Goal: Information Seeking & Learning: Learn about a topic

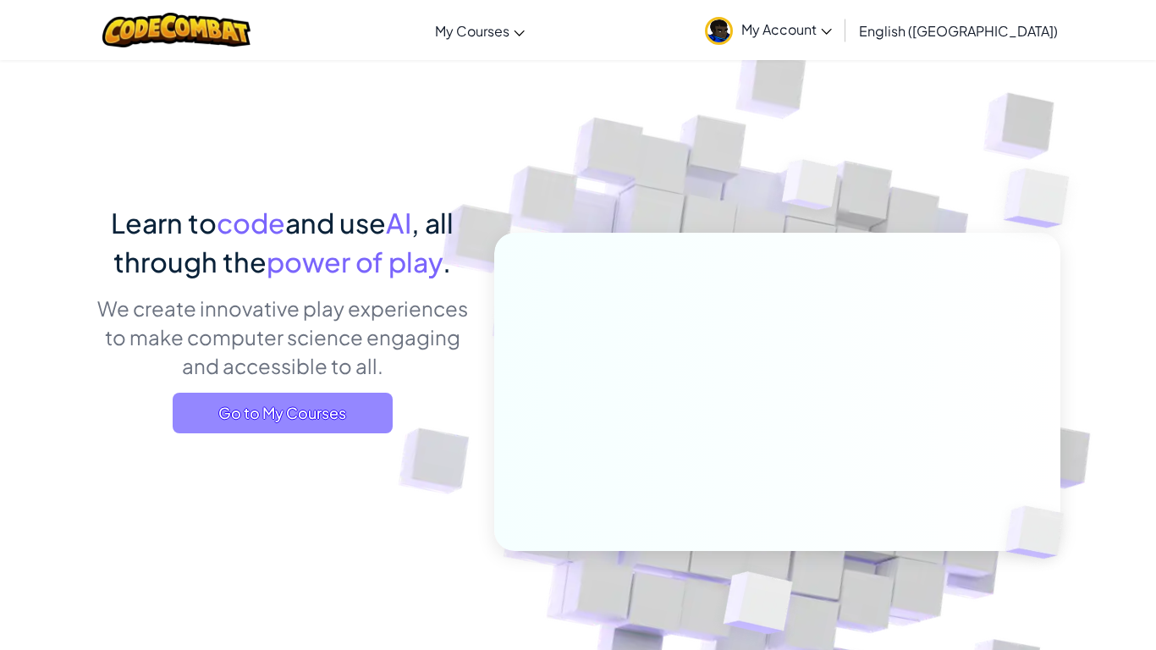
click at [304, 411] on span "Go to My Courses" at bounding box center [283, 413] width 220 height 41
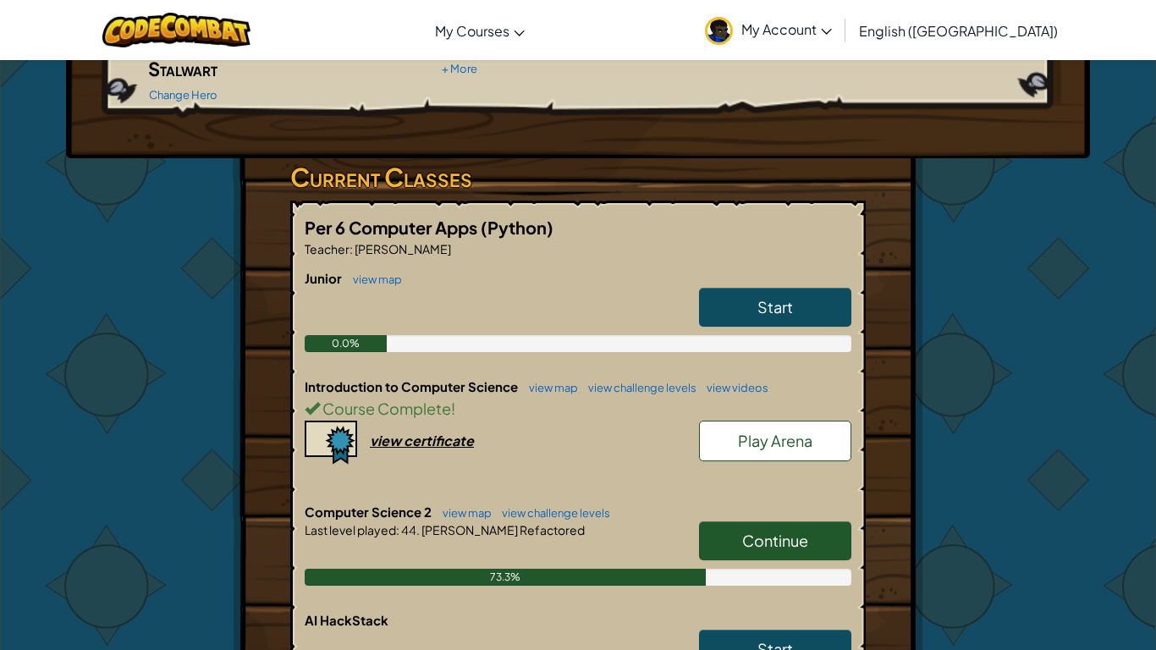
scroll to position [218, 0]
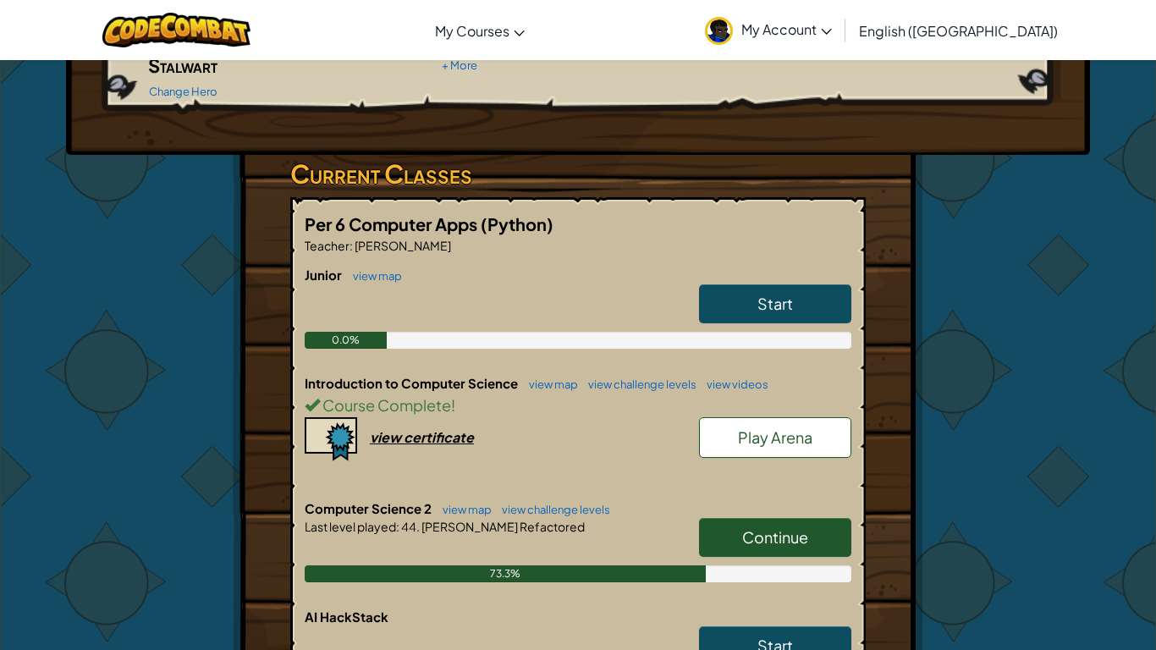
click at [772, 527] on span "Continue" at bounding box center [775, 536] width 66 height 19
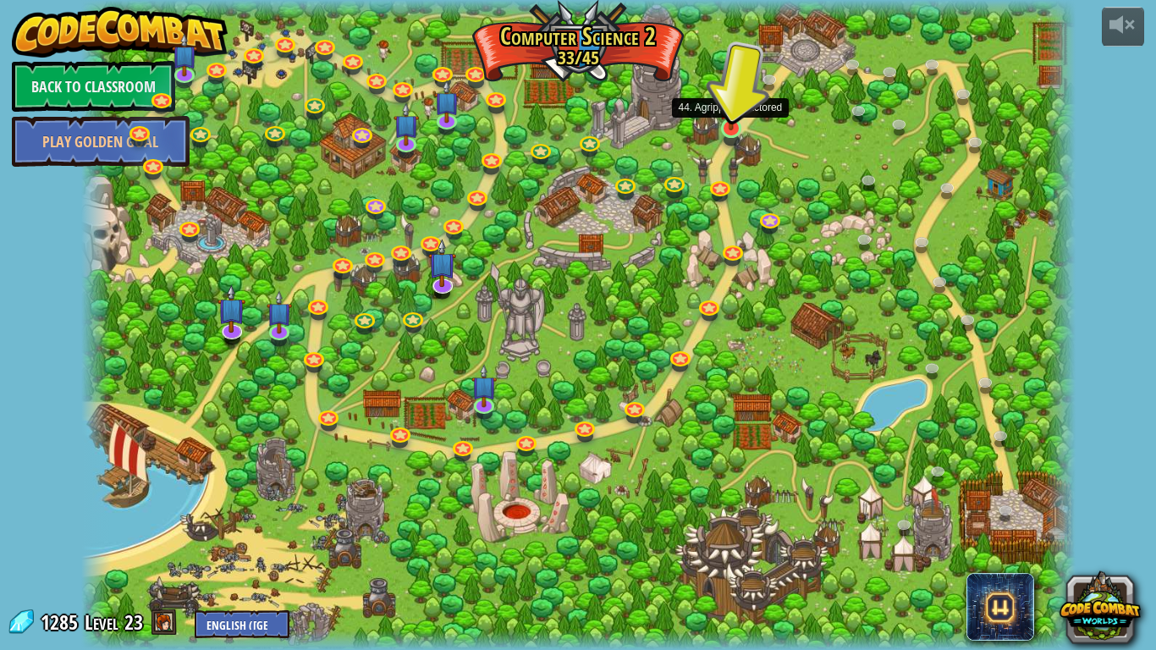
click at [739, 124] on img at bounding box center [730, 102] width 25 height 58
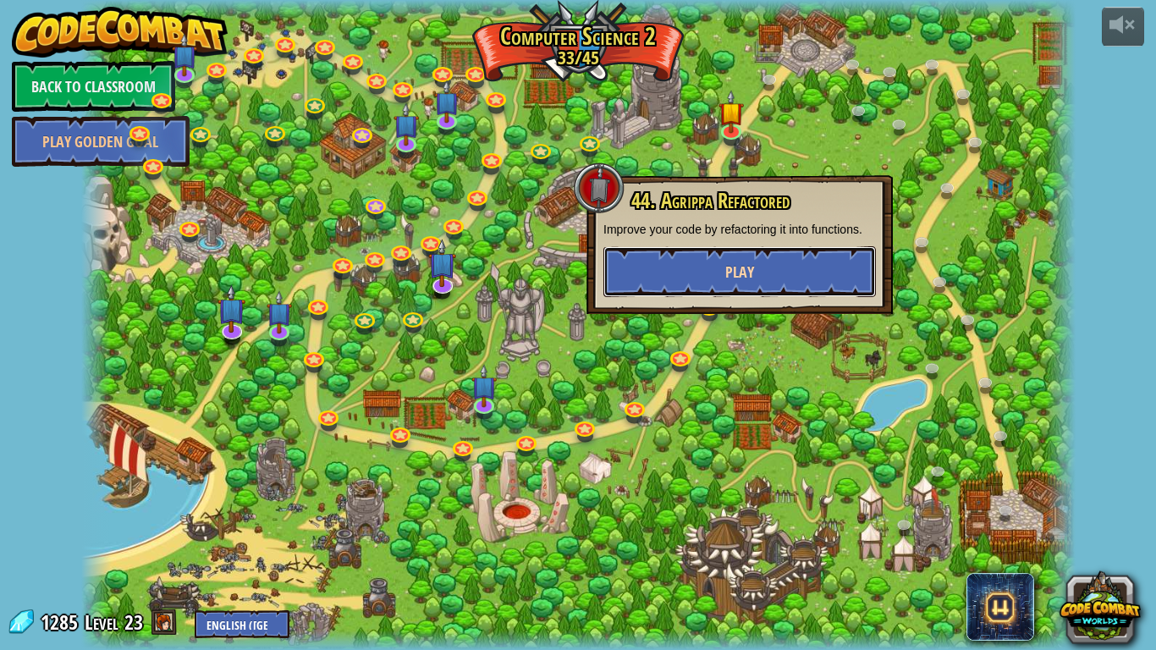
click at [755, 261] on button "Play" at bounding box center [739, 271] width 272 height 51
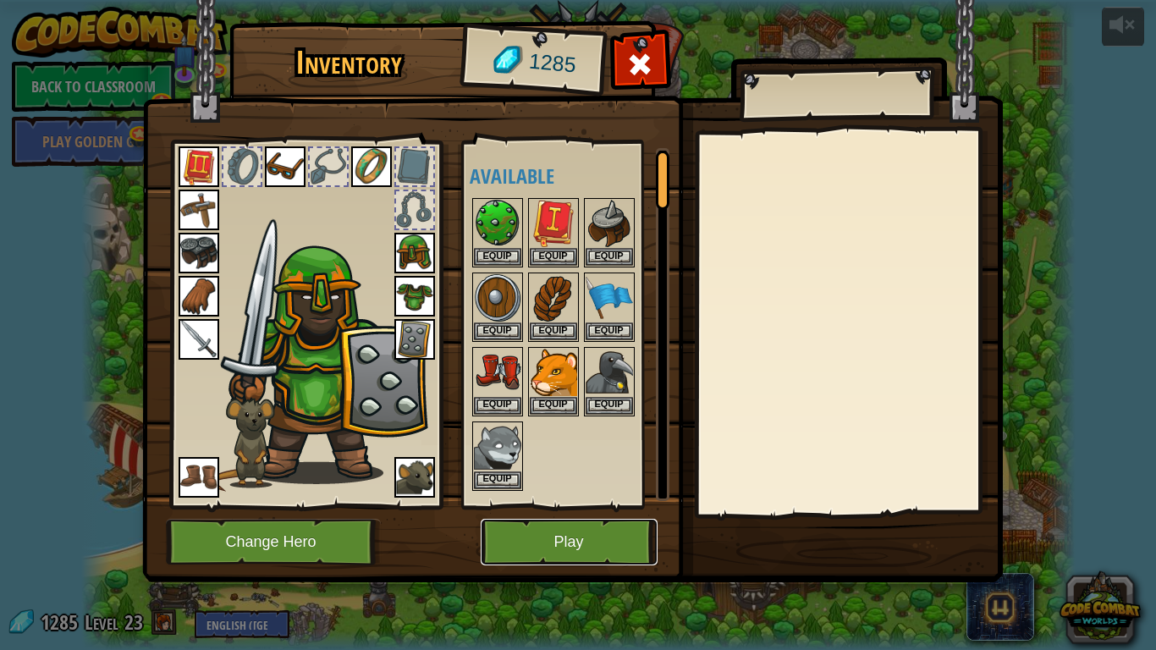
click at [599, 547] on button "Play" at bounding box center [569, 542] width 177 height 47
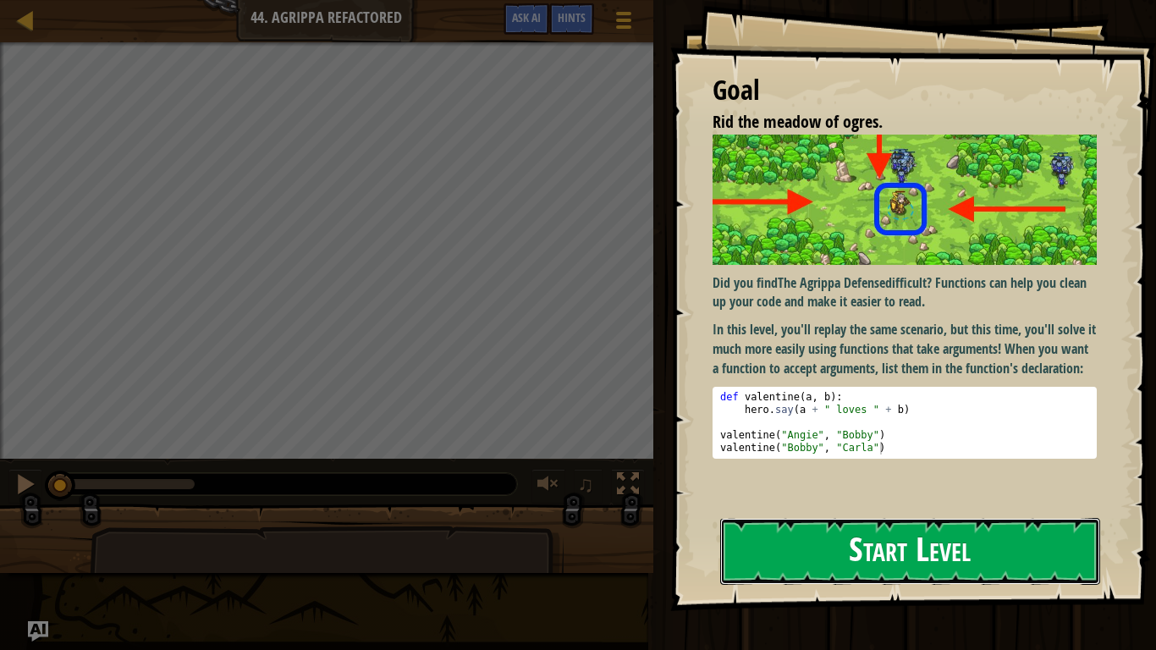
click at [904, 526] on button "Start Level" at bounding box center [910, 551] width 380 height 67
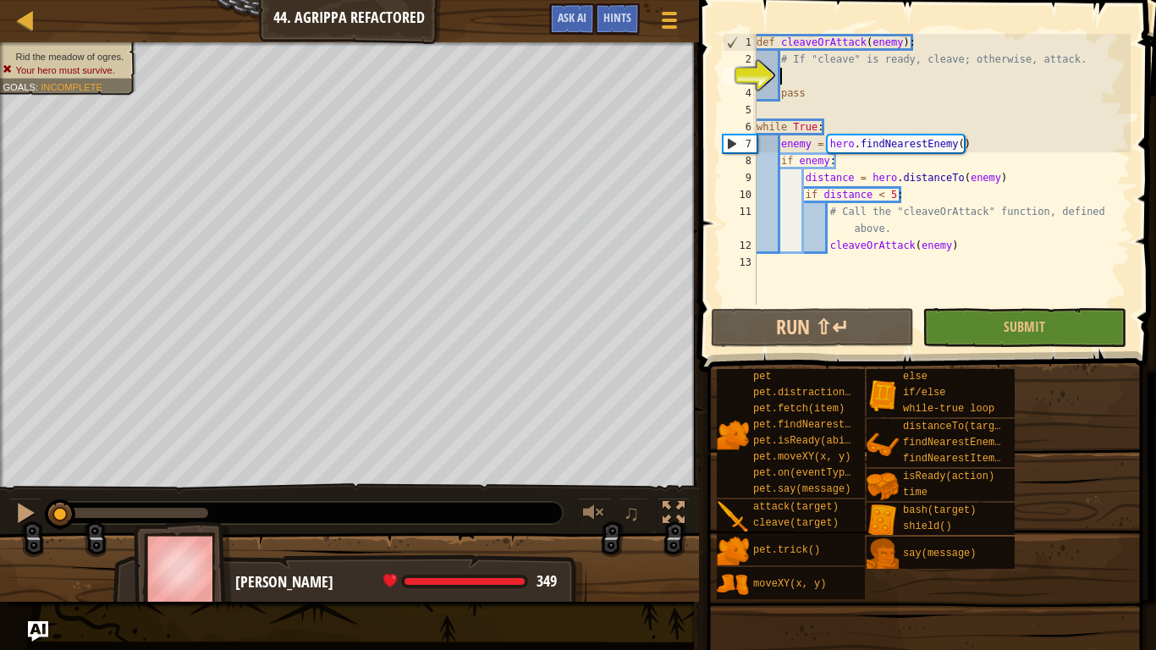
click at [882, 298] on div "def cleaveOrAttack ( enemy ) : # If "cleave" is ready, cleave; otherwise, attac…" at bounding box center [941, 186] width 377 height 305
type textarea "cleaveOrAttack(enemy)"
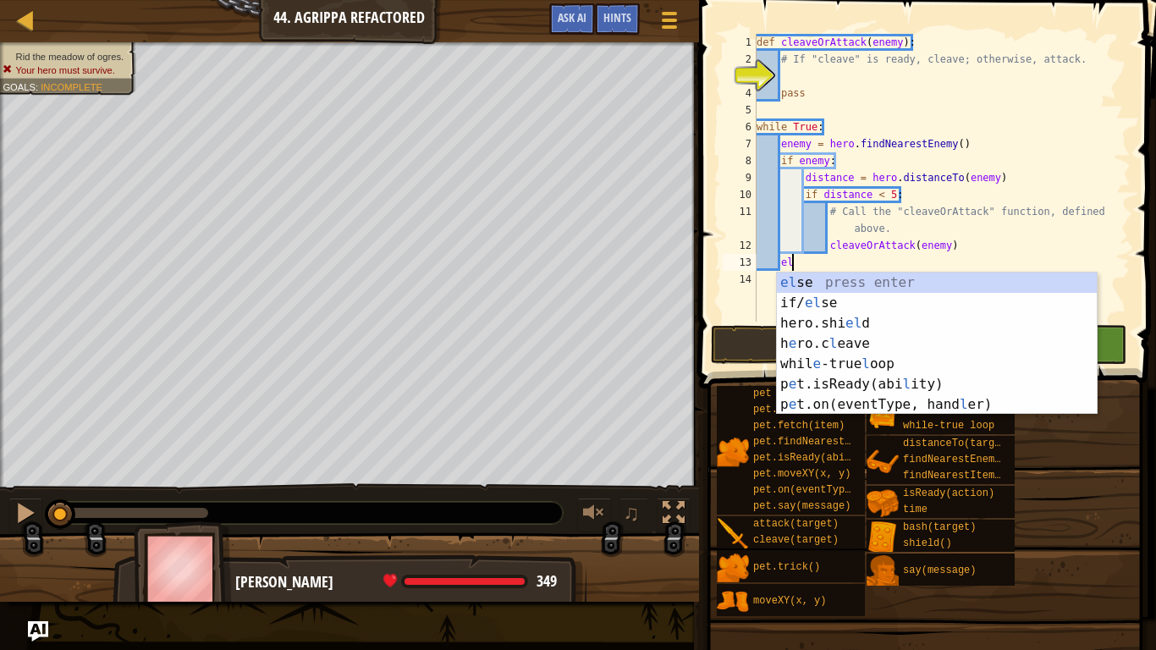
type textarea "els"
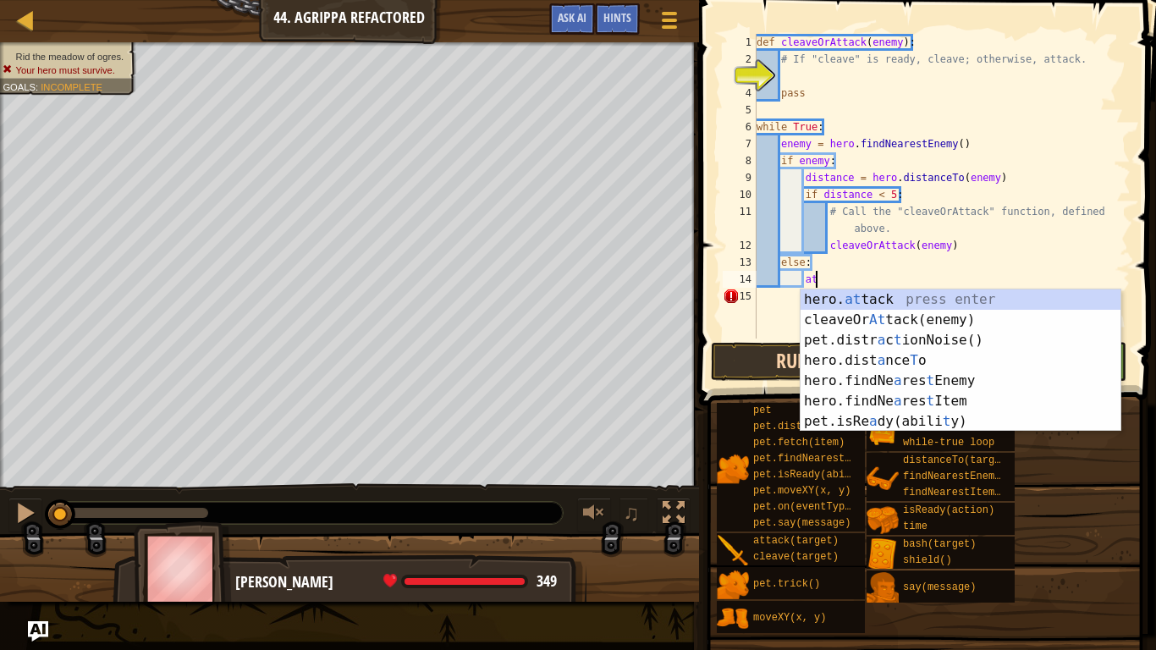
scroll to position [8, 8]
type textarea "a"
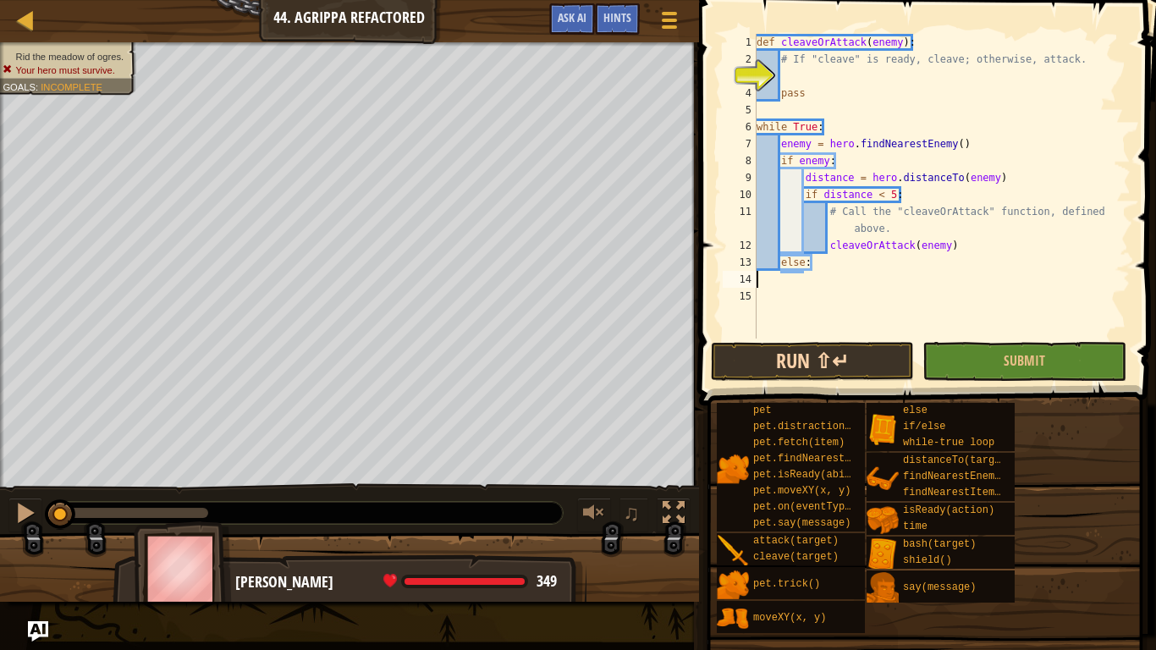
scroll to position [8, 0]
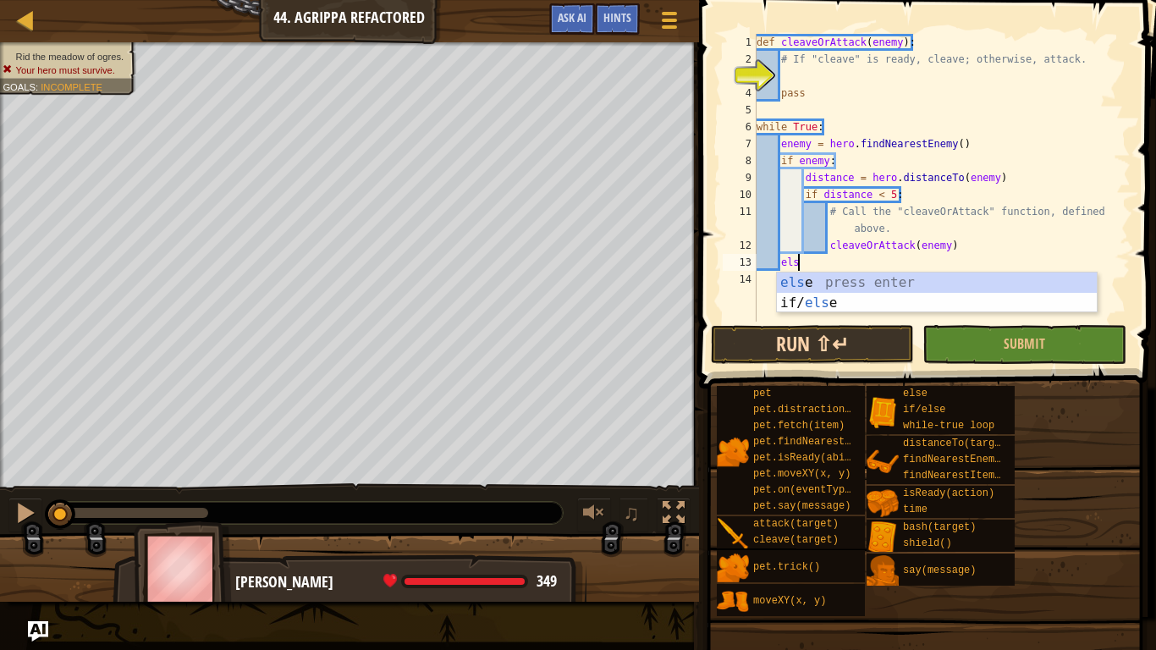
type textarea "e"
type textarea "else"
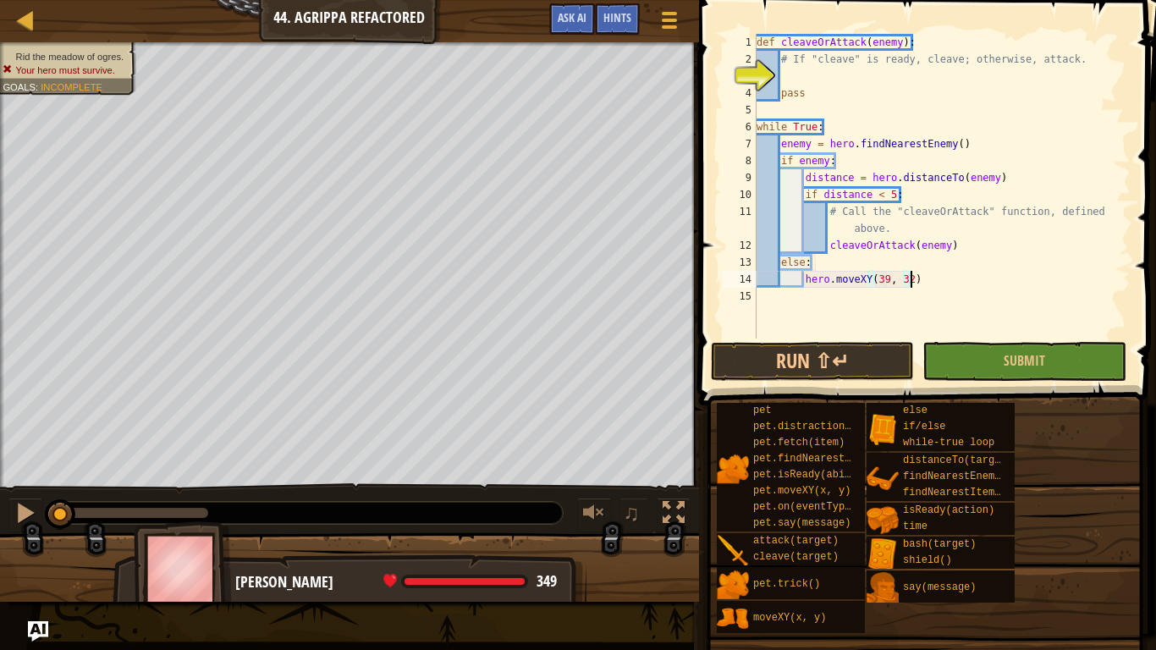
scroll to position [8, 22]
type textarea "hero.moveXY(39, 32)"
click at [796, 357] on button "Run ⇧↵" at bounding box center [812, 361] width 203 height 39
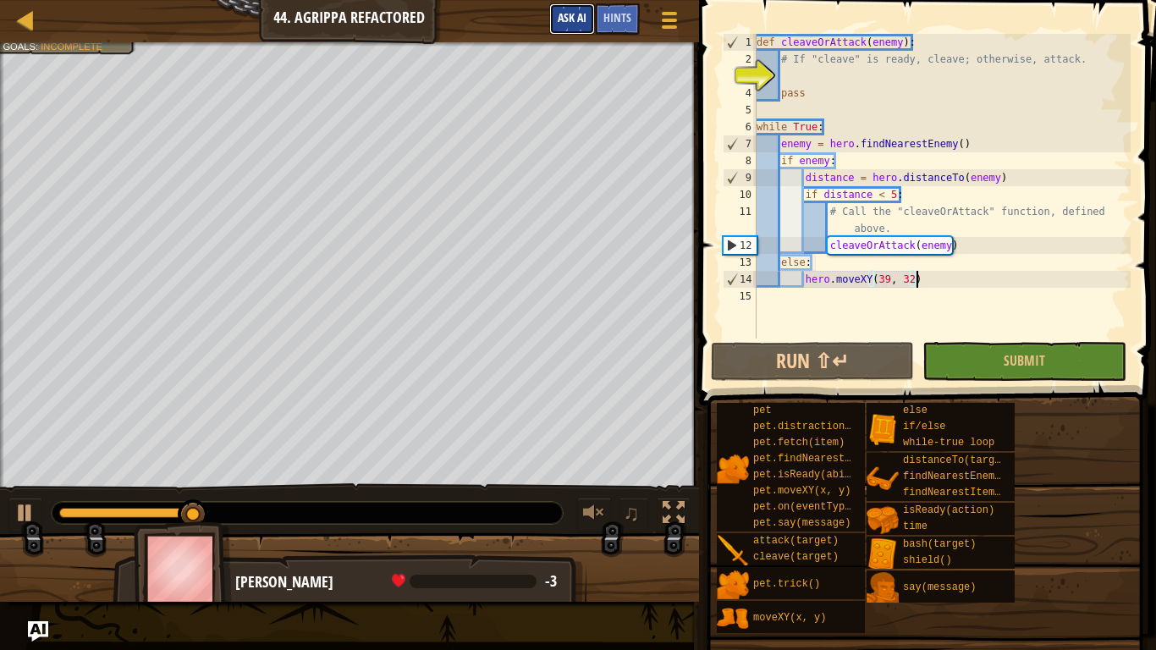
click at [575, 21] on span "Ask AI" at bounding box center [572, 17] width 29 height 16
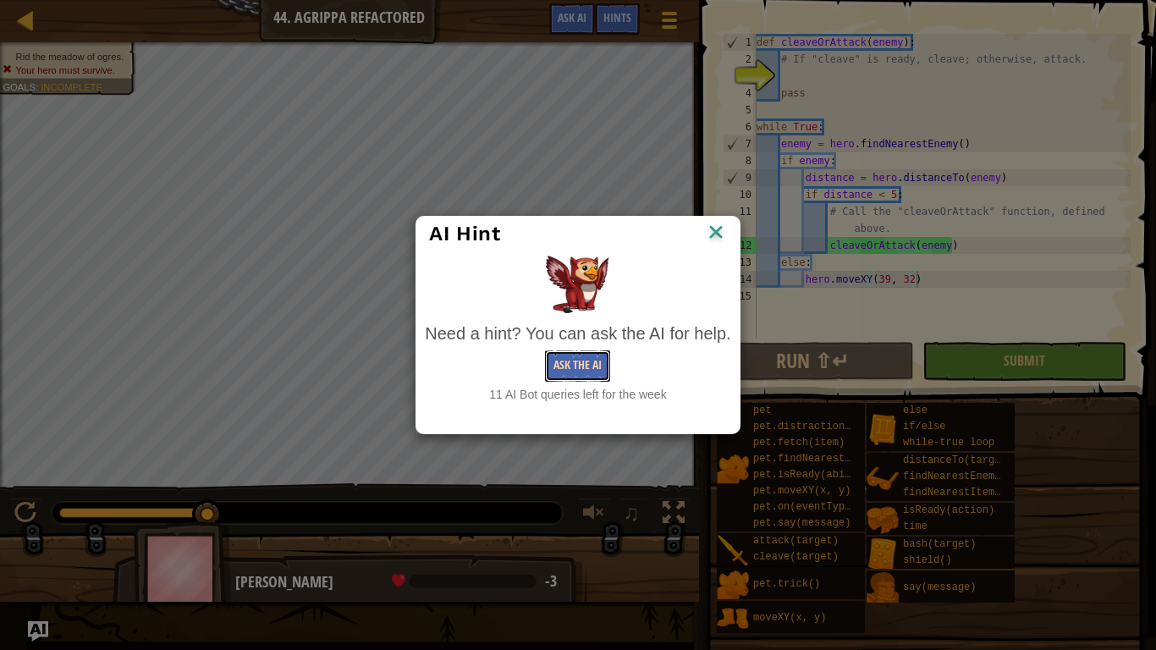
click at [593, 355] on button "Ask the AI" at bounding box center [577, 365] width 65 height 31
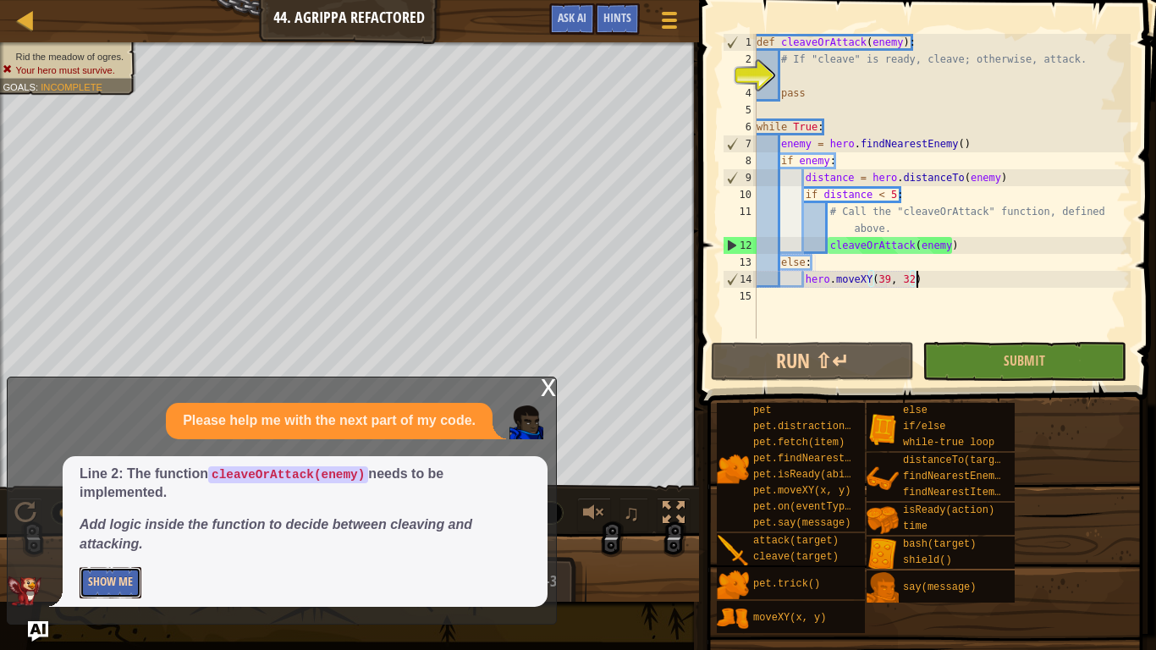
click at [85, 570] on button "Show Me" at bounding box center [111, 582] width 62 height 31
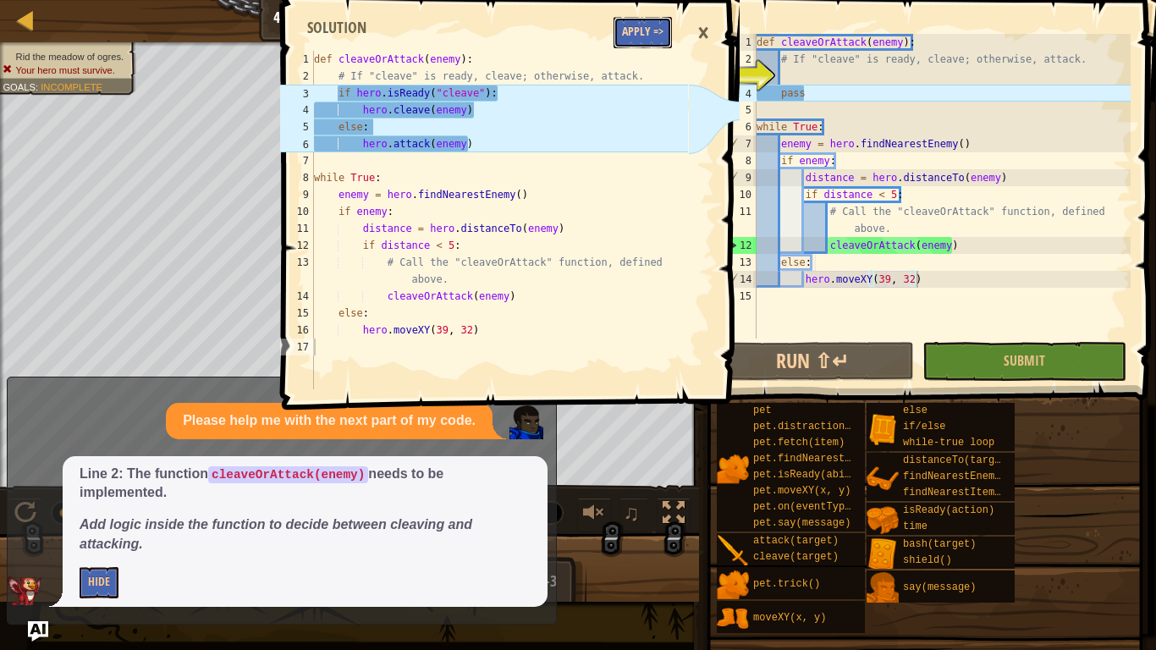
click at [661, 32] on button "Apply =>" at bounding box center [642, 32] width 58 height 31
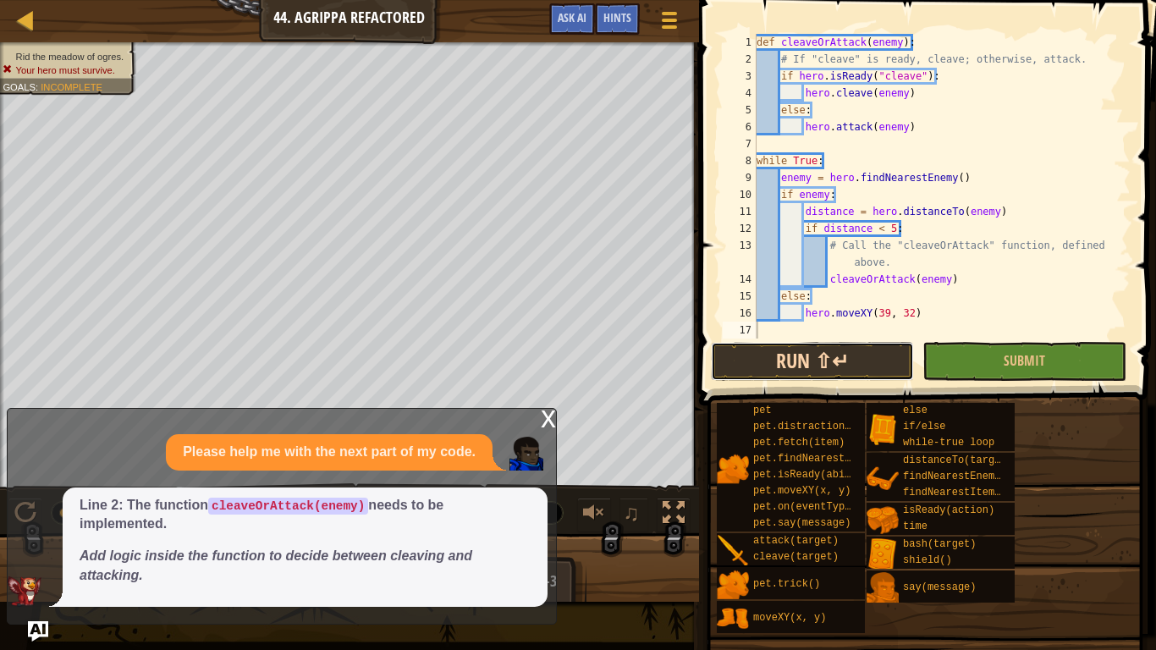
click at [786, 355] on button "Run ⇧↵" at bounding box center [812, 361] width 203 height 39
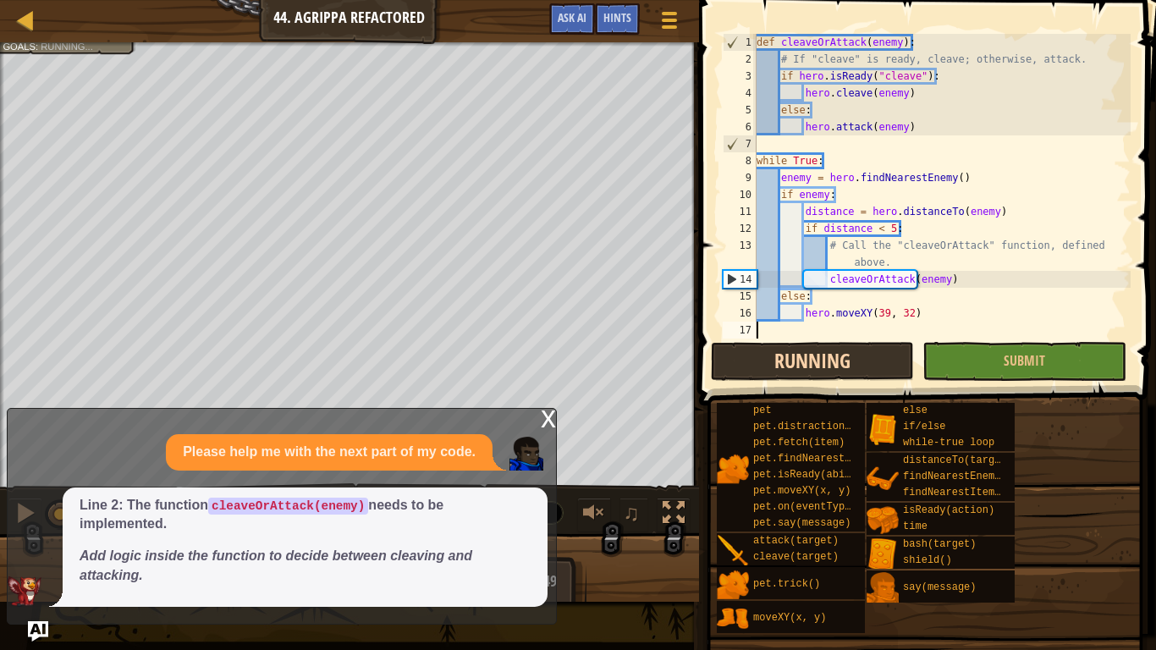
scroll to position [8, 0]
click at [548, 425] on div "x" at bounding box center [548, 417] width 15 height 17
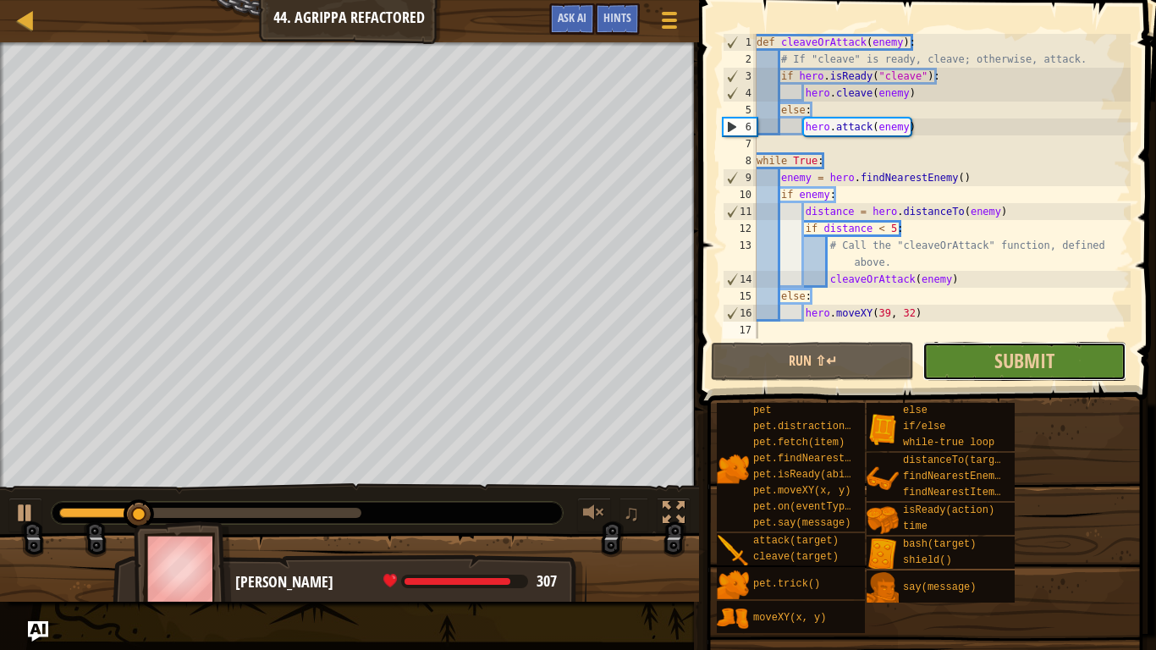
click at [987, 350] on button "Submit" at bounding box center [1023, 361] width 203 height 39
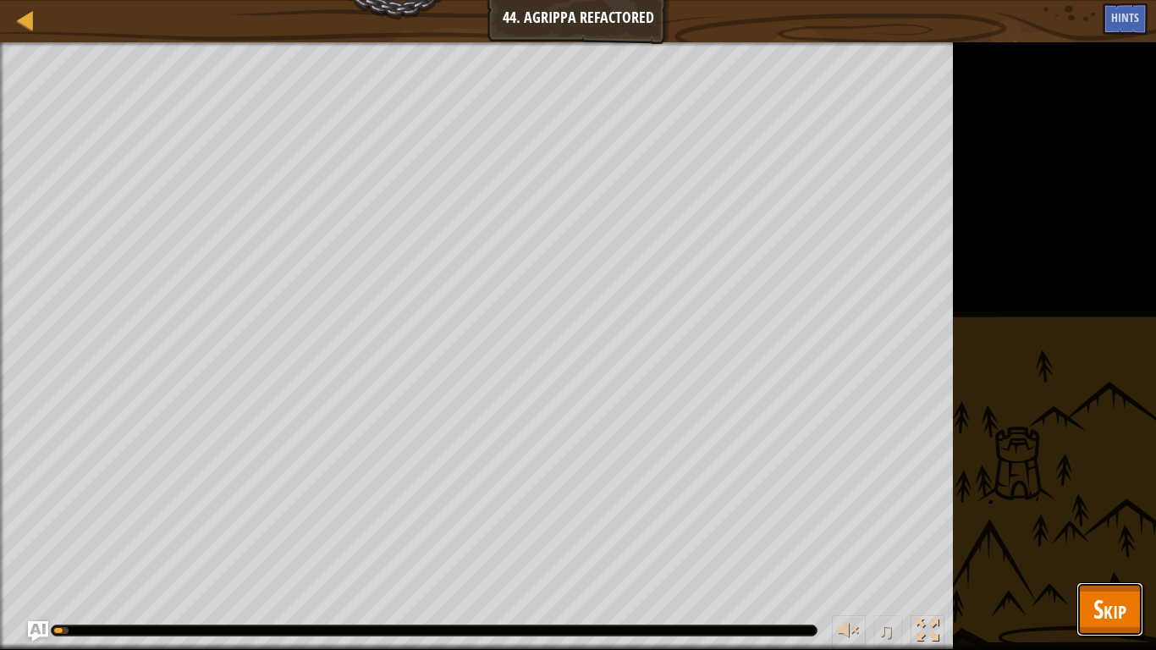
click at [1125, 624] on span "Skip" at bounding box center [1109, 608] width 33 height 35
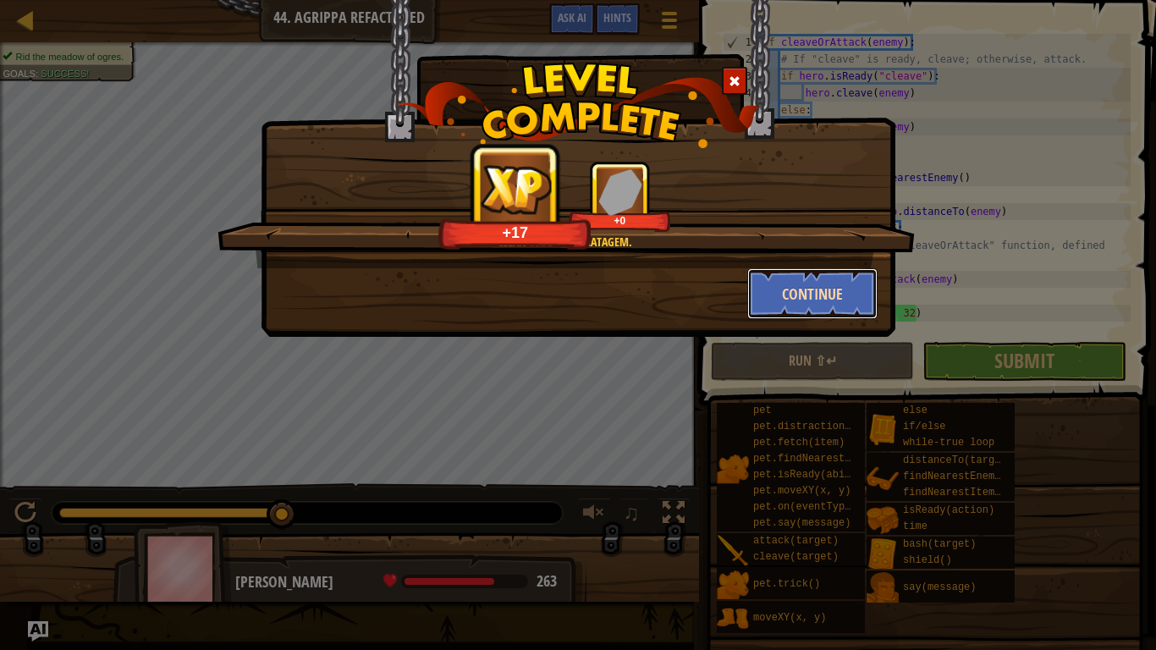
click at [815, 295] on button "Continue" at bounding box center [812, 293] width 131 height 51
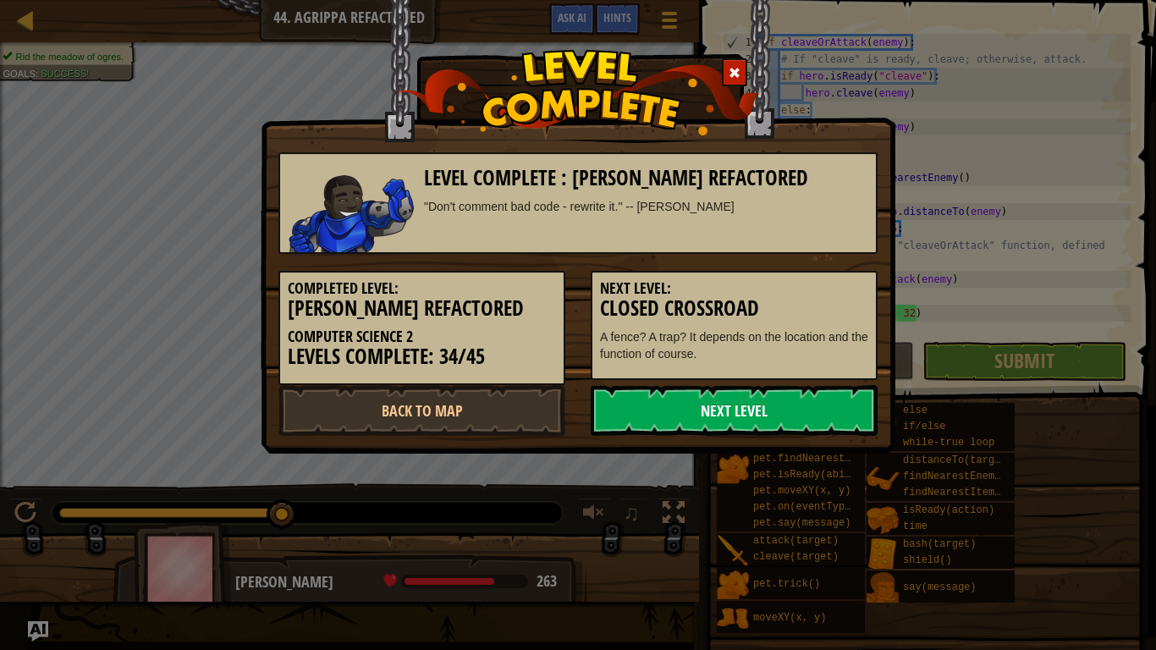
click at [810, 425] on link "Next Level" at bounding box center [734, 410] width 287 height 51
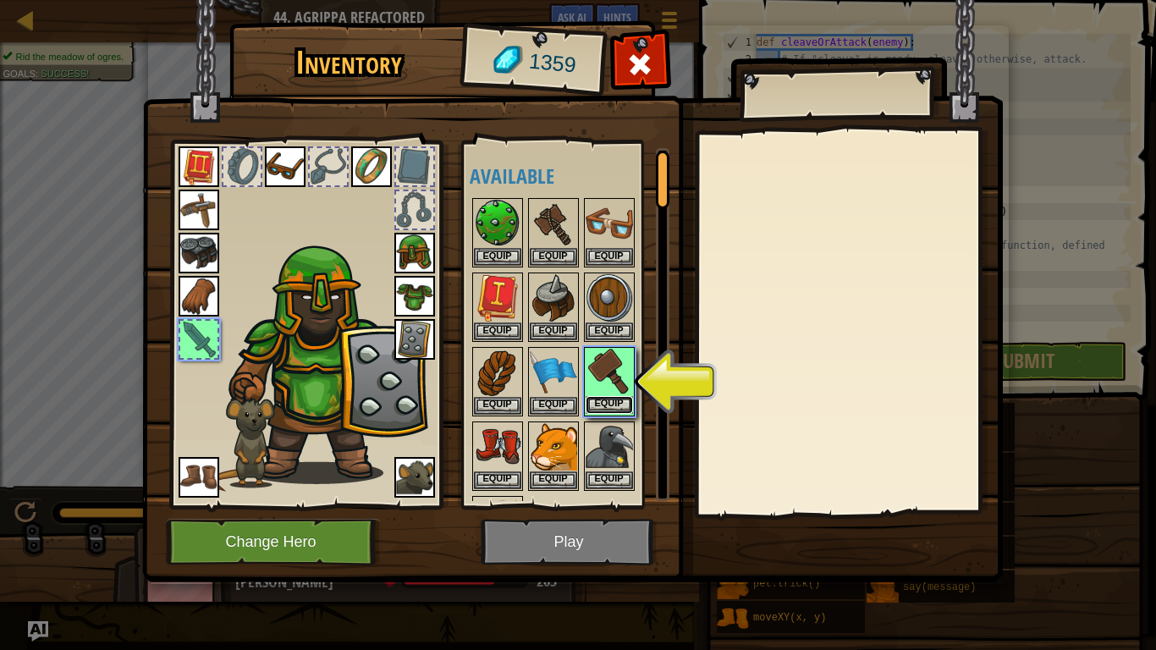
click at [626, 404] on button "Equip" at bounding box center [608, 405] width 47 height 18
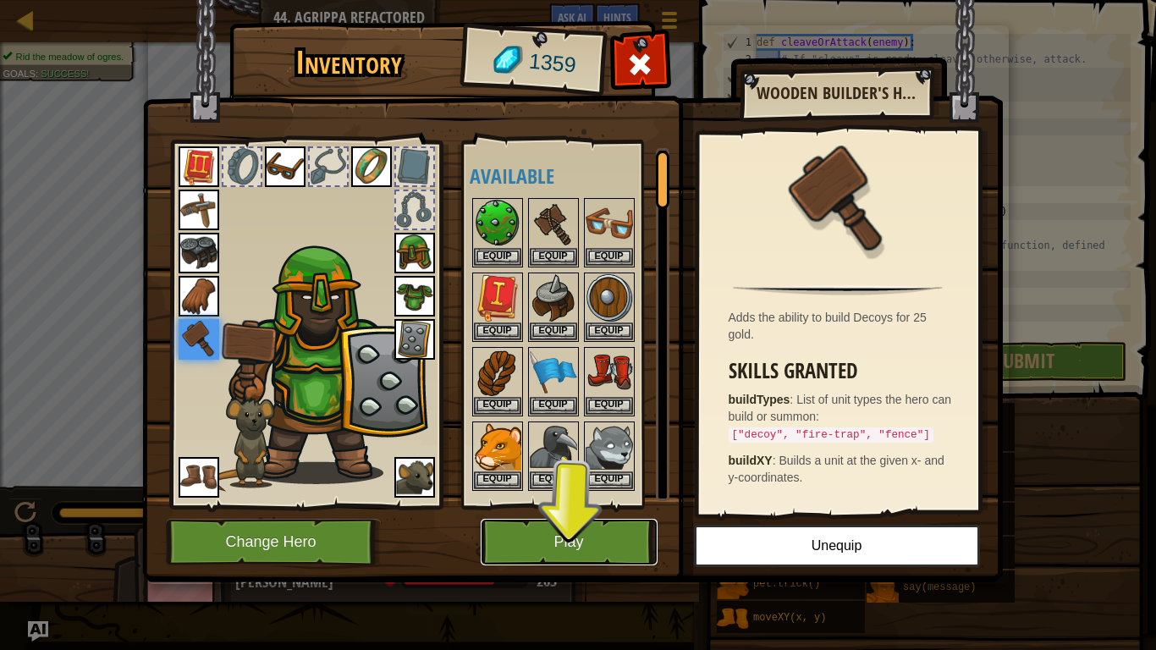
click at [602, 529] on button "Play" at bounding box center [569, 542] width 177 height 47
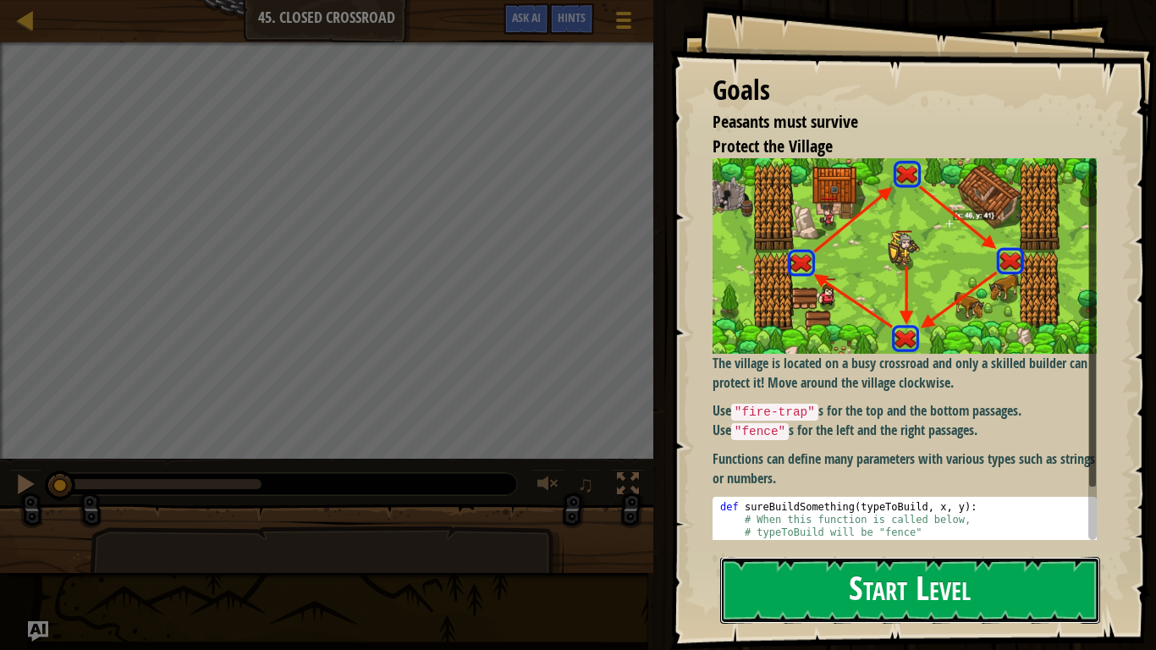
click at [1040, 567] on button "Start Level" at bounding box center [910, 590] width 380 height 67
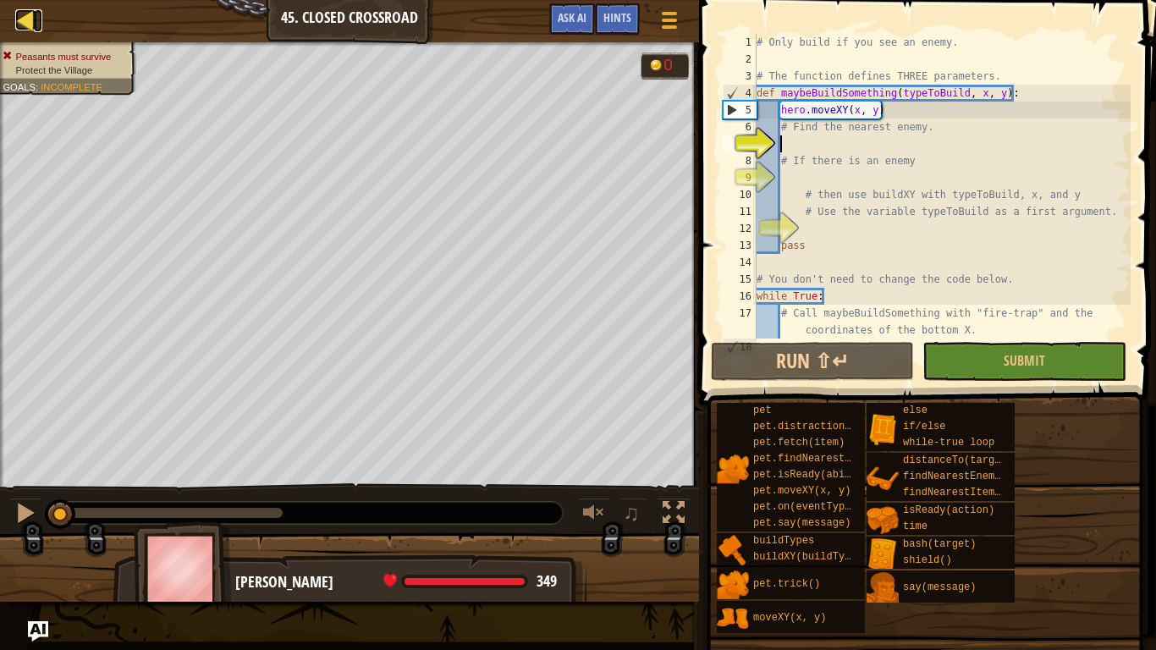
click at [26, 14] on div at bounding box center [25, 19] width 21 height 21
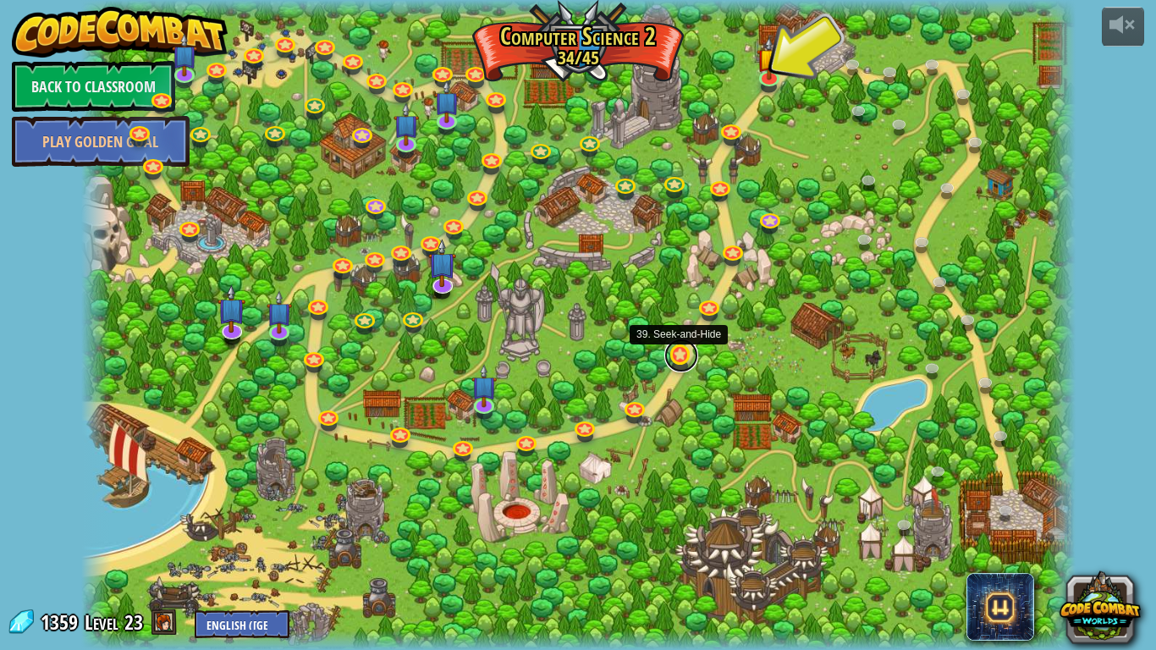
click at [673, 354] on link at bounding box center [681, 355] width 34 height 34
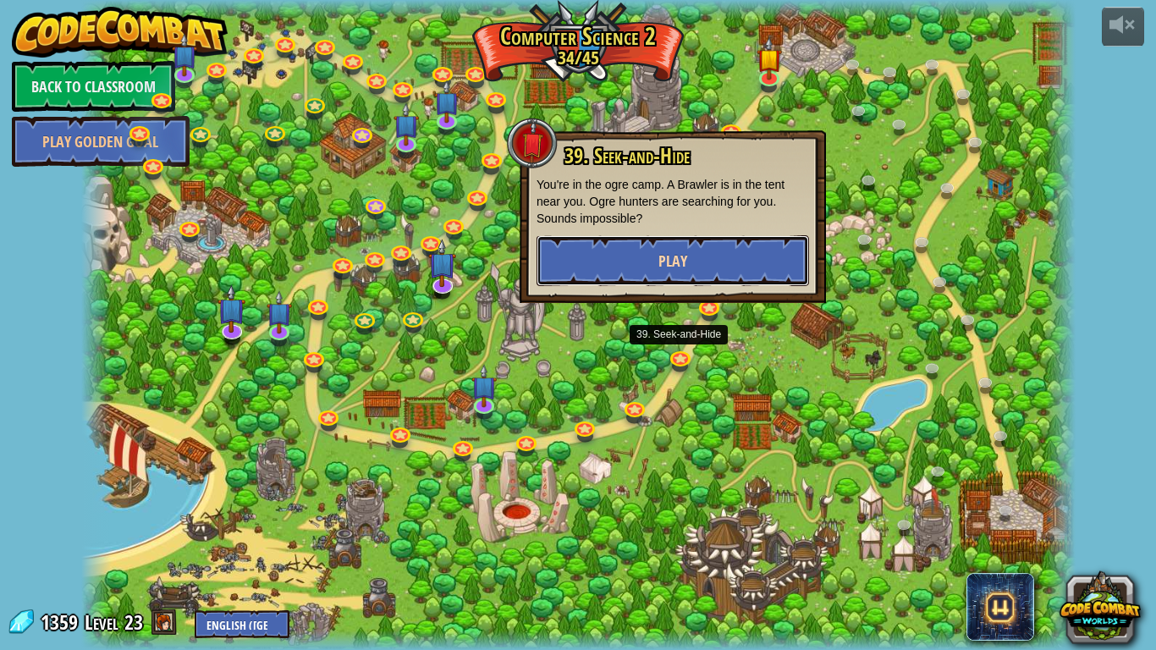
click at [681, 266] on span "Play" at bounding box center [672, 260] width 29 height 21
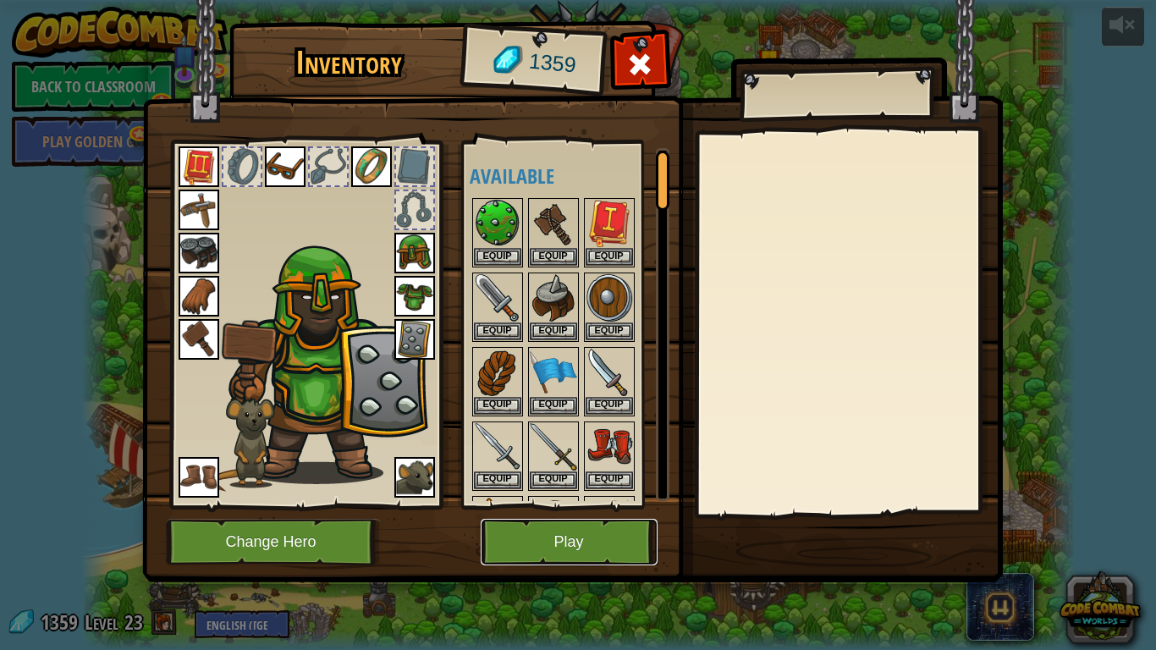
click at [585, 528] on button "Play" at bounding box center [569, 542] width 177 height 47
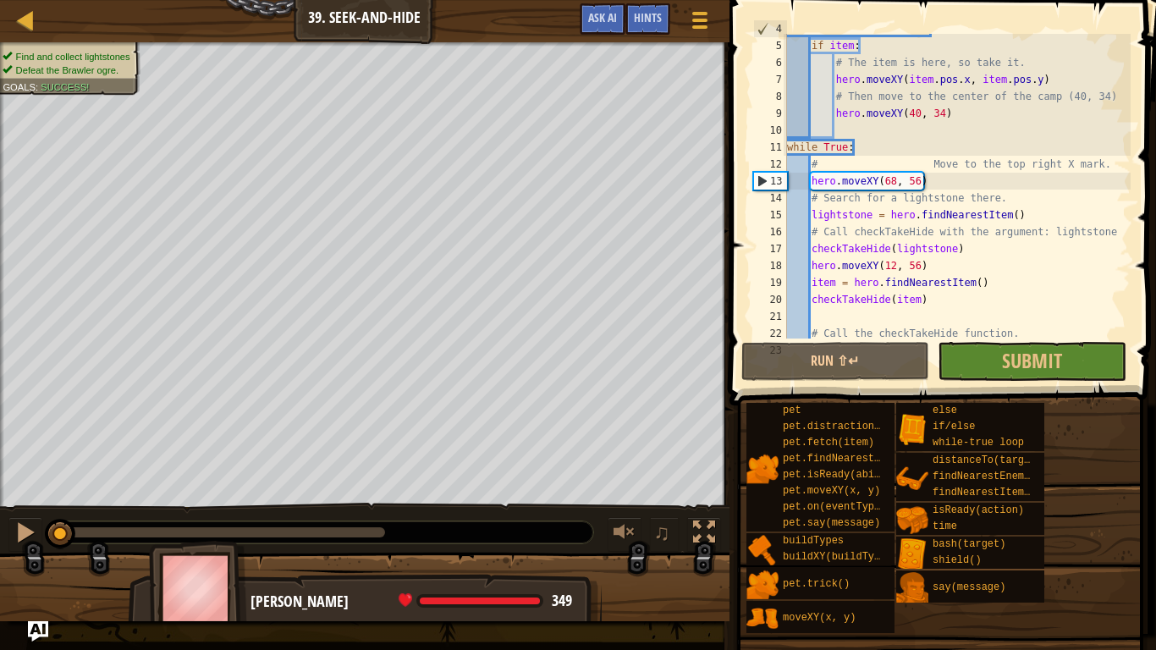
scroll to position [65, 0]
click at [41, 17] on link "Map" at bounding box center [38, 20] width 8 height 23
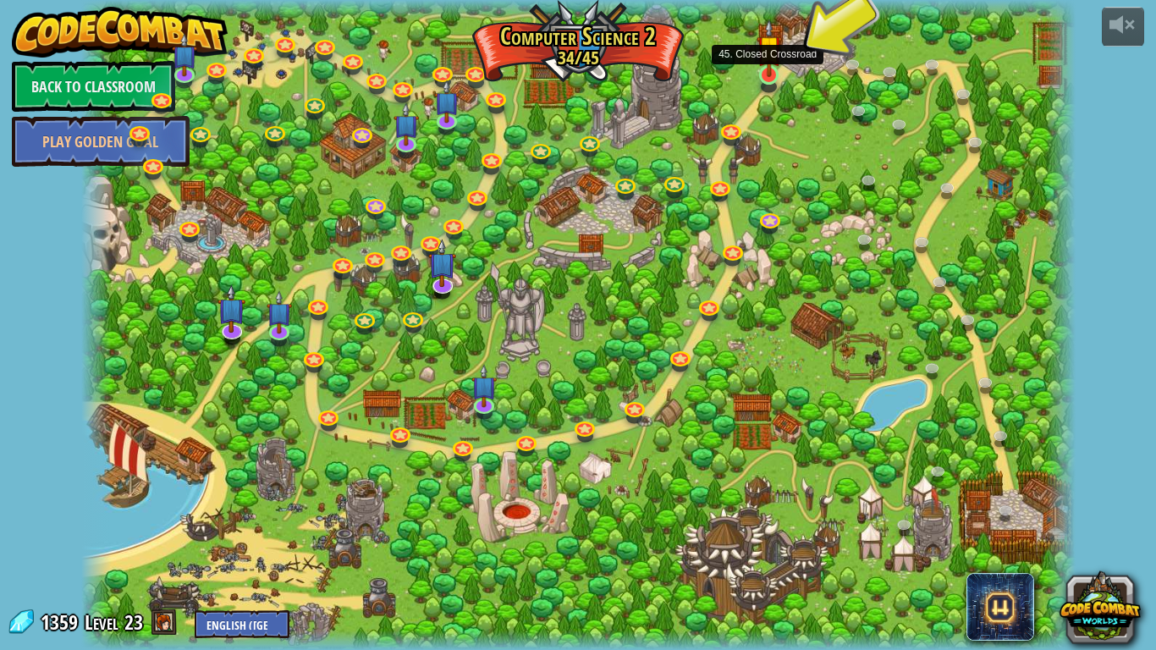
click at [772, 61] on img at bounding box center [768, 48] width 25 height 58
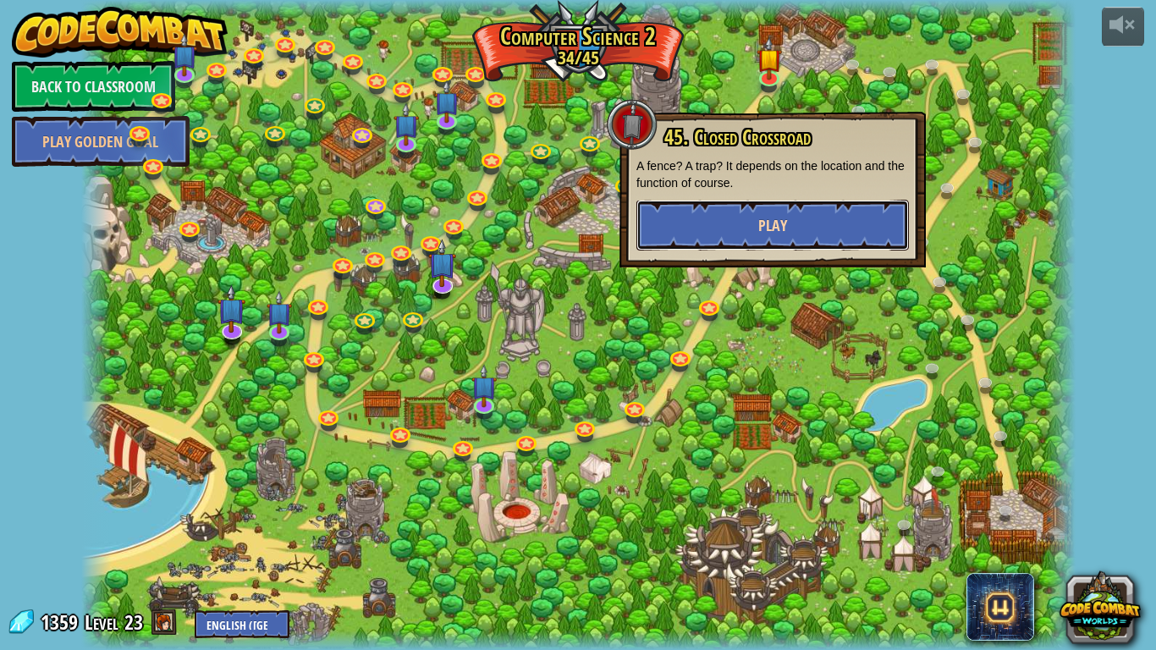
click at [790, 242] on button "Play" at bounding box center [772, 225] width 272 height 51
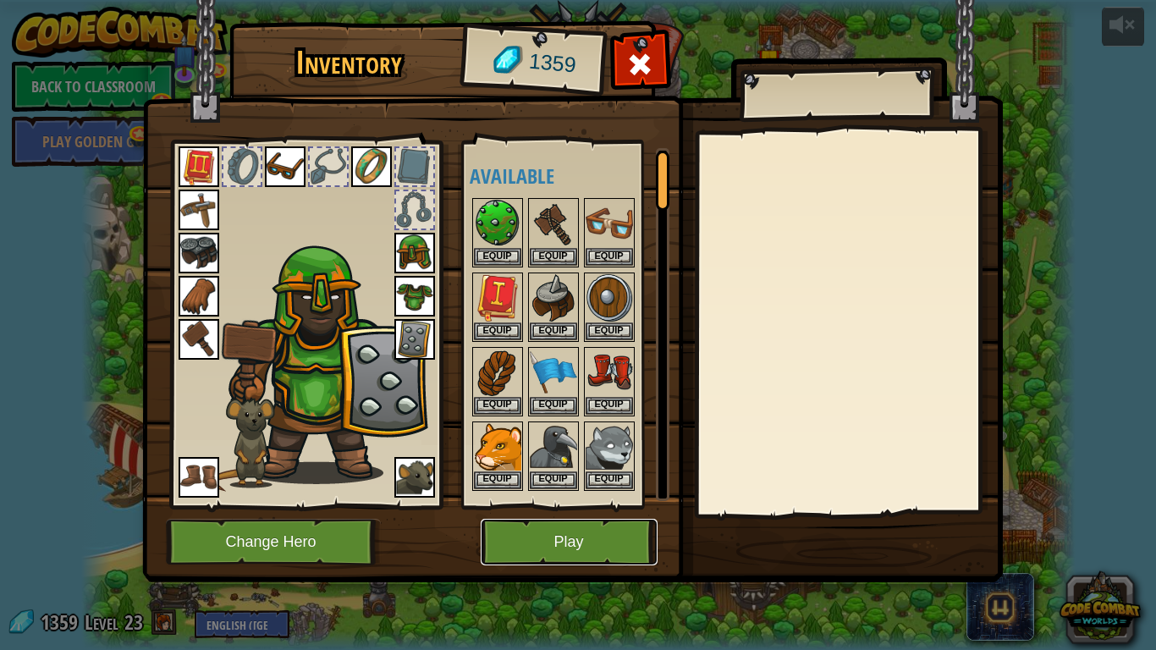
click at [585, 543] on button "Play" at bounding box center [569, 542] width 177 height 47
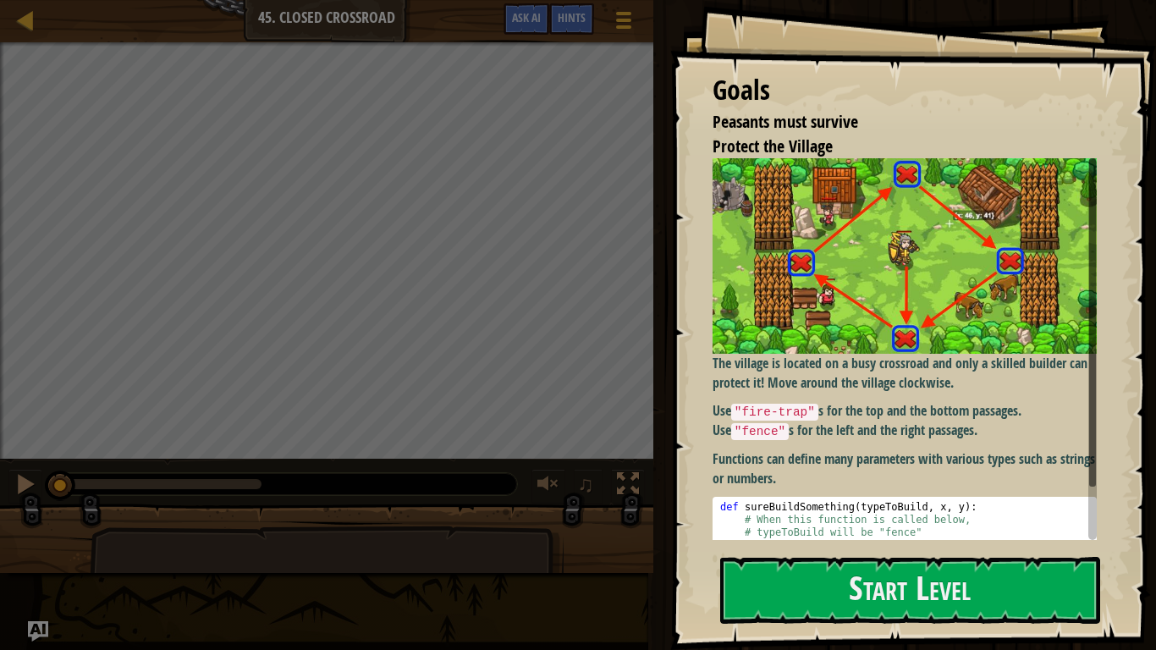
click at [877, 629] on div "Goals Peasants must survive Protect the Village The village is located on a bus…" at bounding box center [913, 325] width 486 height 650
click at [877, 622] on button "Start Level" at bounding box center [910, 590] width 380 height 67
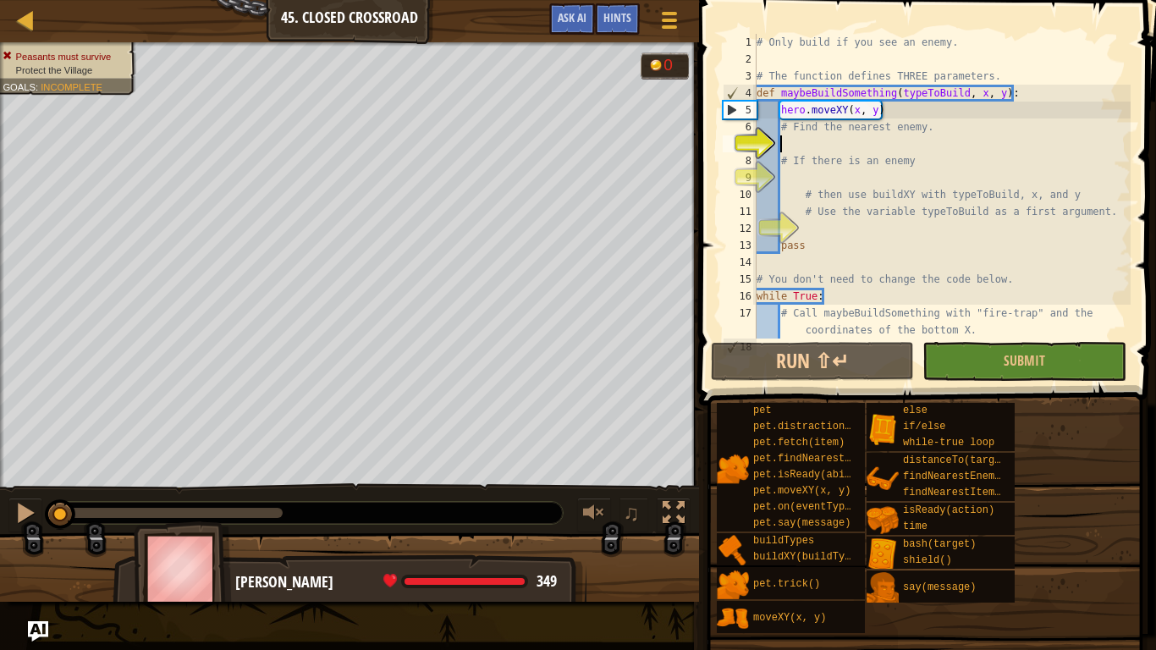
click at [947, 129] on div "# Only build if you see an enemy. # The function defines THREE parameters. def …" at bounding box center [941, 203] width 377 height 338
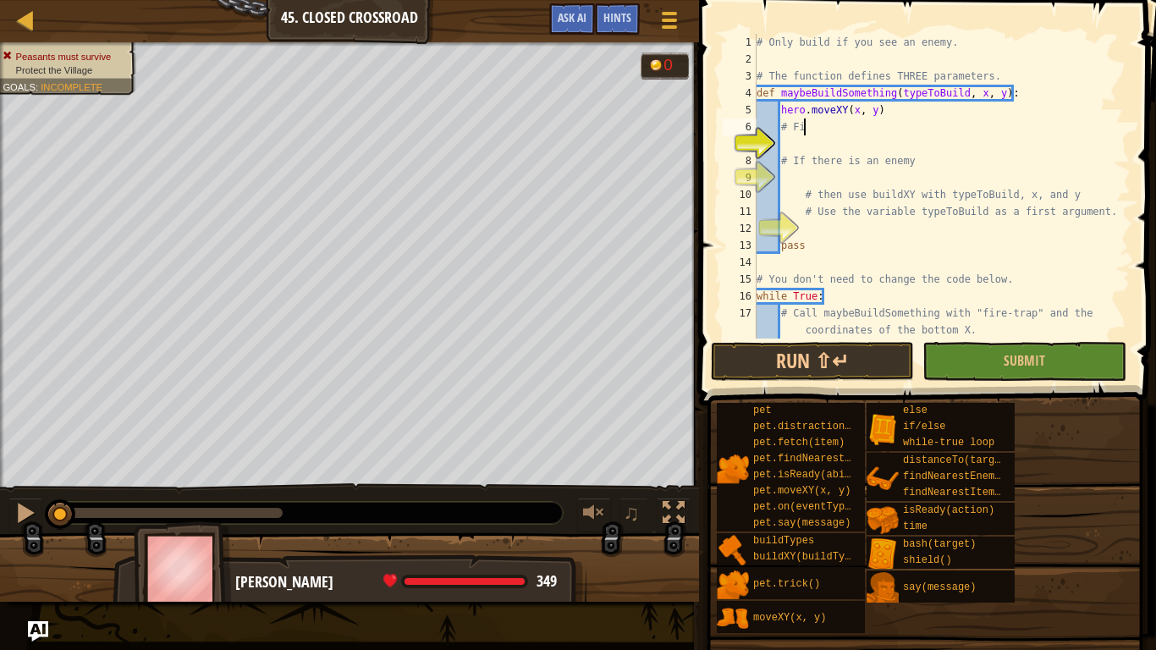
type textarea "#"
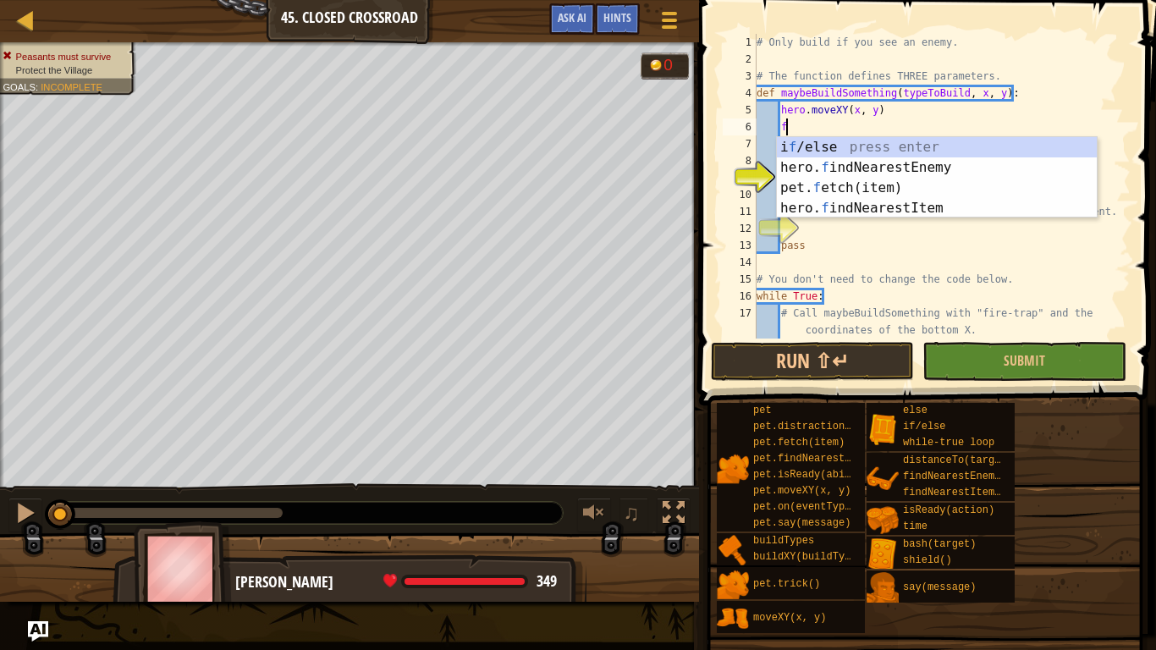
type textarea "fi"
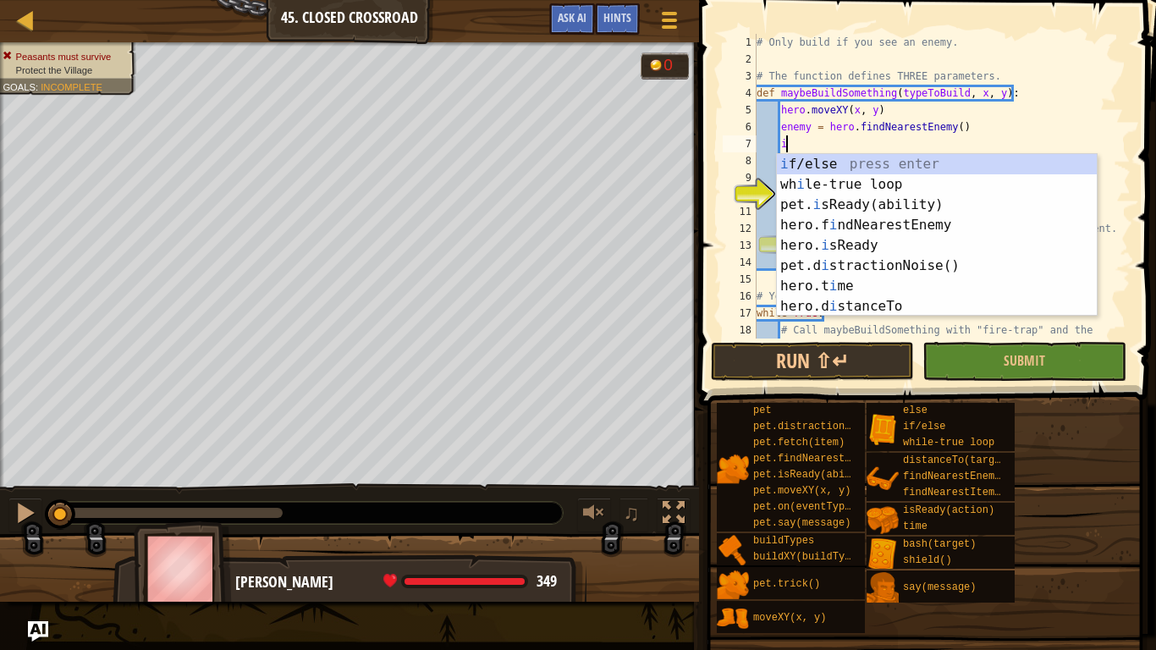
scroll to position [8, 4]
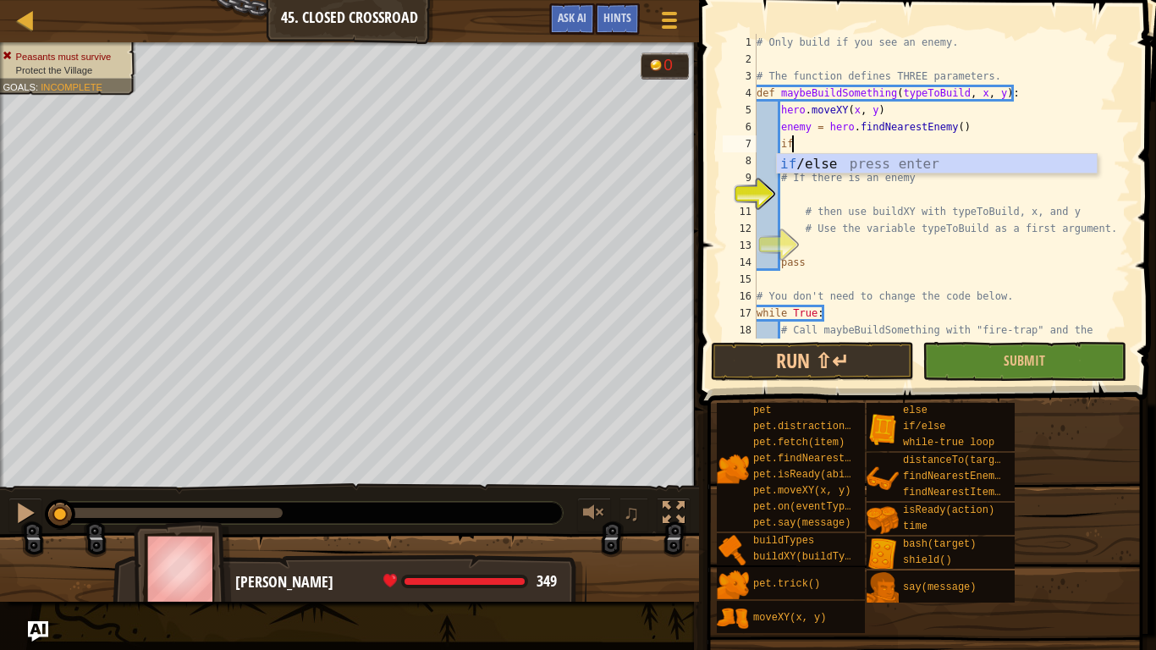
type textarea "if enemy:"
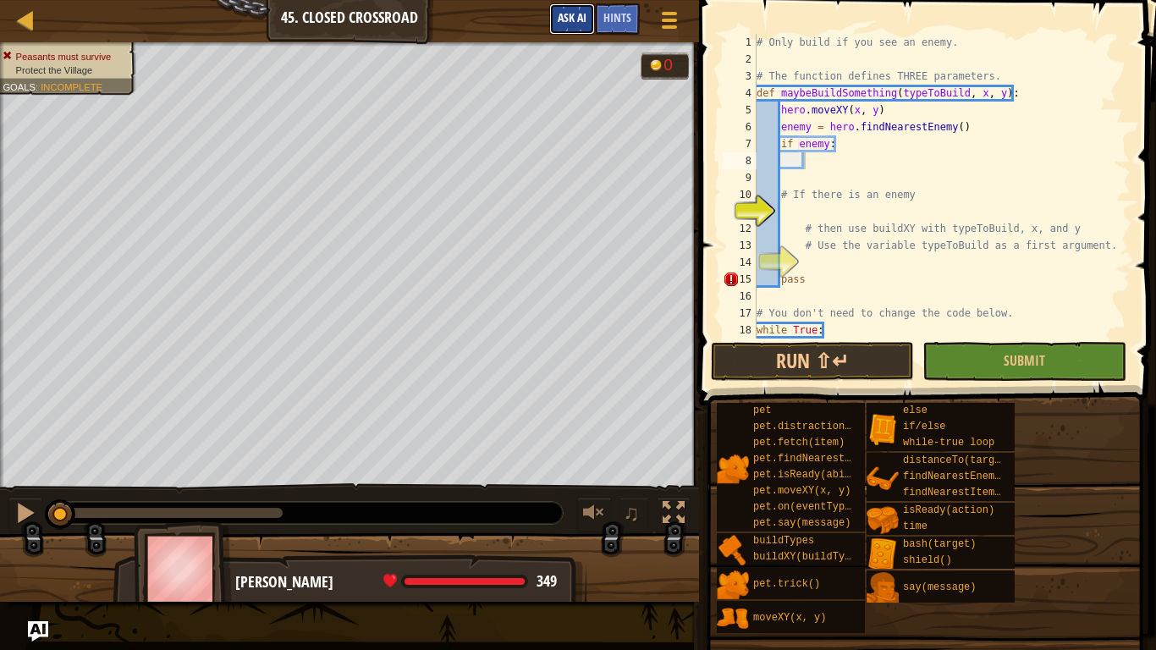
click at [576, 28] on button "Ask AI" at bounding box center [572, 18] width 46 height 31
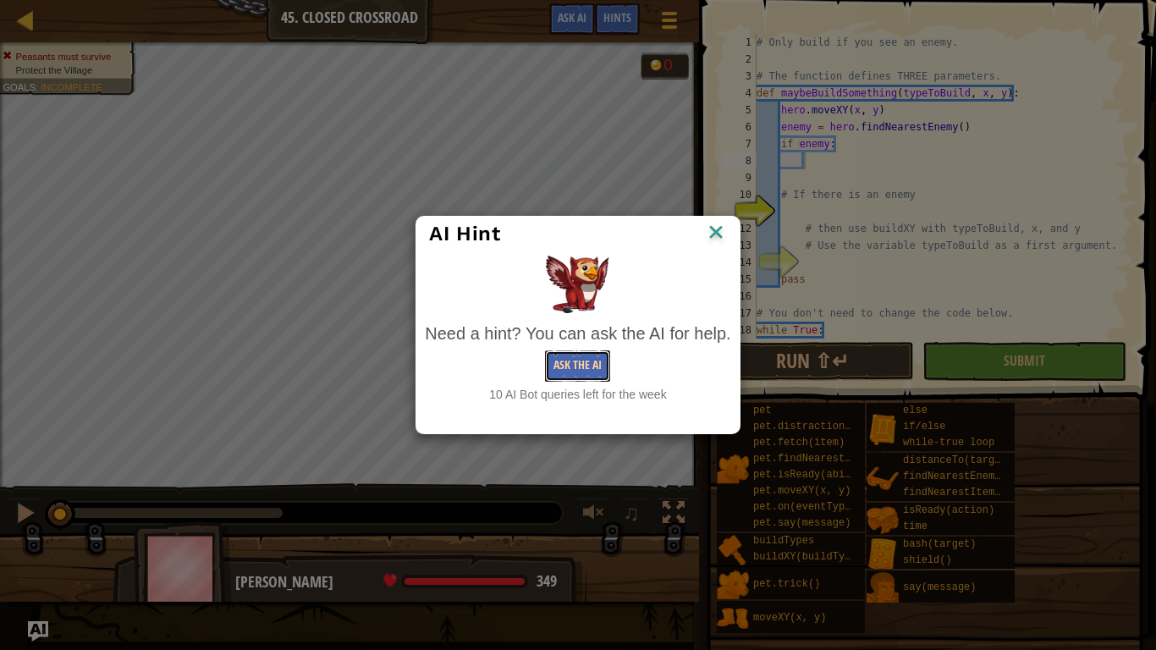
click at [585, 369] on button "Ask the AI" at bounding box center [577, 365] width 65 height 31
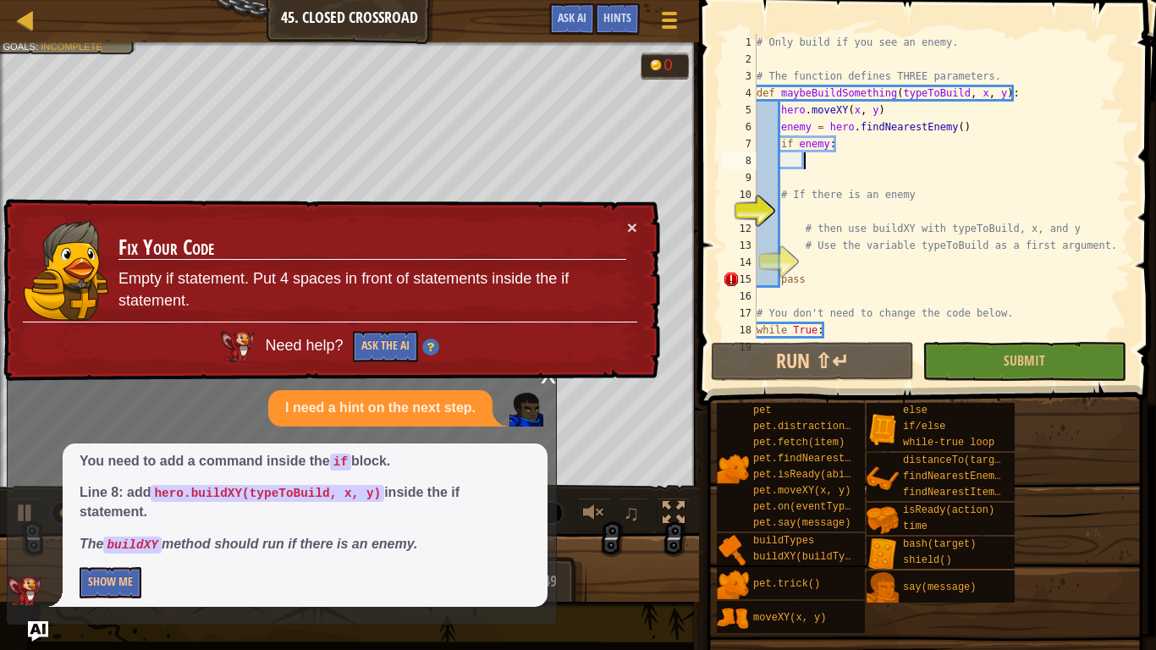
click at [482, 545] on p "The buildXY method should run if there is an enemy." at bounding box center [305, 544] width 451 height 19
click at [132, 574] on button "Show Me" at bounding box center [111, 582] width 62 height 31
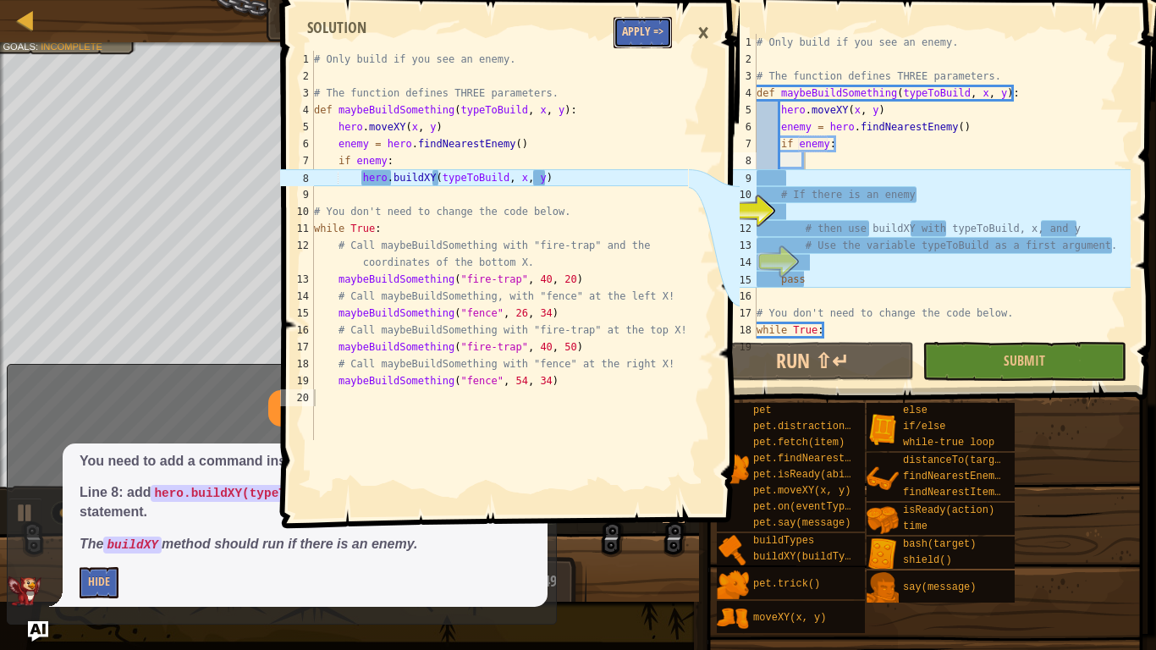
click at [651, 24] on button "Apply =>" at bounding box center [642, 32] width 58 height 31
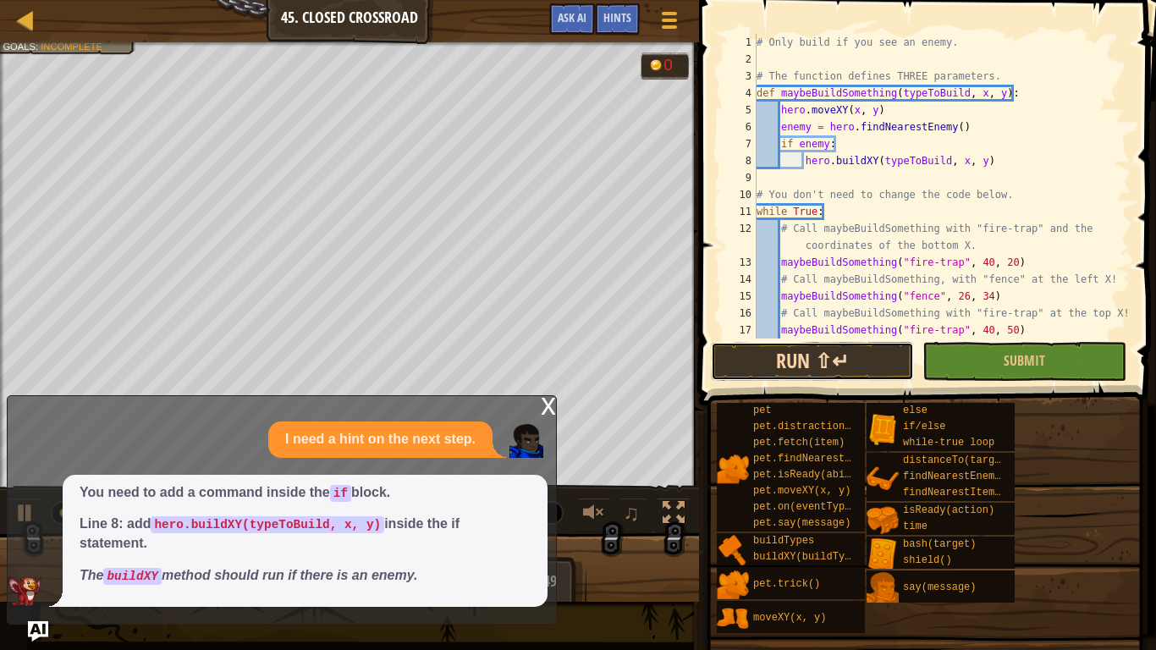
click at [757, 357] on button "Run ⇧↵" at bounding box center [812, 361] width 203 height 39
click at [541, 413] on div "x" at bounding box center [548, 404] width 15 height 17
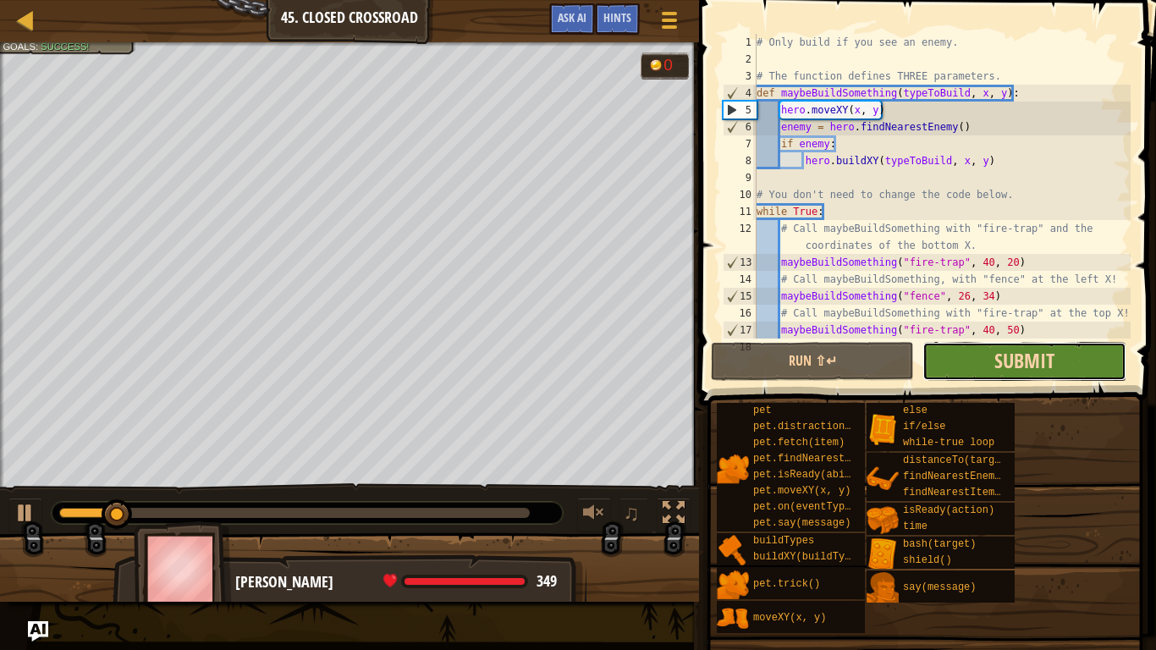
click at [1010, 368] on span "Submit" at bounding box center [1024, 360] width 60 height 27
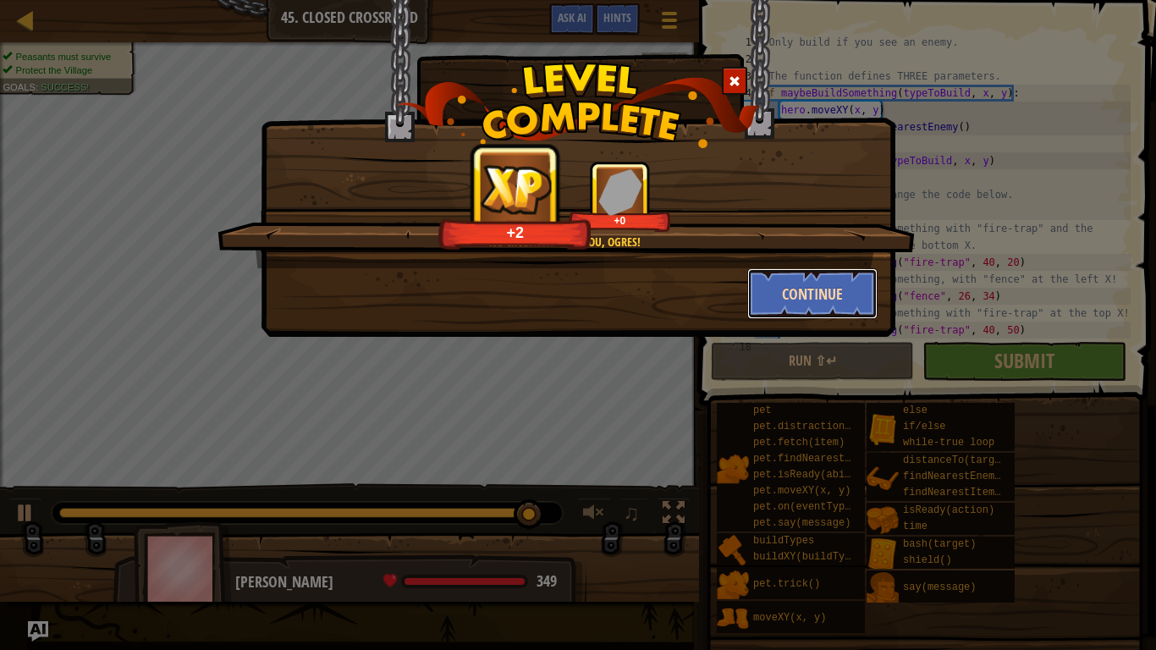
click at [799, 309] on button "Continue" at bounding box center [812, 293] width 131 height 51
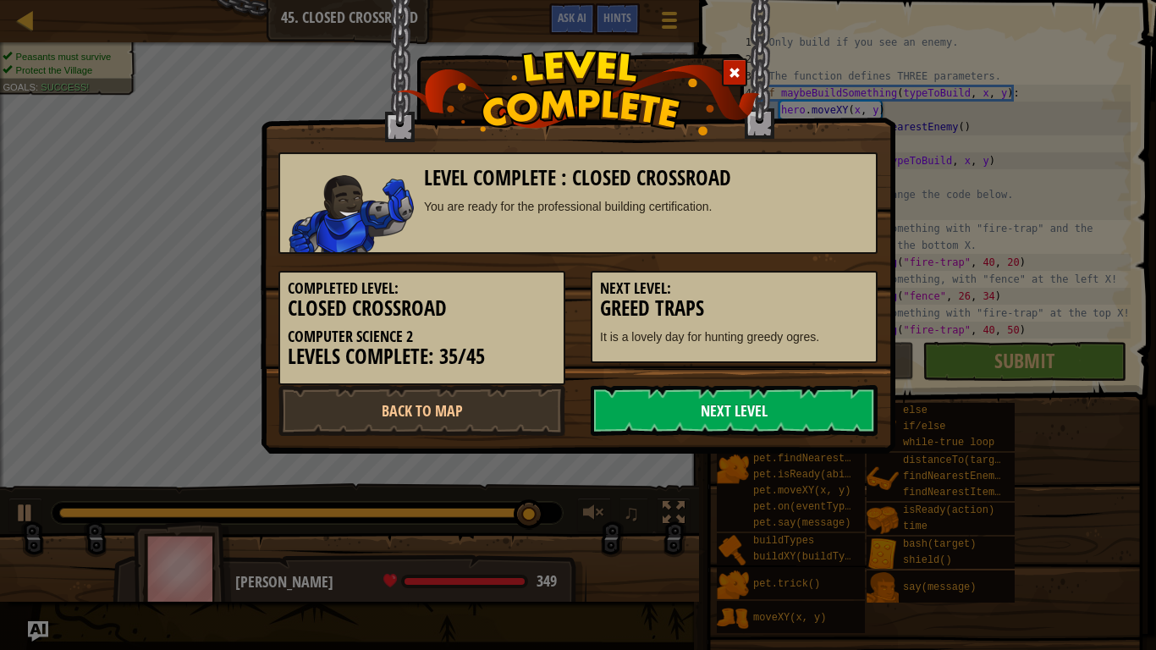
click at [731, 421] on link "Next Level" at bounding box center [734, 410] width 287 height 51
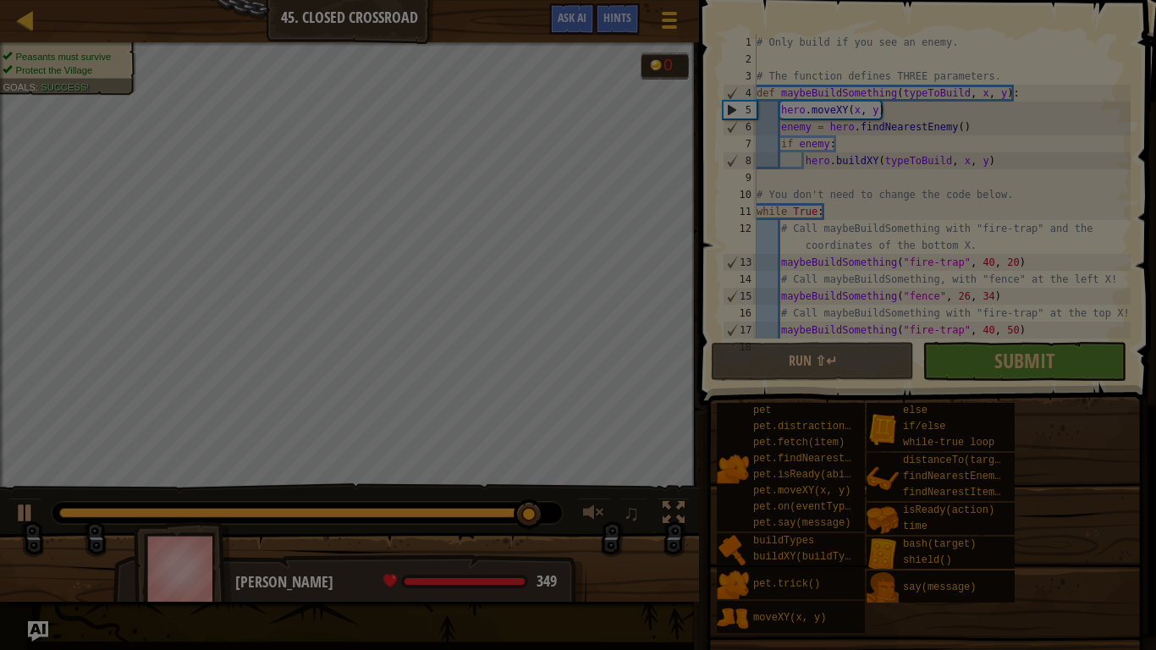
click at [731, 421] on div at bounding box center [578, 325] width 1156 height 650
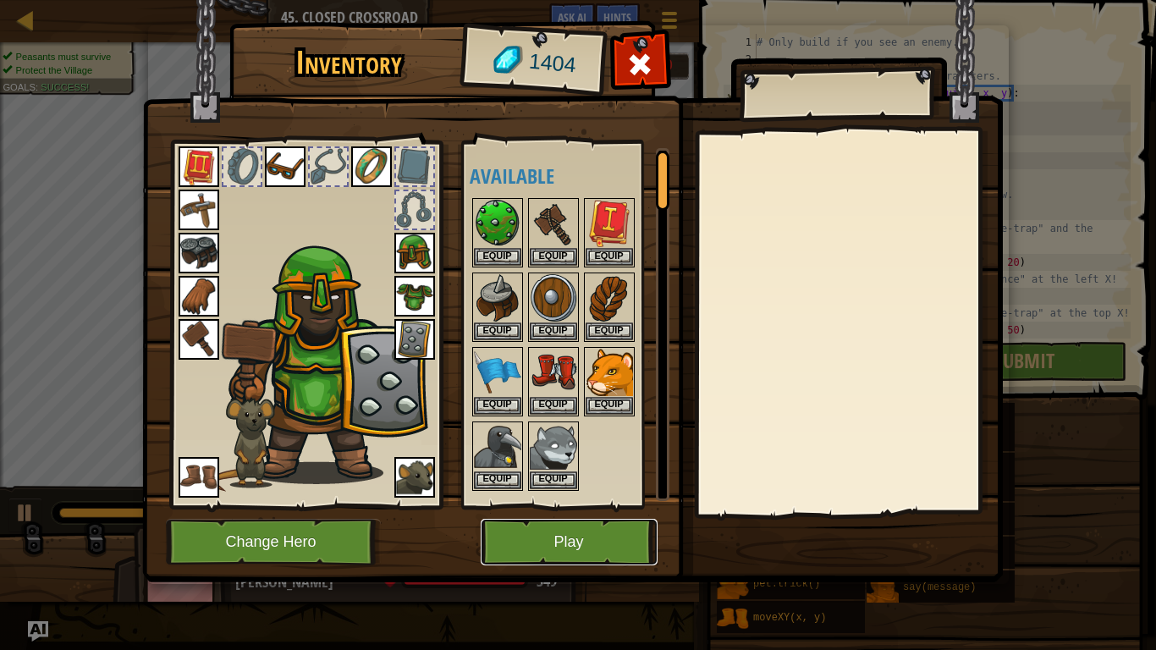
click at [607, 557] on button "Play" at bounding box center [569, 542] width 177 height 47
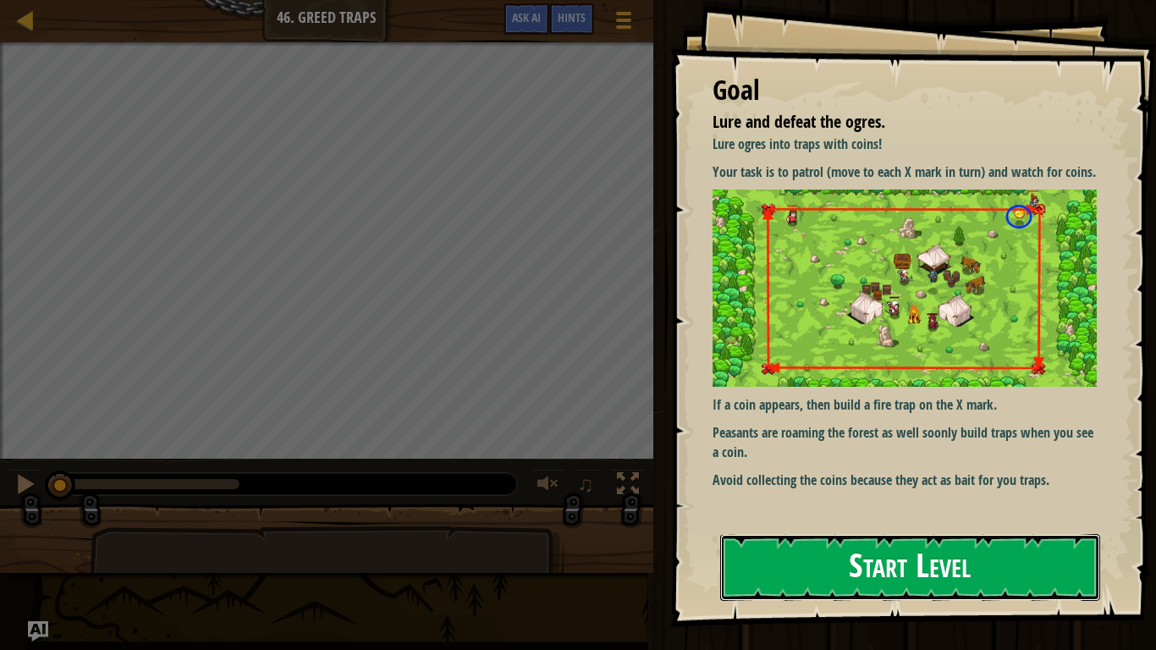
click at [964, 536] on button "Start Level" at bounding box center [910, 567] width 380 height 67
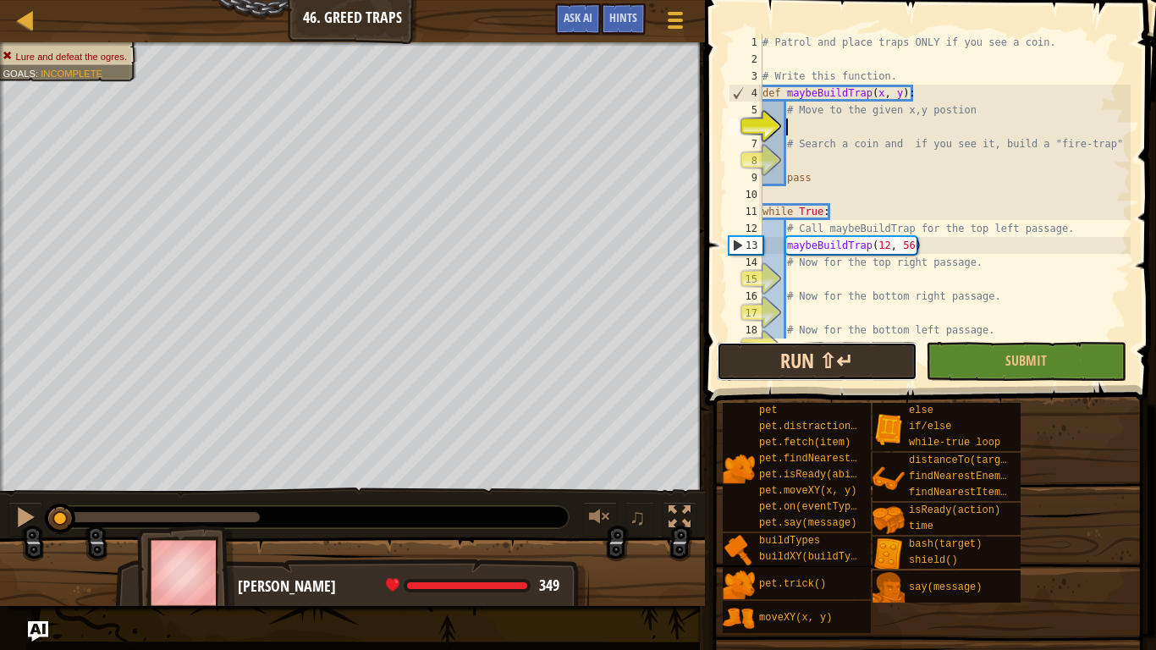
click at [837, 361] on button "Run ⇧↵" at bounding box center [817, 361] width 201 height 39
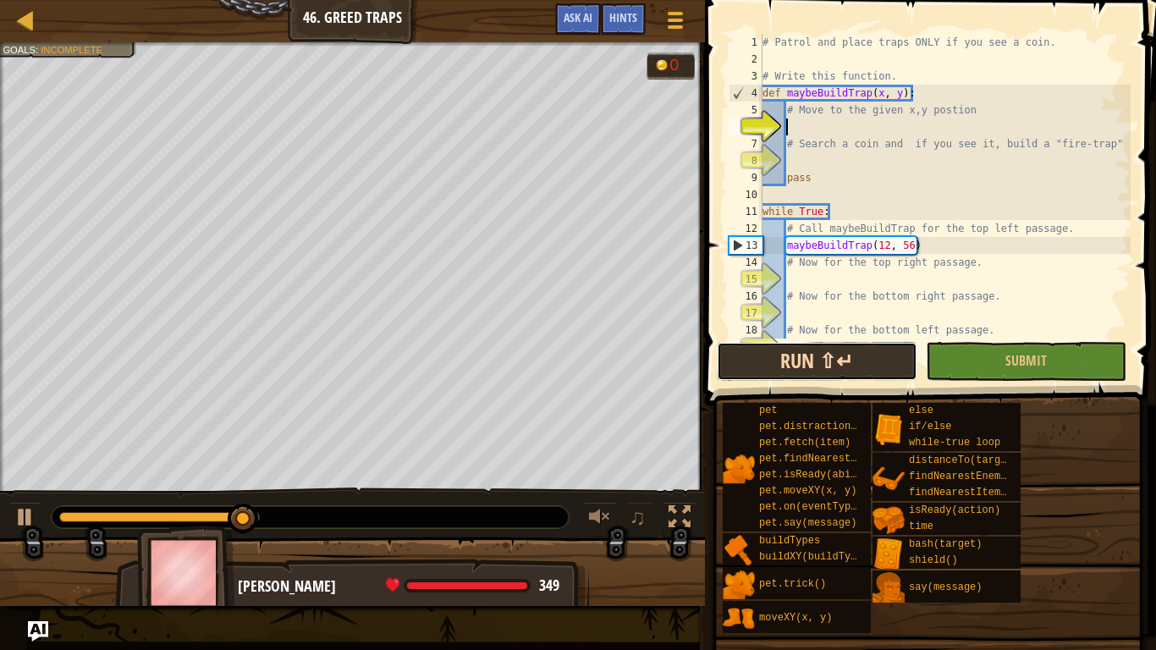
click at [778, 370] on button "Run ⇧↵" at bounding box center [817, 361] width 201 height 39
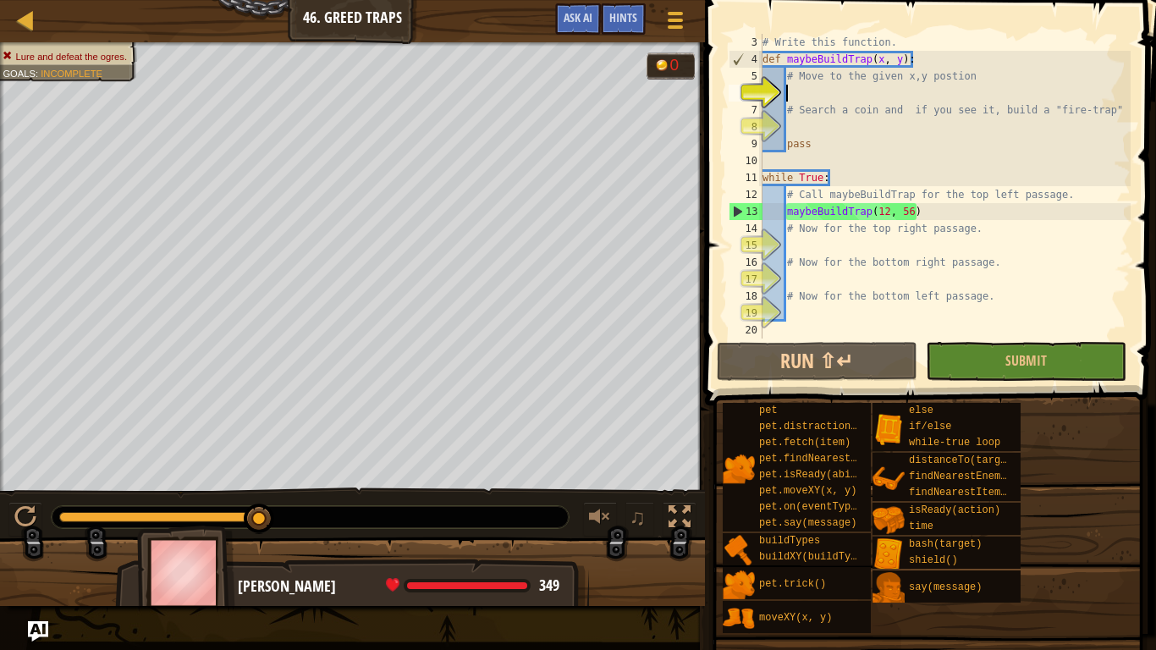
scroll to position [34, 0]
click at [1033, 245] on div "# Write this function. def maybeBuildTrap ( x , y ) : # Move to the given x,y p…" at bounding box center [944, 203] width 371 height 338
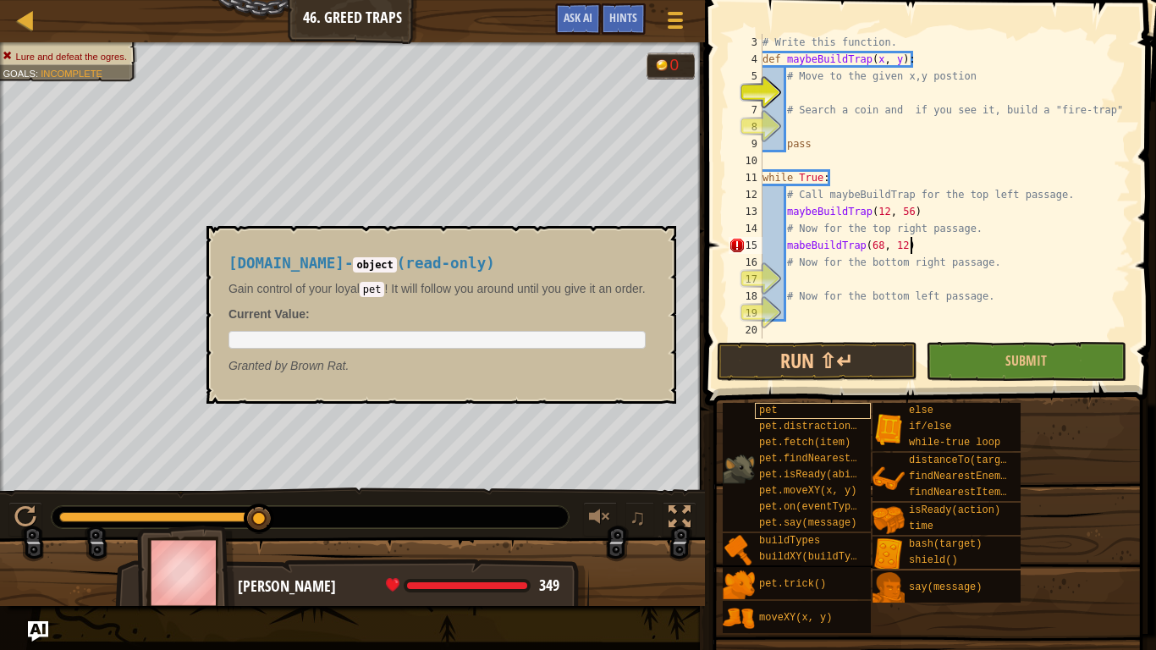
scroll to position [8, 20]
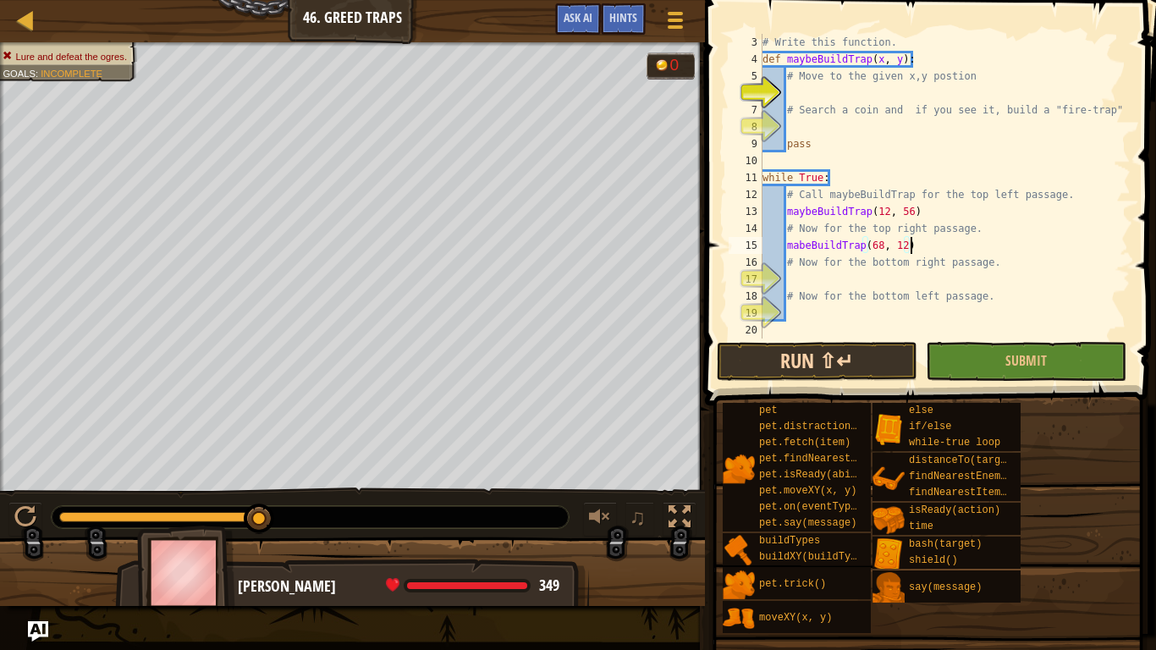
type textarea "mabeBuildTrap(68, 12)"
click at [822, 360] on button "Run ⇧↵" at bounding box center [817, 361] width 201 height 39
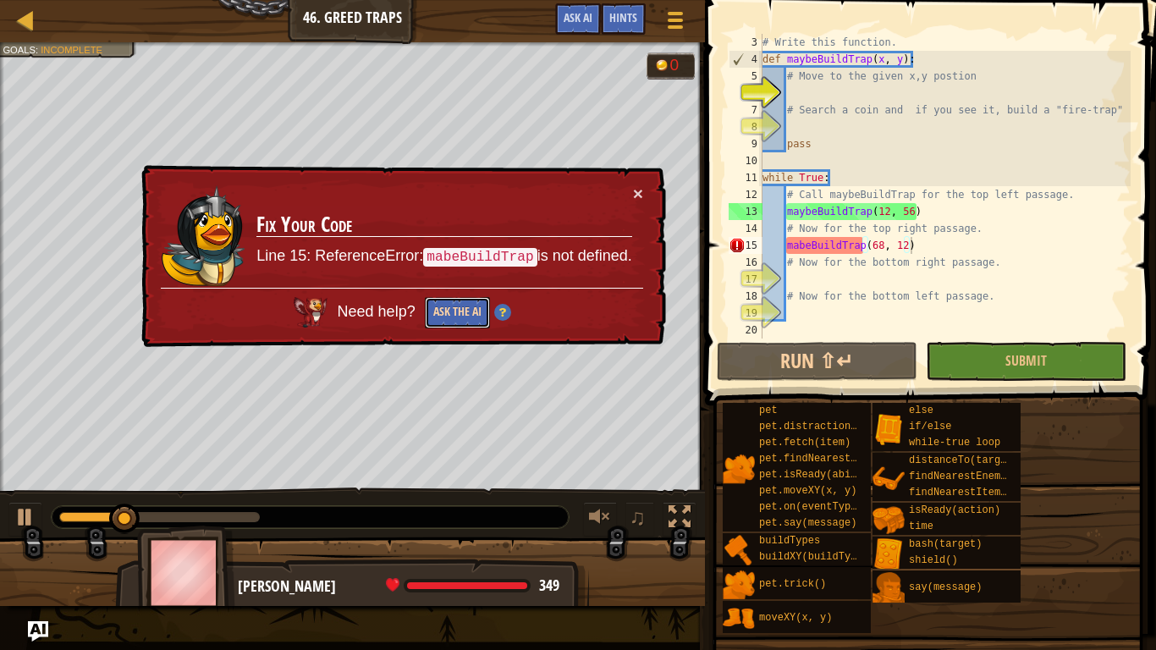
click at [467, 304] on button "Ask the AI" at bounding box center [457, 312] width 65 height 31
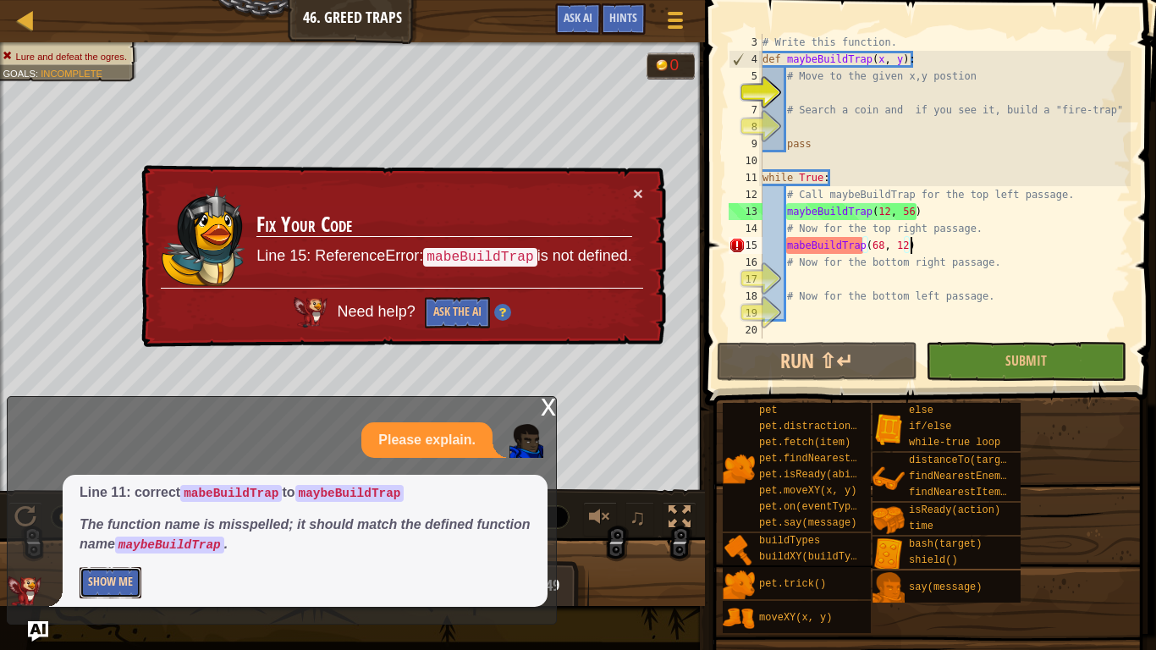
click at [113, 582] on button "Show Me" at bounding box center [111, 582] width 62 height 31
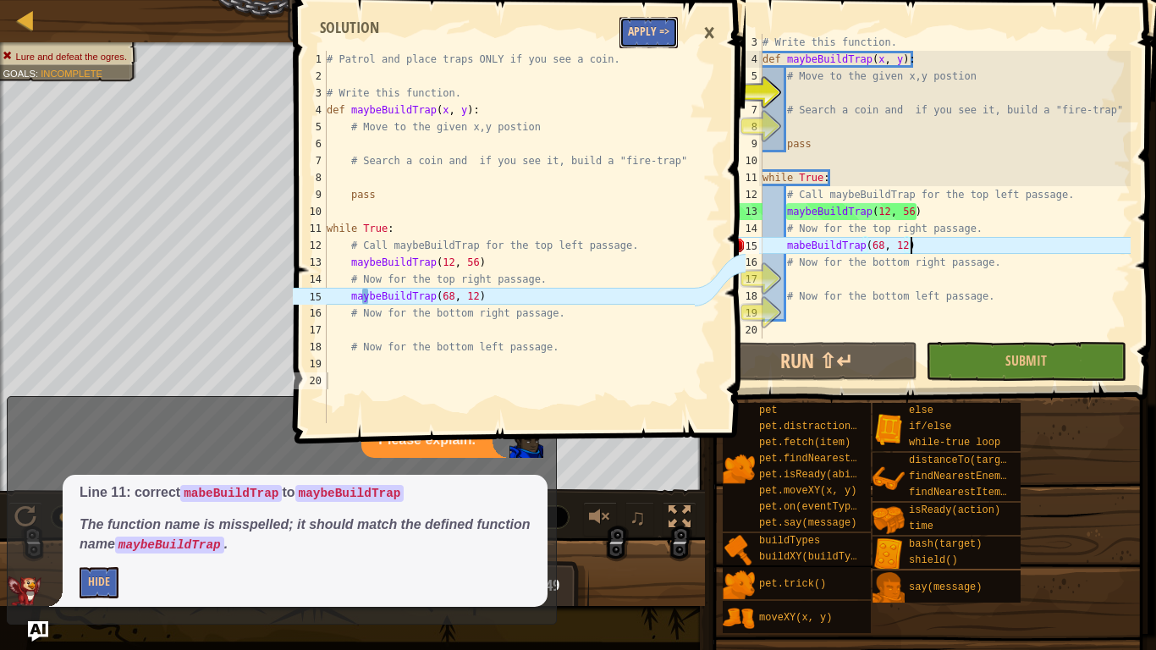
click at [657, 36] on button "Apply =>" at bounding box center [648, 32] width 58 height 31
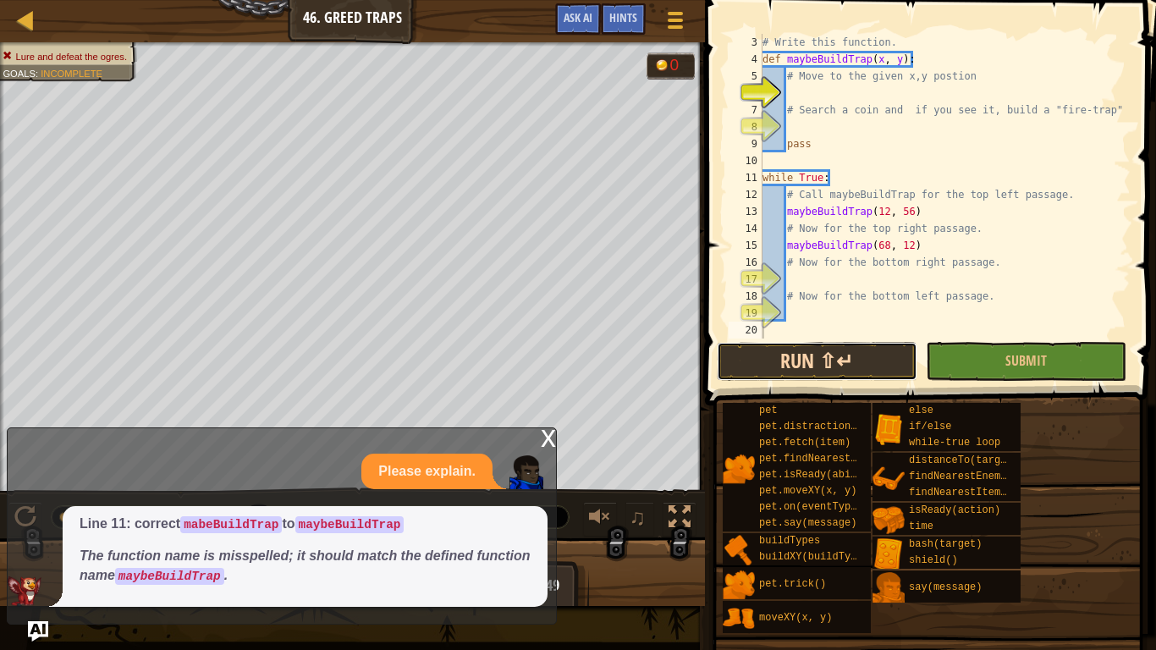
click at [761, 358] on button "Run ⇧↵" at bounding box center [817, 361] width 201 height 39
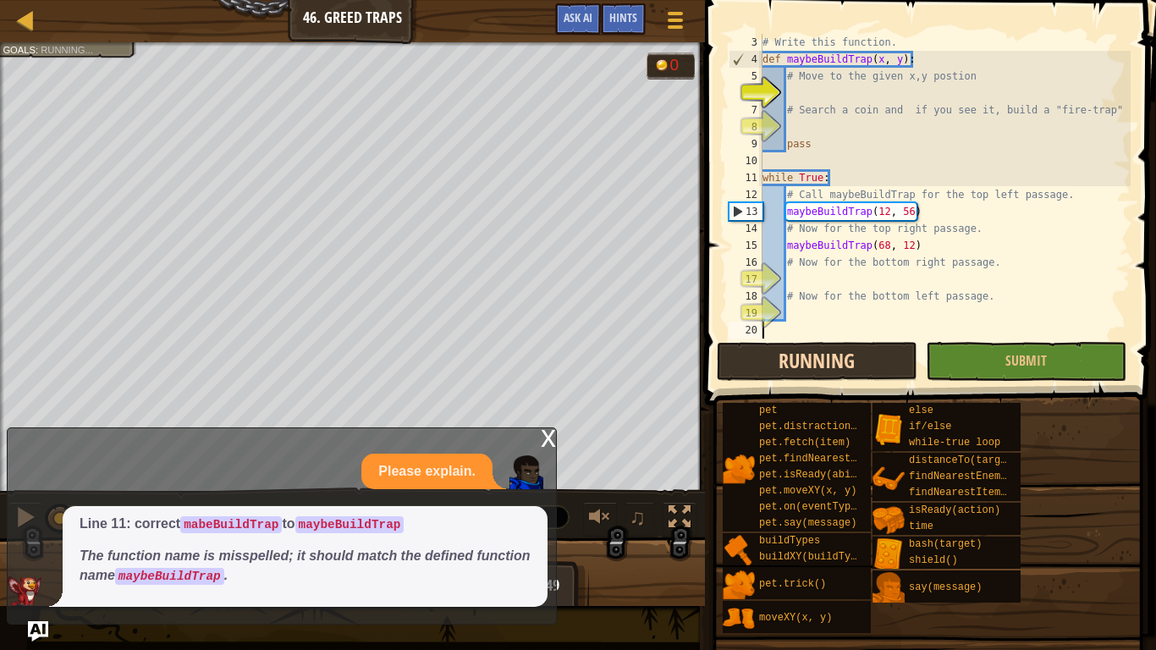
scroll to position [8, 0]
click at [547, 431] on div "x" at bounding box center [548, 436] width 15 height 17
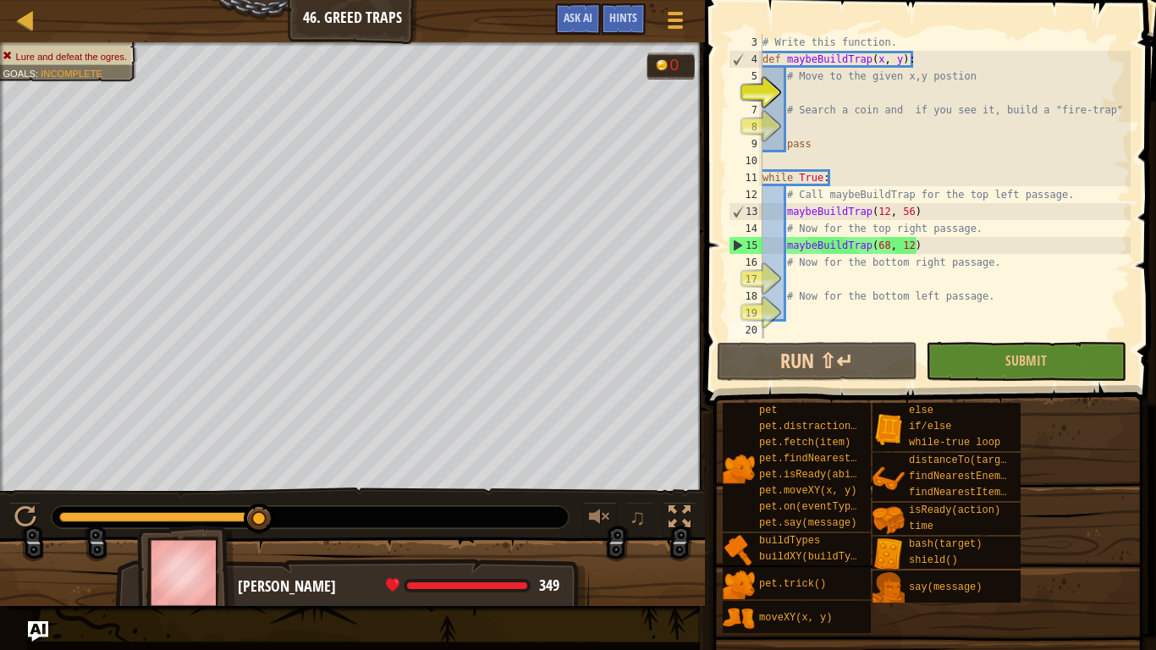
click at [994, 246] on div "# Write this function. def maybeBuildTrap ( x , y ) : # Move to the given x,y p…" at bounding box center [944, 203] width 371 height 338
type textarea "# Now for the bottom right passage."
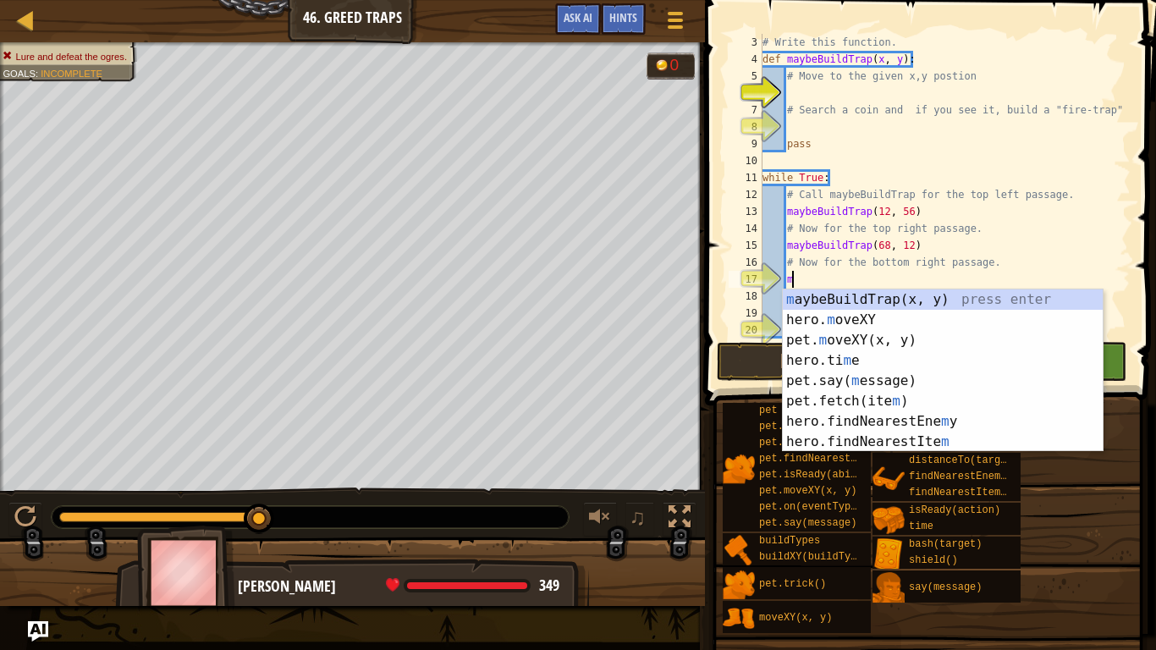
scroll to position [8, 5]
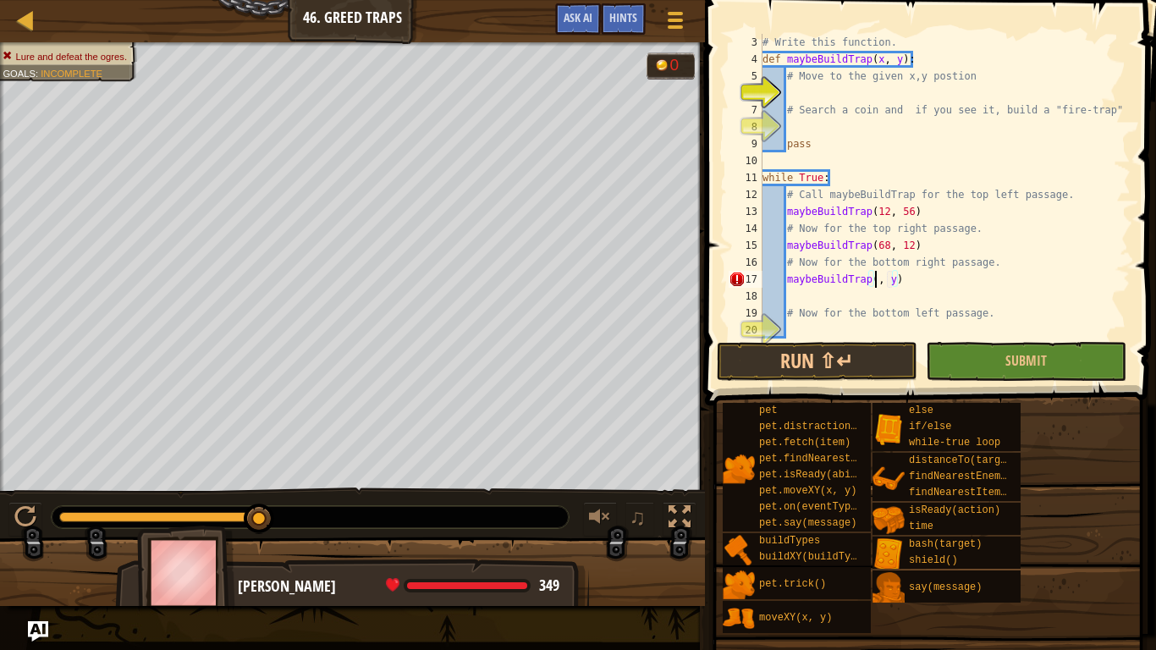
click at [998, 225] on div "# Write this function. def maybeBuildTrap ( x , y ) : # Move to the given x,y p…" at bounding box center [944, 203] width 371 height 338
click at [887, 238] on div "# Write this function. def maybeBuildTrap ( x , y ) : # Move to the given x,y p…" at bounding box center [944, 203] width 371 height 338
type textarea "maybeBuildTrap(68, 12)"
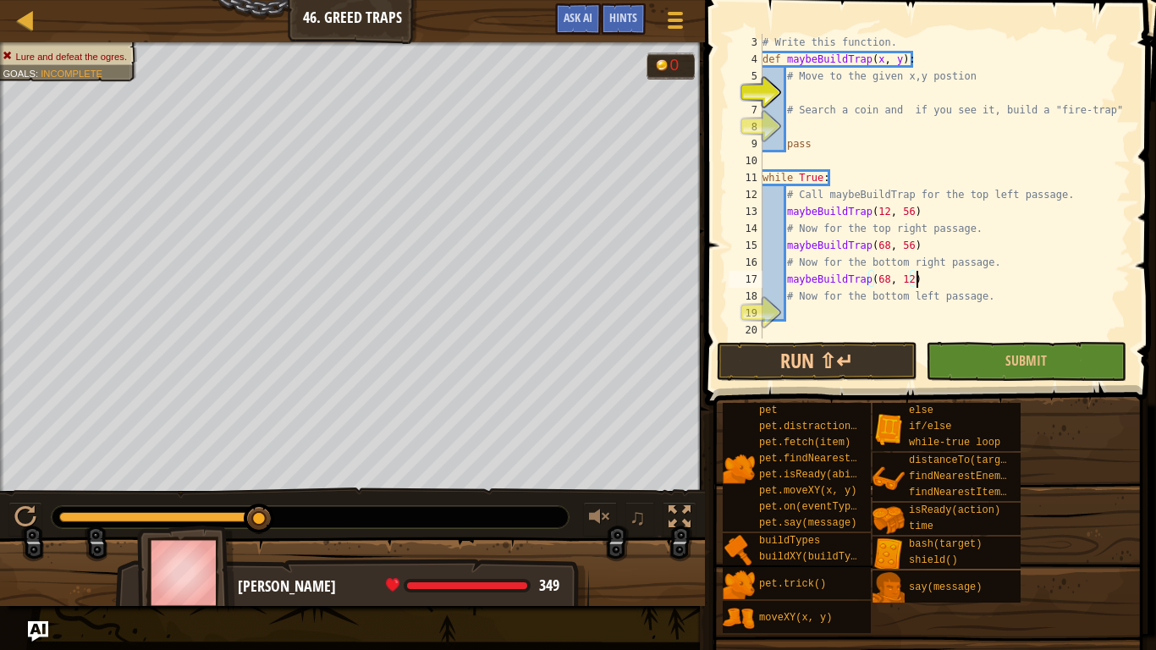
type textarea "# Now for the bottom left passage."
type textarea "maybeBuildTrap(12, 12)"
click at [737, 365] on button "Run ⇧↵" at bounding box center [817, 361] width 201 height 39
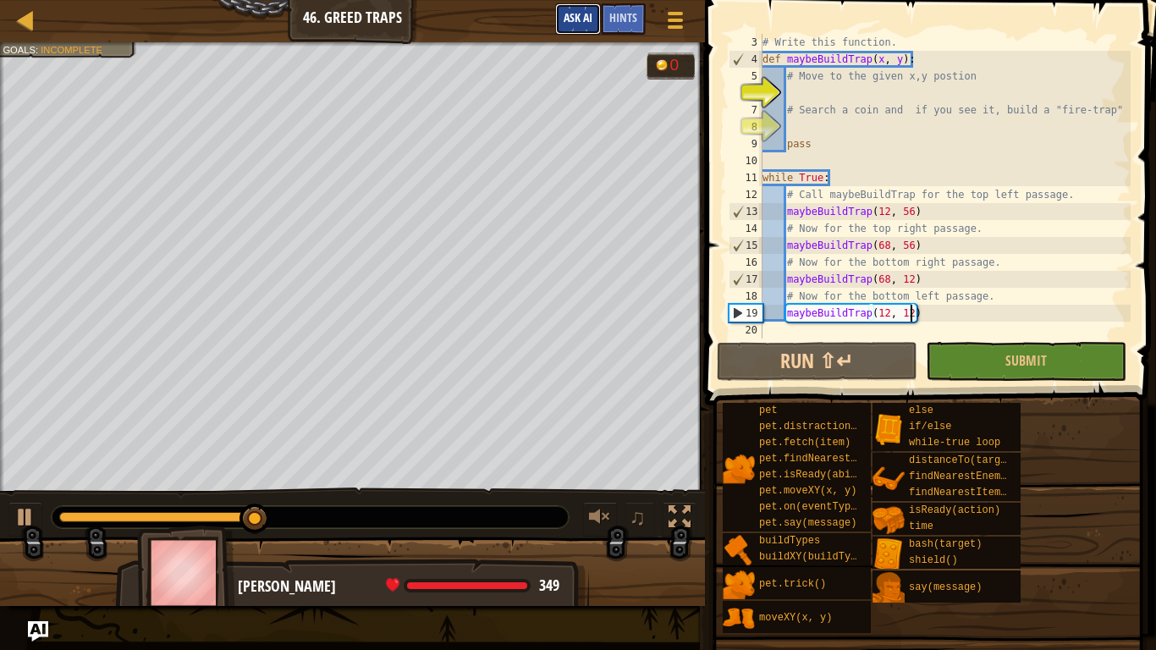
click at [569, 16] on span "Ask AI" at bounding box center [577, 17] width 29 height 16
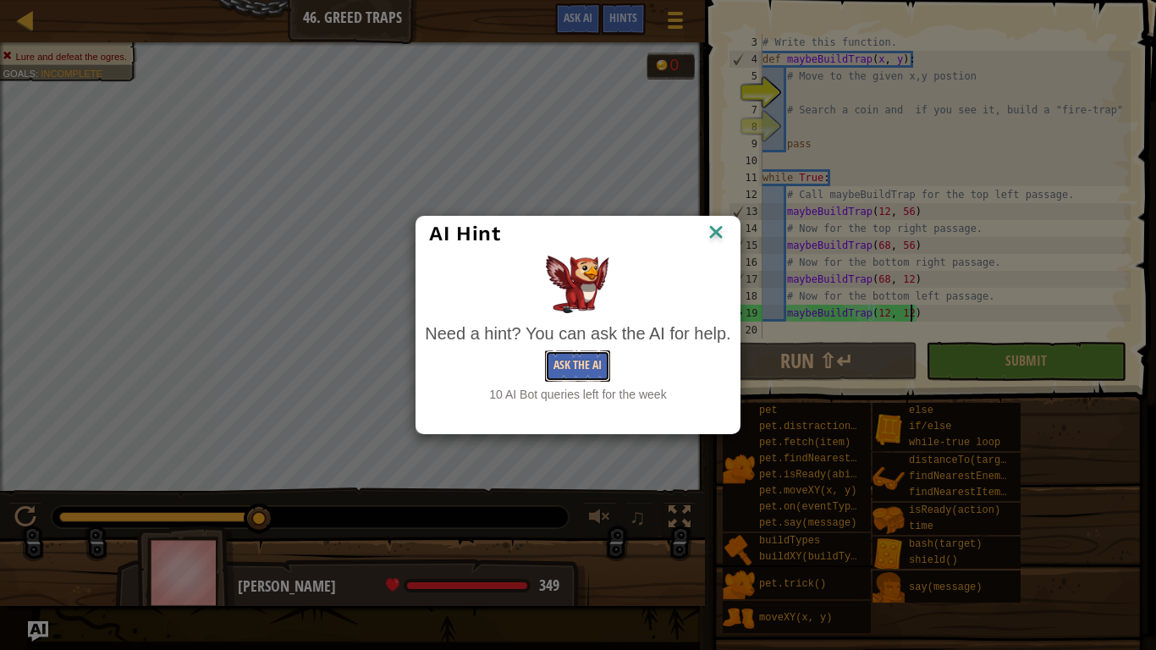
click at [577, 355] on button "Ask the AI" at bounding box center [577, 365] width 65 height 31
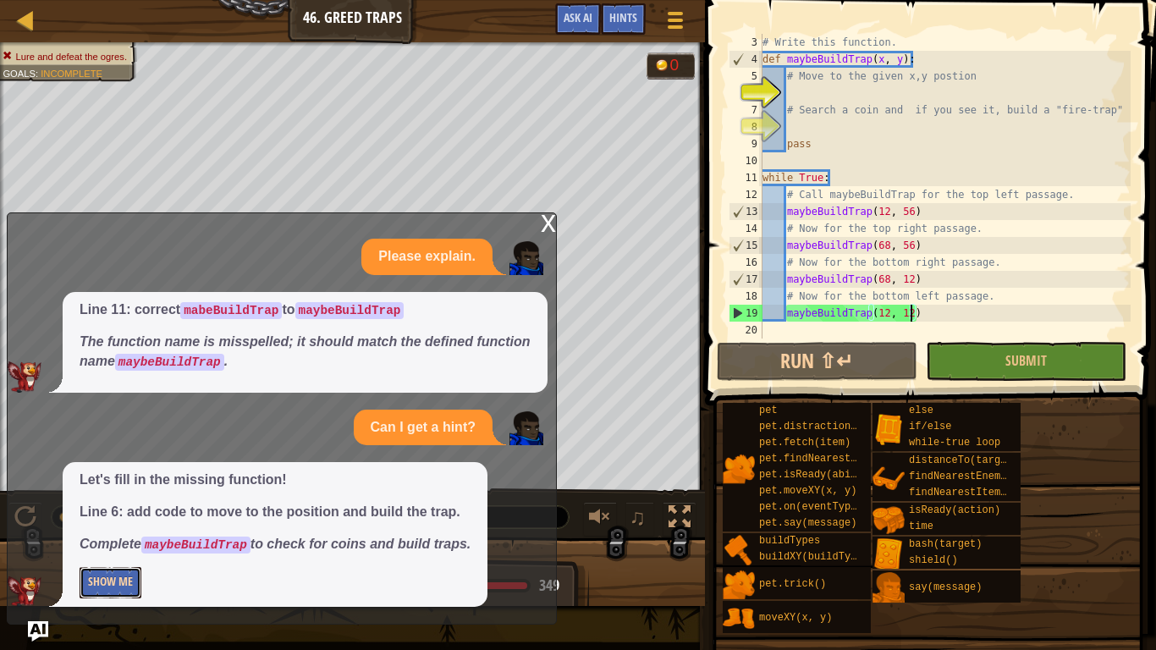
click at [123, 584] on button "Show Me" at bounding box center [111, 582] width 62 height 31
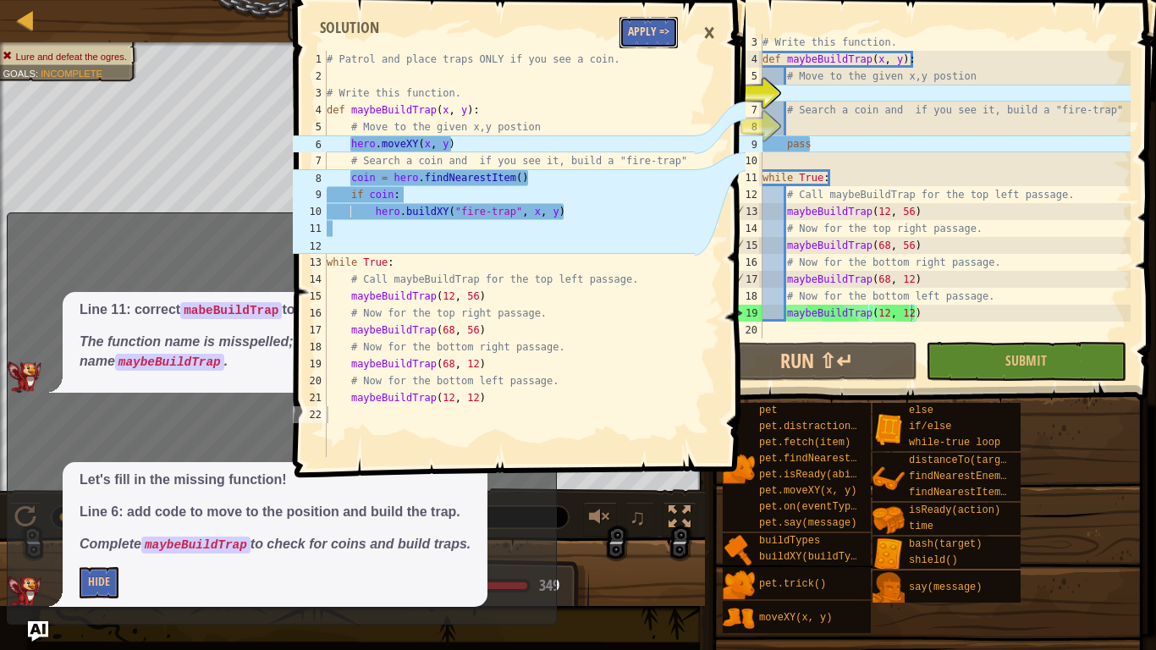
click at [668, 46] on button "Apply =>" at bounding box center [648, 32] width 58 height 31
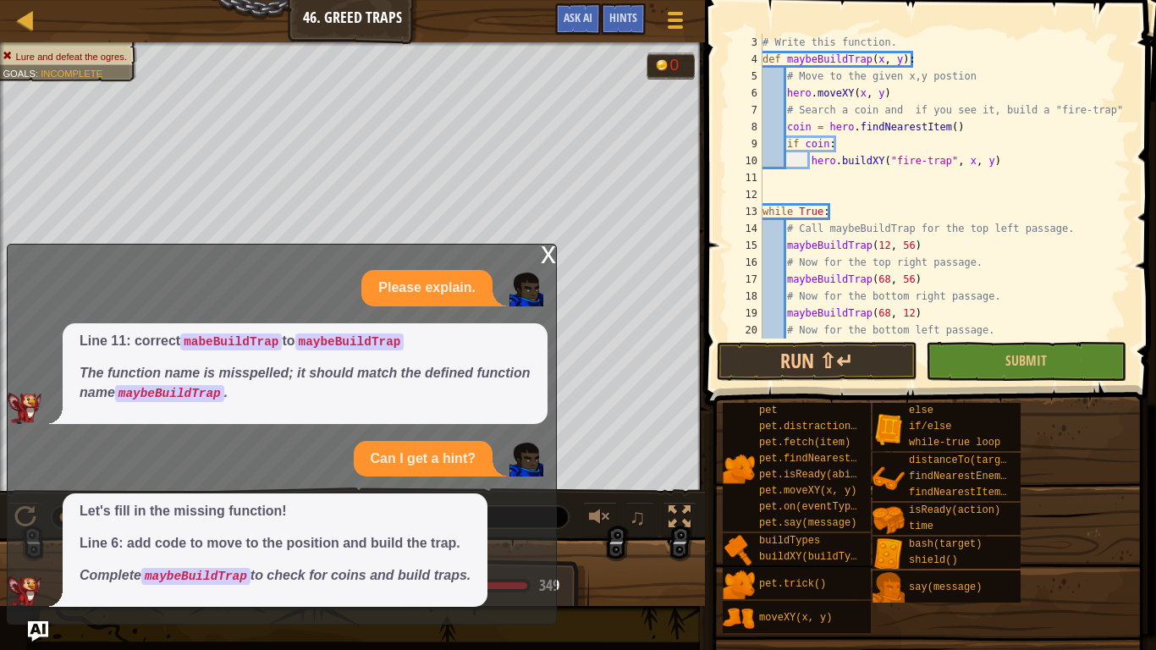
click at [552, 261] on div "x" at bounding box center [548, 253] width 15 height 17
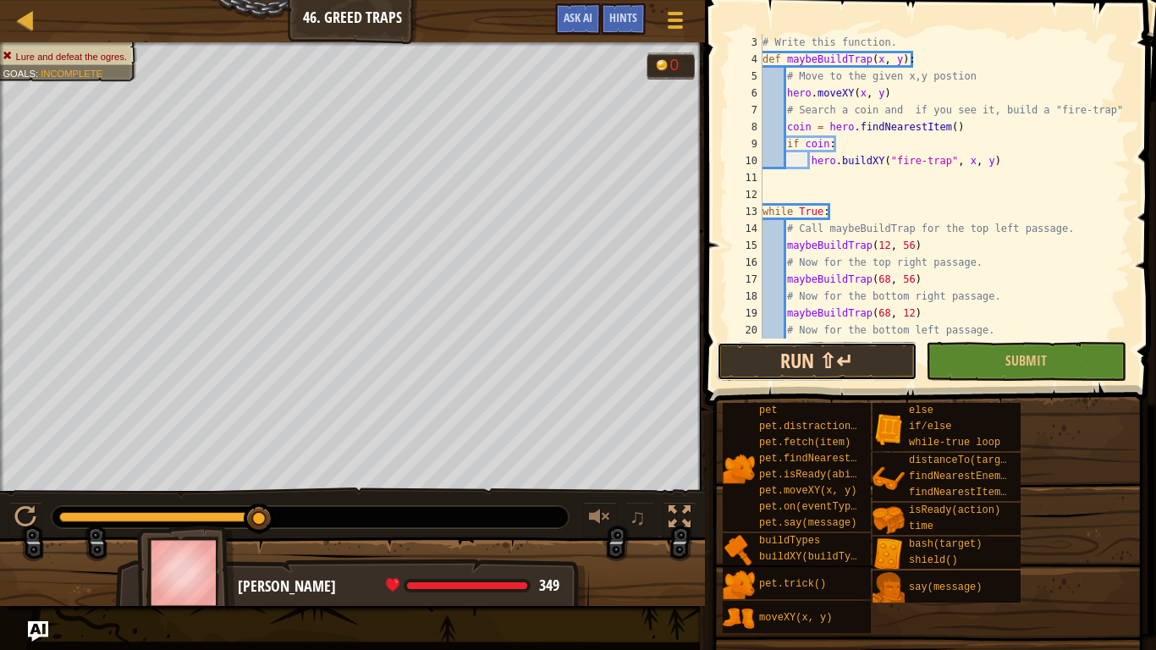
click at [818, 363] on button "Run ⇧↵" at bounding box center [817, 361] width 201 height 39
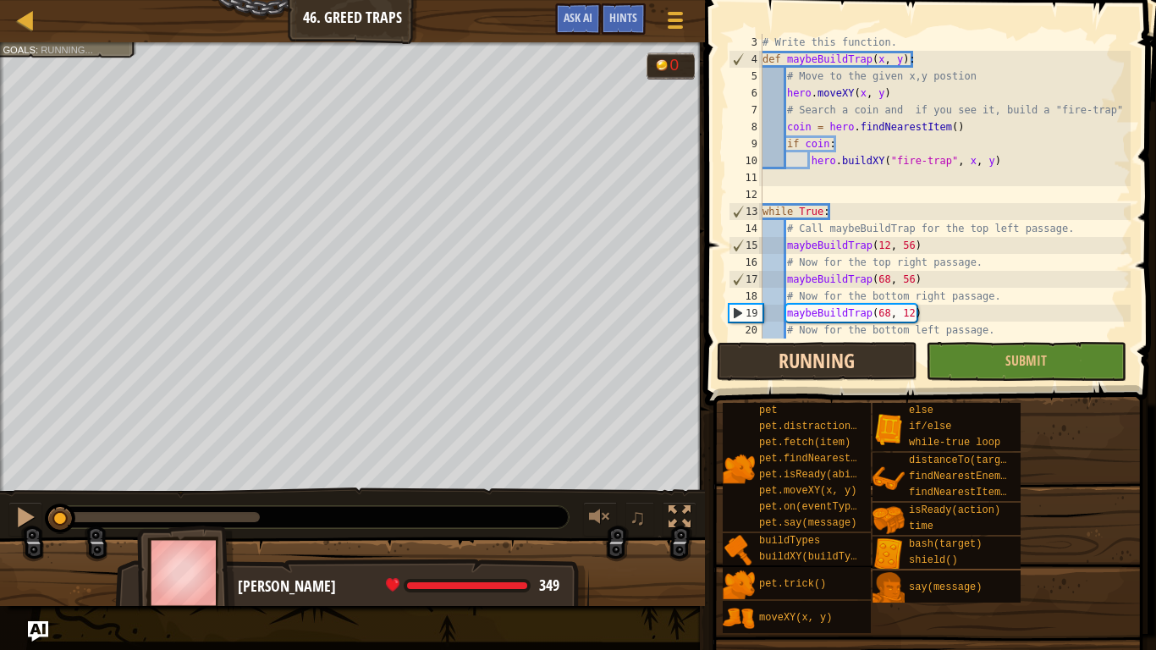
scroll to position [8, 0]
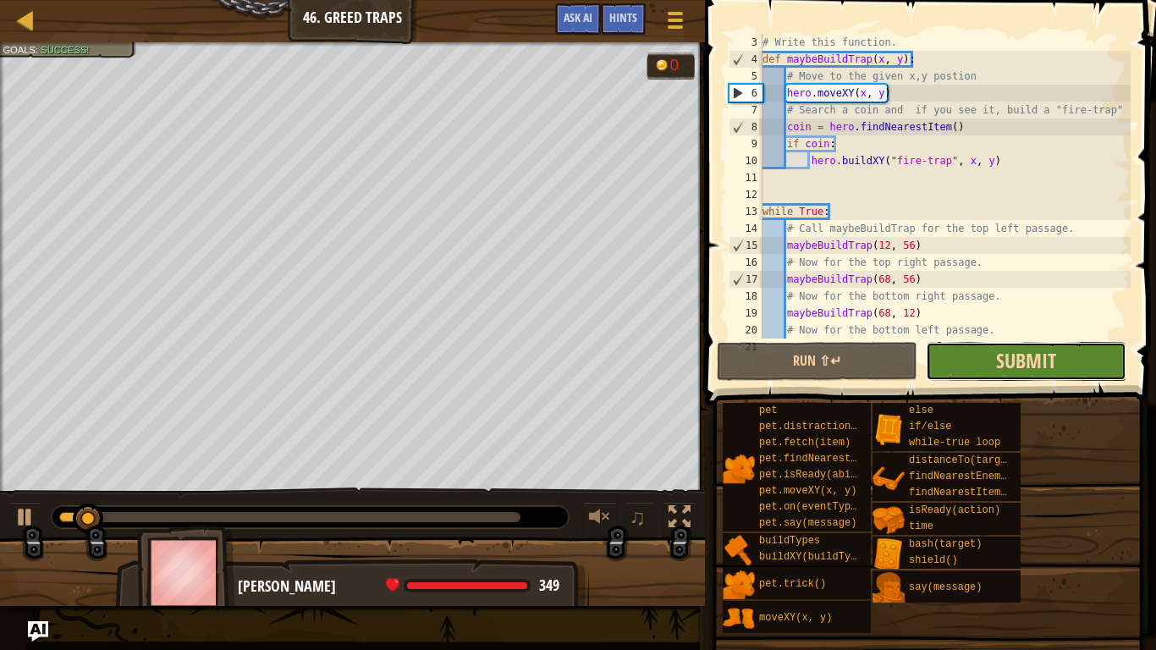
click at [1030, 363] on span "Submit" at bounding box center [1026, 360] width 60 height 27
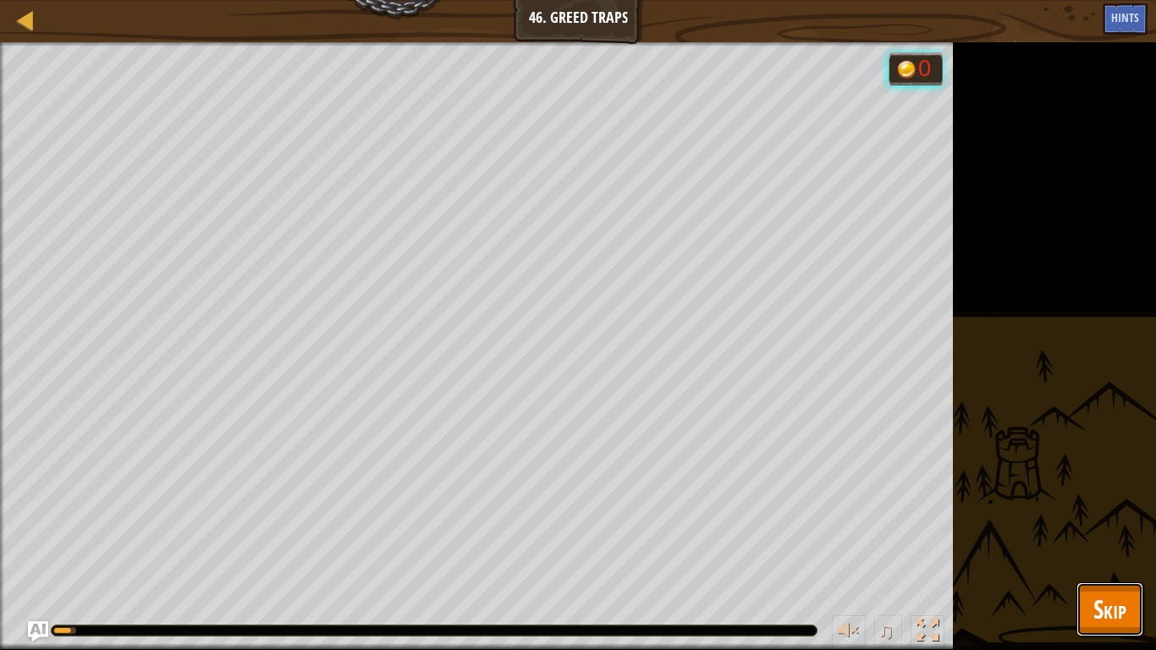
click at [1124, 623] on span "Skip" at bounding box center [1109, 608] width 33 height 35
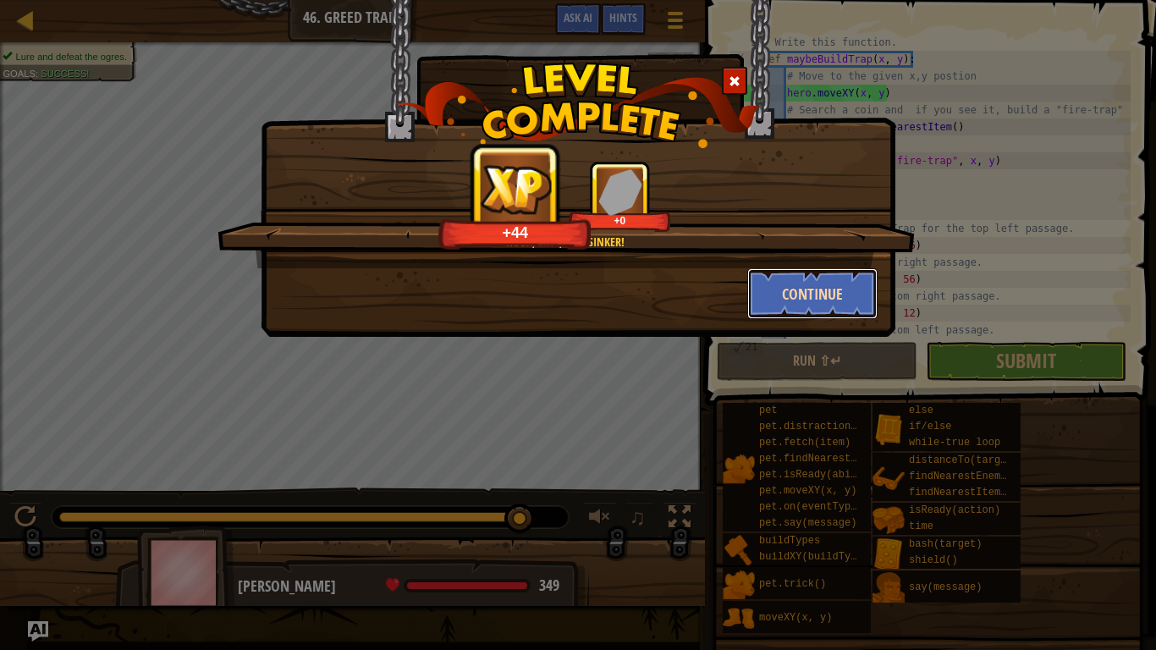
click at [818, 285] on button "Continue" at bounding box center [812, 293] width 131 height 51
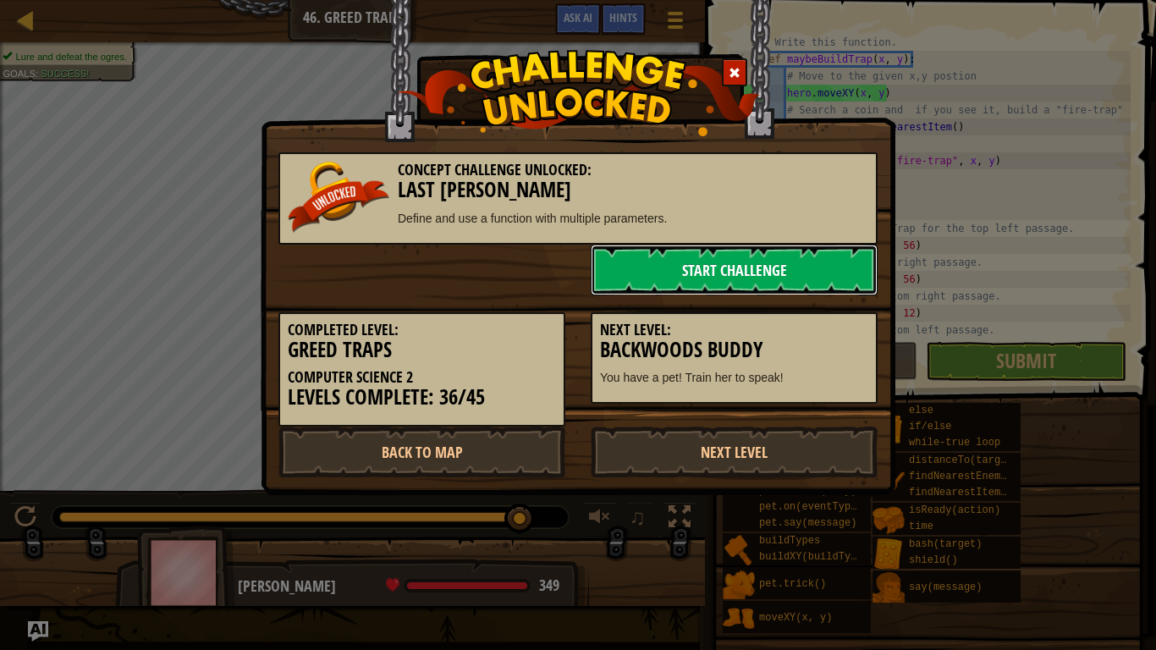
click at [798, 283] on link "Start Challenge" at bounding box center [734, 270] width 287 height 51
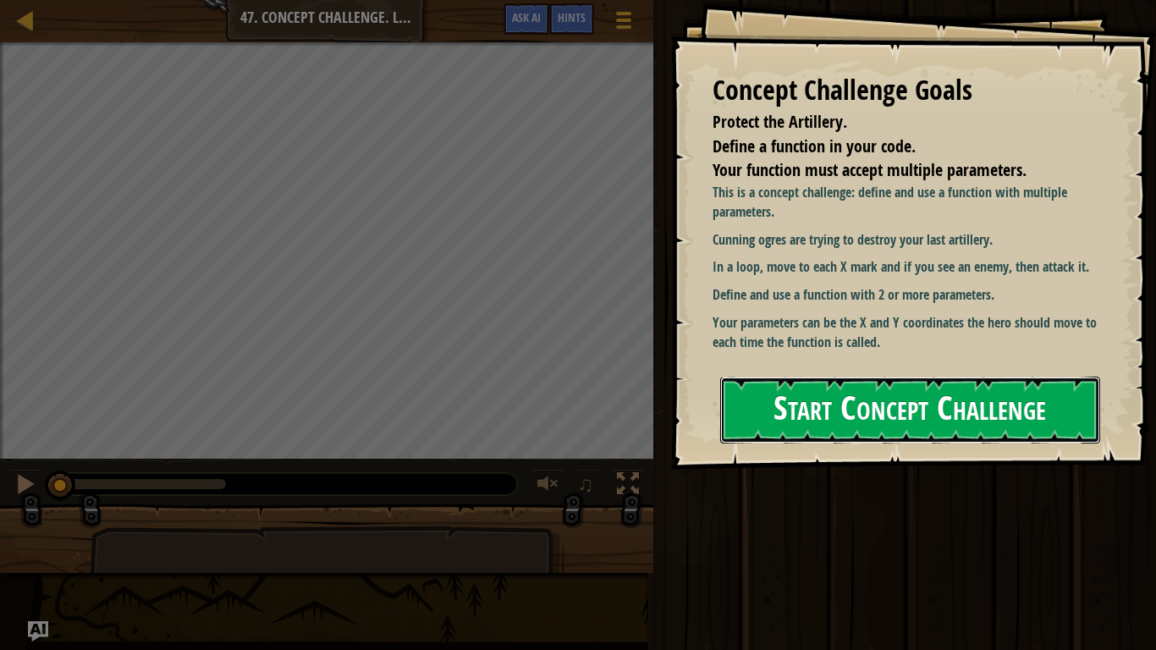
click at [794, 427] on button "Start Concept Challenge" at bounding box center [910, 410] width 380 height 67
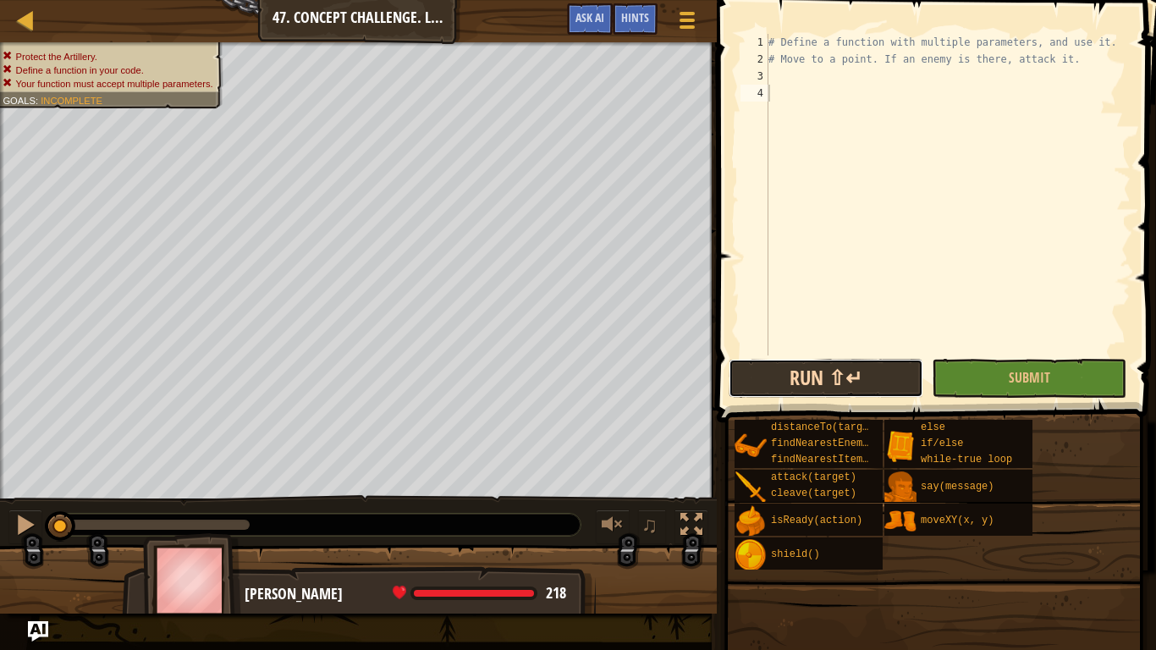
click at [904, 371] on button "Run ⇧↵" at bounding box center [825, 378] width 195 height 39
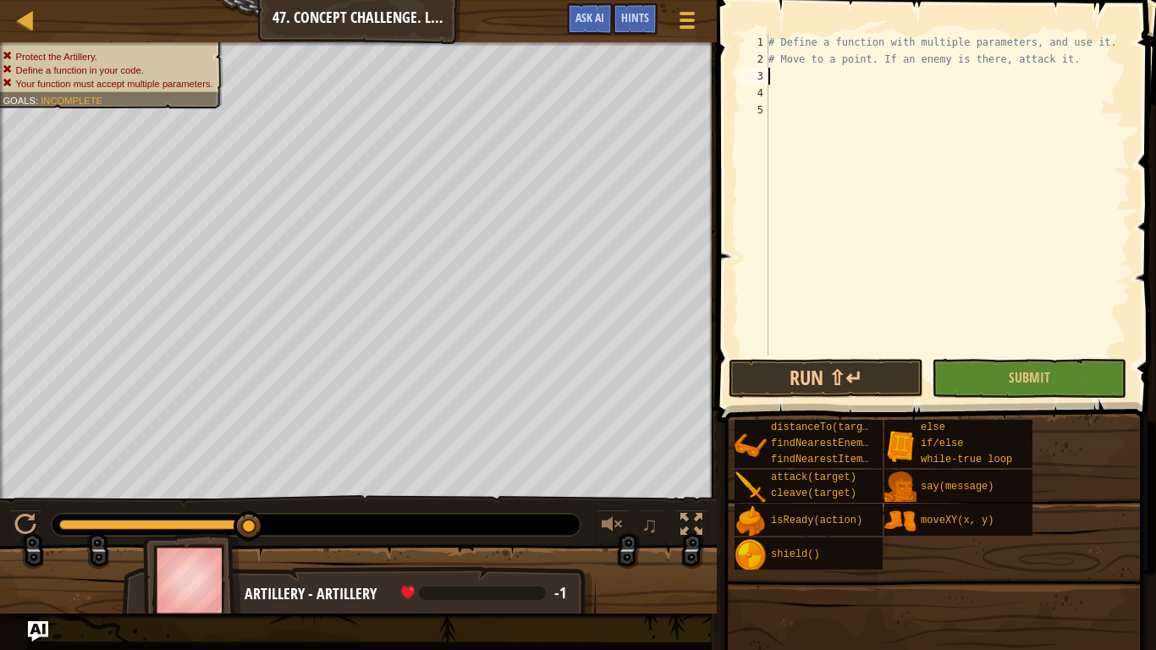
type textarea "# Move to a point. If an enemy is there, attack it."
type textarea "wh"
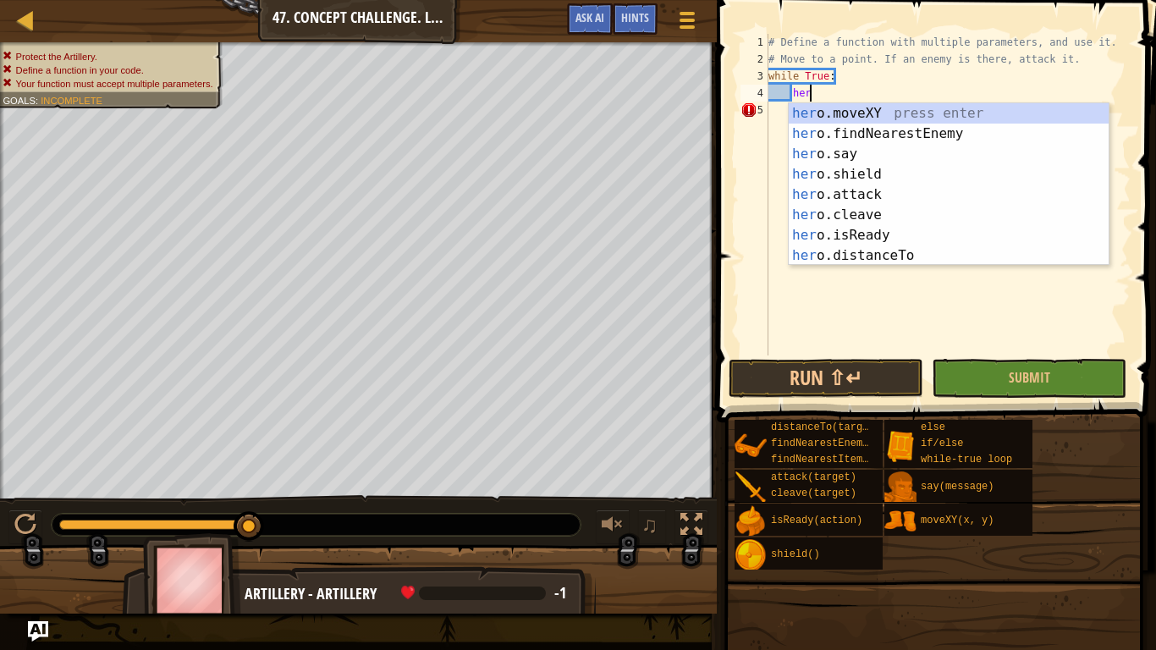
scroll to position [8, 5]
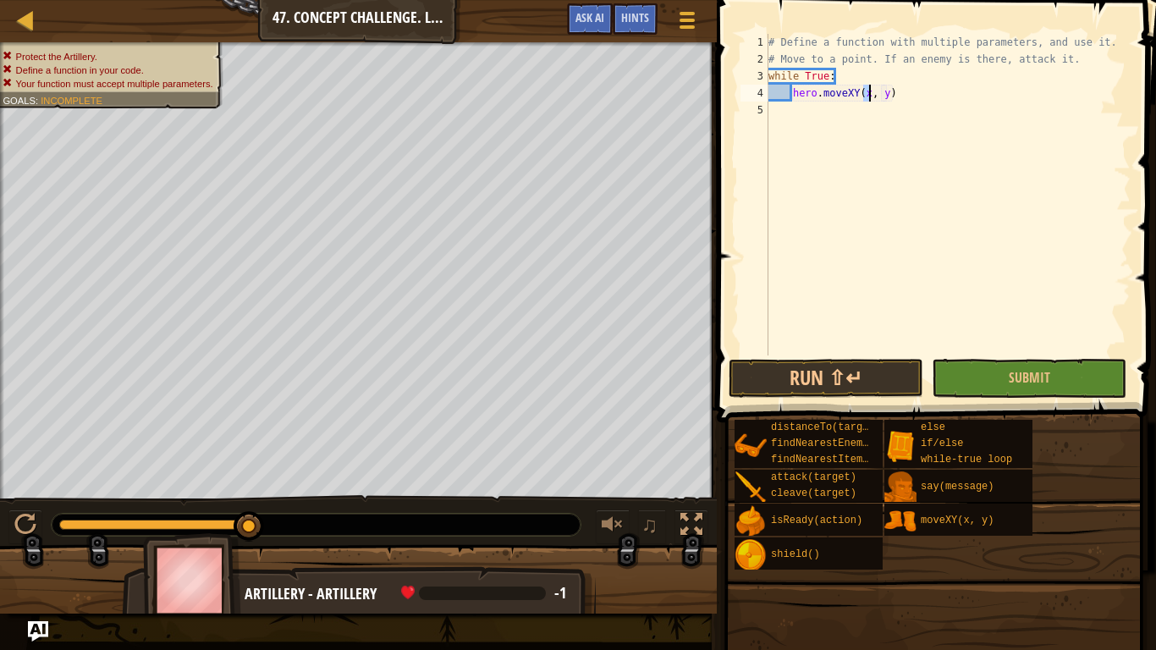
type textarea "hero.moveXY(, y)"
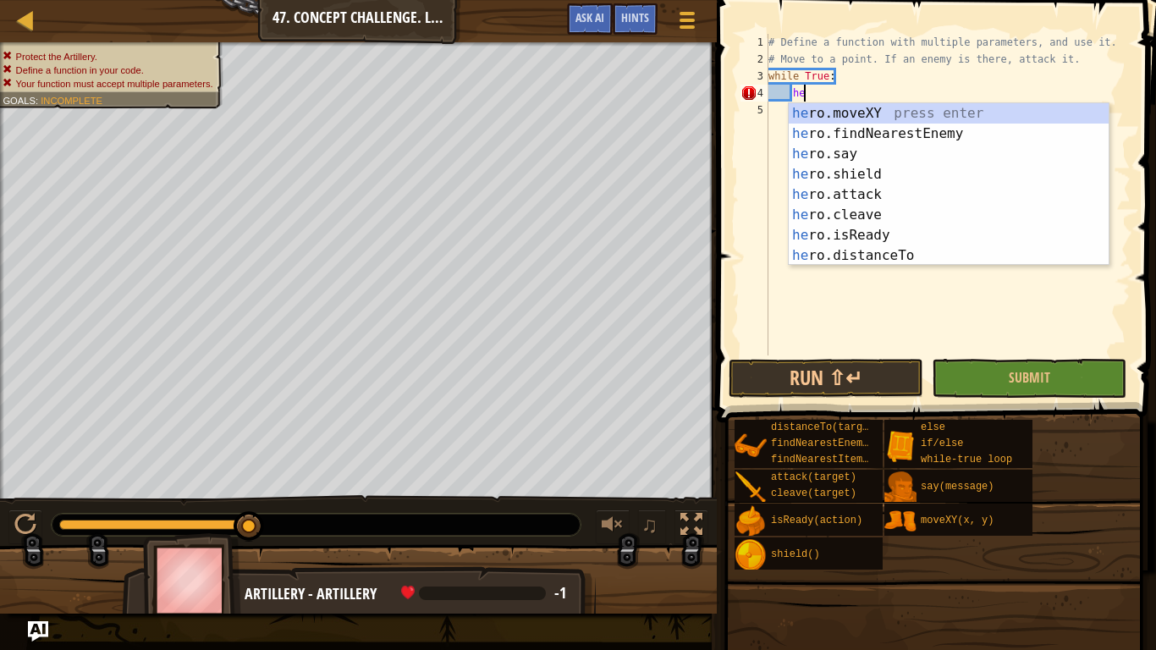
type textarea "h"
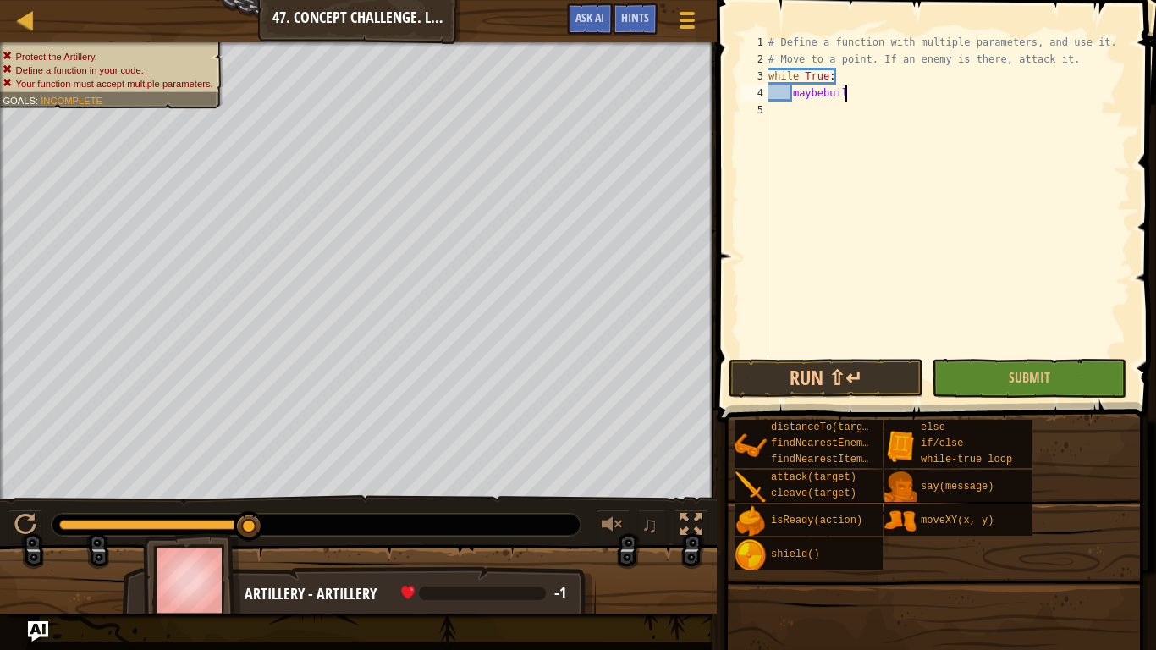
scroll to position [8, 11]
type textarea "maybebuildtrap"
type textarea "maybebuildtrap(30, 10)"
click at [812, 382] on button "Run ⇧↵" at bounding box center [825, 378] width 195 height 39
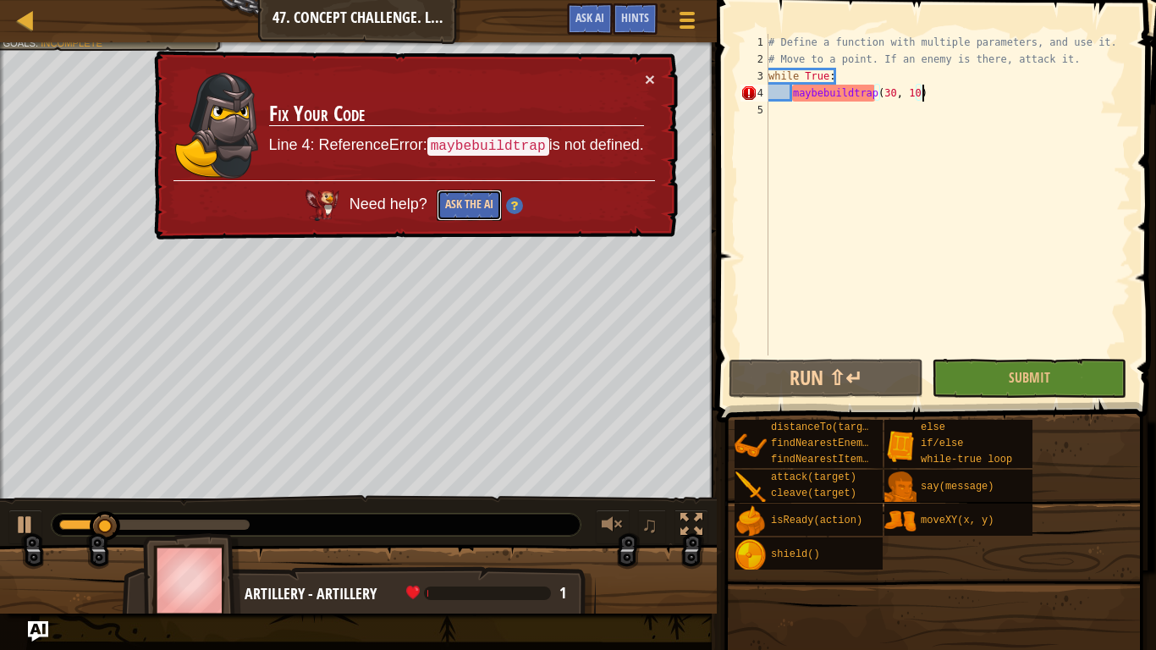
click at [470, 212] on button "Ask the AI" at bounding box center [469, 205] width 65 height 31
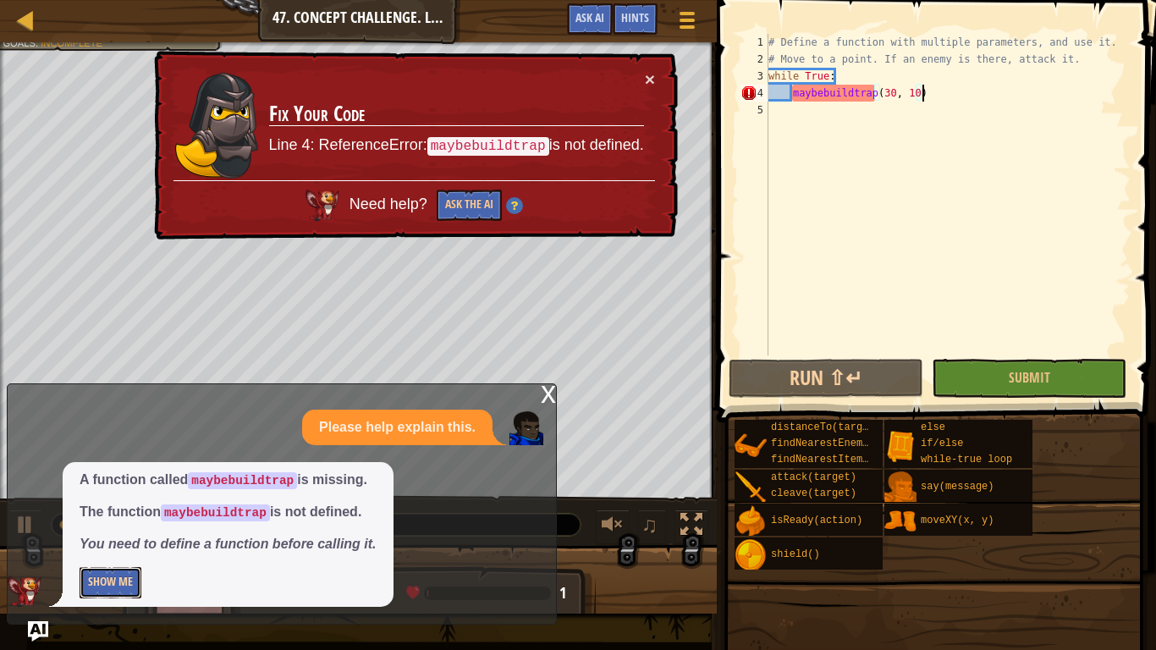
click at [95, 572] on button "Show Me" at bounding box center [111, 582] width 62 height 31
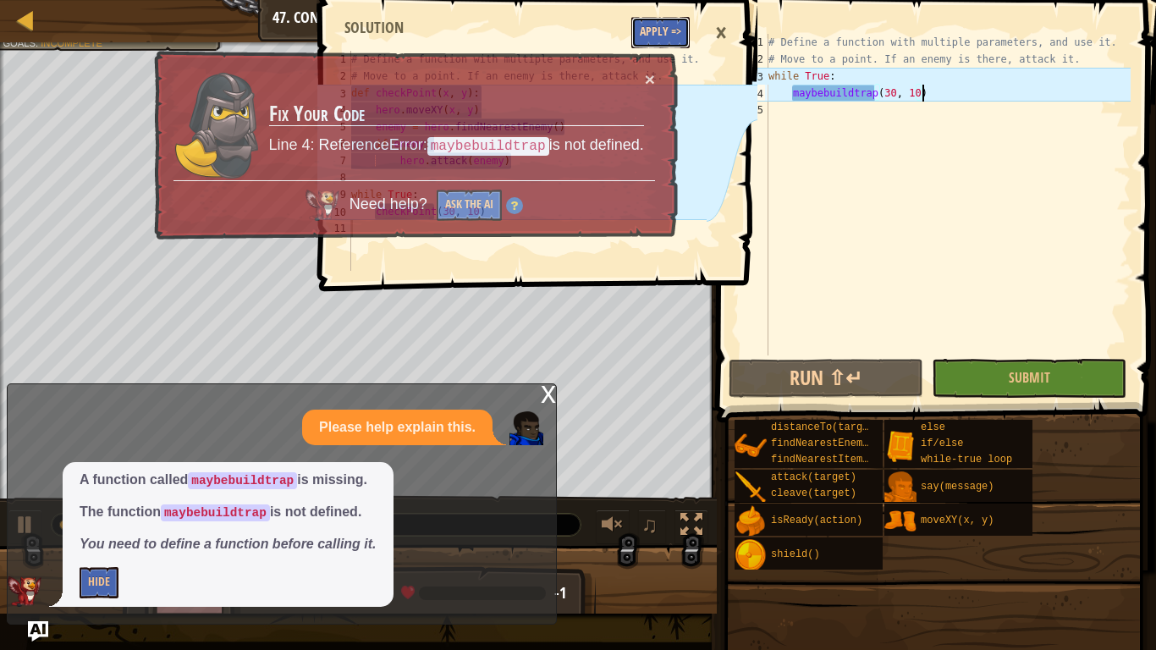
click at [652, 44] on button "Apply =>" at bounding box center [660, 32] width 58 height 31
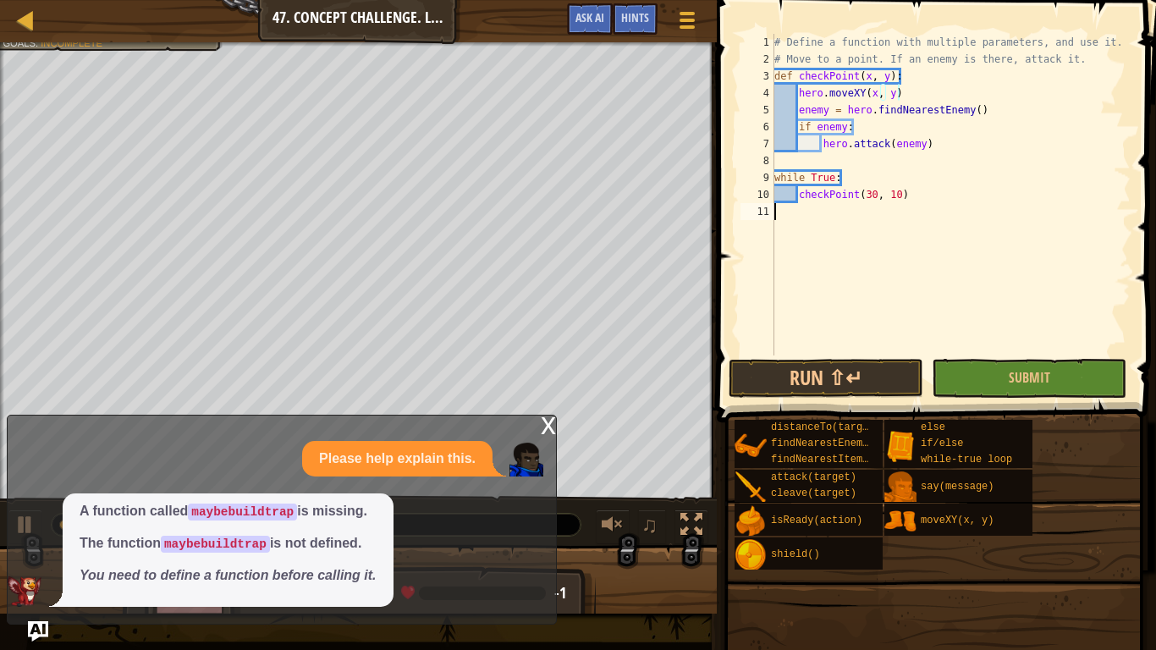
scroll to position [8, 0]
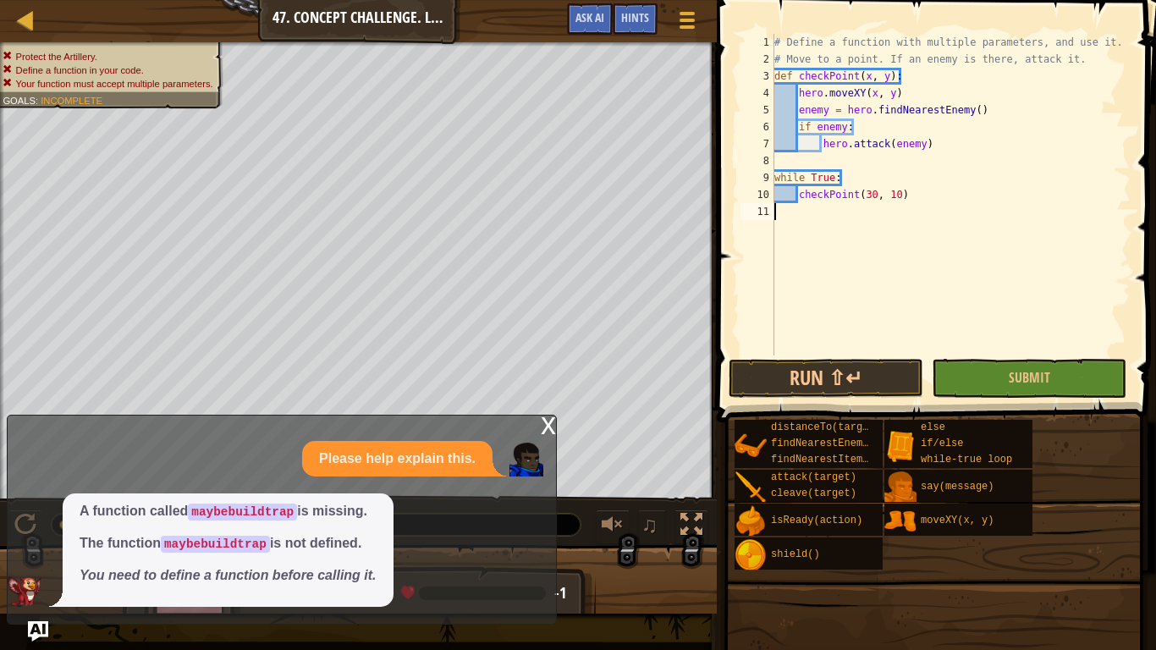
click at [858, 409] on span at bounding box center [933, 652] width 427 height 501
click at [838, 392] on button "Run ⇧↵" at bounding box center [825, 378] width 195 height 39
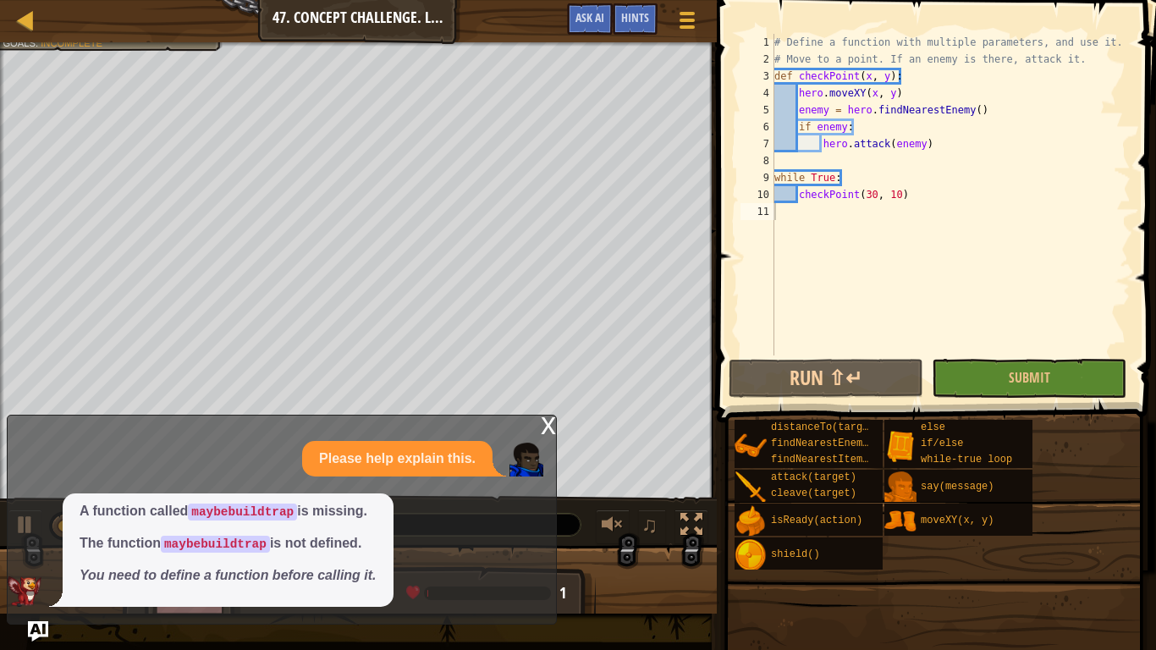
click at [541, 423] on div "x" at bounding box center [548, 423] width 15 height 17
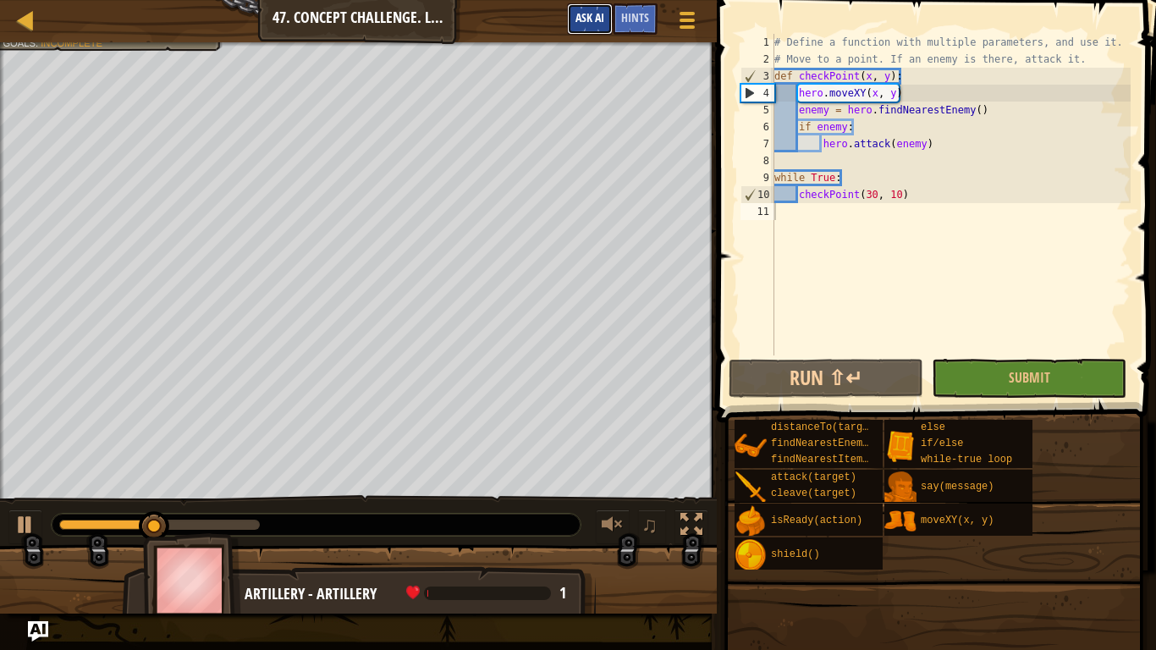
click at [587, 25] on span "Ask AI" at bounding box center [589, 17] width 29 height 16
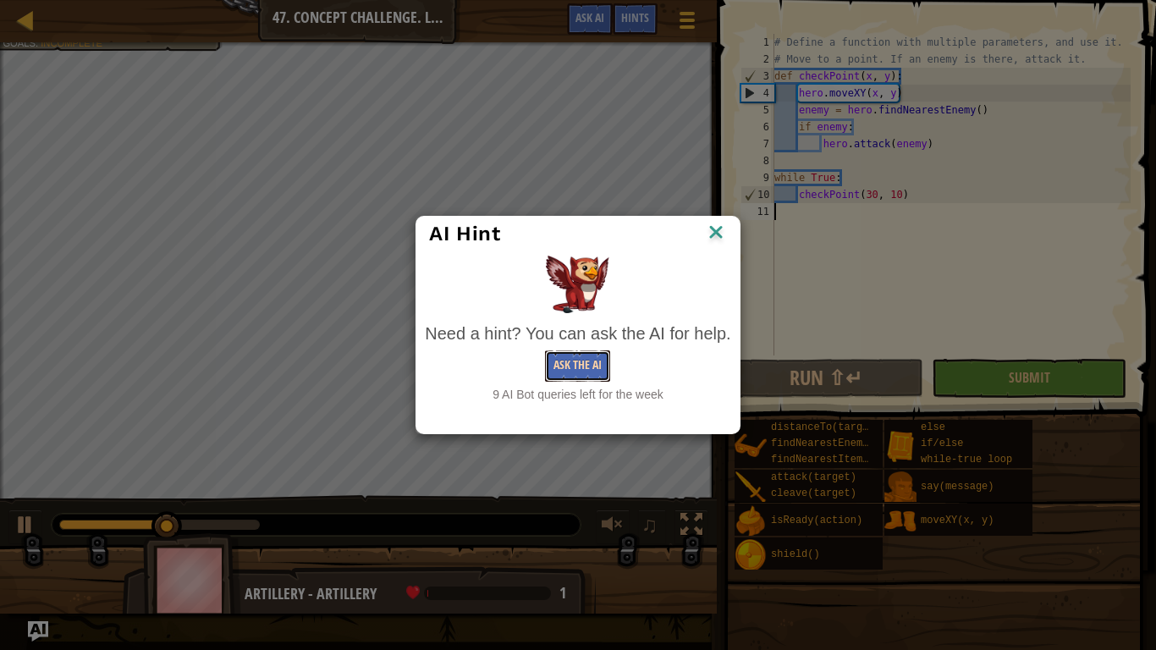
click at [591, 360] on button "Ask the AI" at bounding box center [577, 365] width 65 height 31
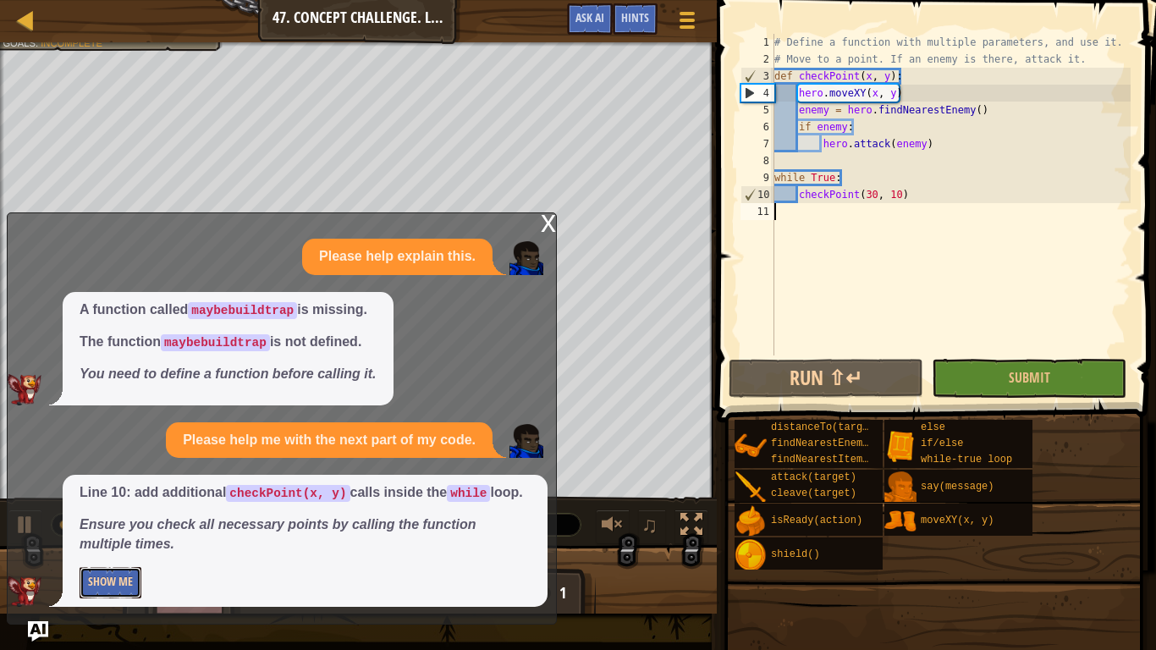
click at [123, 584] on button "Show Me" at bounding box center [111, 582] width 62 height 31
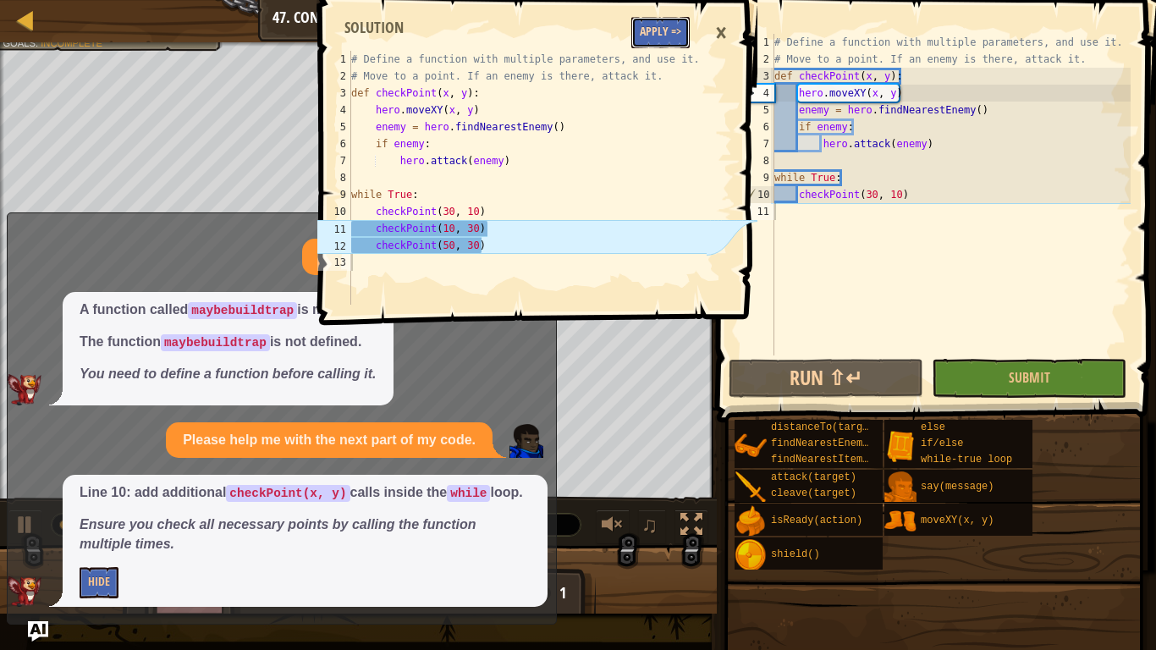
click at [662, 27] on button "Apply =>" at bounding box center [660, 32] width 58 height 31
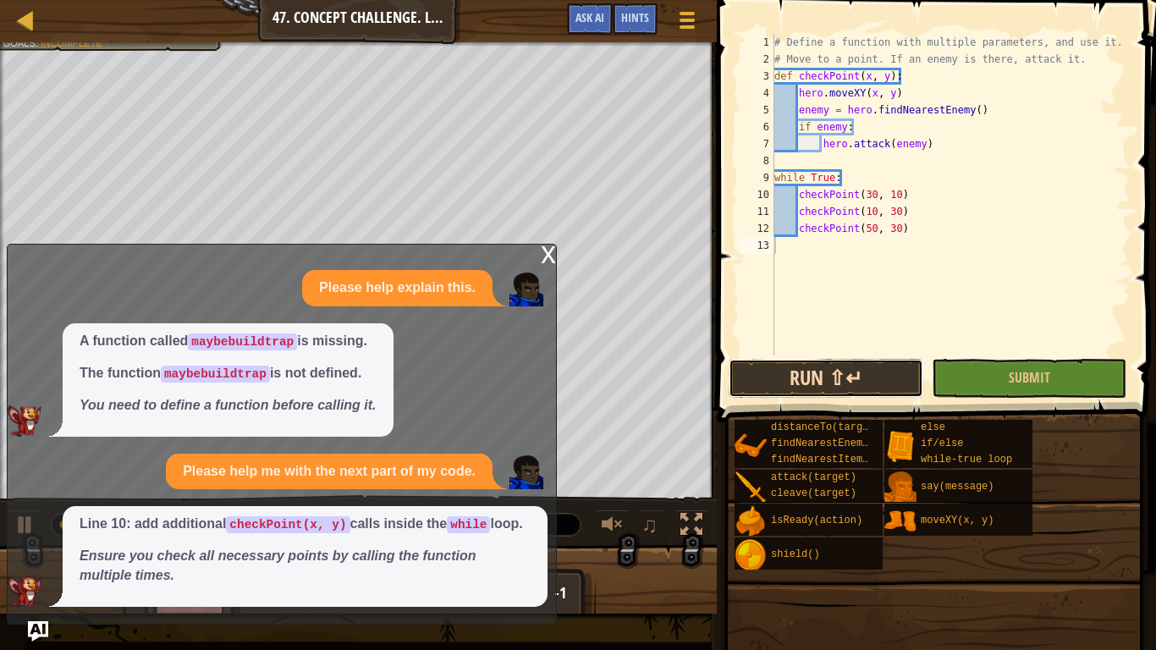
click at [844, 388] on button "Run ⇧↵" at bounding box center [825, 378] width 195 height 39
click at [546, 245] on div "x" at bounding box center [548, 253] width 15 height 17
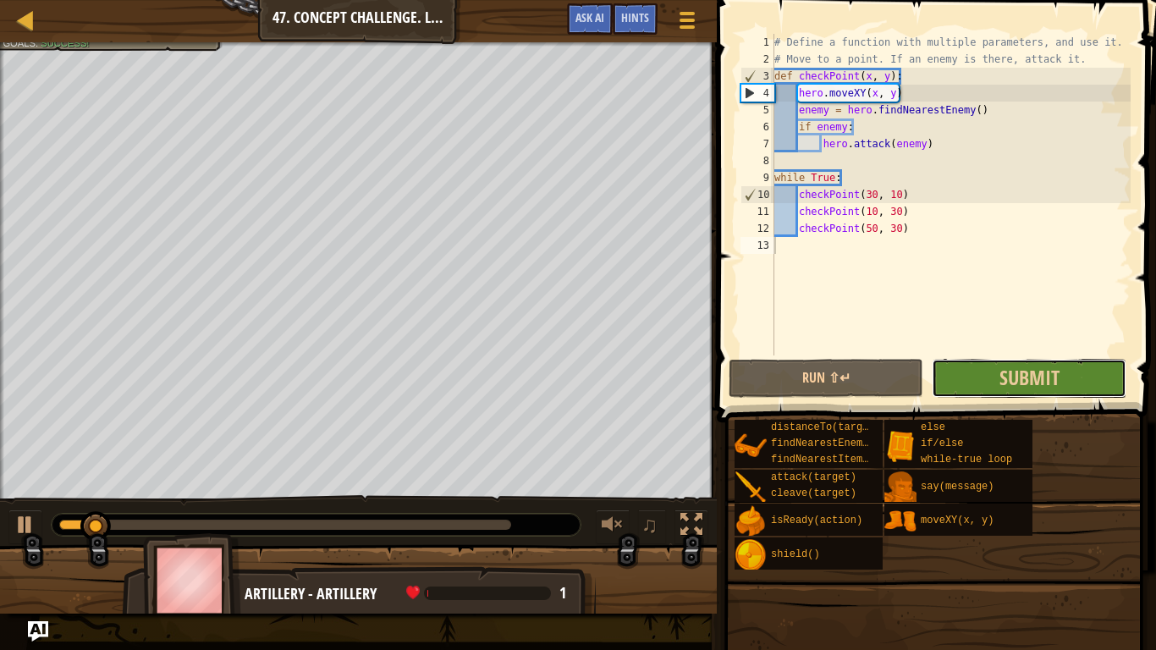
click at [970, 362] on button "Submit" at bounding box center [1029, 378] width 195 height 39
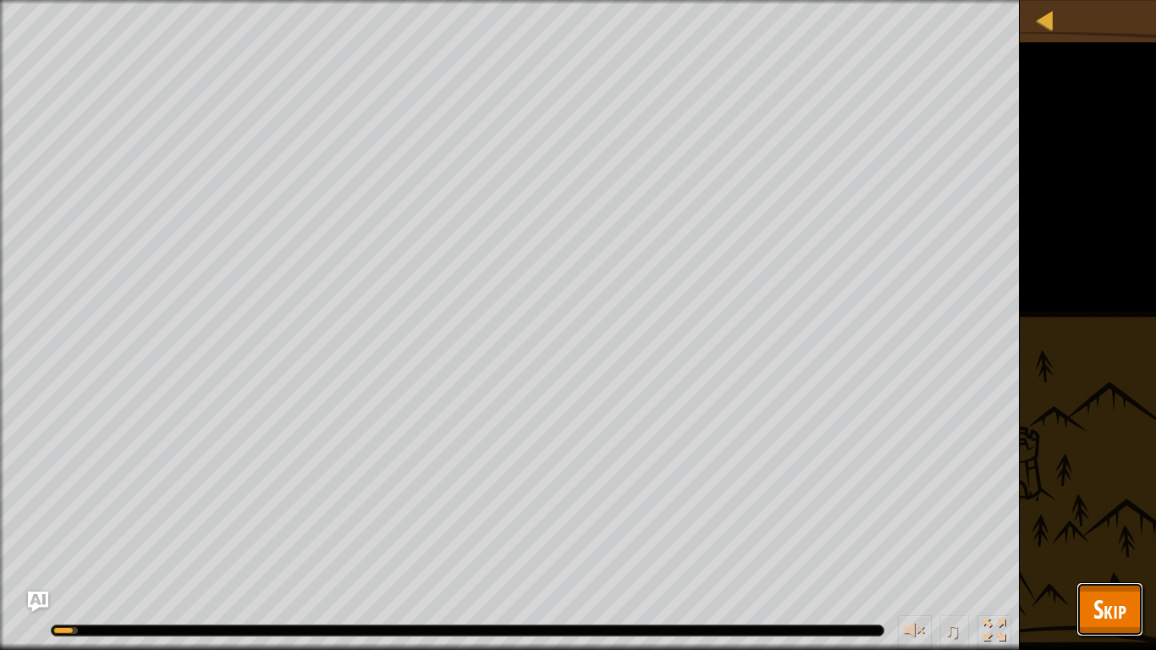
click at [1093, 607] on span "Skip" at bounding box center [1109, 608] width 33 height 35
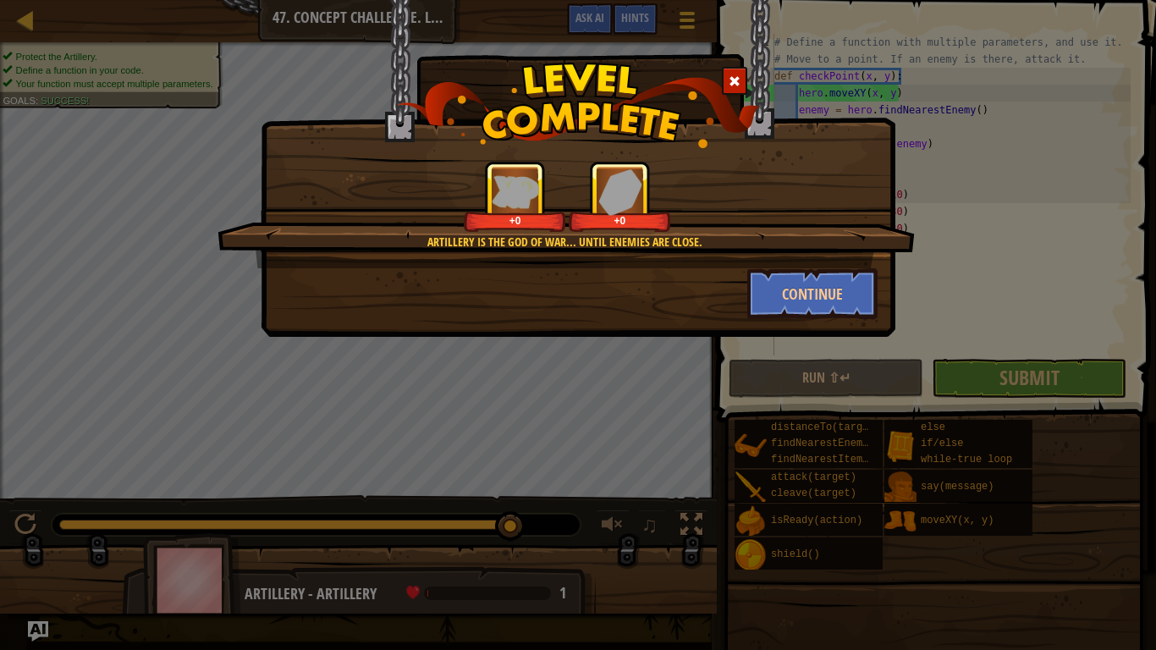
click at [794, 266] on div "Artillery is the god of war... until enemies are close. +0 +0" at bounding box center [565, 214] width 697 height 107
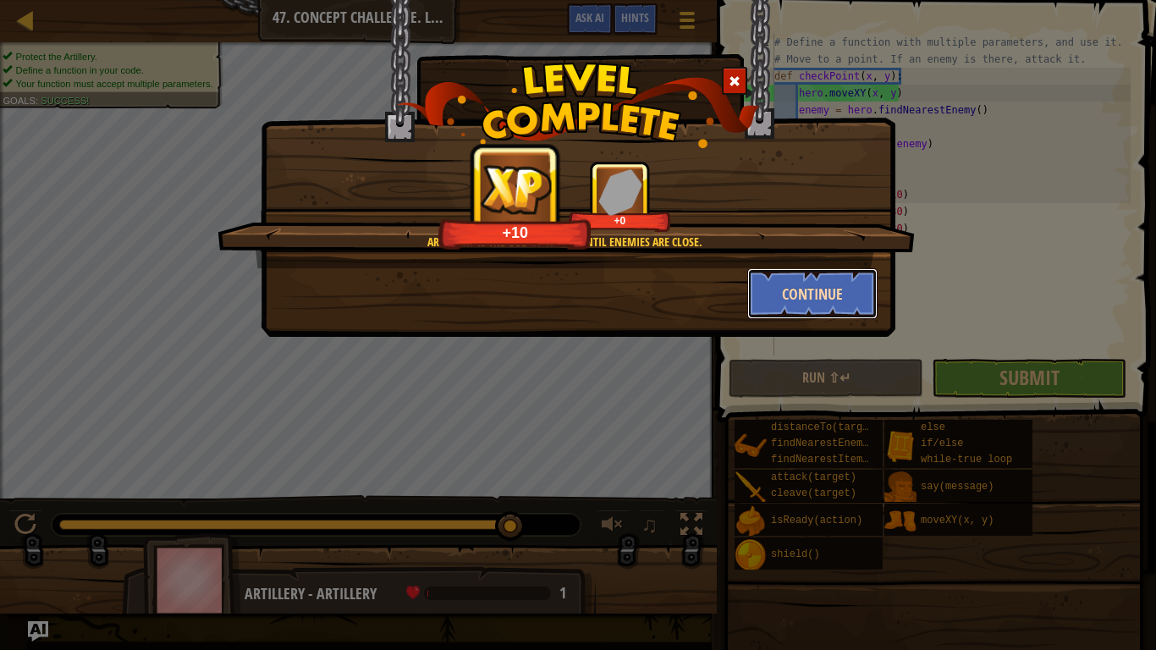
click at [803, 287] on button "Continue" at bounding box center [812, 293] width 131 height 51
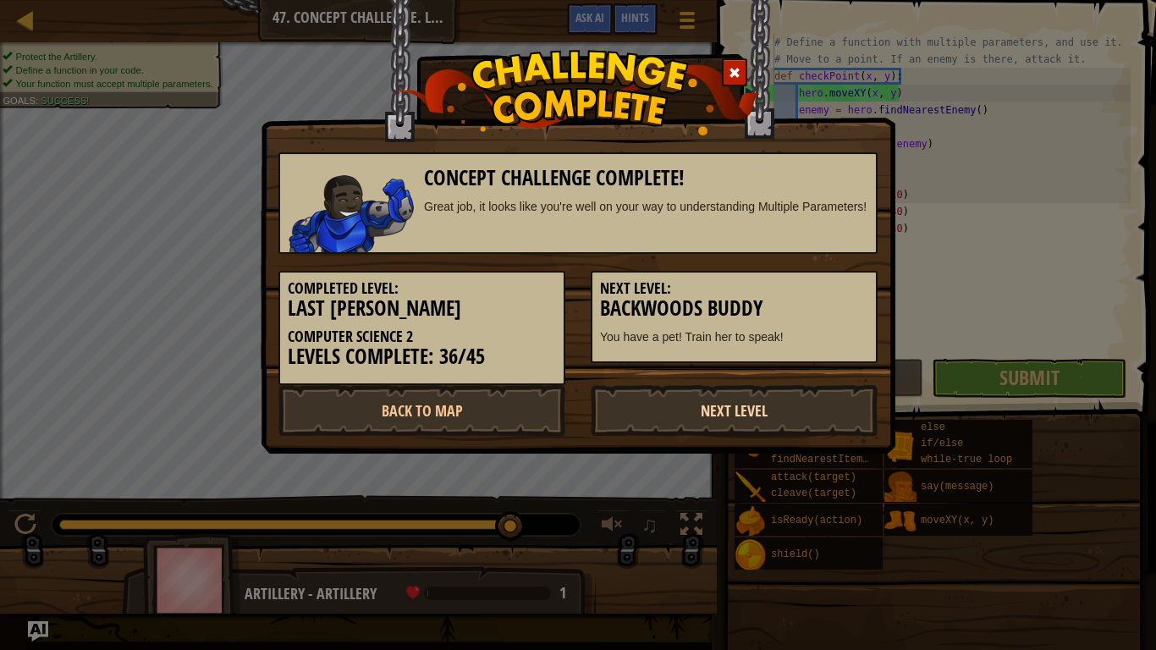
click at [692, 402] on link "Next Level" at bounding box center [734, 410] width 287 height 51
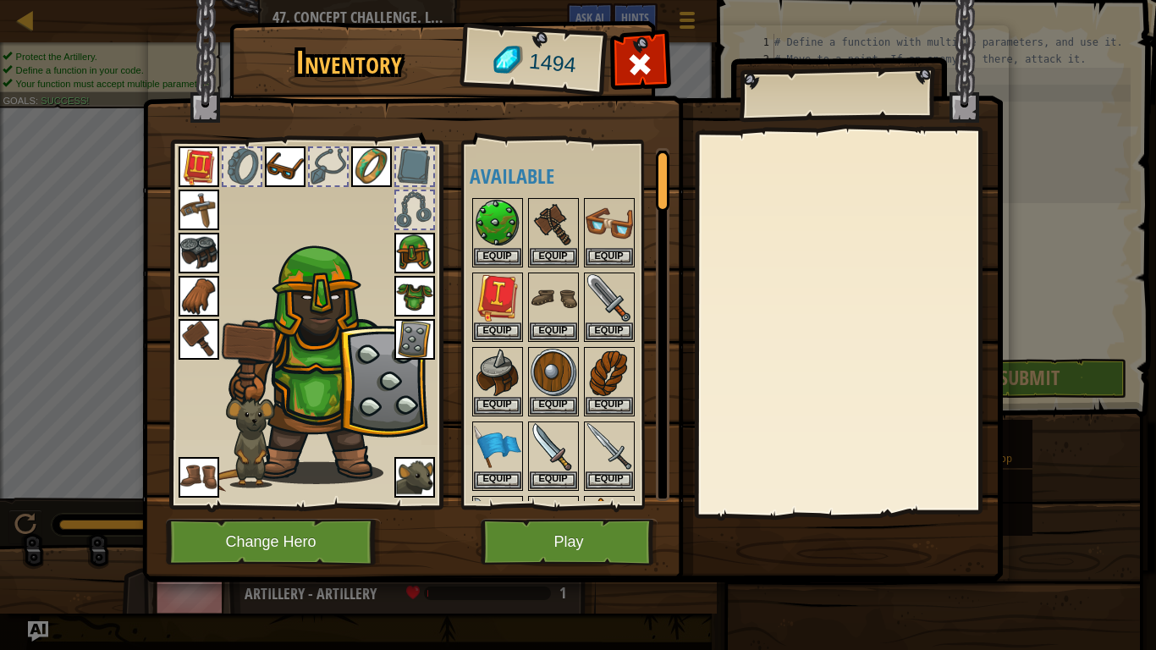
click at [609, 509] on img at bounding box center [572, 275] width 860 height 614
click at [607, 524] on button "Play" at bounding box center [569, 542] width 177 height 47
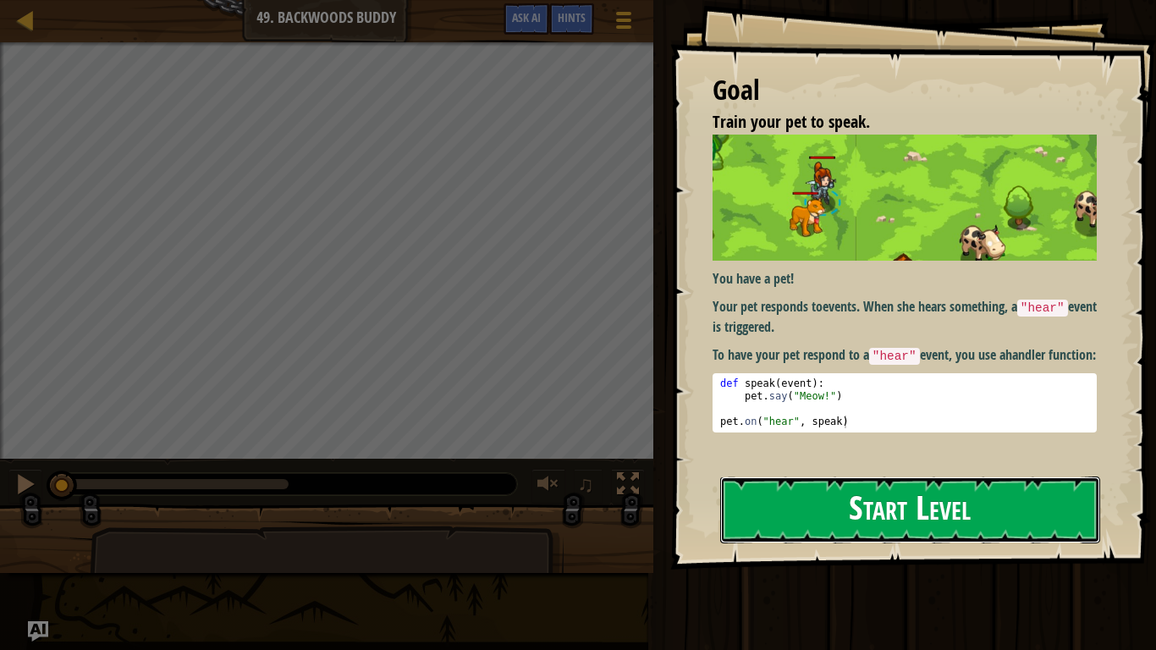
click at [780, 496] on button "Start Level" at bounding box center [910, 509] width 380 height 67
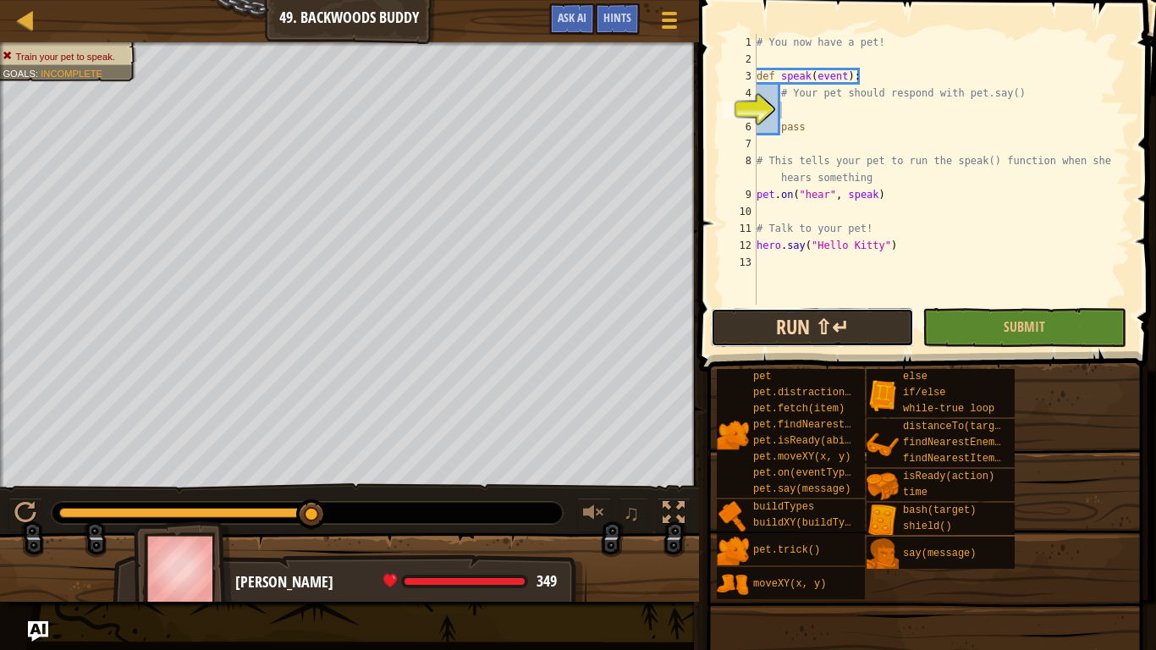
click at [882, 341] on button "Run ⇧↵" at bounding box center [812, 327] width 203 height 39
click at [962, 192] on div "# You now have a pet! def speak ( event ) : # Your pet should respond with pet.…" at bounding box center [941, 186] width 377 height 305
type textarea "pet.on("hear", speak)"
click at [963, 260] on div "# You now have a pet! def speak ( event ) : # Your pet should respond with pet.…" at bounding box center [941, 186] width 377 height 305
click at [960, 245] on div "# You now have a pet! def speak ( event ) : # Your pet should respond with pet.…" at bounding box center [941, 186] width 377 height 305
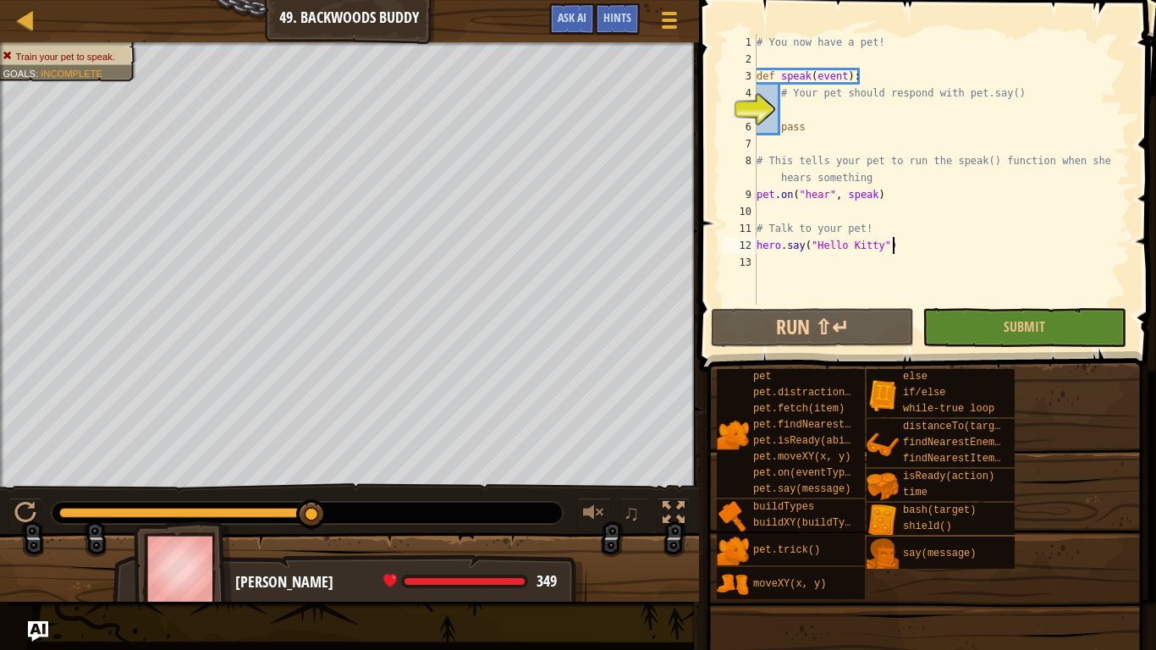
type textarea "hero.say("Hello Kitty")"
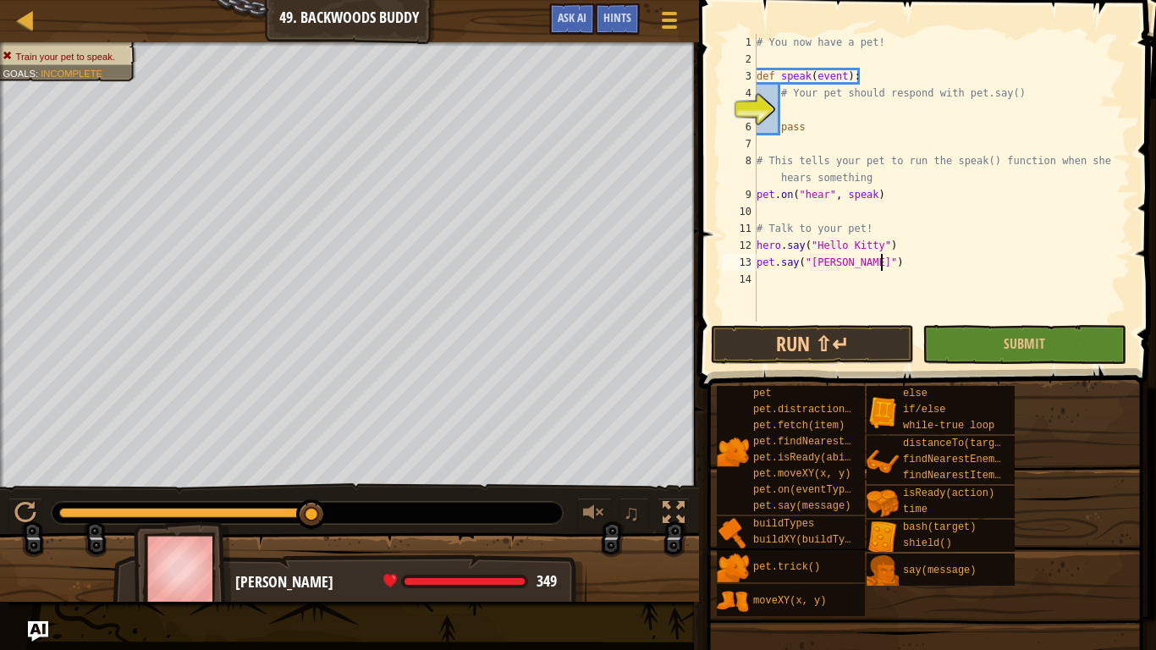
scroll to position [8, 18]
type textarea "pet.say("[PERSON_NAME]")"
click at [897, 330] on button "Run ⇧↵" at bounding box center [812, 344] width 203 height 39
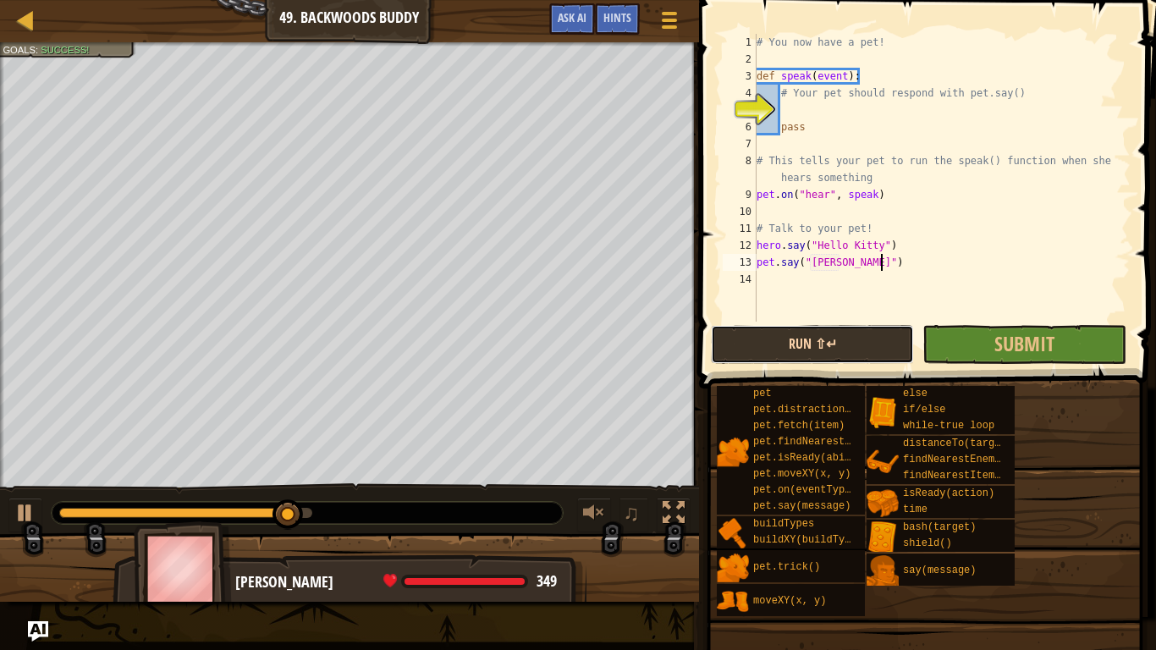
click at [823, 356] on button "Run ⇧↵" at bounding box center [812, 344] width 203 height 39
click at [823, 354] on button "Run ⇧↵" at bounding box center [812, 344] width 203 height 39
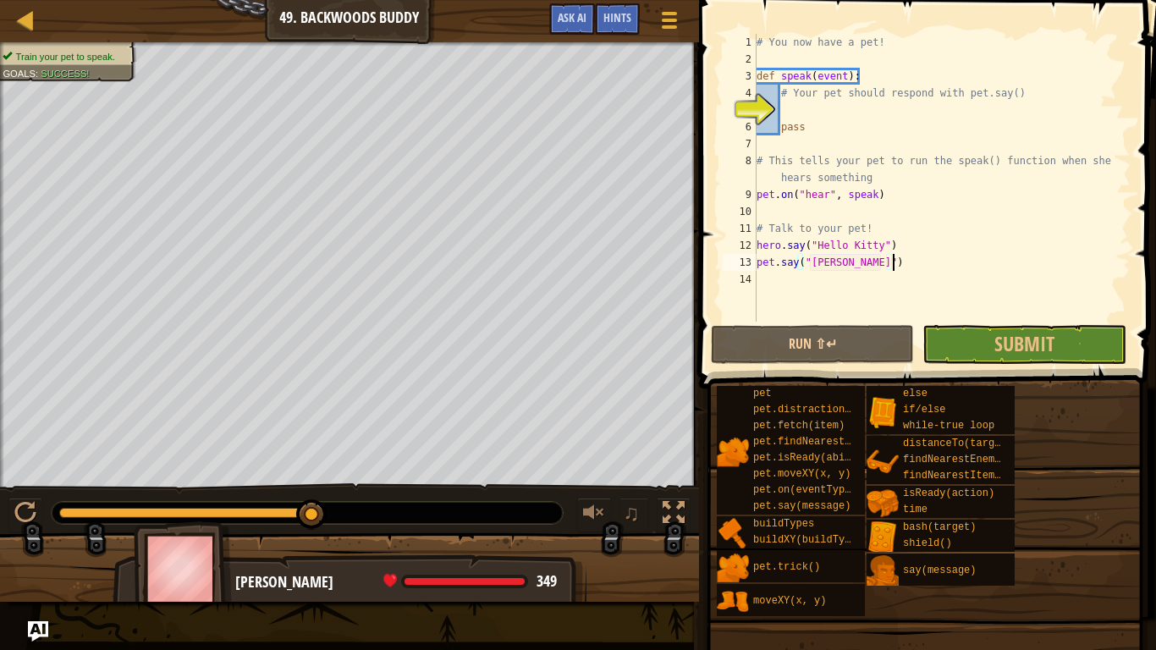
click at [915, 260] on div "# You now have a pet! def speak ( event ) : # Your pet should respond with pet.…" at bounding box center [941, 195] width 377 height 322
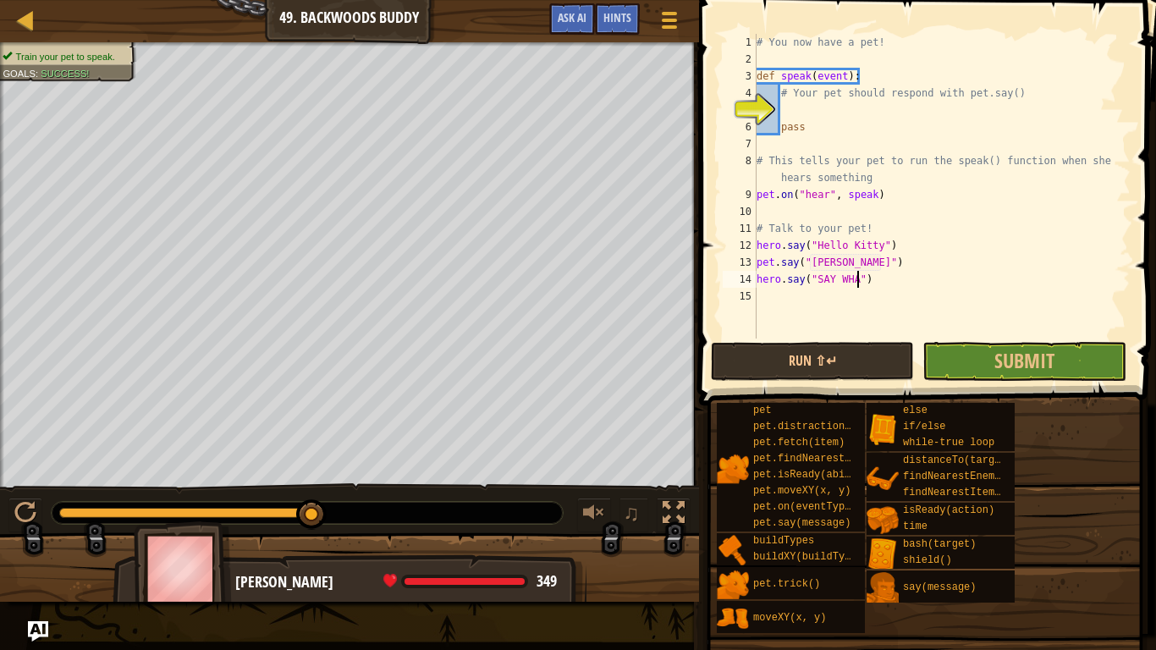
scroll to position [8, 15]
type textarea "hero.say("SAY WHAT?!")"
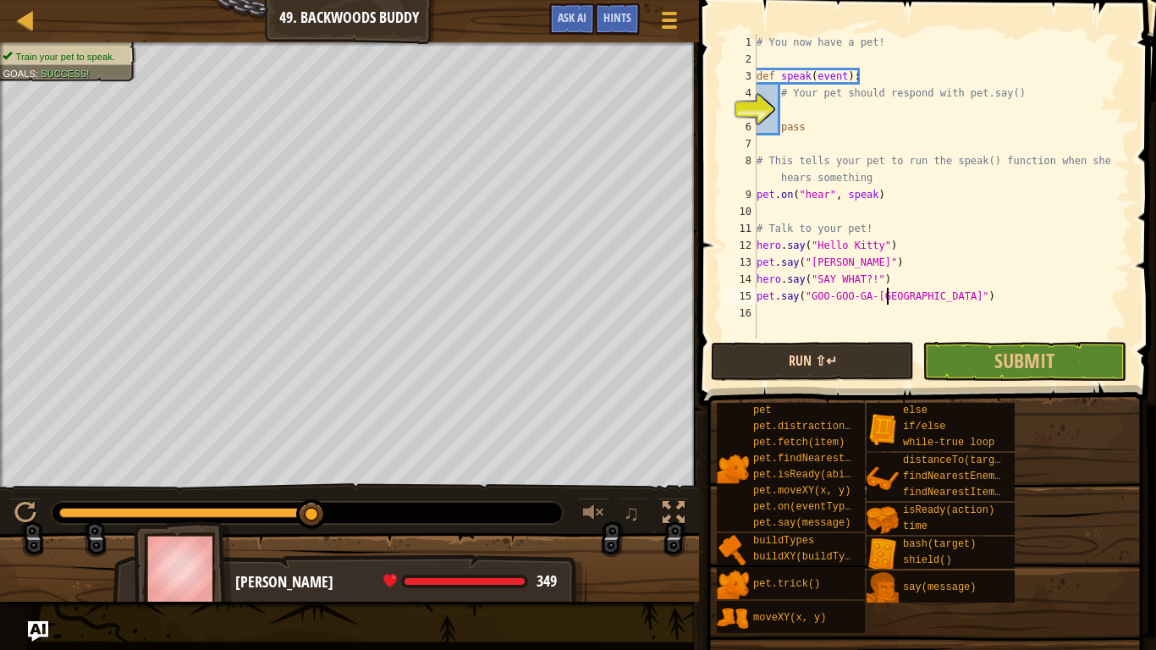
type textarea "pet.say("GOO-GOO-GA-[GEOGRAPHIC_DATA]")"
click at [897, 360] on button "Run ⇧↵" at bounding box center [812, 361] width 203 height 39
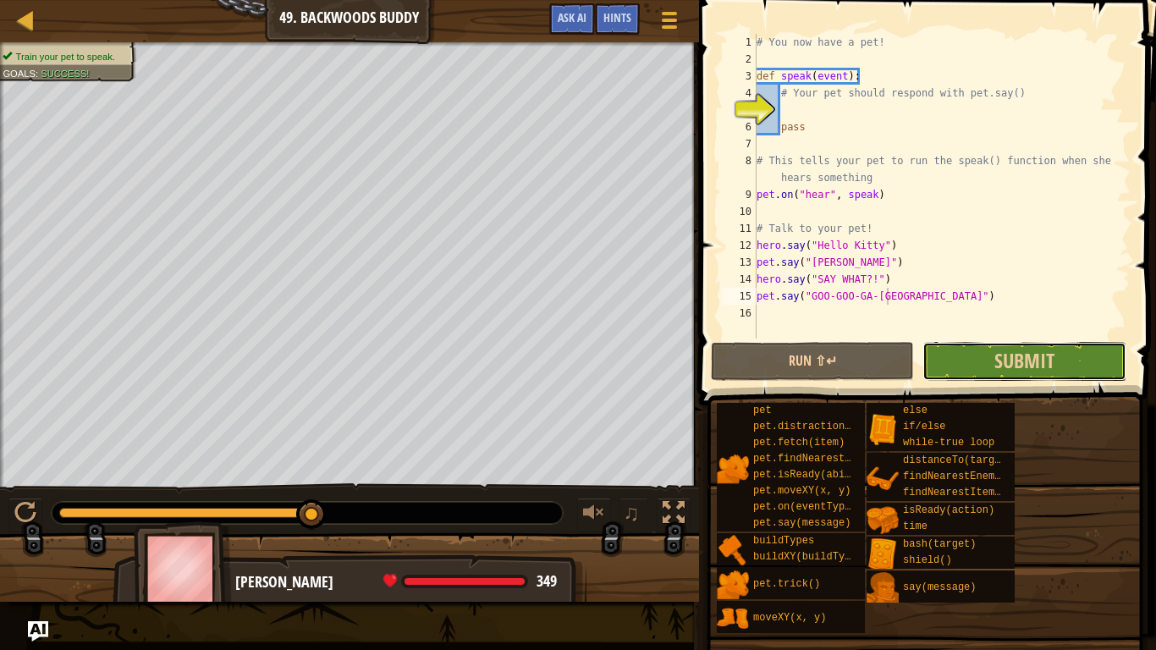
click at [960, 356] on button "Submit" at bounding box center [1023, 361] width 203 height 39
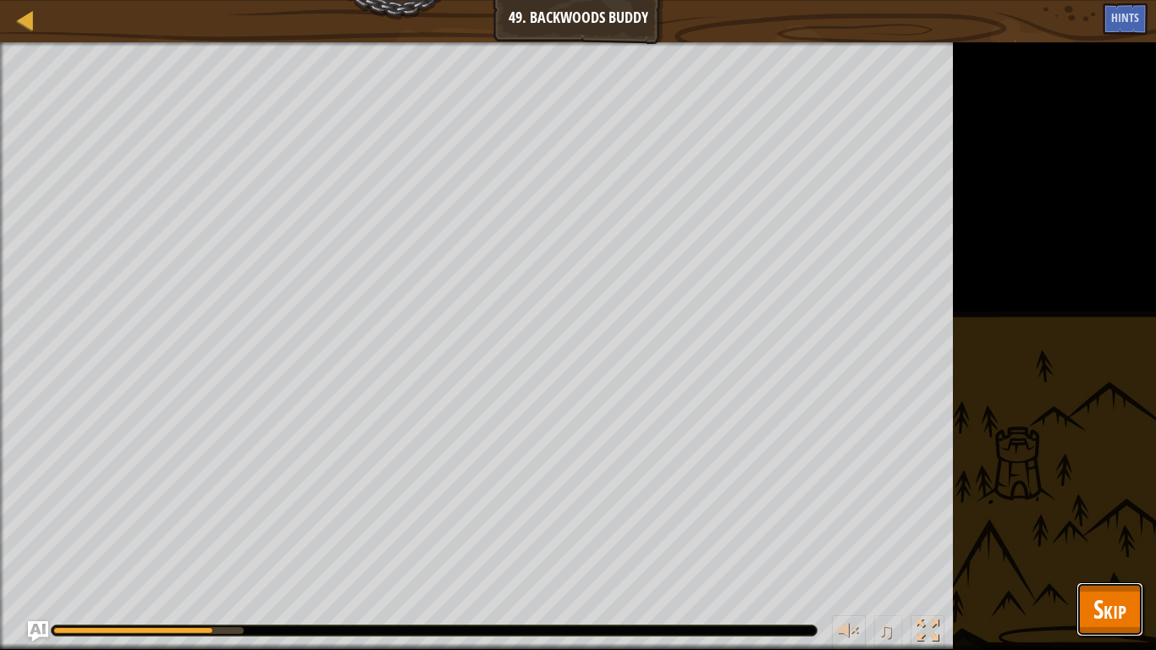
click at [1126, 624] on button "Skip" at bounding box center [1109, 609] width 67 height 54
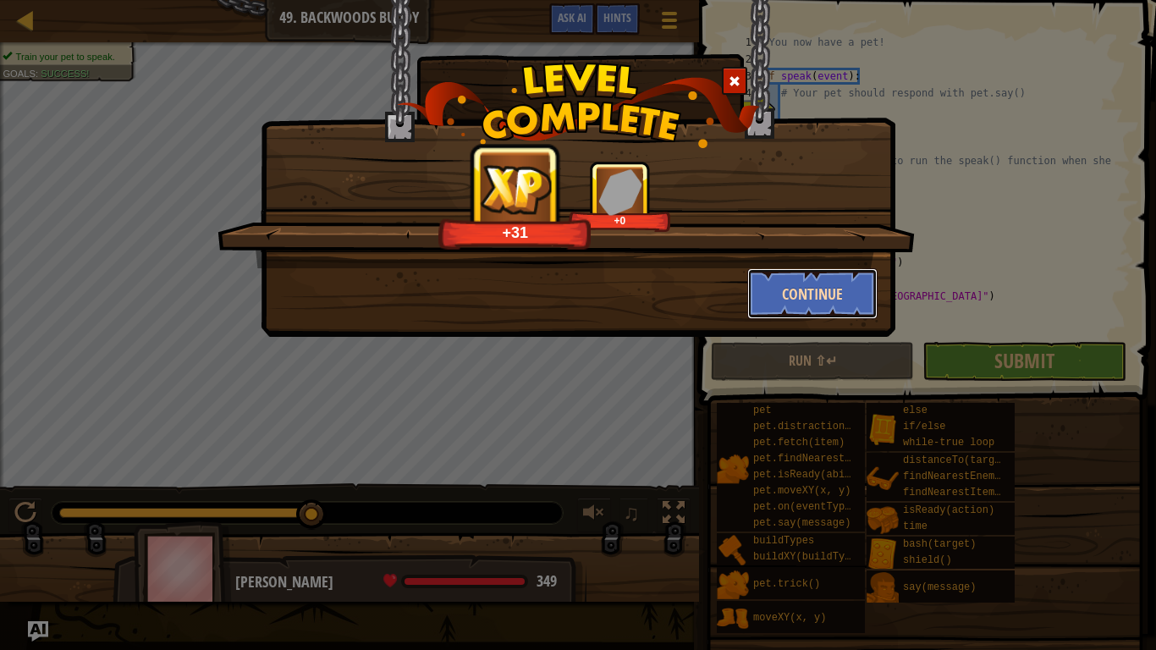
click at [791, 313] on button "Continue" at bounding box center [812, 293] width 131 height 51
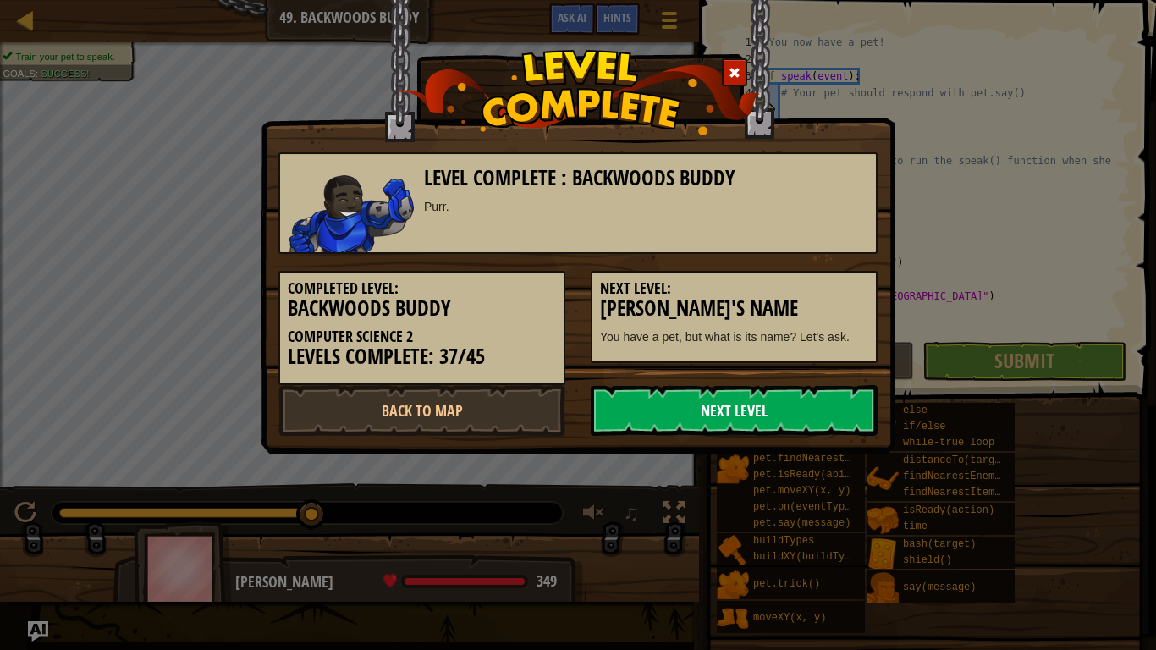
click at [805, 426] on link "Next Level" at bounding box center [734, 410] width 287 height 51
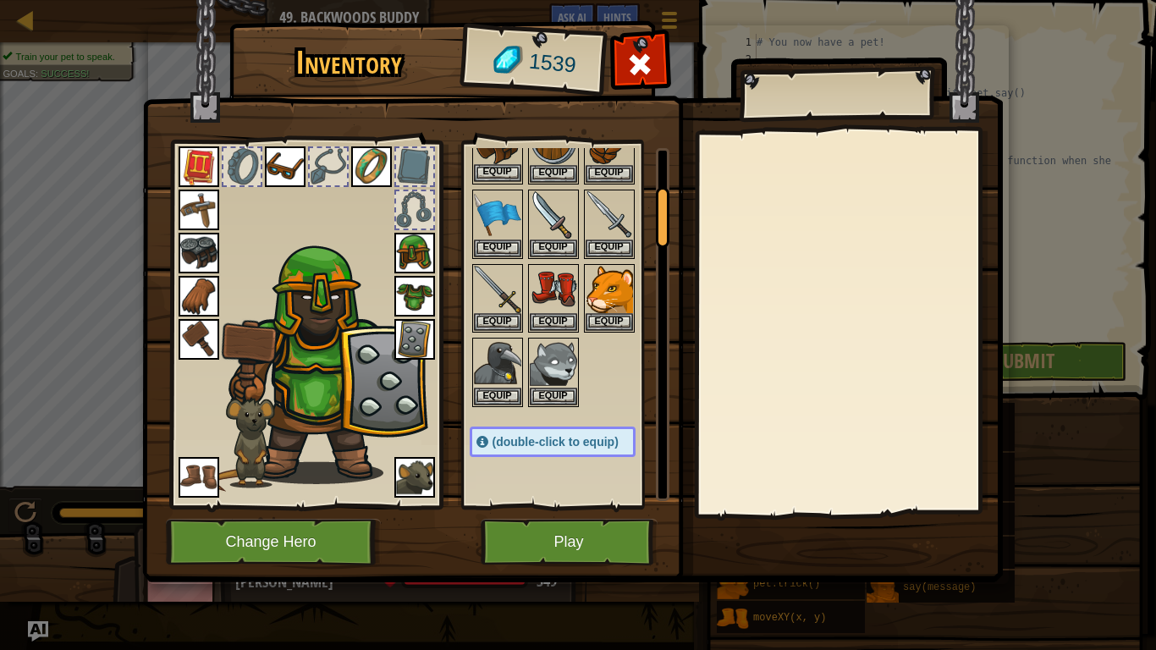
scroll to position [235, 0]
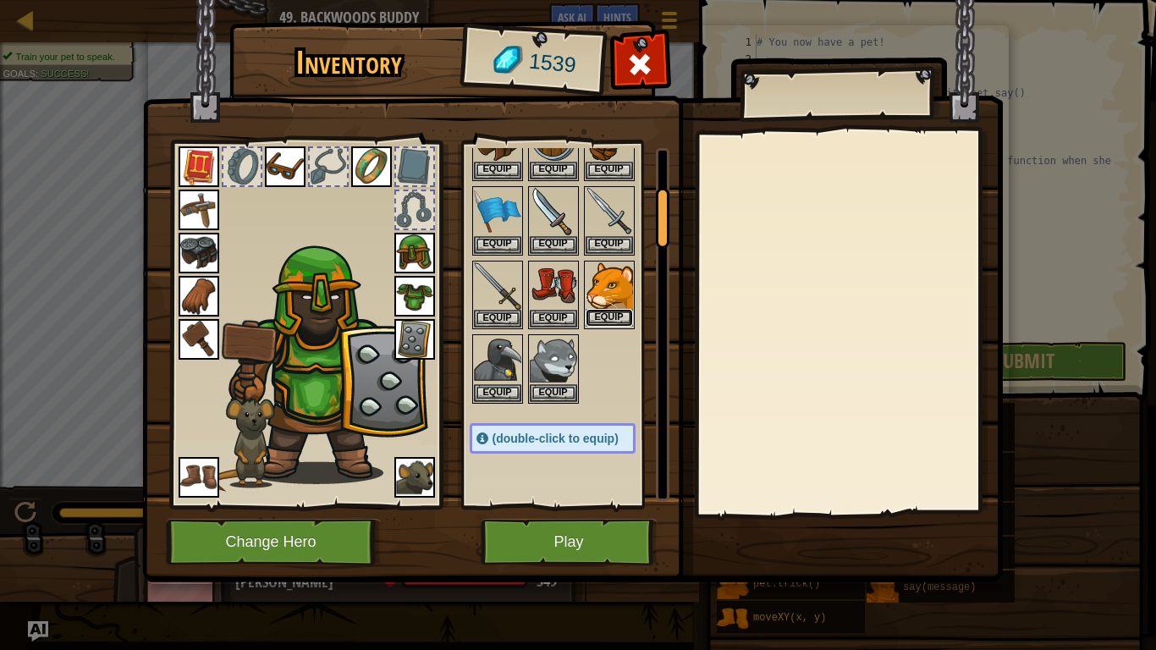
click at [617, 316] on button "Equip" at bounding box center [608, 318] width 47 height 18
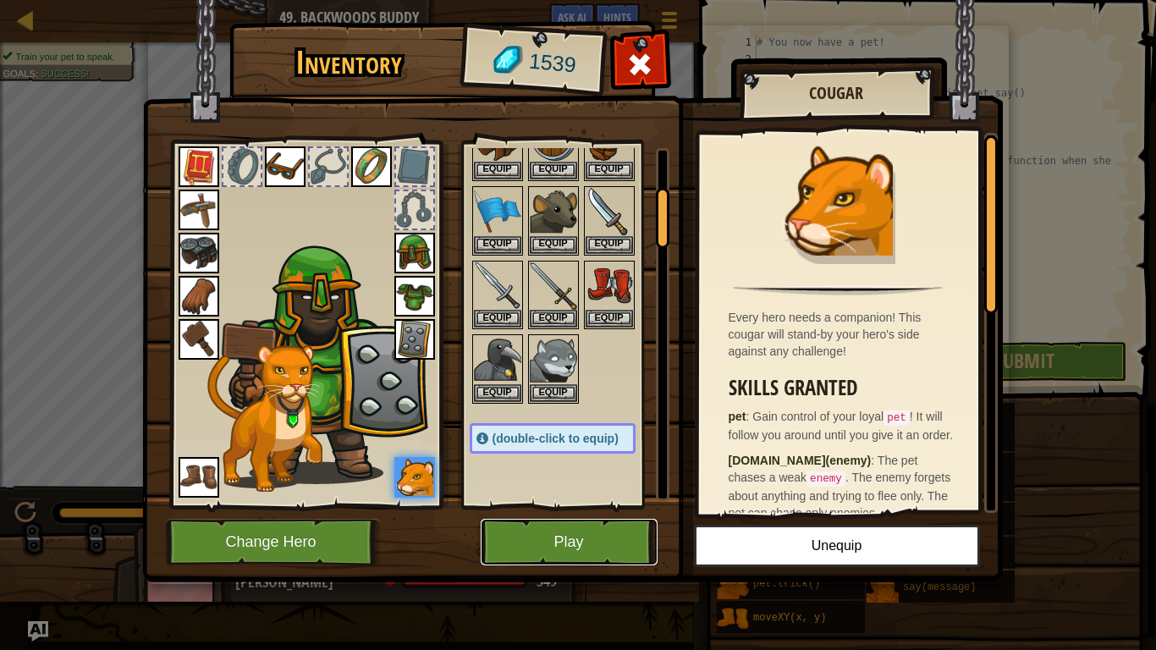
click at [570, 536] on button "Play" at bounding box center [569, 542] width 177 height 47
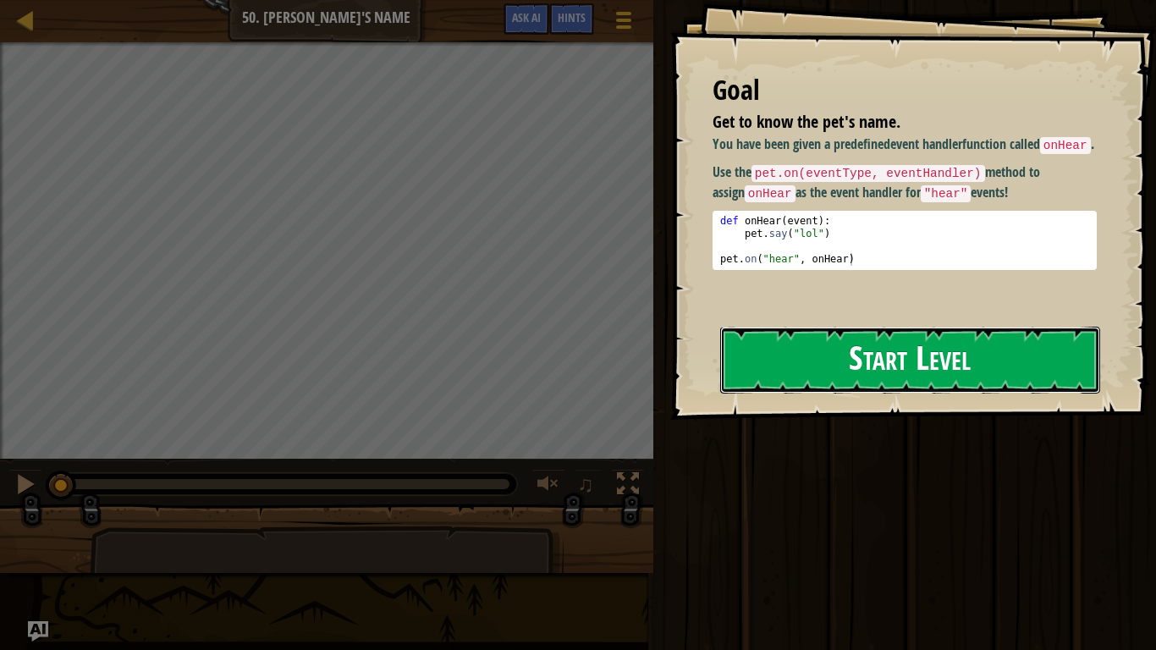
click at [799, 356] on button "Start Level" at bounding box center [910, 360] width 380 height 67
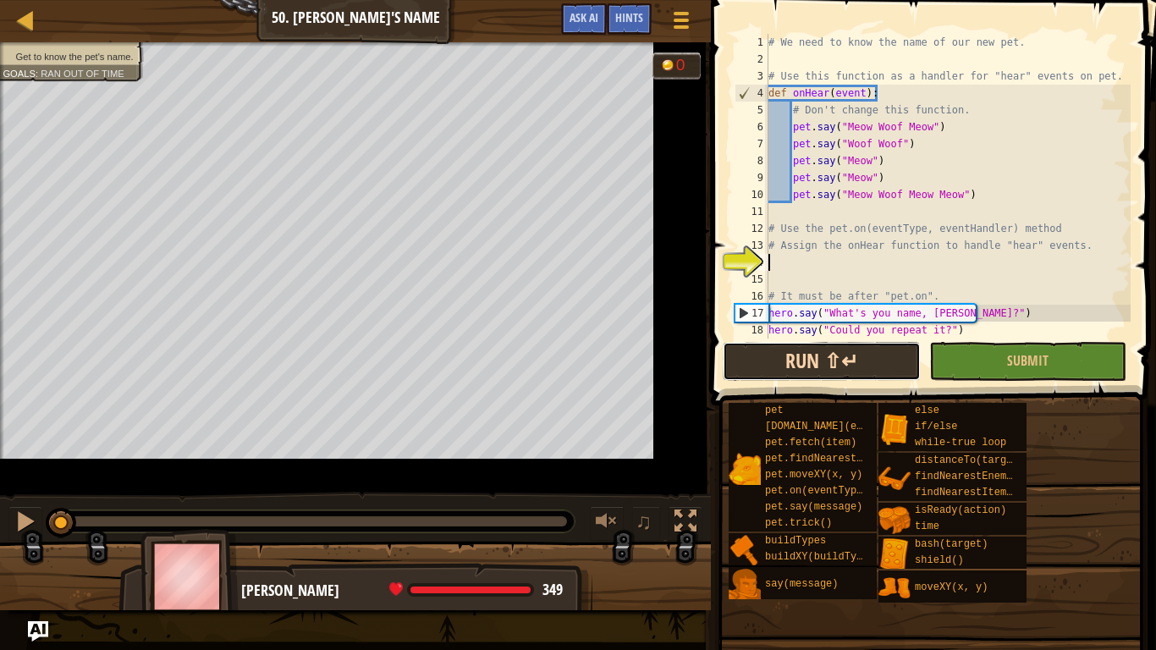
click at [851, 355] on button "Run ⇧↵" at bounding box center [821, 361] width 197 height 39
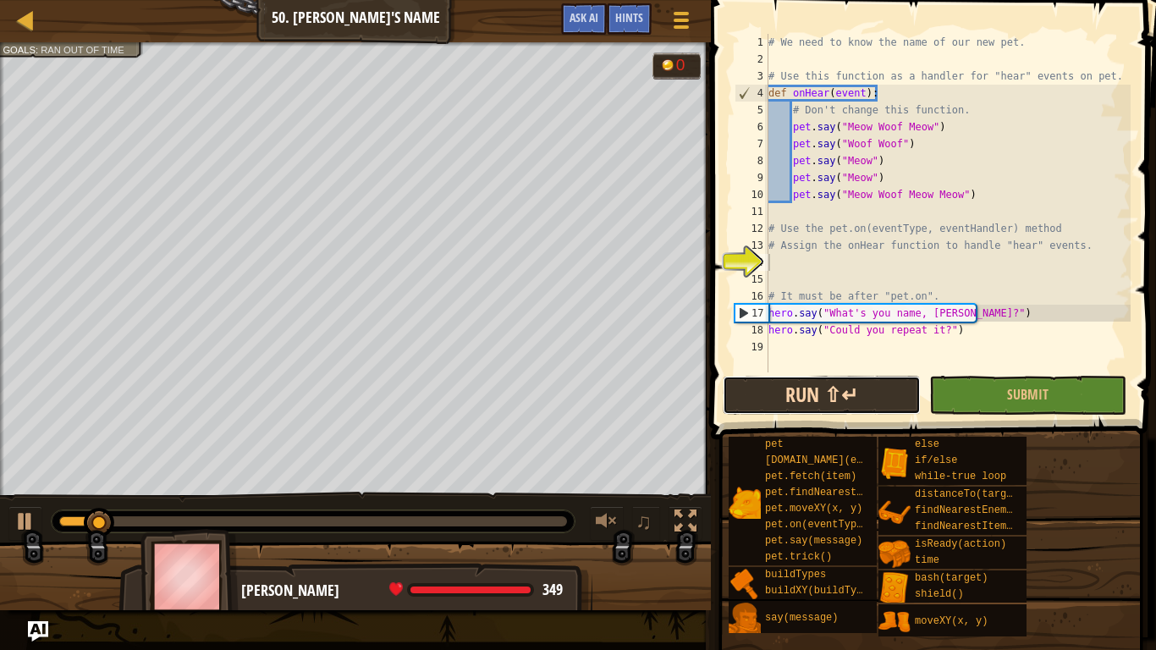
click at [871, 406] on button "Run ⇧↵" at bounding box center [821, 395] width 197 height 39
click at [1019, 304] on div "# We need to know the name of our new pet. # Use this function as a handler for…" at bounding box center [948, 220] width 366 height 372
click at [1020, 323] on div "# We need to know the name of our new pet. # Use this function as a handler for…" at bounding box center [948, 220] width 366 height 372
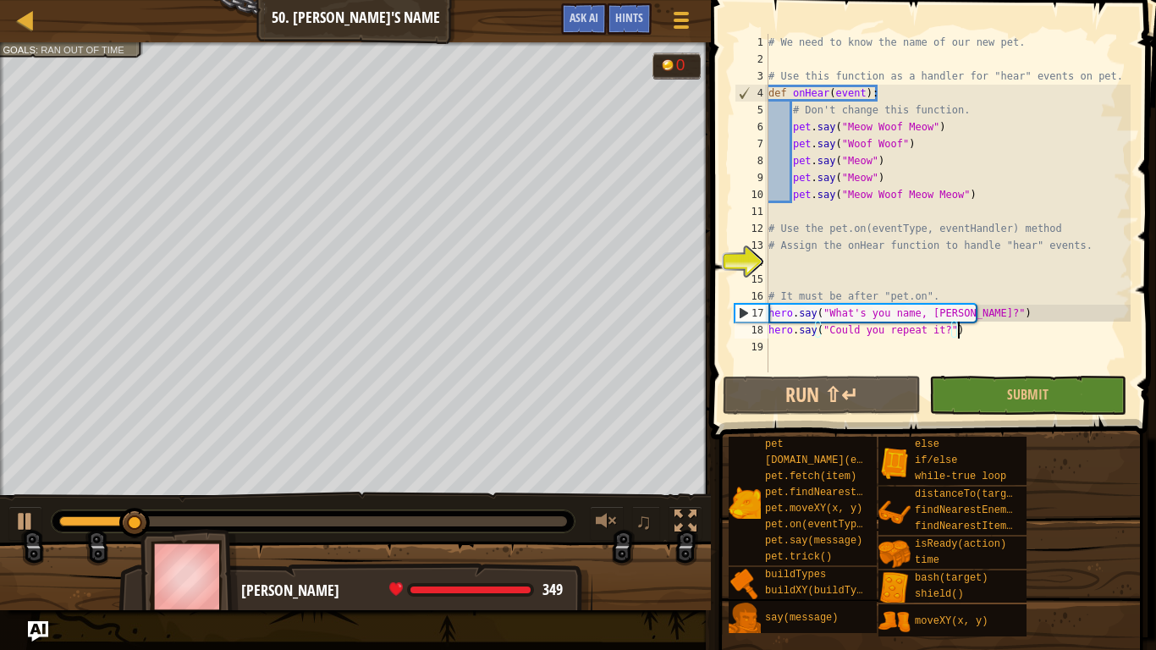
click at [1020, 322] on div "# We need to know the name of our new pet. # Use this function as a handler for…" at bounding box center [948, 220] width 366 height 372
click at [1018, 314] on div "# We need to know the name of our new pet. # Use this function as a handler for…" at bounding box center [948, 220] width 366 height 372
type textarea "hero.say("What's you name, [PERSON_NAME]?")"
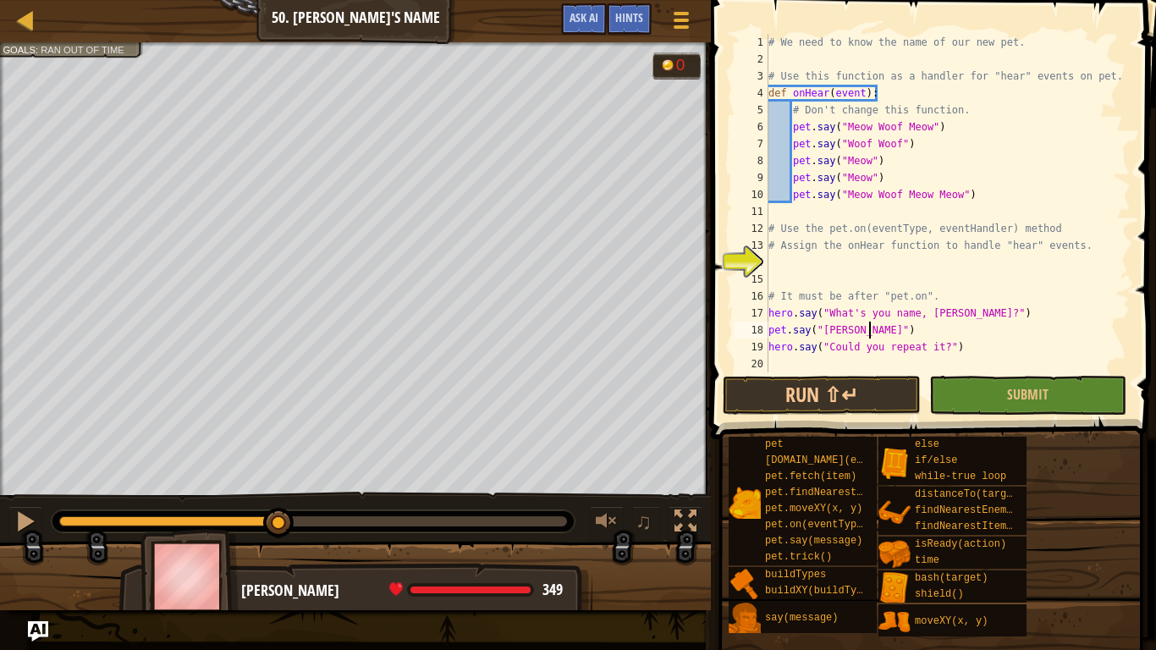
scroll to position [8, 15]
click at [867, 415] on span at bounding box center [935, 195] width 459 height 489
click at [866, 403] on button "Run ⇧↵" at bounding box center [821, 395] width 197 height 39
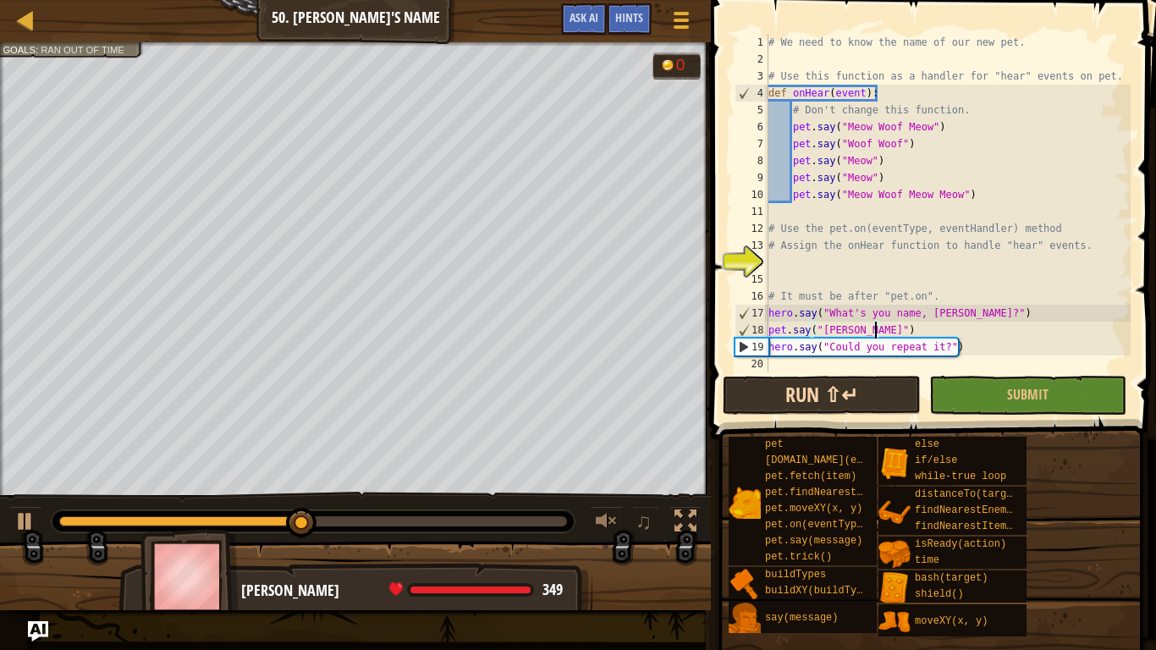
type textarea "hero.say("Could you repeat it?")"
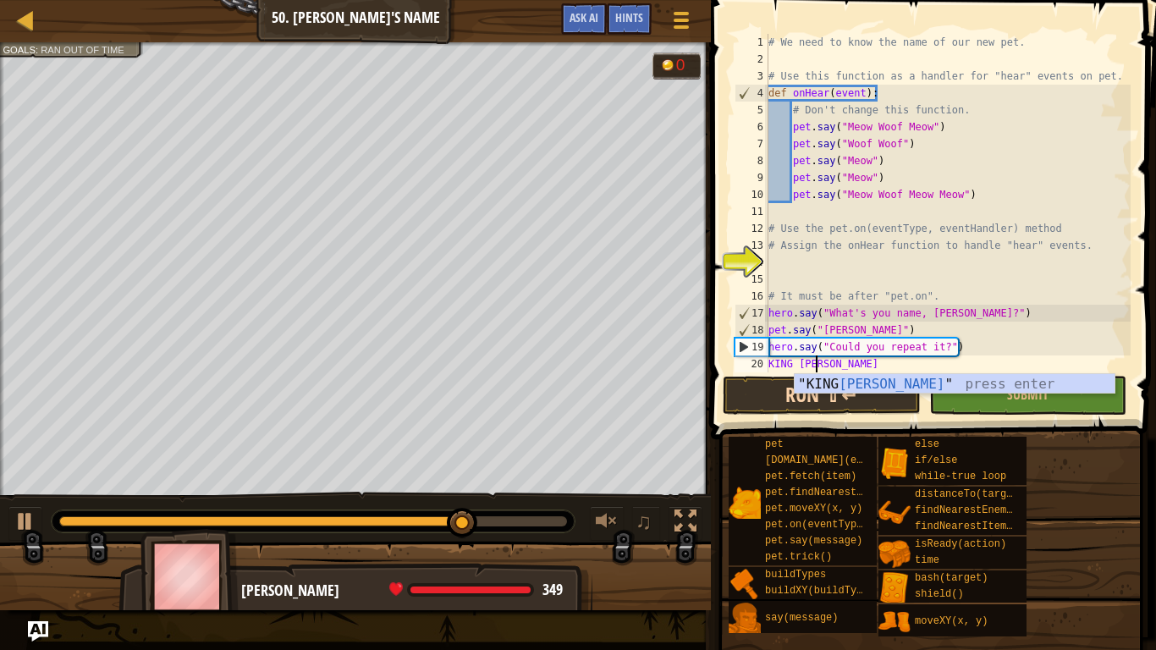
scroll to position [8, 6]
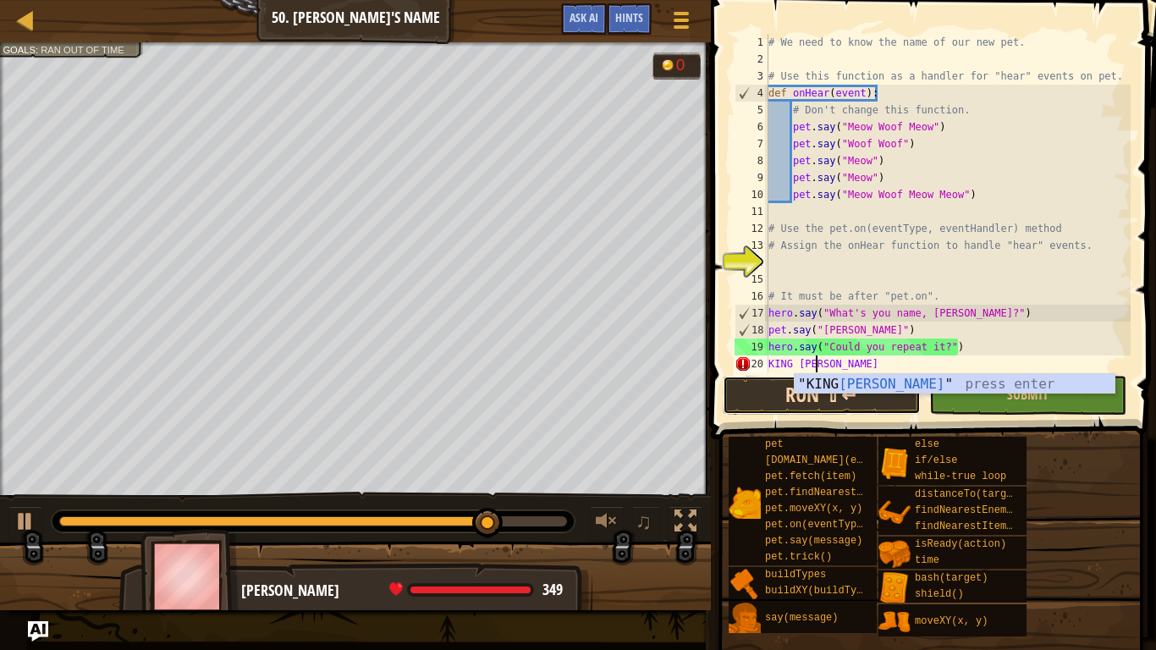
click at [884, 405] on button "Run ⇧↵" at bounding box center [821, 395] width 197 height 39
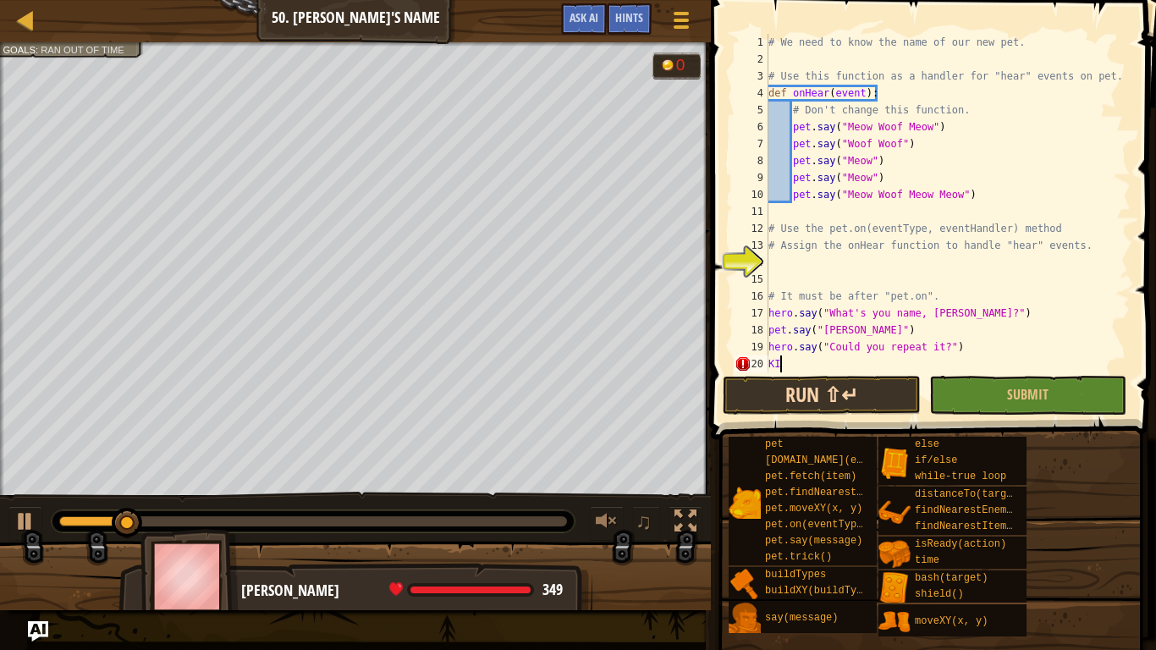
scroll to position [8, 1]
type textarea "K"
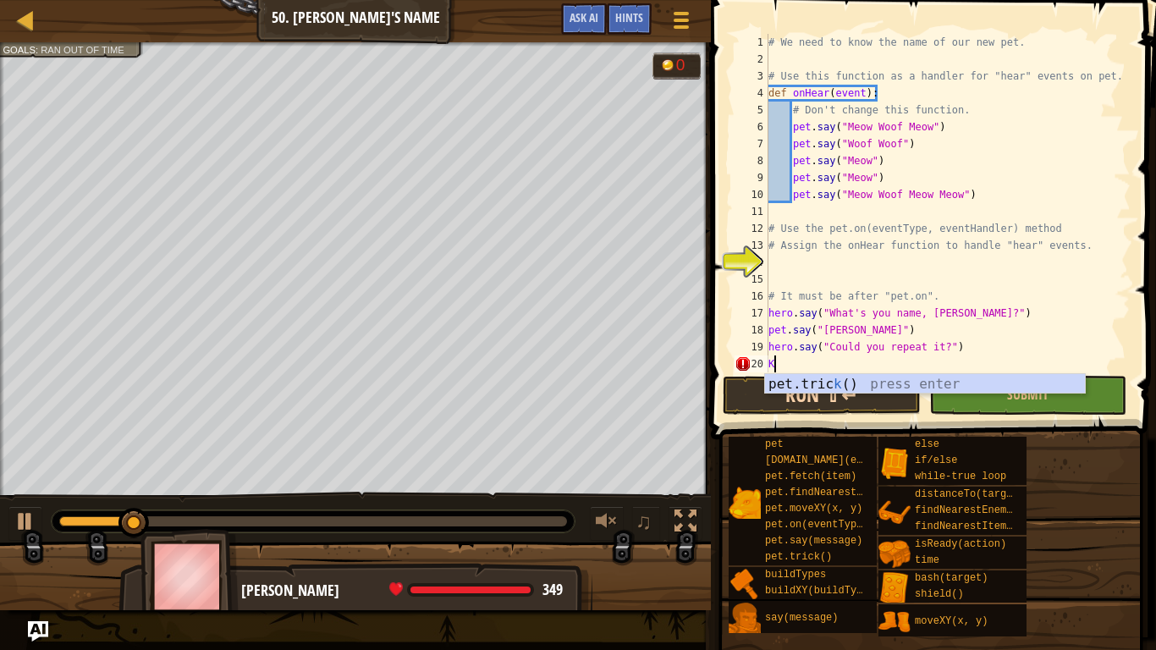
scroll to position [8, 0]
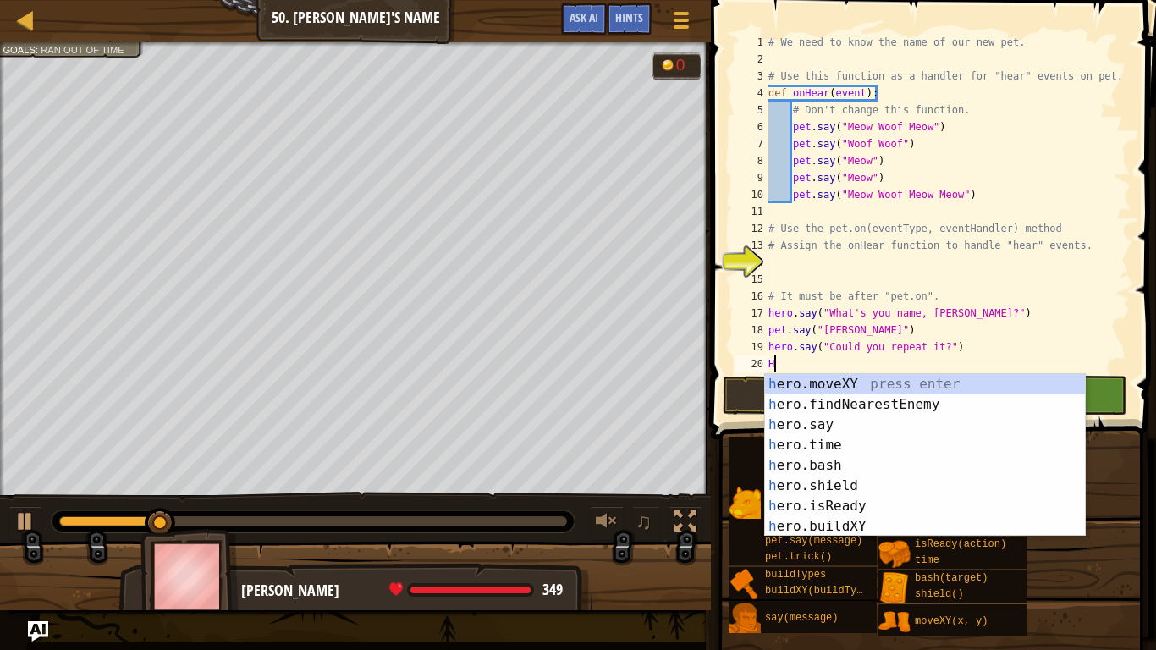
type textarea "H"
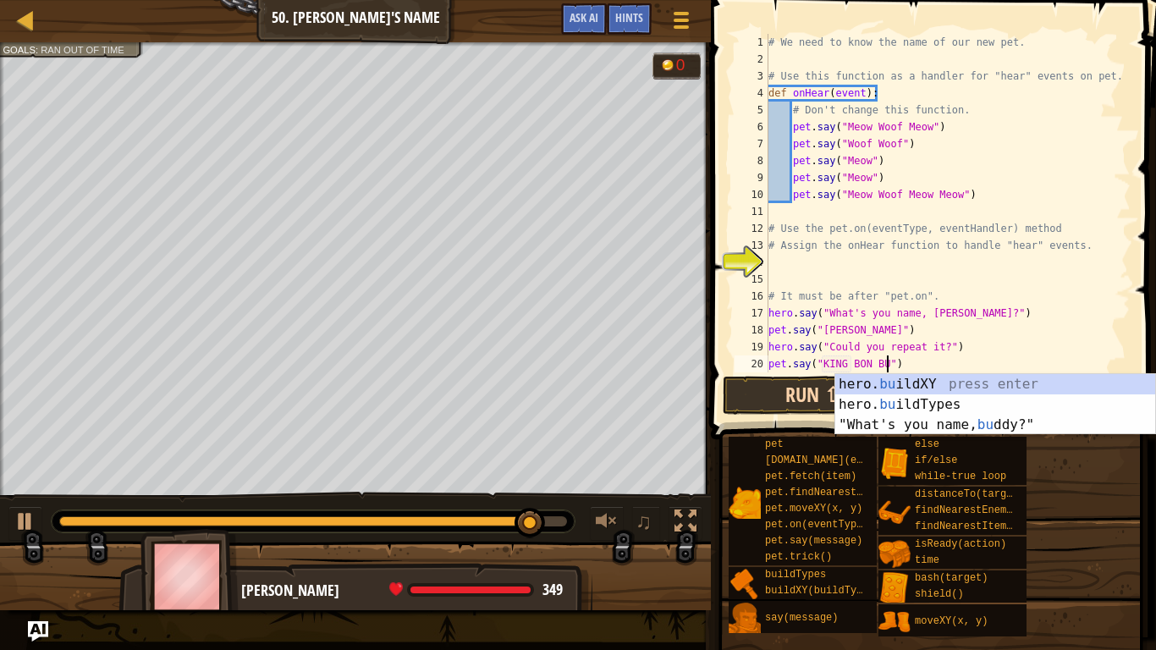
scroll to position [8, 19]
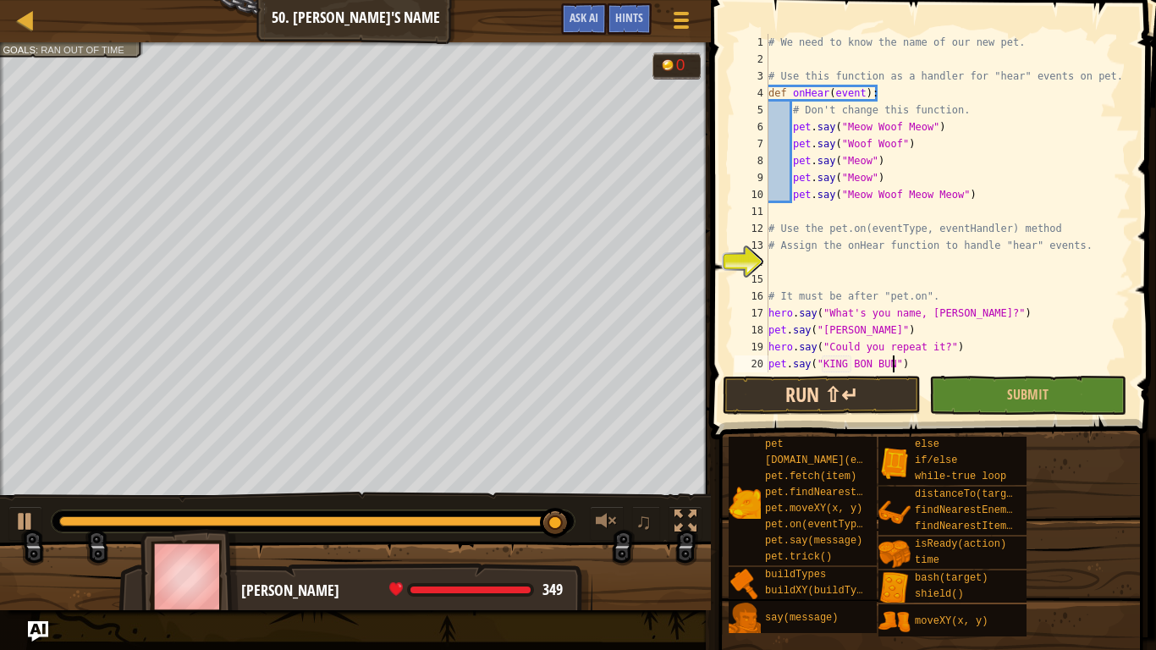
type textarea "pet.say("KING BON BUN")"
click at [889, 387] on button "Run ⇧↵" at bounding box center [821, 395] width 197 height 39
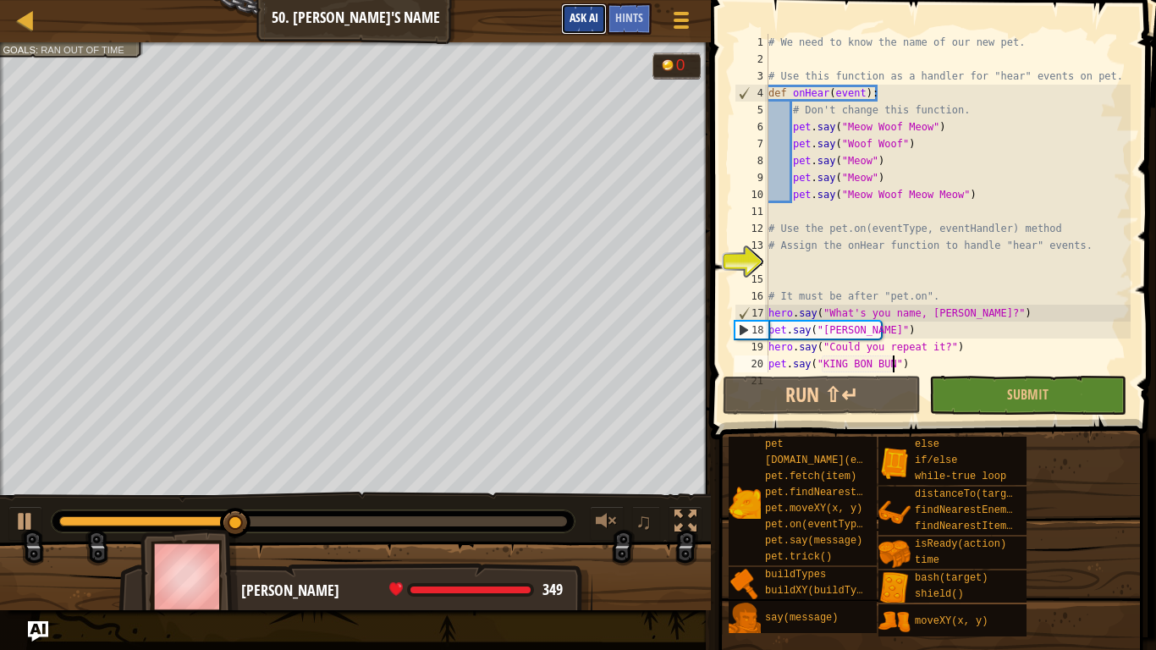
click at [596, 19] on span "Ask AI" at bounding box center [583, 17] width 29 height 16
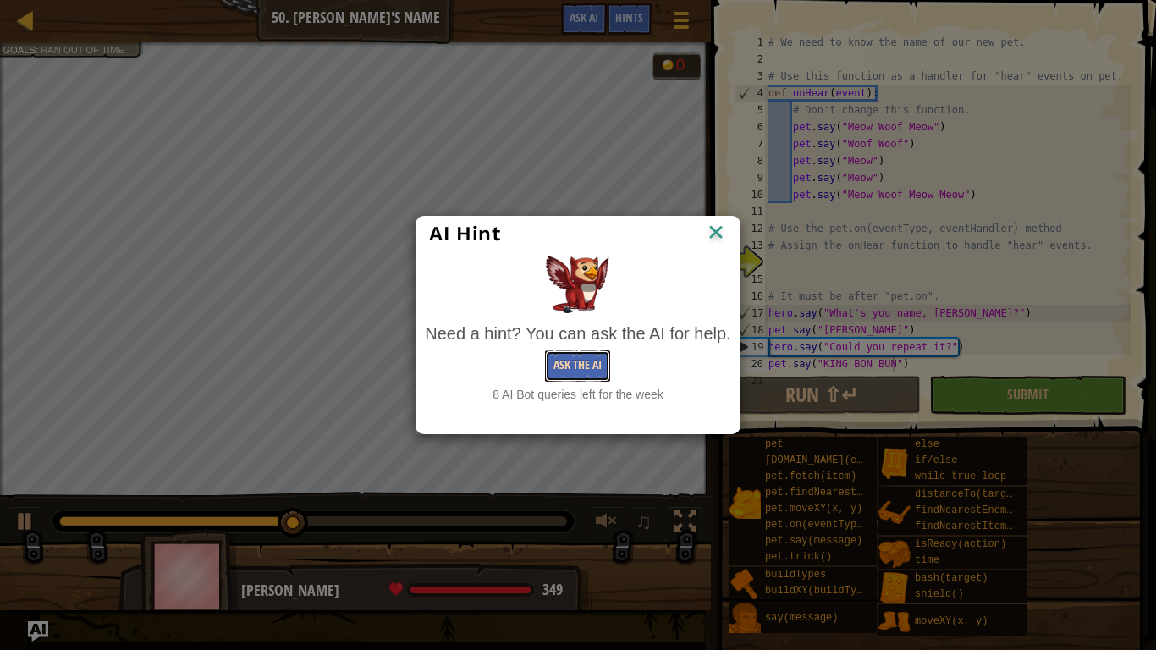
click at [577, 371] on button "Ask the AI" at bounding box center [577, 365] width 65 height 31
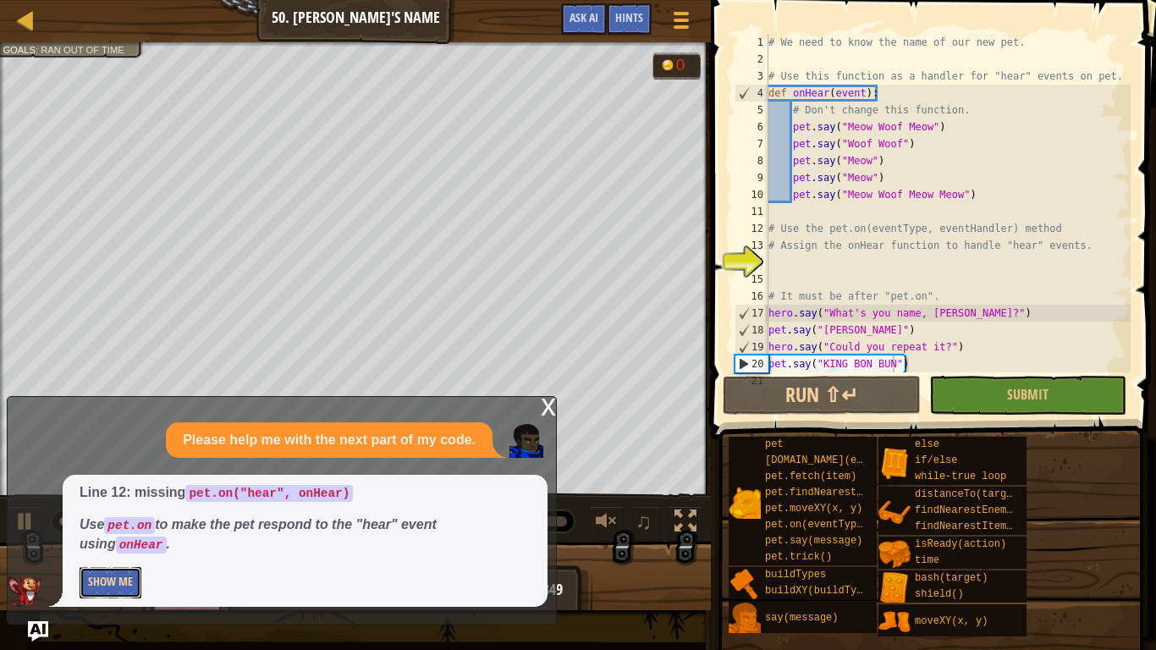
click at [121, 572] on button "Show Me" at bounding box center [111, 582] width 62 height 31
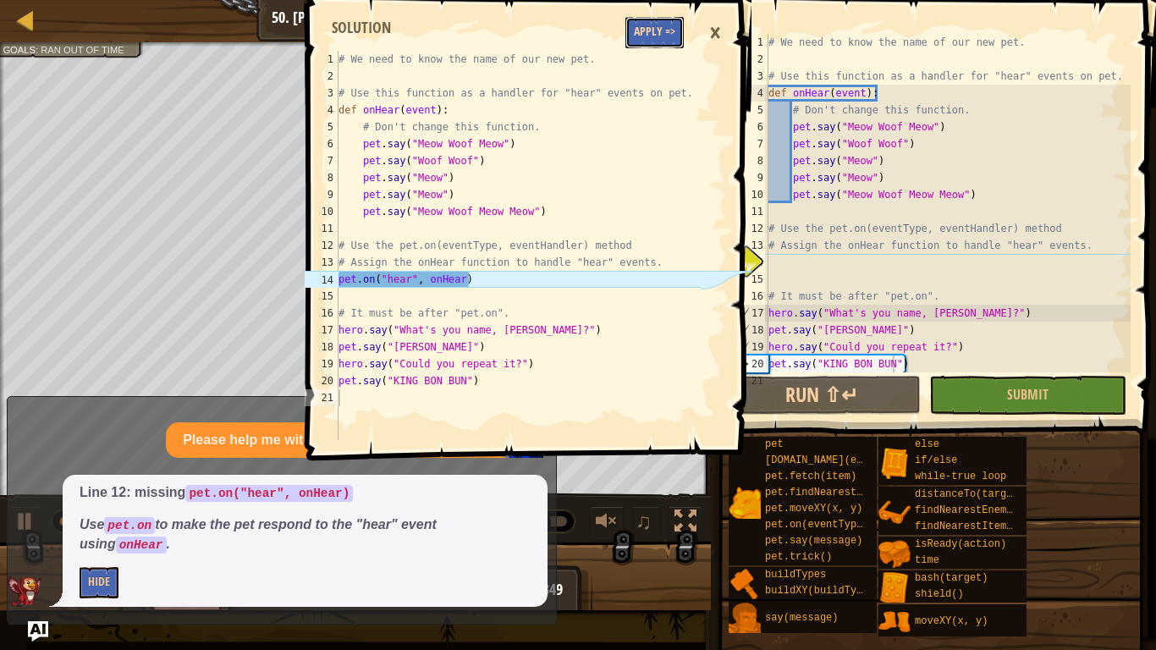
click at [665, 35] on button "Apply =>" at bounding box center [654, 32] width 58 height 31
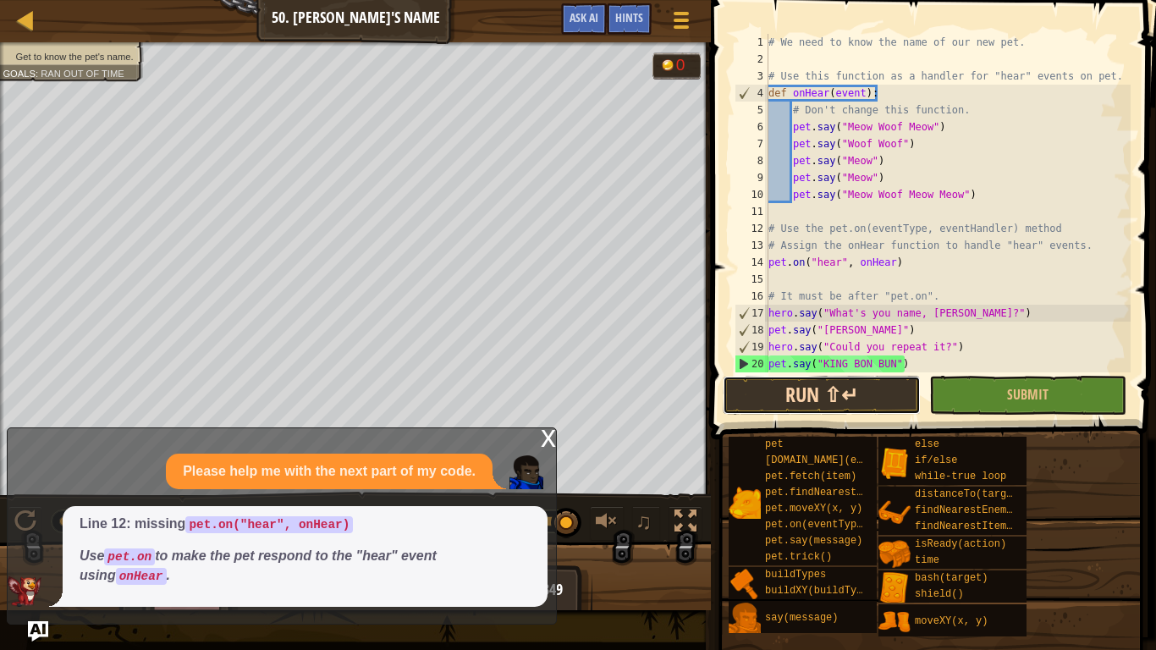
click at [830, 413] on button "Run ⇧↵" at bounding box center [821, 395] width 197 height 39
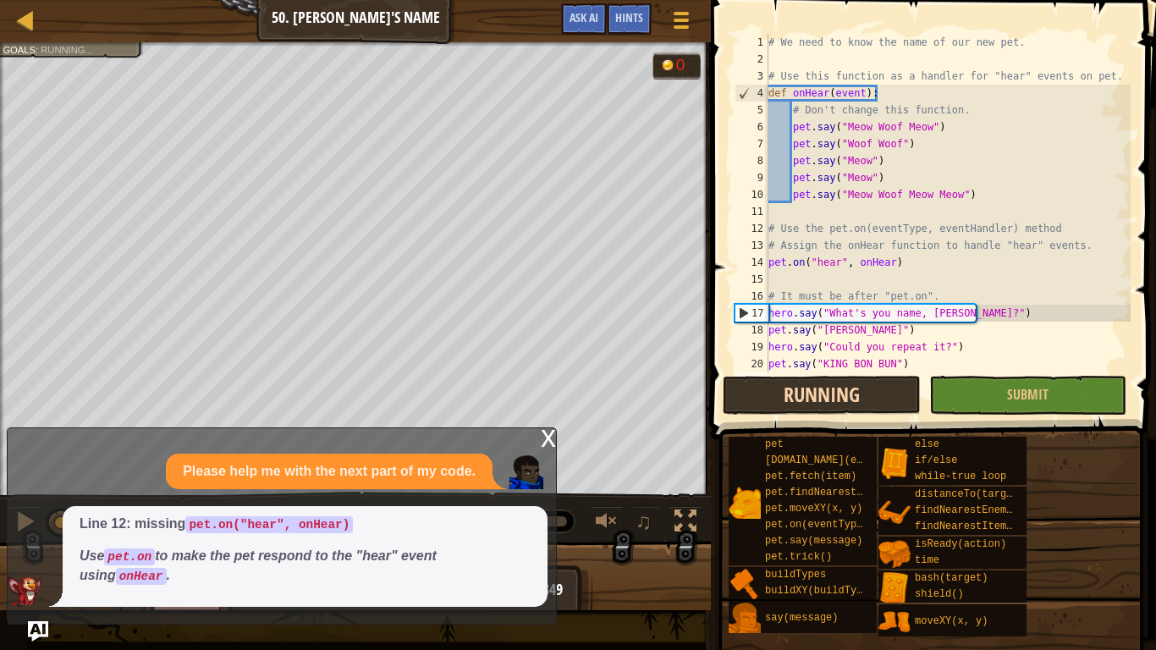
scroll to position [8, 0]
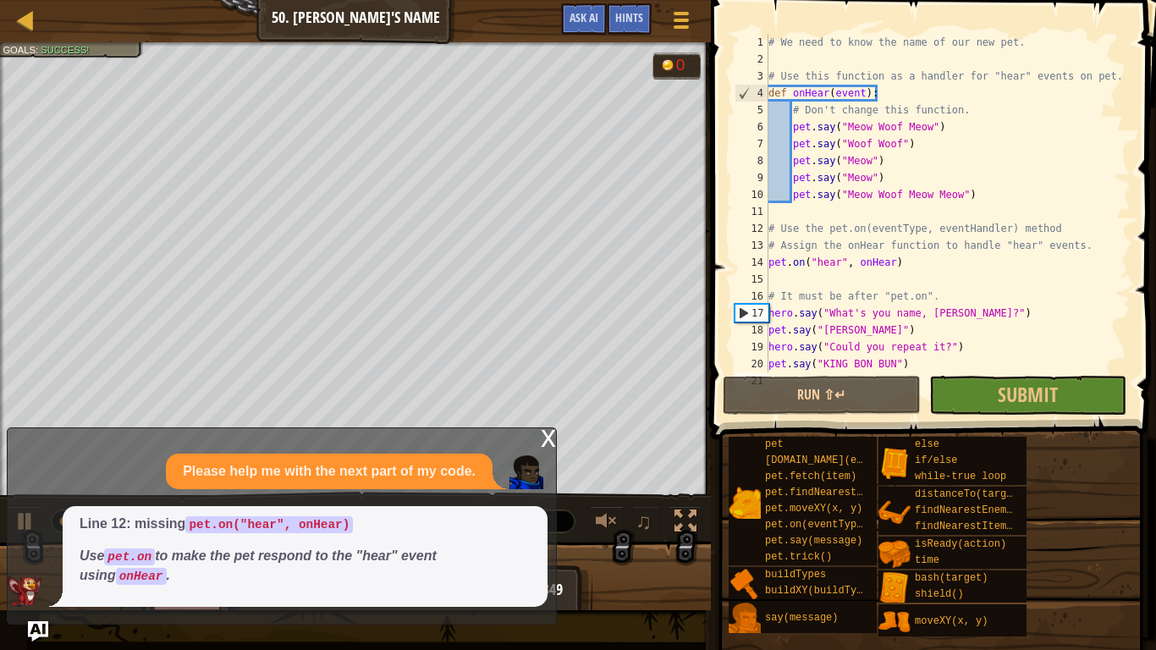
click at [543, 436] on div "x" at bounding box center [548, 436] width 15 height 17
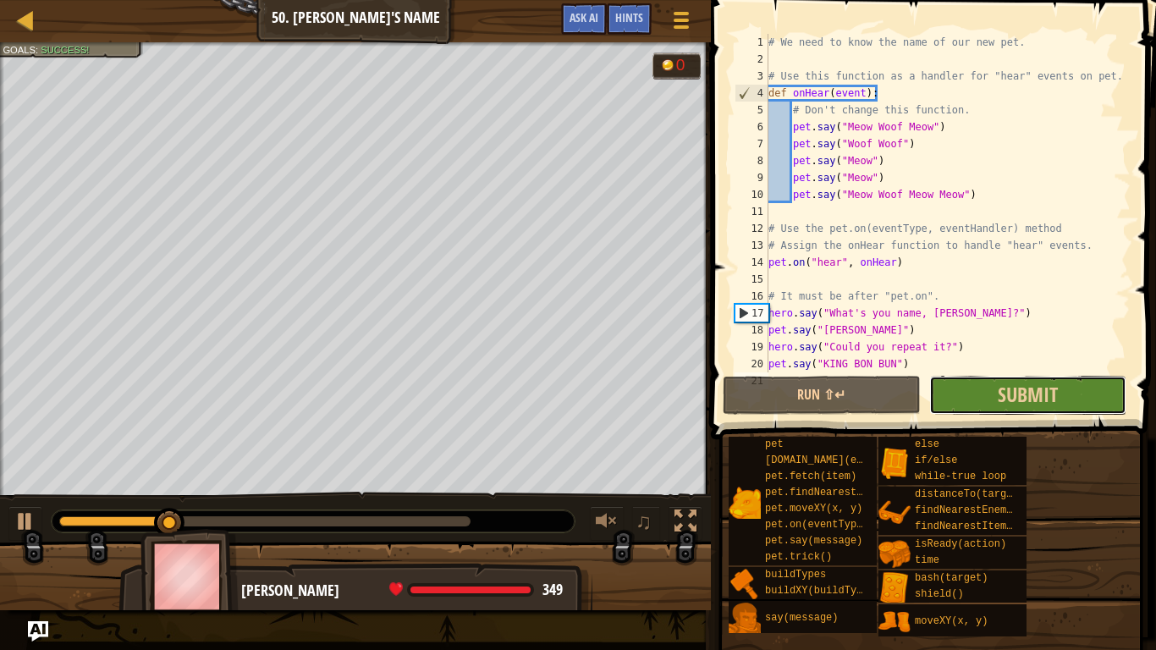
click at [983, 402] on button "Submit" at bounding box center [1027, 395] width 197 height 39
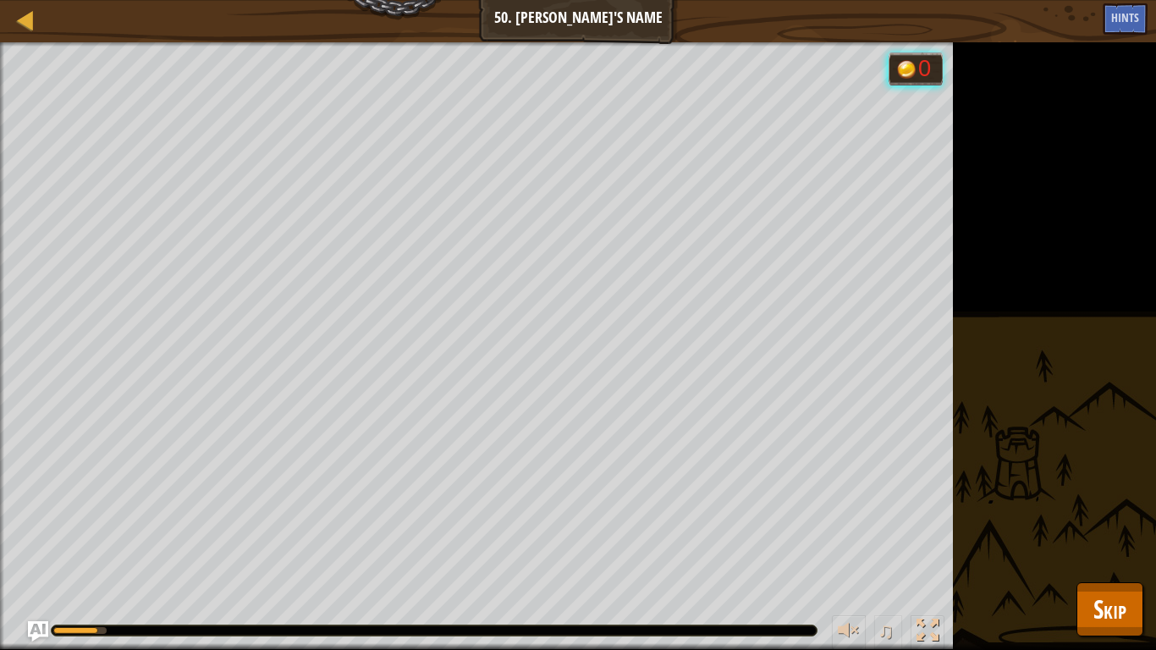
click at [1111, 639] on div "Get to know the pet's name. Goals : Running... 0 ♫ [PERSON_NAME] 349 x: 16 y: 1…" at bounding box center [578, 345] width 1156 height 607
click at [1107, 634] on button "Skip" at bounding box center [1109, 609] width 67 height 54
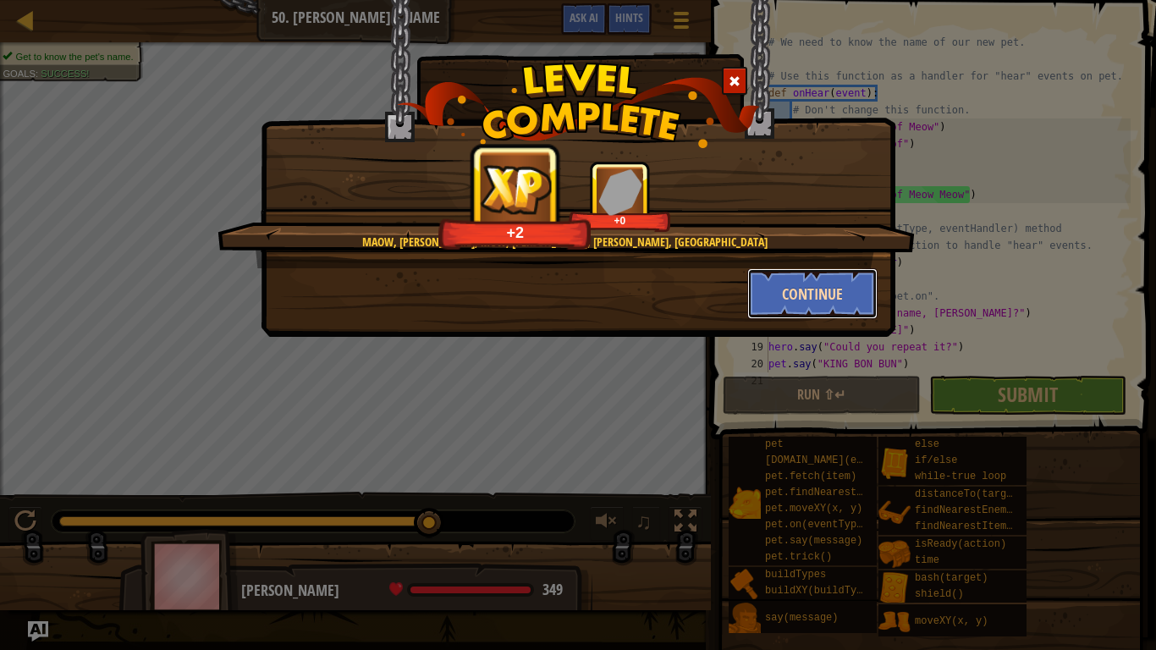
click at [827, 274] on button "Continue" at bounding box center [812, 293] width 131 height 51
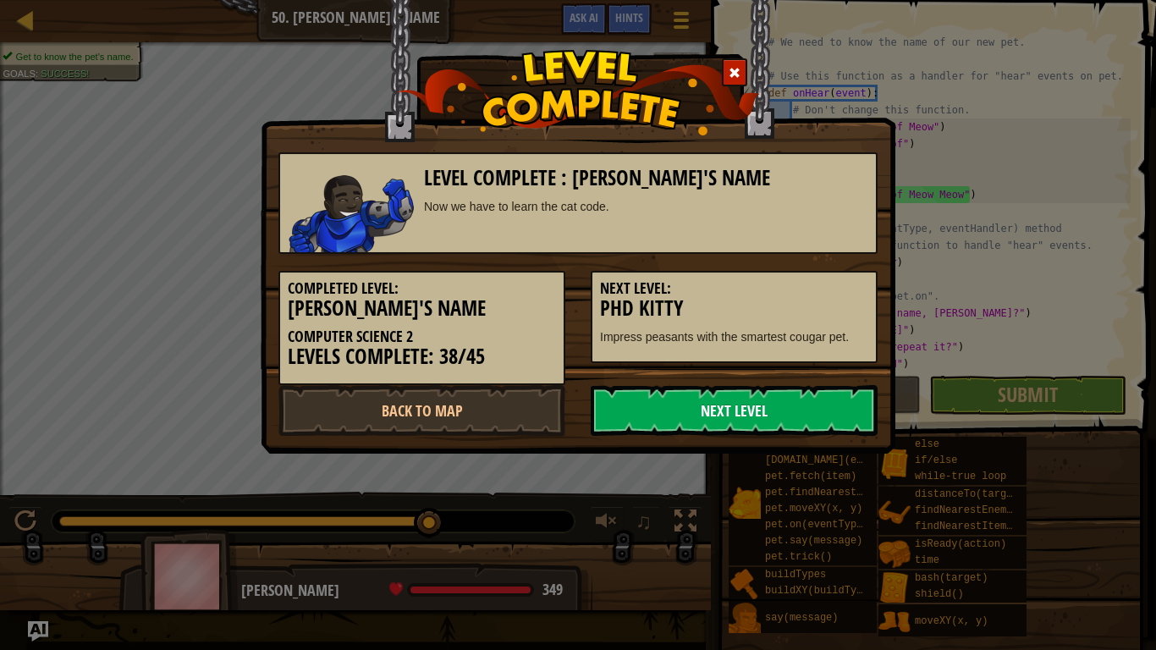
click at [831, 423] on link "Next Level" at bounding box center [734, 410] width 287 height 51
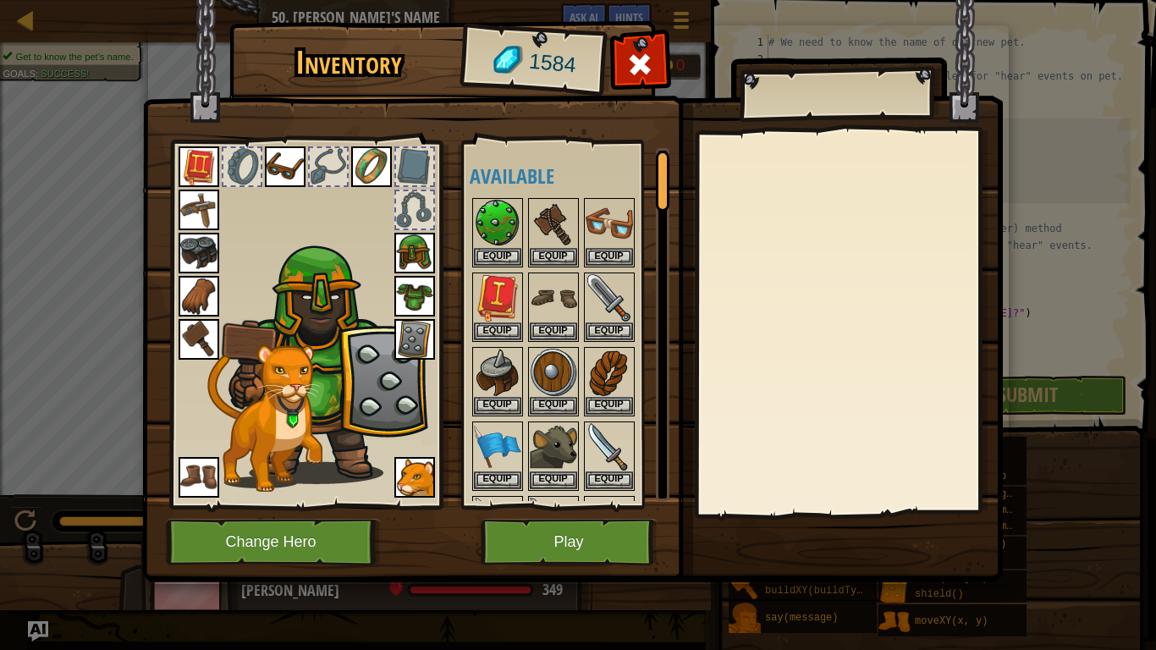
click at [543, 514] on img at bounding box center [572, 275] width 860 height 614
click at [555, 525] on button "Play" at bounding box center [569, 542] width 177 height 47
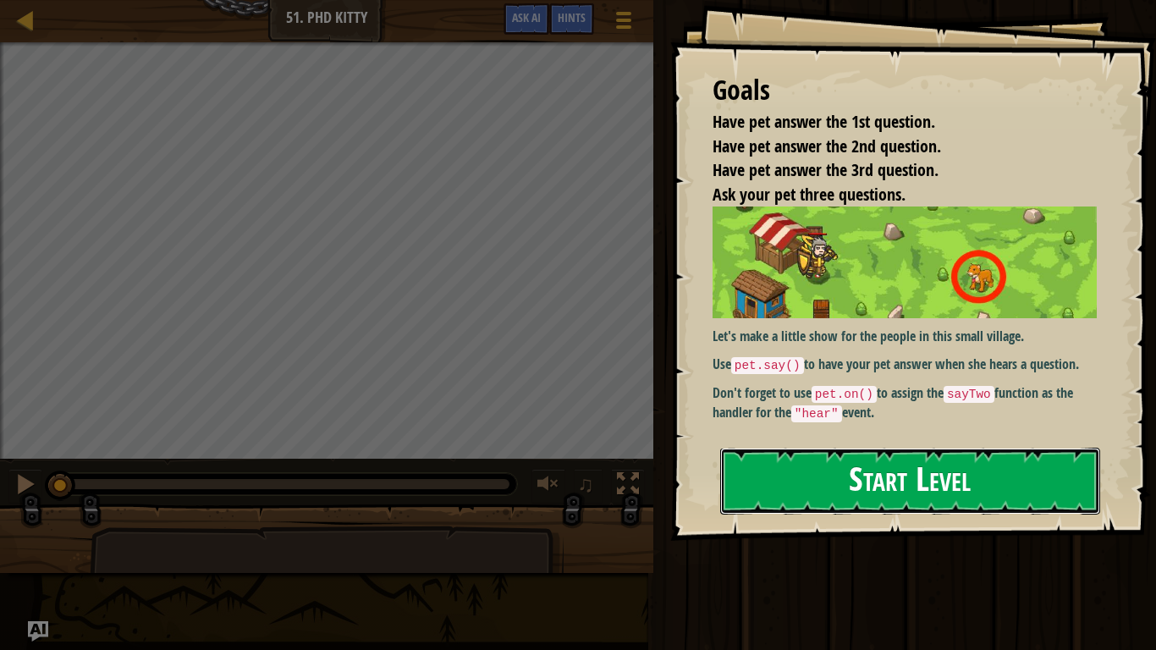
click at [947, 458] on button "Start Level" at bounding box center [910, 481] width 380 height 67
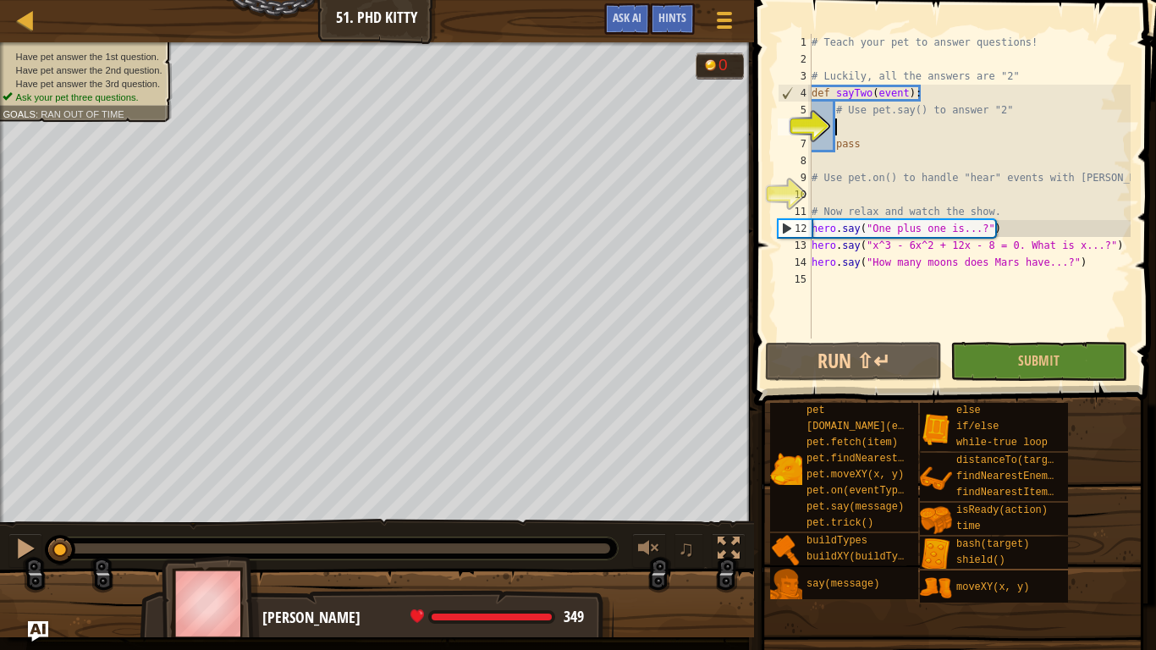
click at [1104, 238] on div "# Teach your pet to answer questions! # Luckily, all the answers are "2" def sa…" at bounding box center [969, 203] width 322 height 338
type textarea "#"
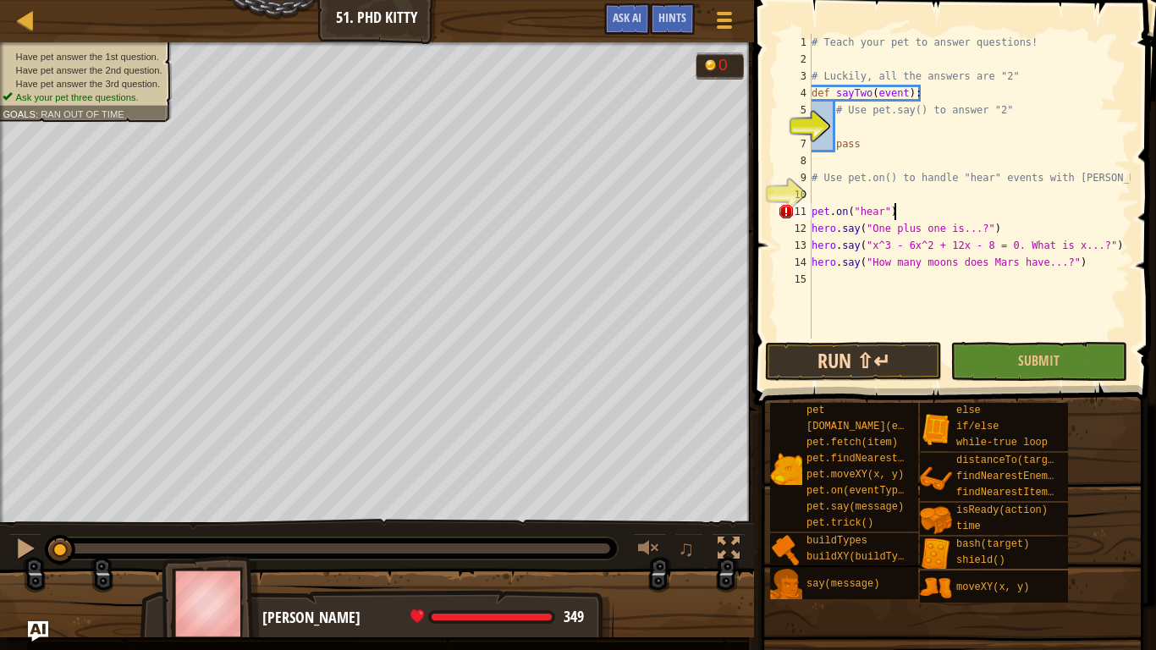
scroll to position [8, 11]
click at [1051, 229] on div "# Teach your pet to answer questions! # Luckily, all the answers are "2" def sa…" at bounding box center [969, 203] width 322 height 338
type textarea "hero.say("One plus one is...?")"
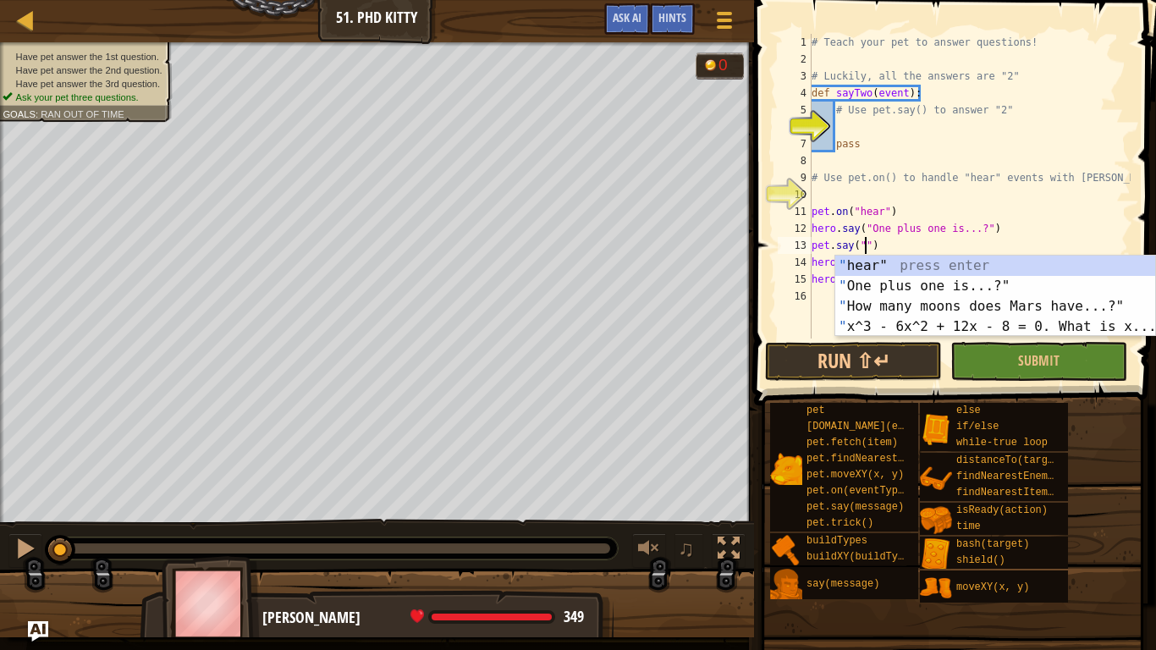
scroll to position [8, 8]
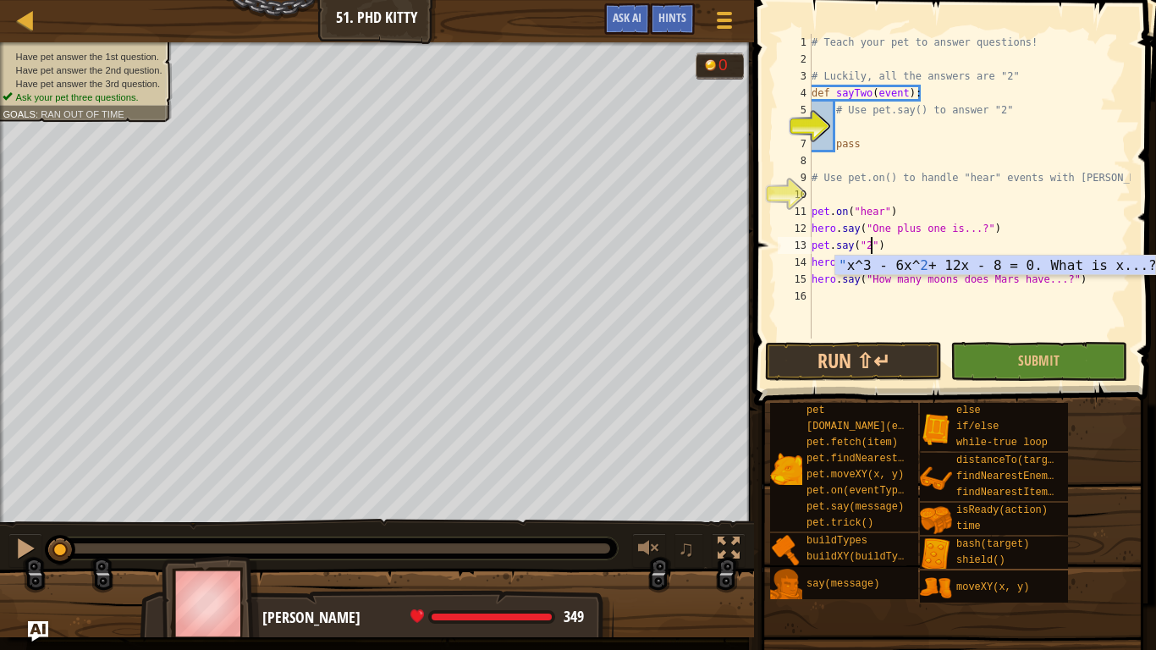
click at [1086, 219] on div "# Teach your pet to answer questions! # Luckily, all the answers are "2" def sa…" at bounding box center [969, 203] width 322 height 338
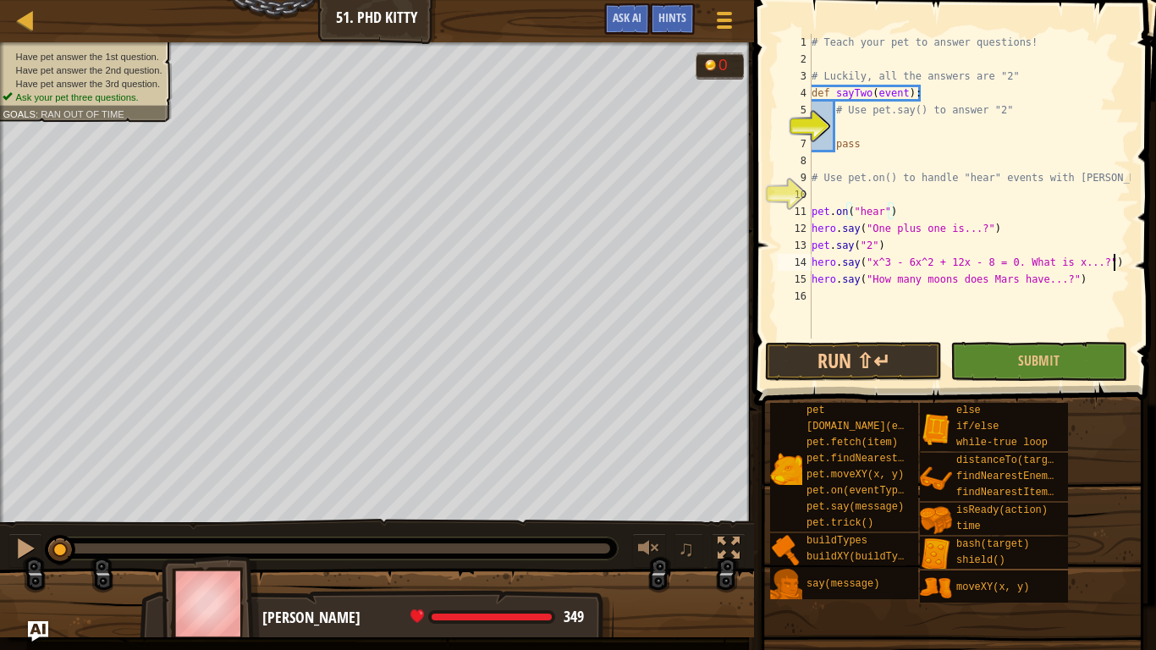
click at [1118, 265] on div "# Teach your pet to answer questions! # Luckily, all the answers are "2" def sa…" at bounding box center [969, 203] width 322 height 338
type textarea "hero.say("x^3 - 6x^2 + 12x - 8 = 0. What is x...?")"
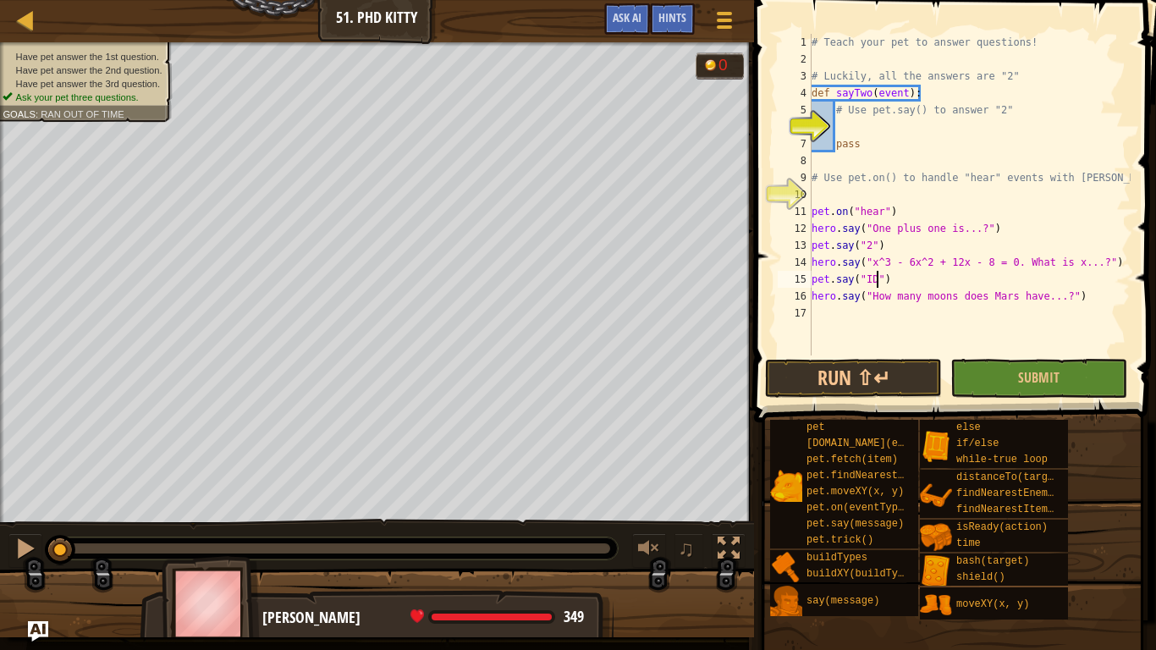
scroll to position [8, 10]
type textarea "hero.say("How many moons does Mars have...?")"
type textarea "pet.say("IDK")"
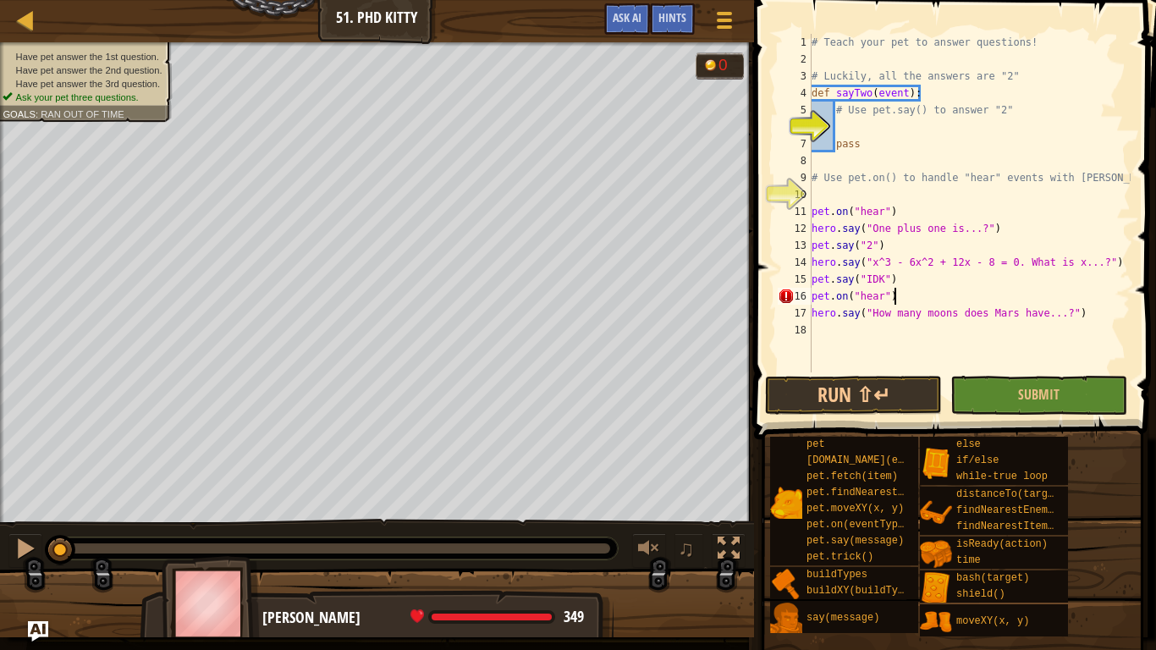
scroll to position [8, 11]
type textarea "hero.say("How many moons does Mars have...?")"
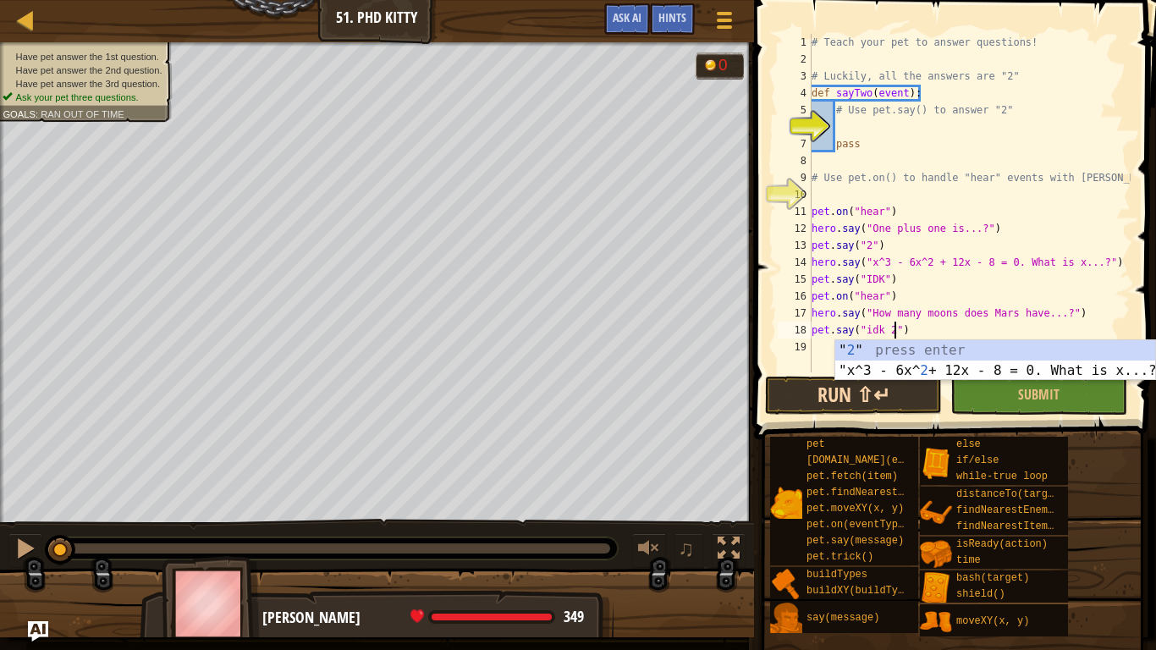
type textarea "pet.say("idk 2")"
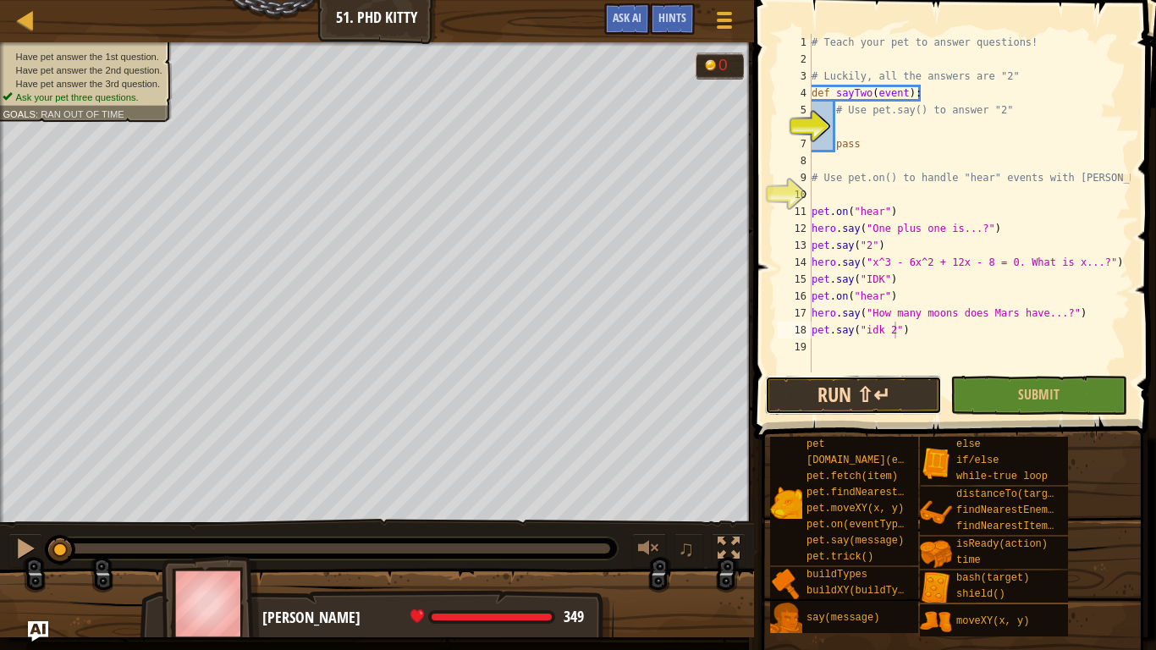
click at [860, 407] on button "Run ⇧↵" at bounding box center [853, 395] width 177 height 39
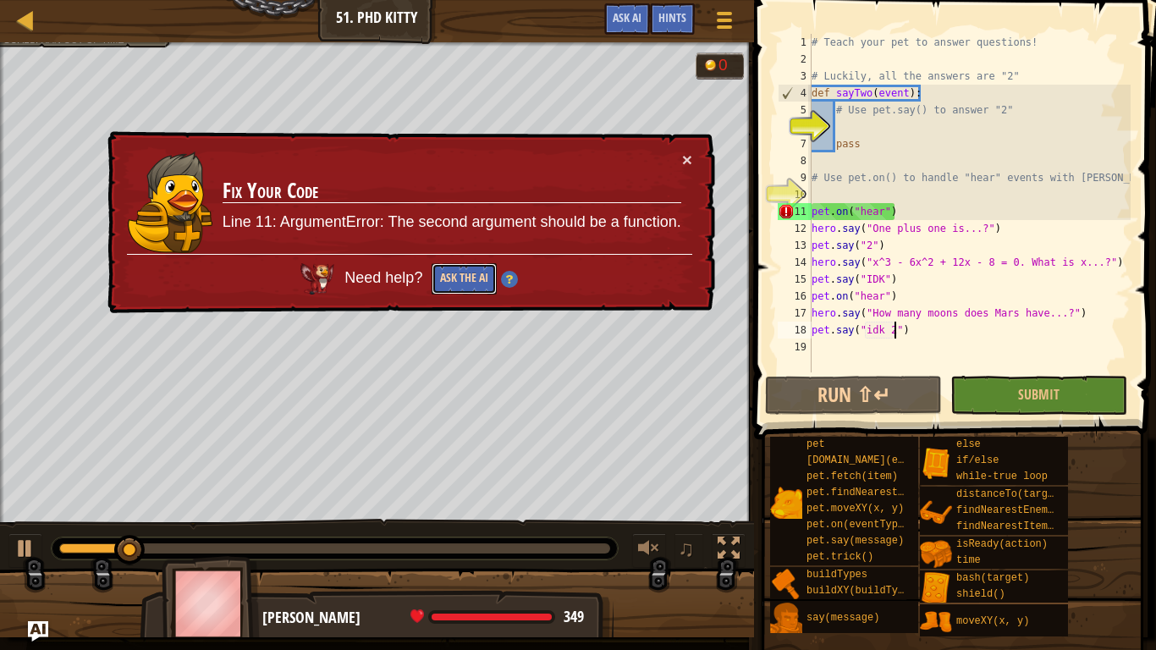
click at [464, 284] on button "Ask the AI" at bounding box center [464, 278] width 65 height 31
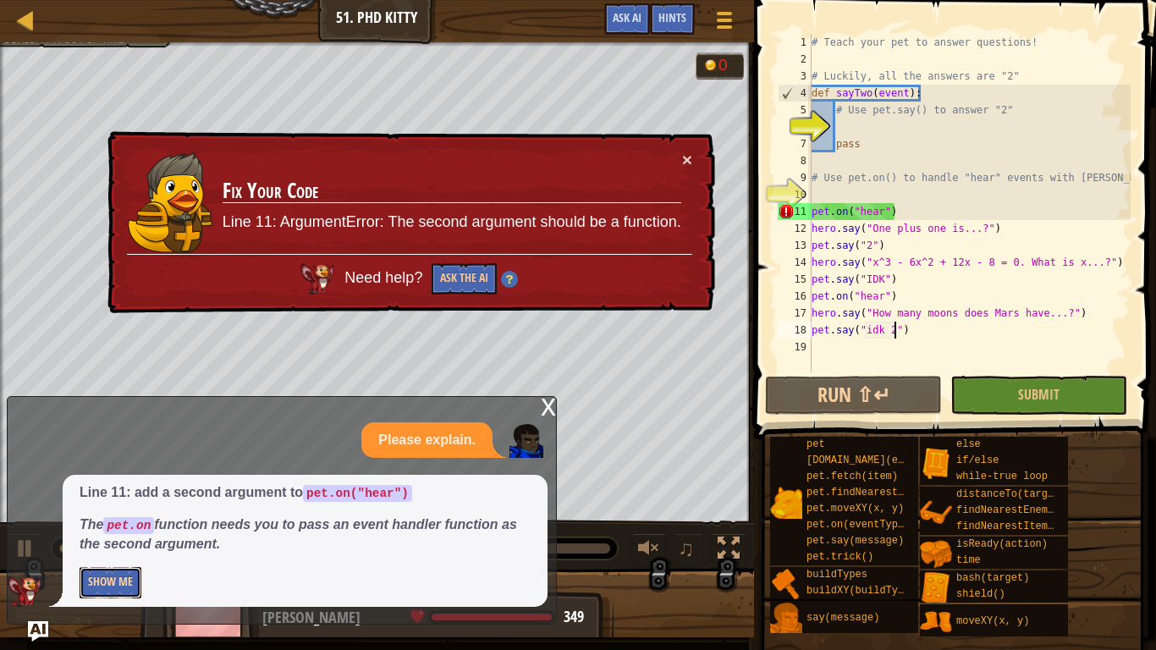
click at [122, 587] on button "Show Me" at bounding box center [111, 582] width 62 height 31
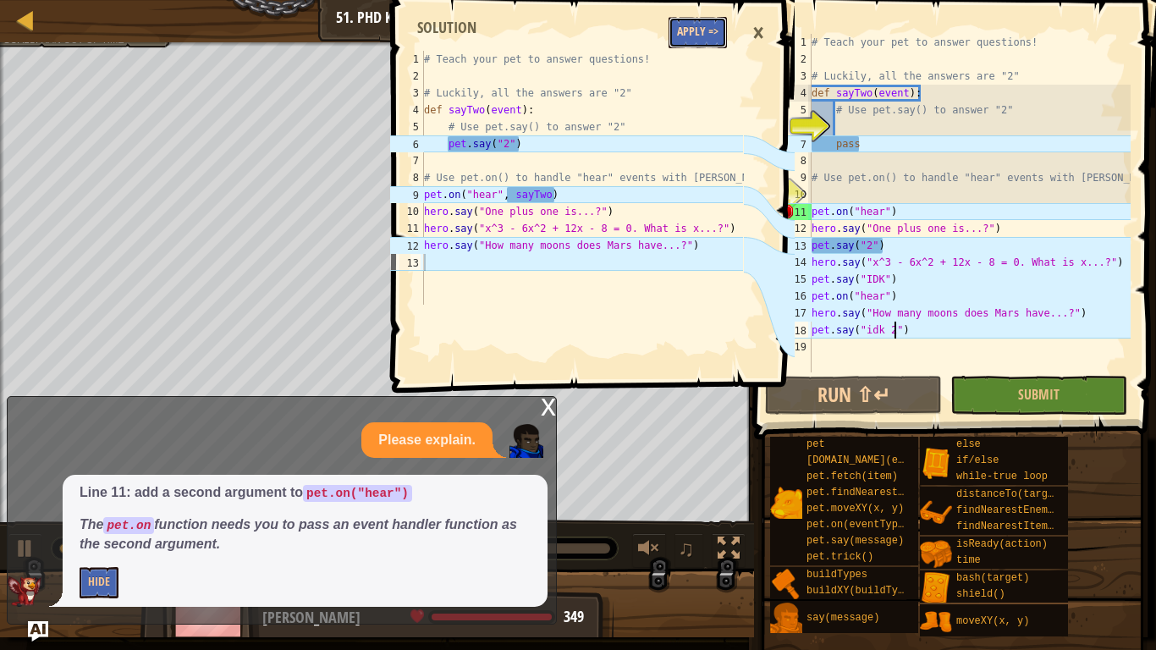
click at [708, 19] on button "Apply =>" at bounding box center [697, 32] width 58 height 31
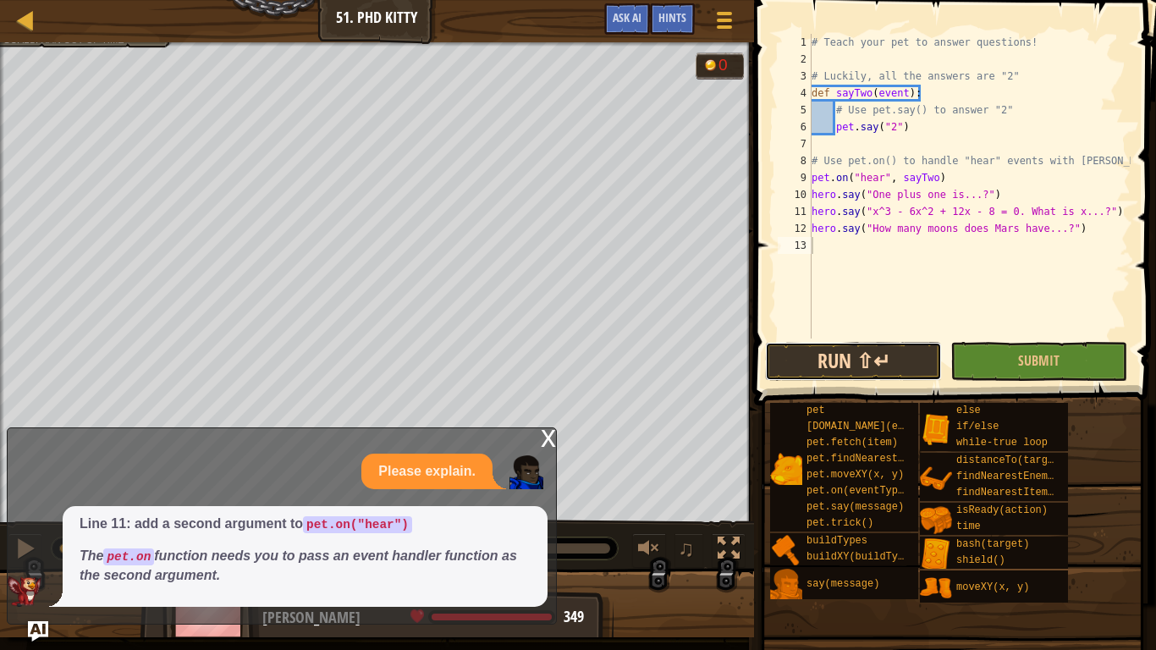
click at [819, 354] on button "Run ⇧↵" at bounding box center [853, 361] width 177 height 39
click at [546, 428] on div "x" at bounding box center [548, 436] width 15 height 17
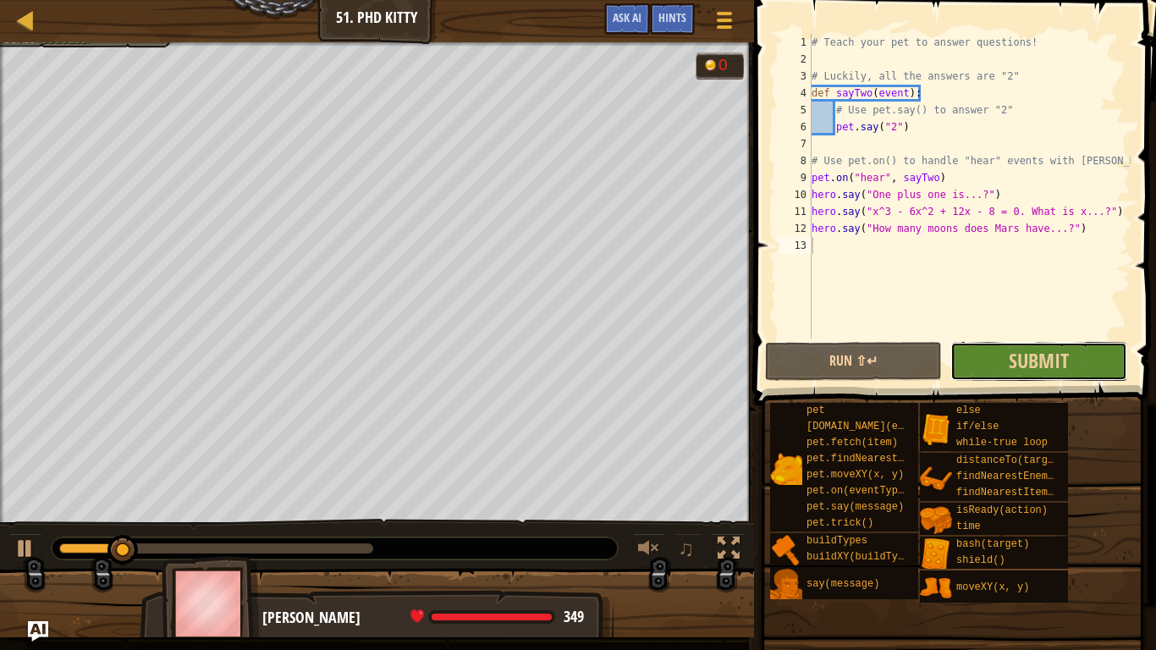
click at [976, 366] on button "Submit" at bounding box center [1038, 361] width 177 height 39
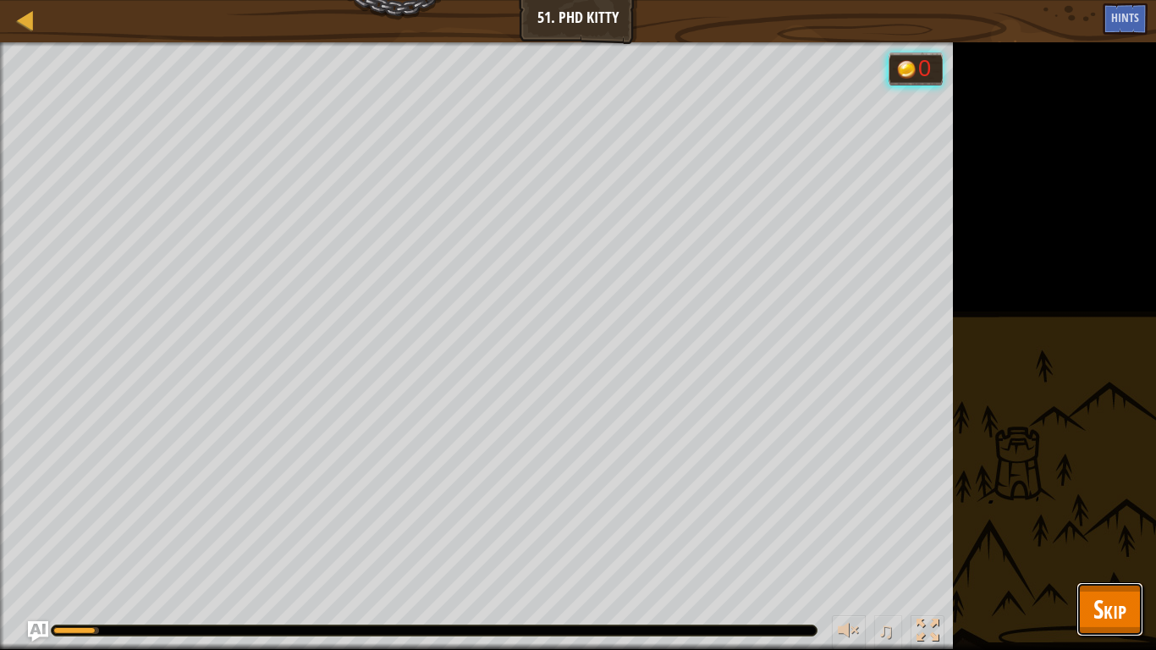
click at [1089, 625] on button "Skip" at bounding box center [1109, 609] width 67 height 54
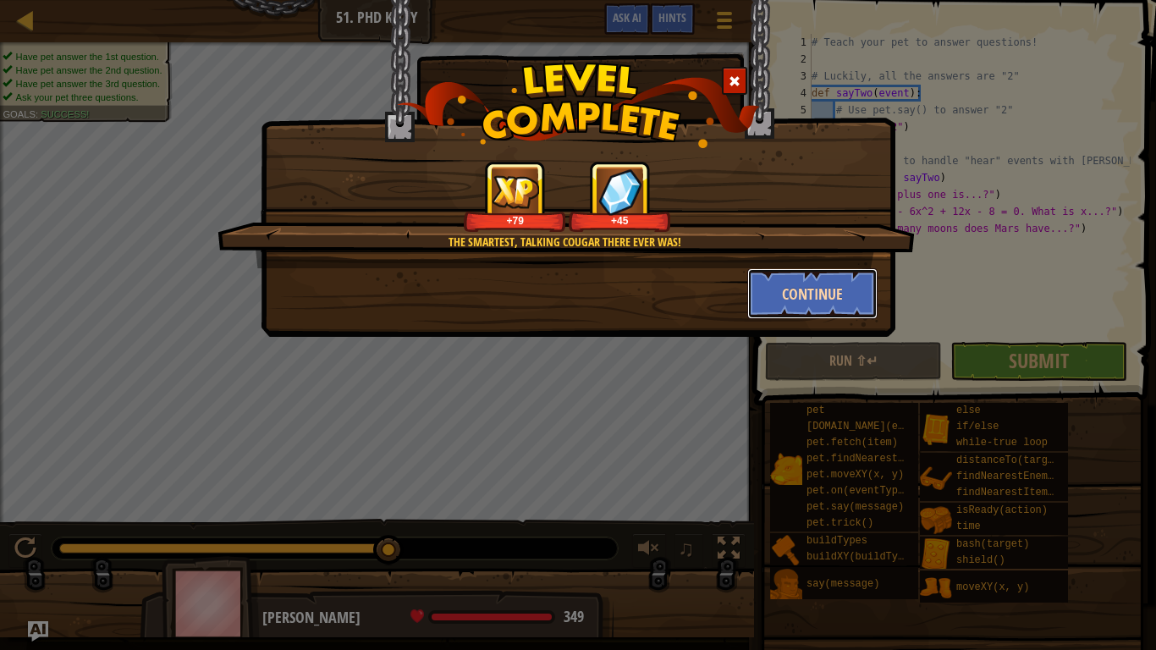
click at [782, 298] on button "Continue" at bounding box center [812, 293] width 131 height 51
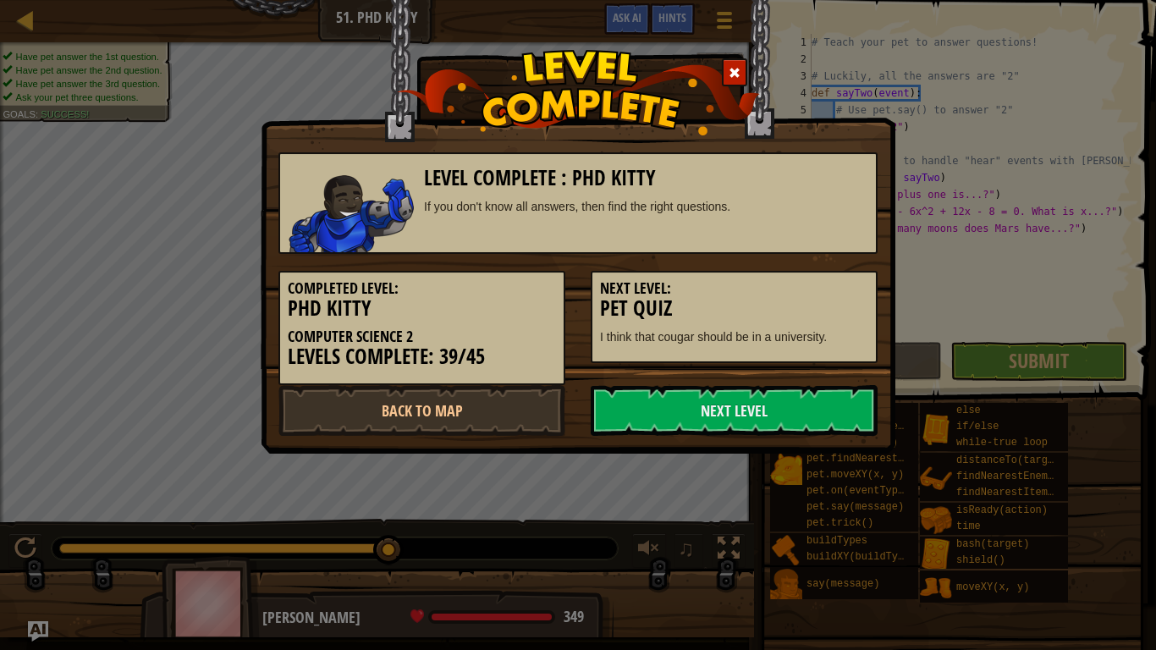
click at [805, 382] on div "Completed Level: Phd Kitty Computer Science 2 Levels Complete: 39/45 Next Level…" at bounding box center [578, 319] width 624 height 131
click at [808, 395] on link "Next Level" at bounding box center [734, 410] width 287 height 51
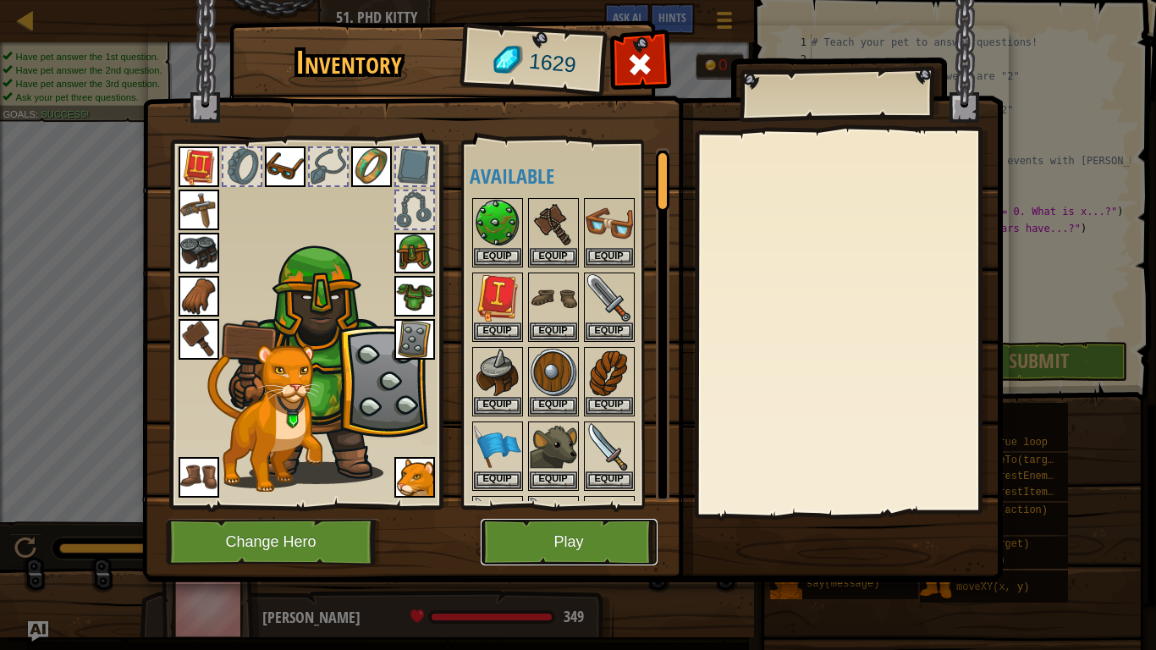
click at [595, 534] on button "Play" at bounding box center [569, 542] width 177 height 47
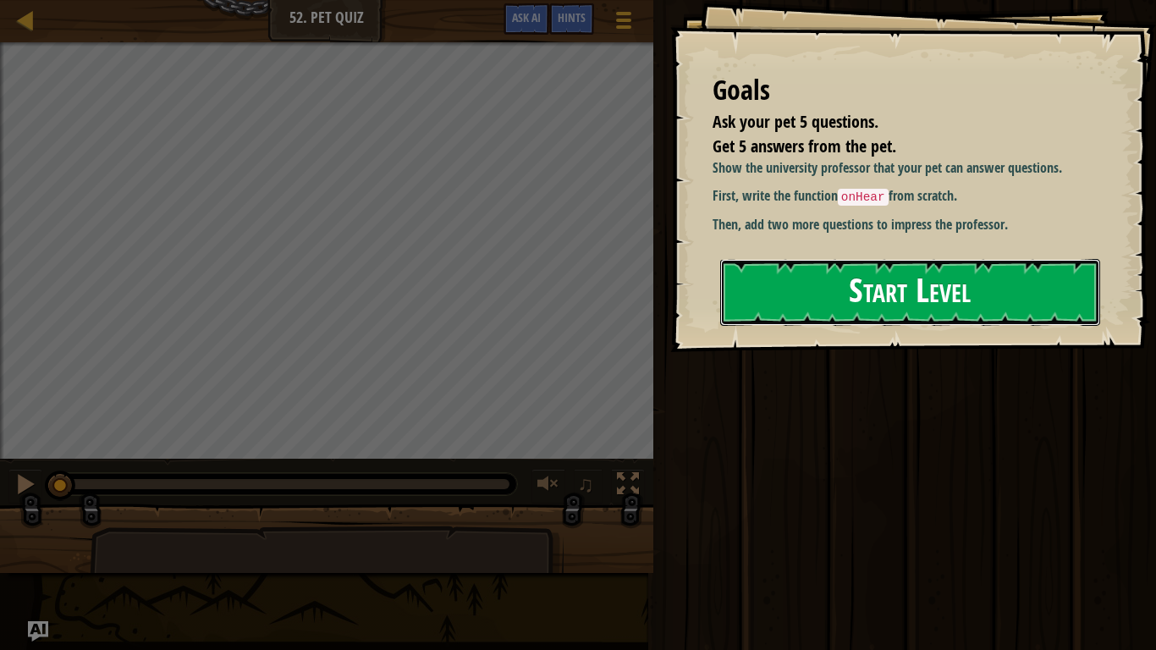
click at [796, 289] on button "Start Level" at bounding box center [910, 292] width 380 height 67
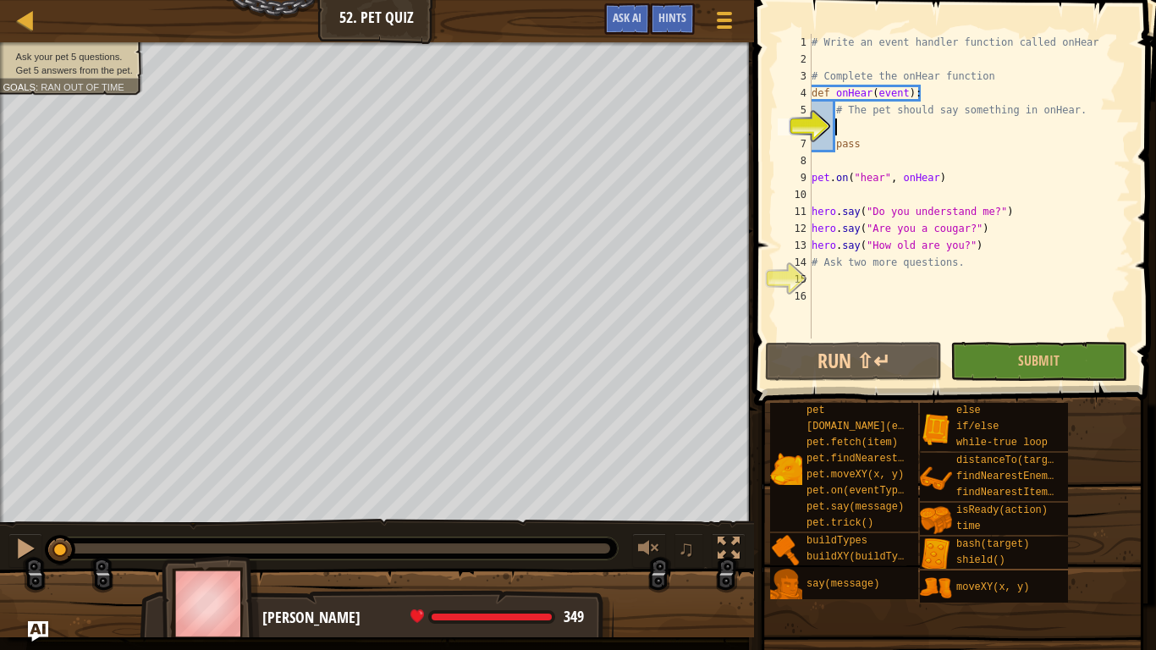
click at [956, 148] on div "# Write an event handler function called onHear # Complete the onHear function …" at bounding box center [969, 203] width 322 height 338
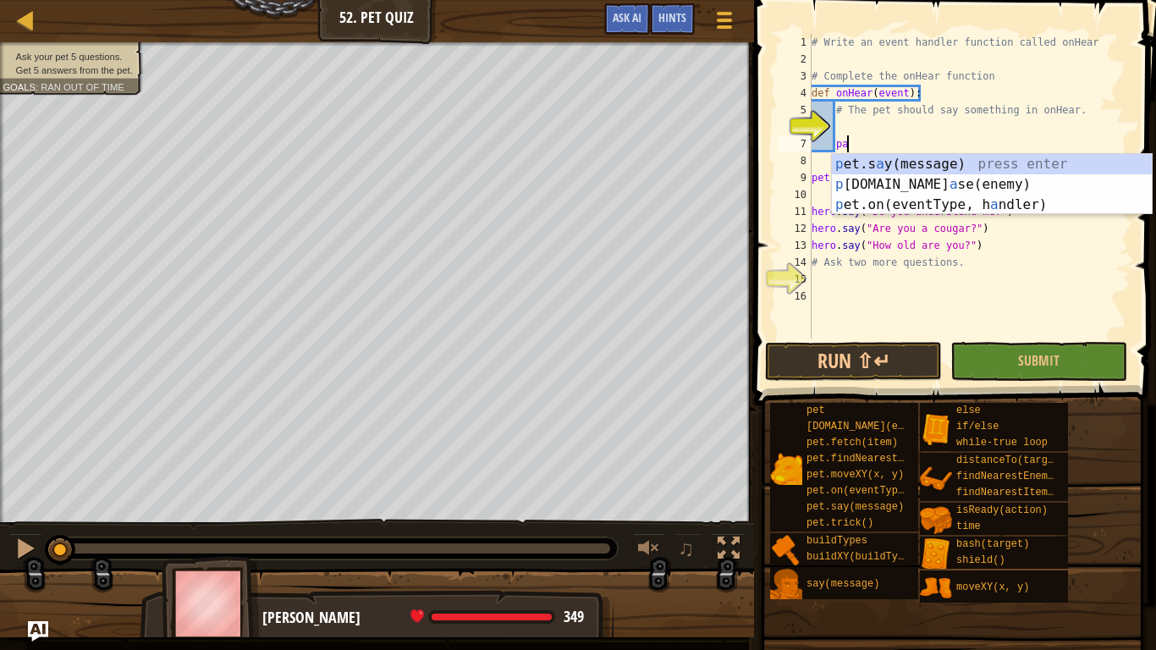
type textarea "p"
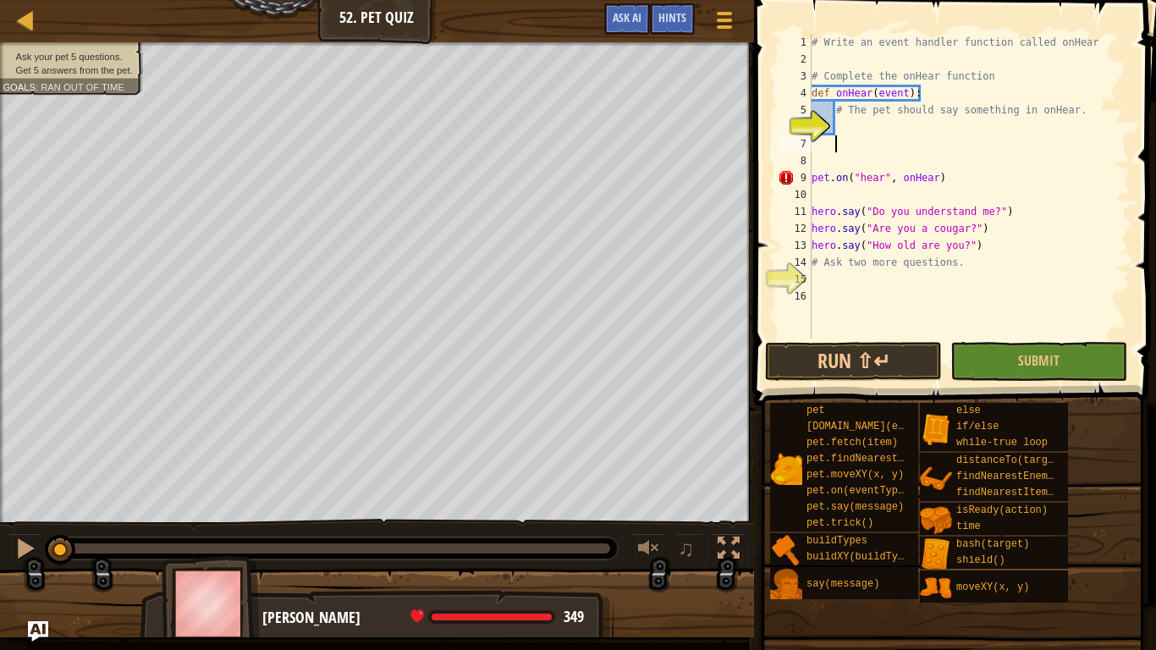
click at [1020, 218] on div "# Write an event handler function called onHear # Complete the onHear function …" at bounding box center [969, 203] width 322 height 338
type textarea "hero.say("Do you understand me?")"
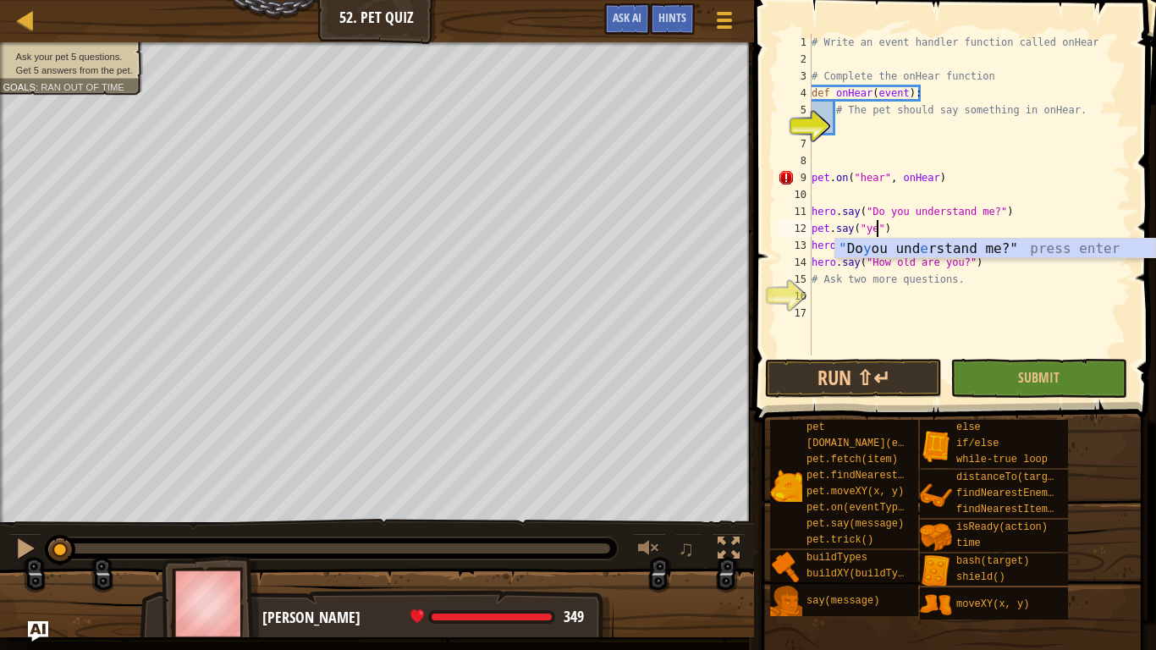
scroll to position [8, 10]
type textarea "pet.say("yes")"
click at [1047, 201] on div "# Write an event handler function called onHear # Complete the onHear function …" at bounding box center [969, 211] width 322 height 355
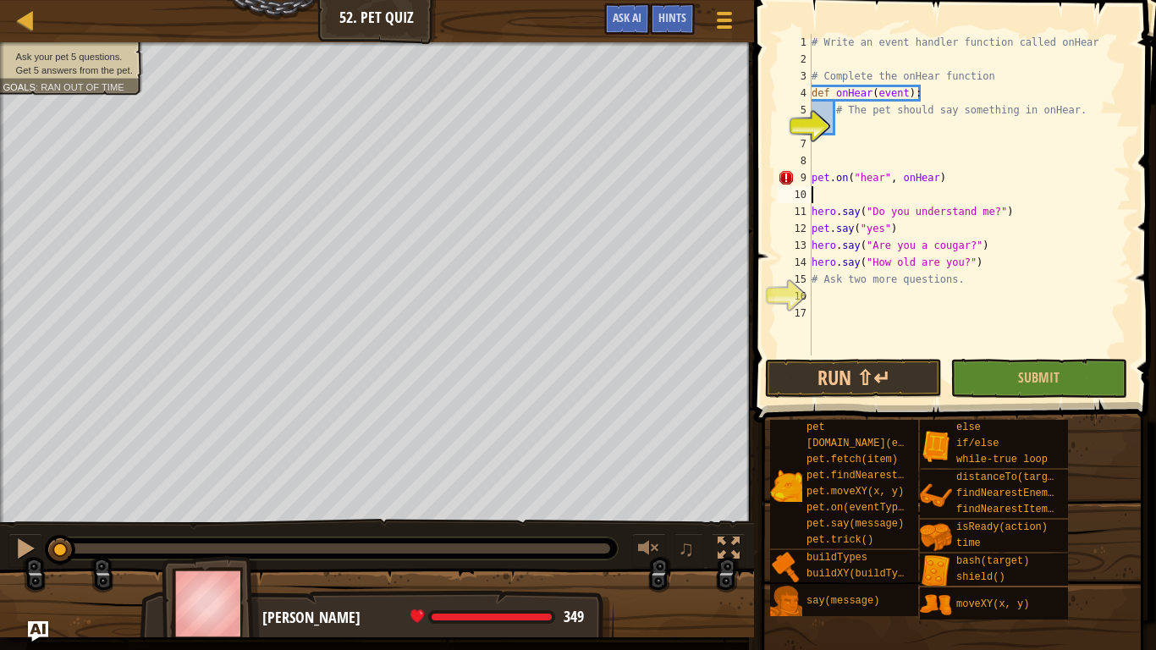
scroll to position [8, 0]
click at [1031, 246] on div "# Write an event handler function called onHear # Complete the onHear function …" at bounding box center [969, 211] width 322 height 355
type textarea "hero.say("Are you a cougar?")"
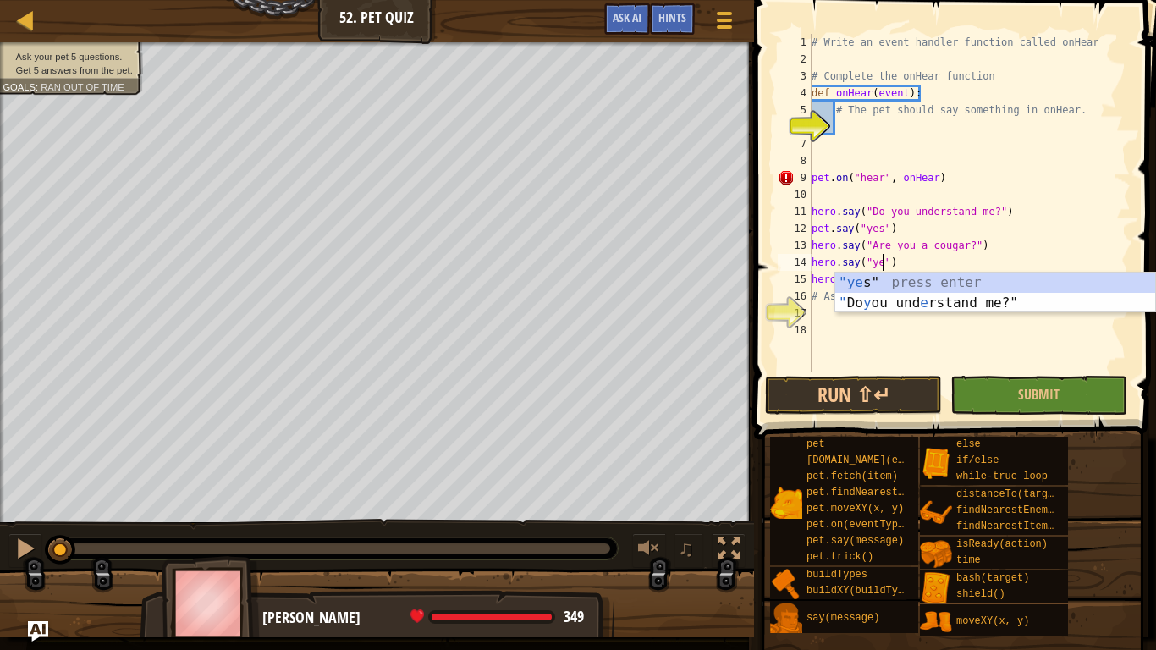
scroll to position [8, 11]
click at [1088, 227] on div "# Write an event handler function called onHear # Complete the onHear function …" at bounding box center [969, 220] width 322 height 372
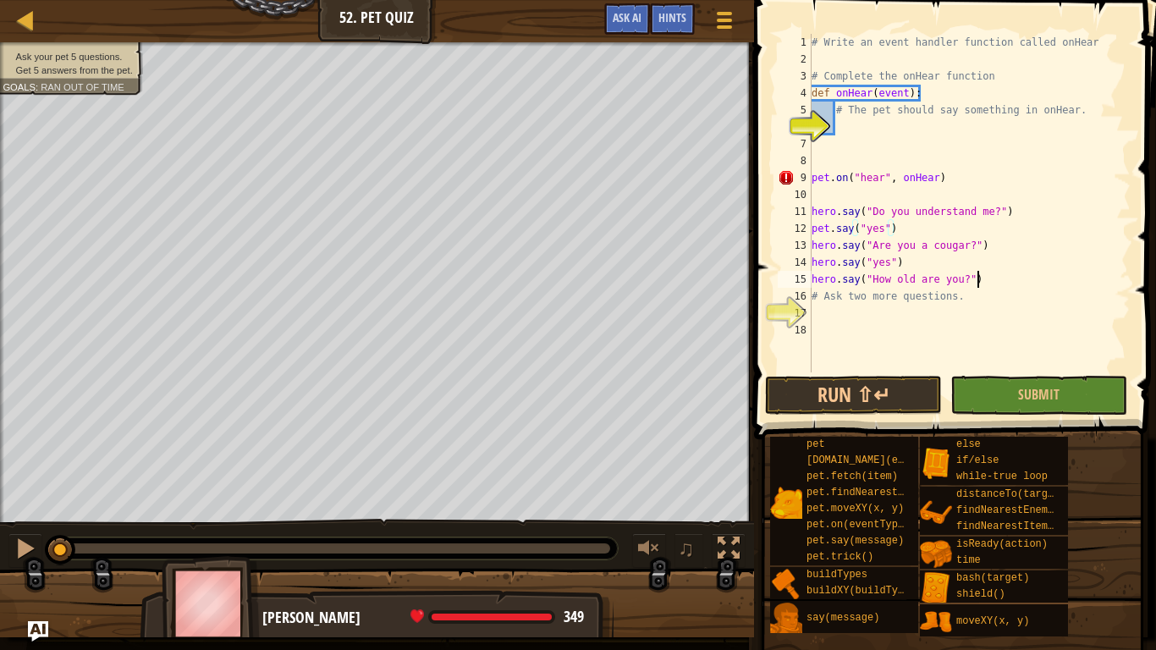
click at [1079, 283] on div "# Write an event handler function called onHear # Complete the onHear function …" at bounding box center [969, 220] width 322 height 372
click at [885, 414] on button "Run ⇧↵" at bounding box center [853, 395] width 177 height 39
click at [880, 404] on button "Running" at bounding box center [853, 395] width 177 height 39
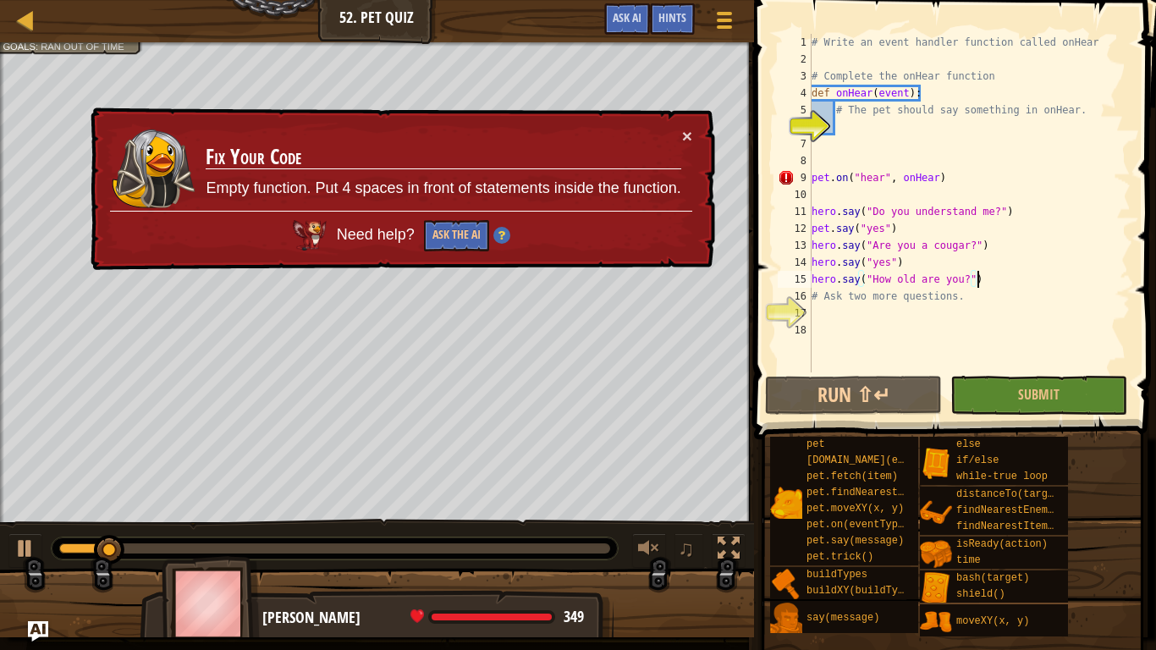
click at [436, 212] on div "Need help? Ask the AI" at bounding box center [401, 231] width 582 height 41
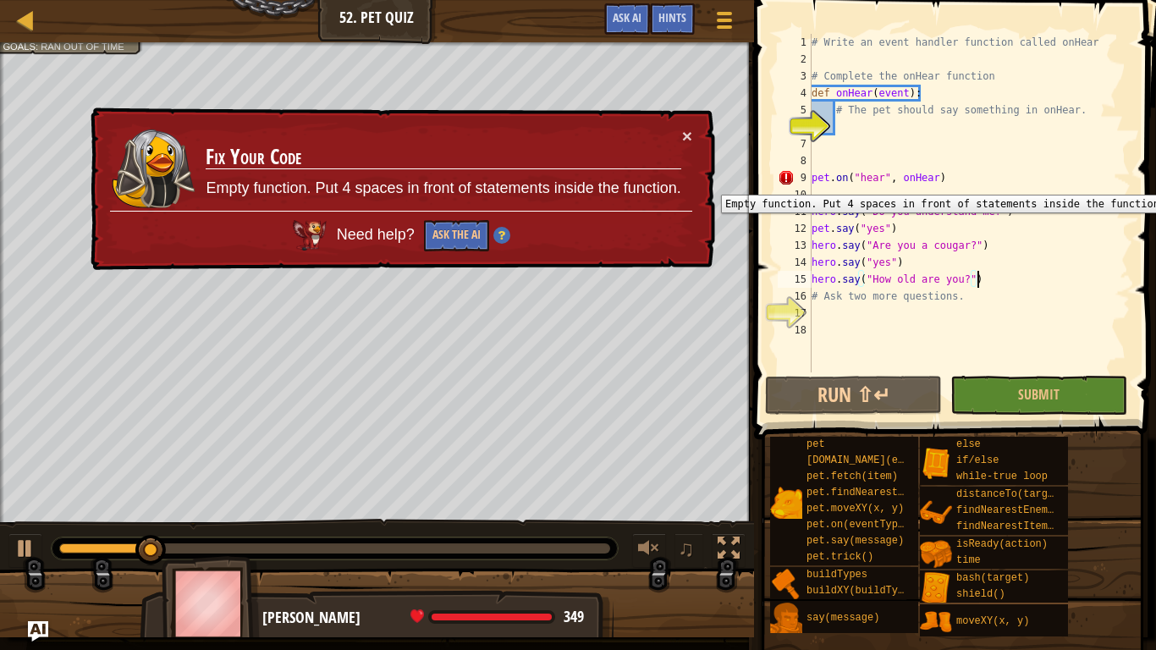
click at [806, 182] on div "9" at bounding box center [795, 177] width 34 height 17
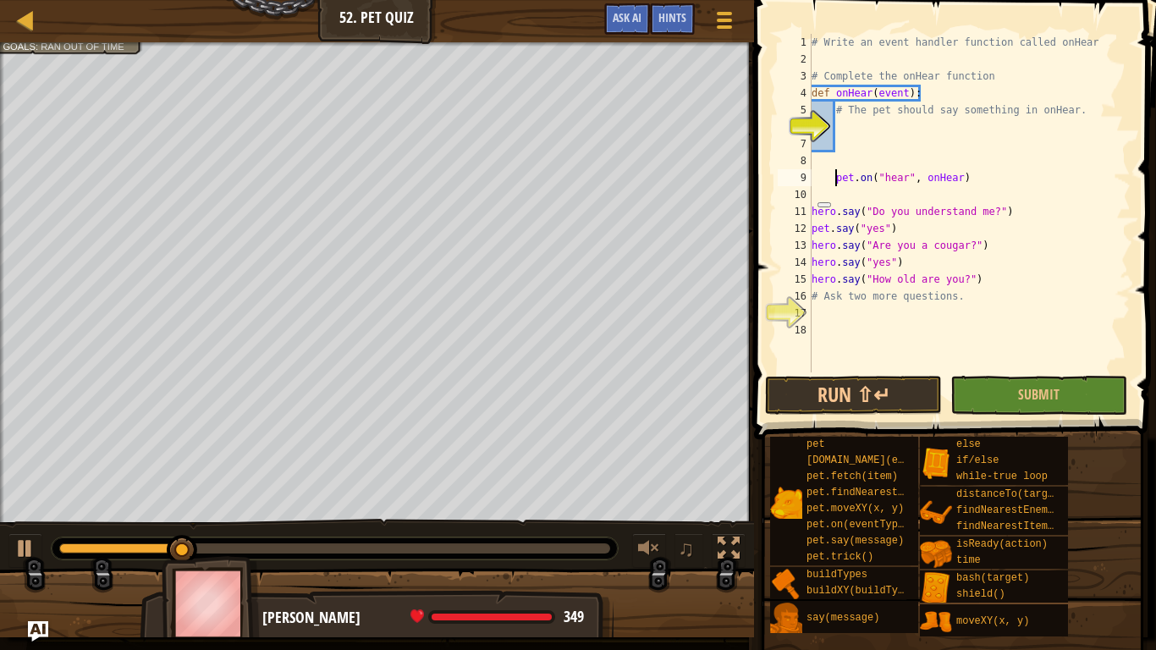
click at [811, 208] on iframe at bounding box center [832, 207] width 42 height 42
click at [809, 213] on div "11" at bounding box center [795, 211] width 34 height 17
click at [805, 213] on div "11" at bounding box center [795, 211] width 34 height 17
type textarea "hero.say("How old are you?")"
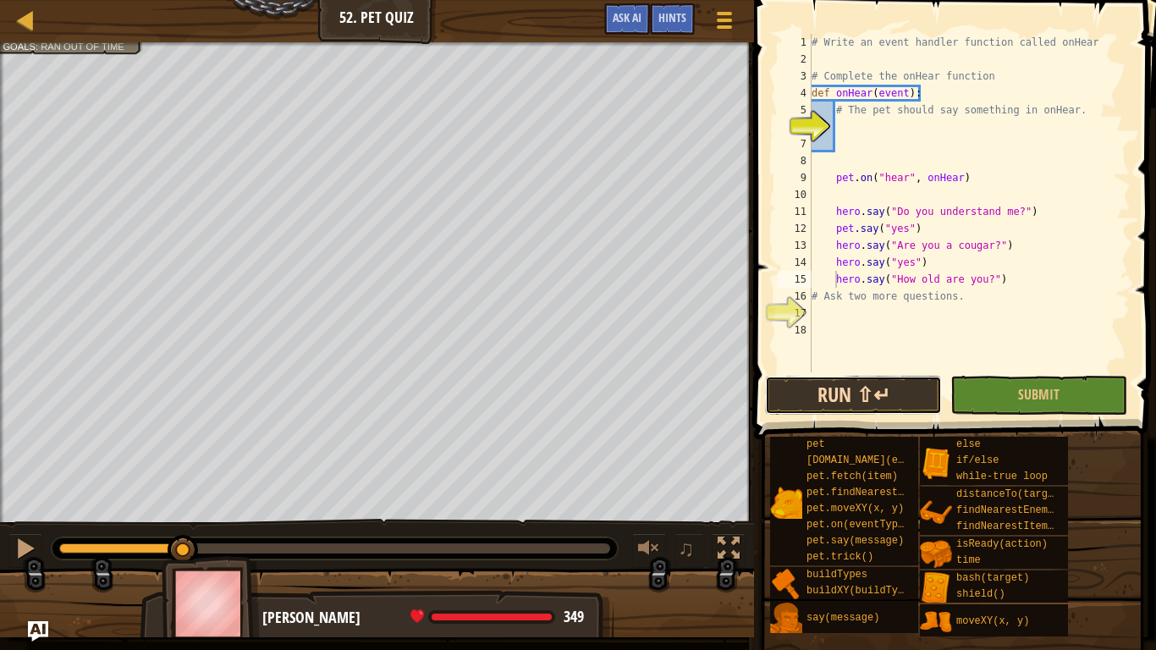
click at [885, 393] on button "Run ⇧↵" at bounding box center [853, 395] width 177 height 39
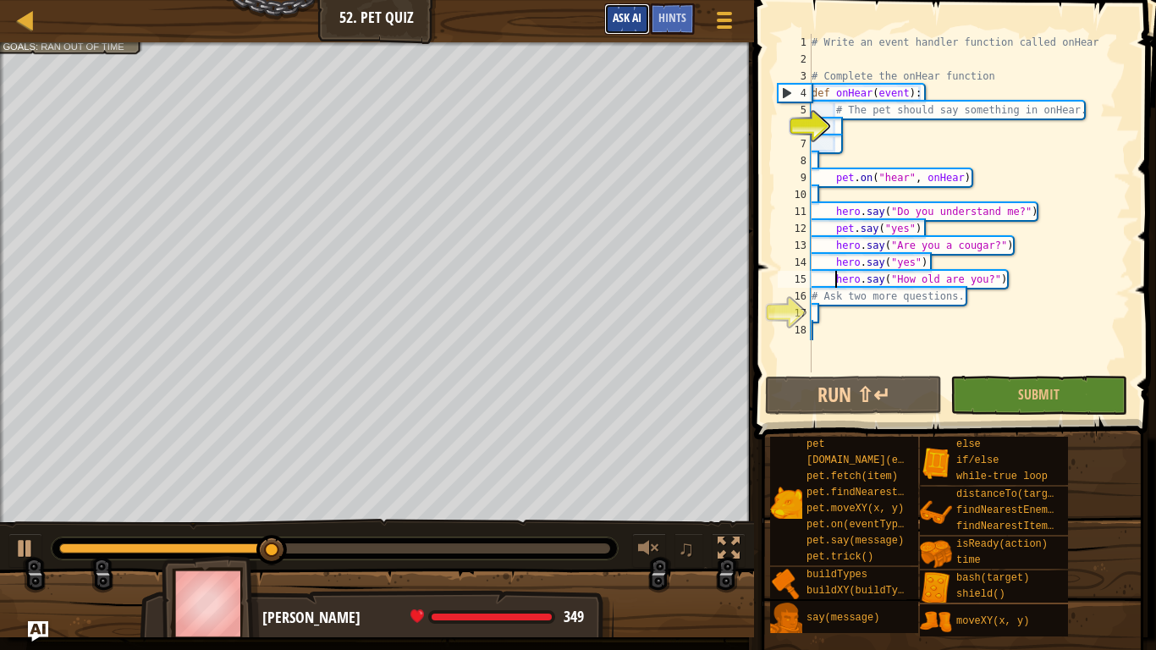
click at [625, 25] on span "Ask AI" at bounding box center [627, 17] width 29 height 16
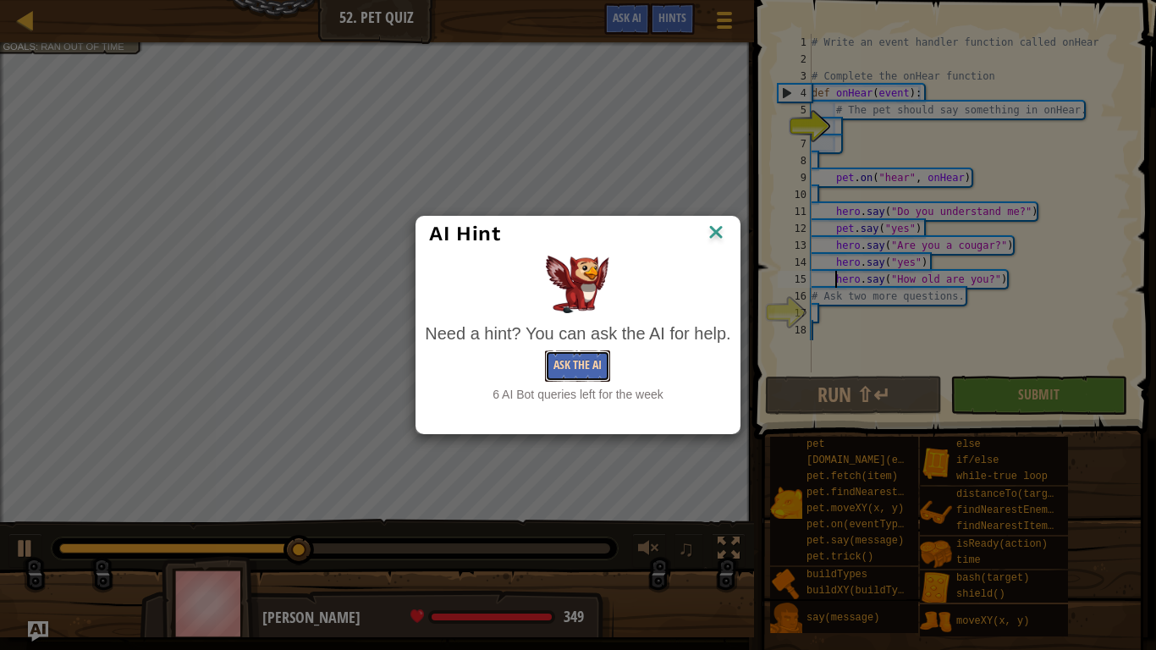
click at [568, 372] on button "Ask the AI" at bounding box center [577, 365] width 65 height 31
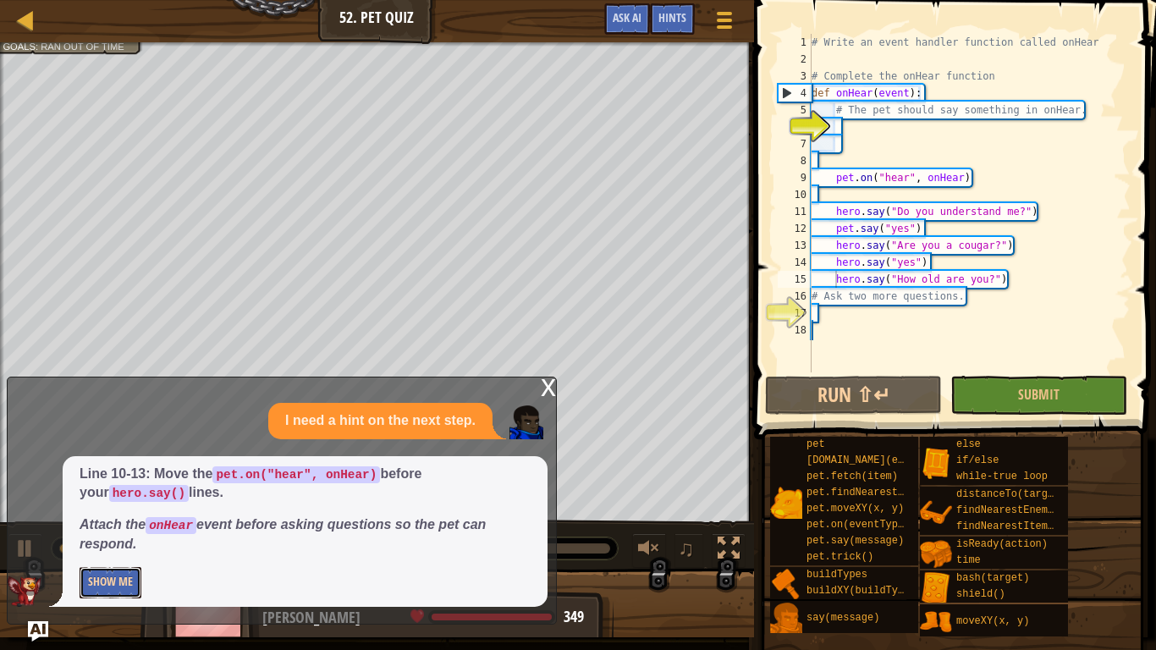
click at [140, 589] on button "Show Me" at bounding box center [111, 582] width 62 height 31
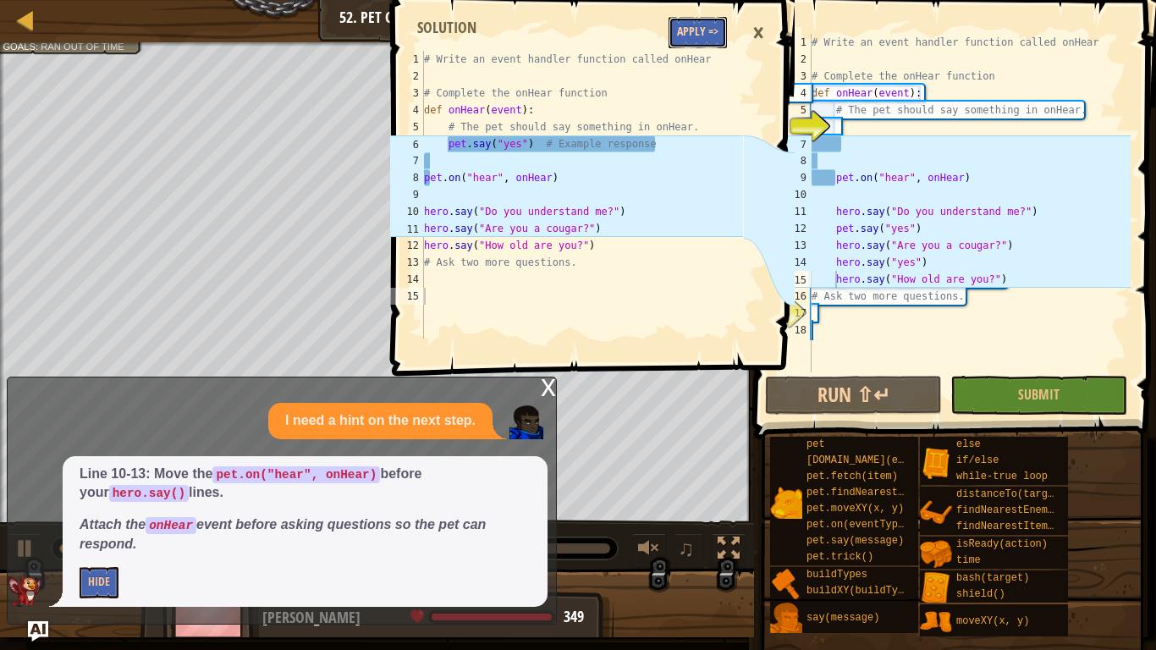
click at [704, 32] on button "Apply =>" at bounding box center [697, 32] width 58 height 31
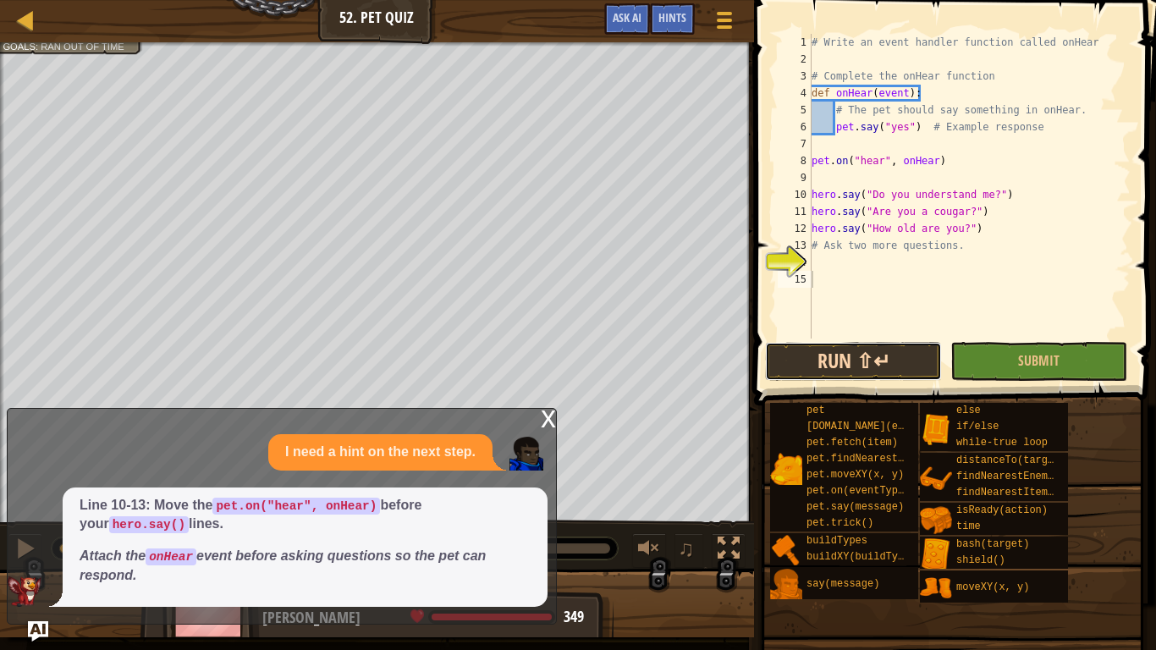
click at [847, 355] on button "Run ⇧↵" at bounding box center [853, 361] width 177 height 39
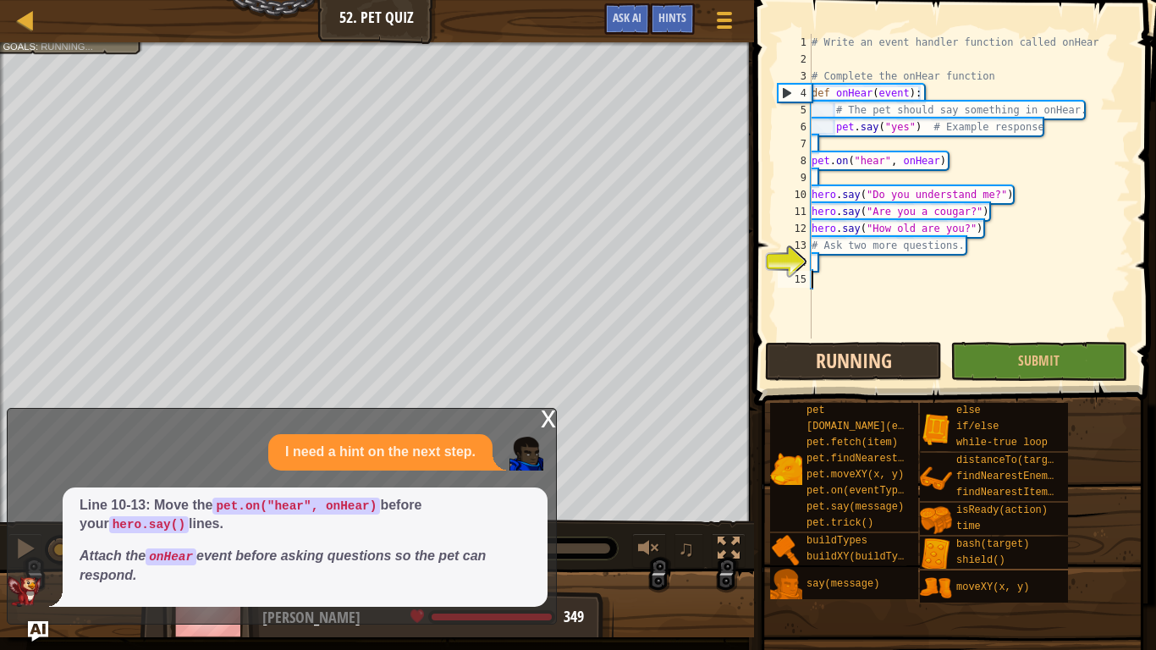
scroll to position [8, 0]
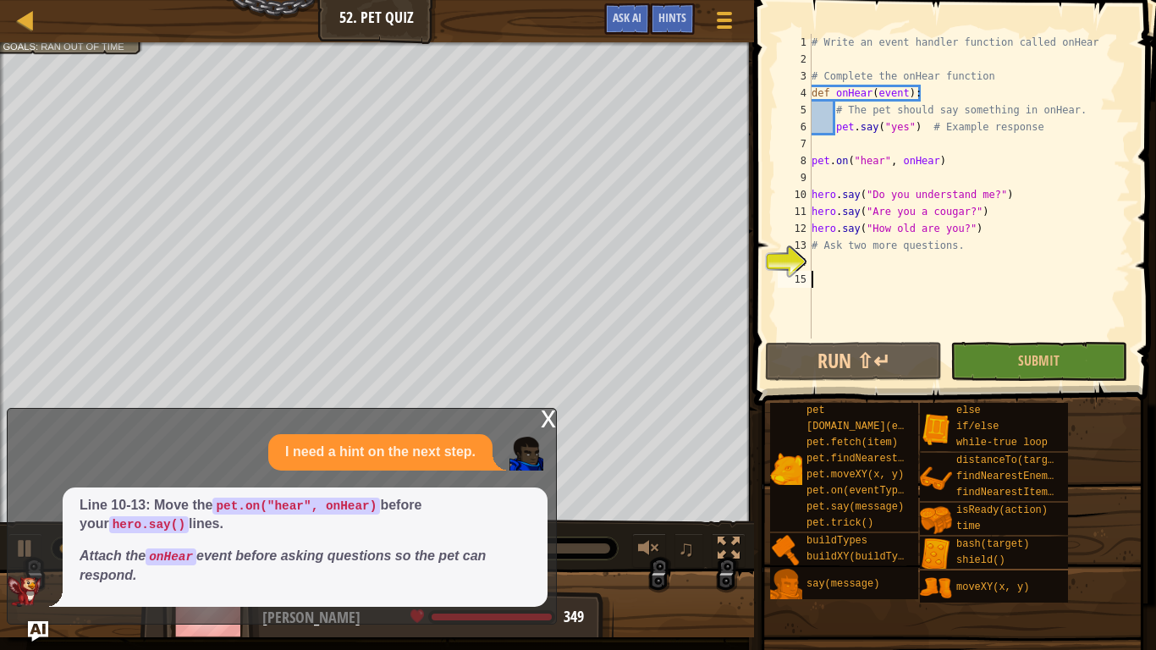
click at [553, 421] on div "x" at bounding box center [548, 417] width 15 height 17
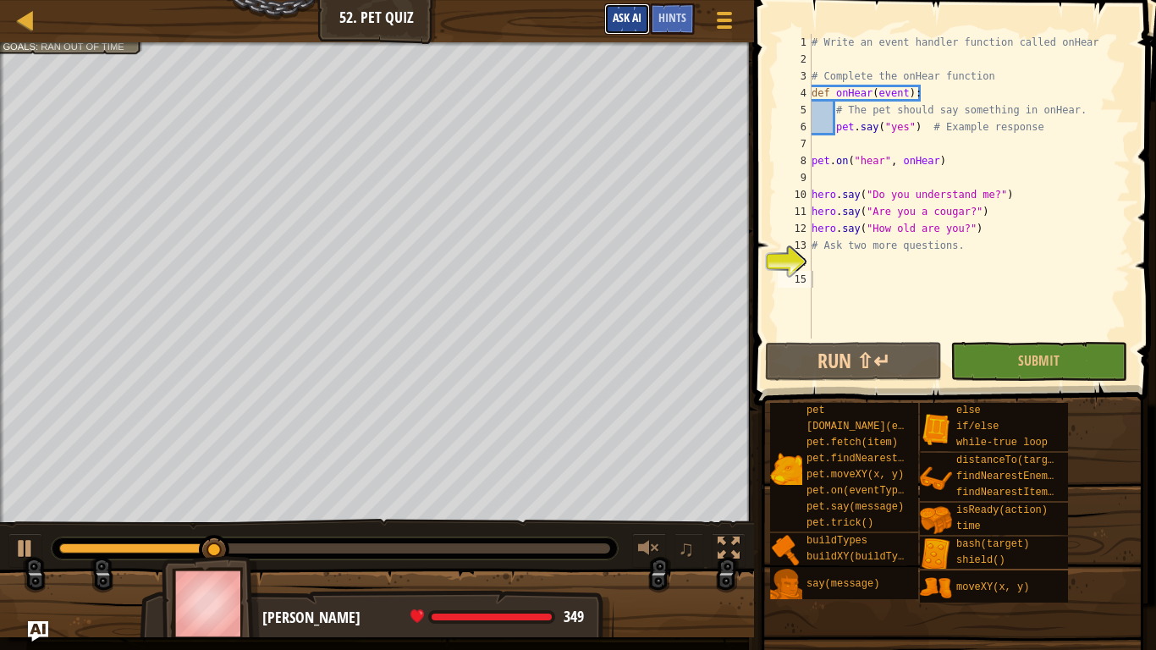
click at [624, 19] on span "Ask AI" at bounding box center [627, 17] width 29 height 16
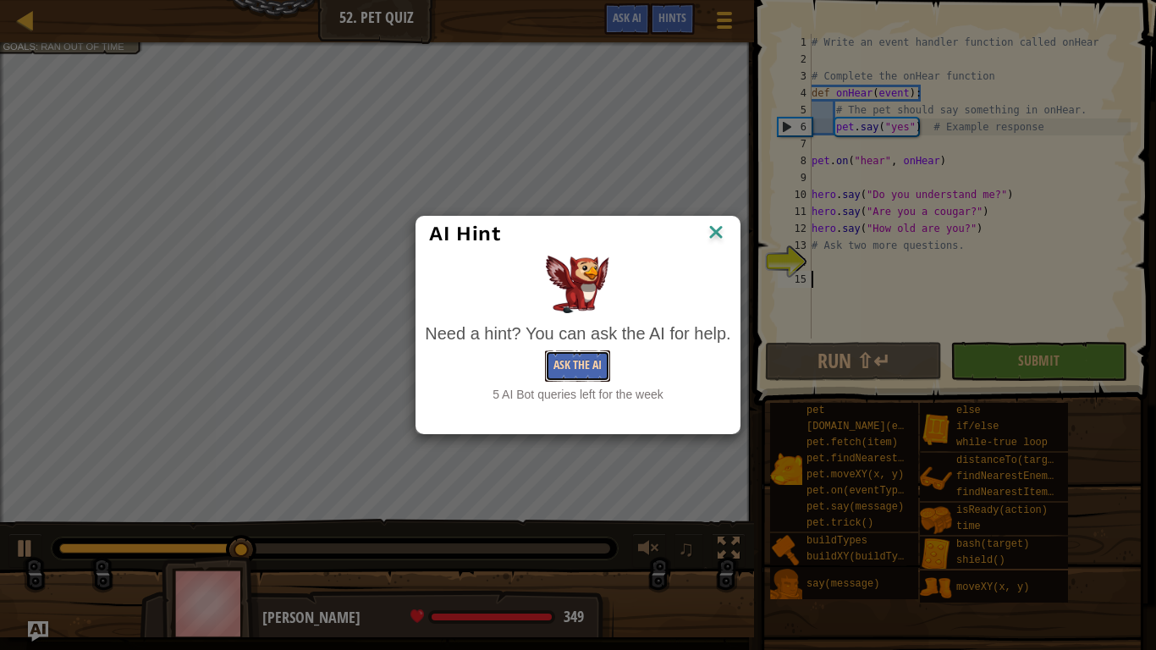
click at [604, 360] on button "Ask the AI" at bounding box center [577, 365] width 65 height 31
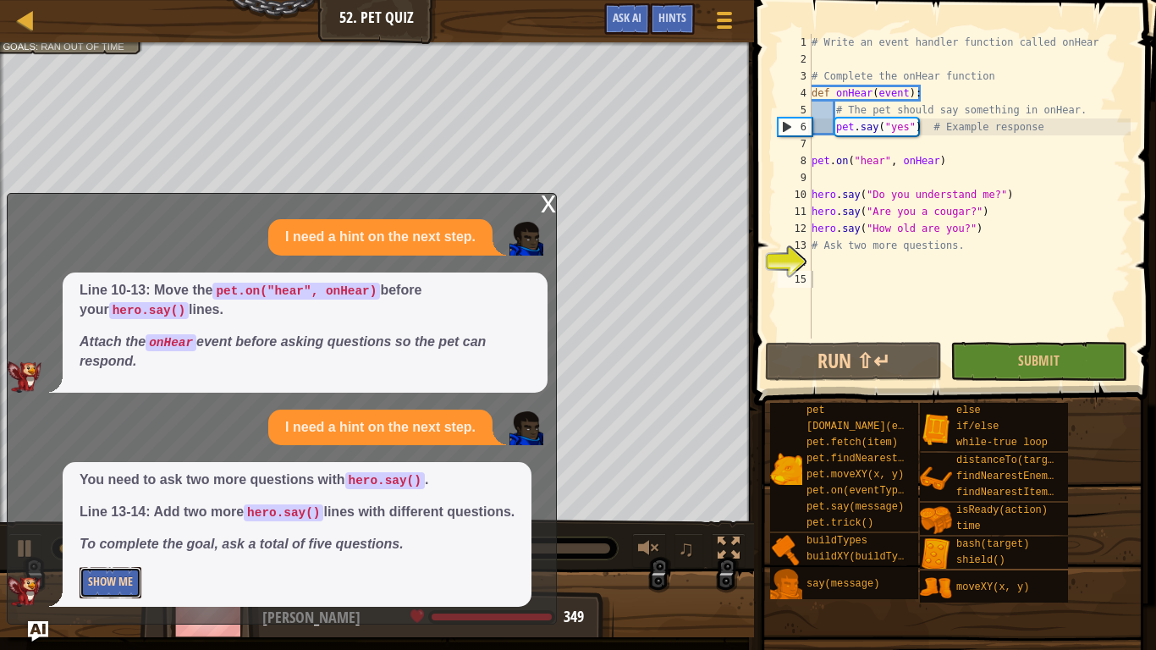
click at [123, 568] on button "Show Me" at bounding box center [111, 582] width 62 height 31
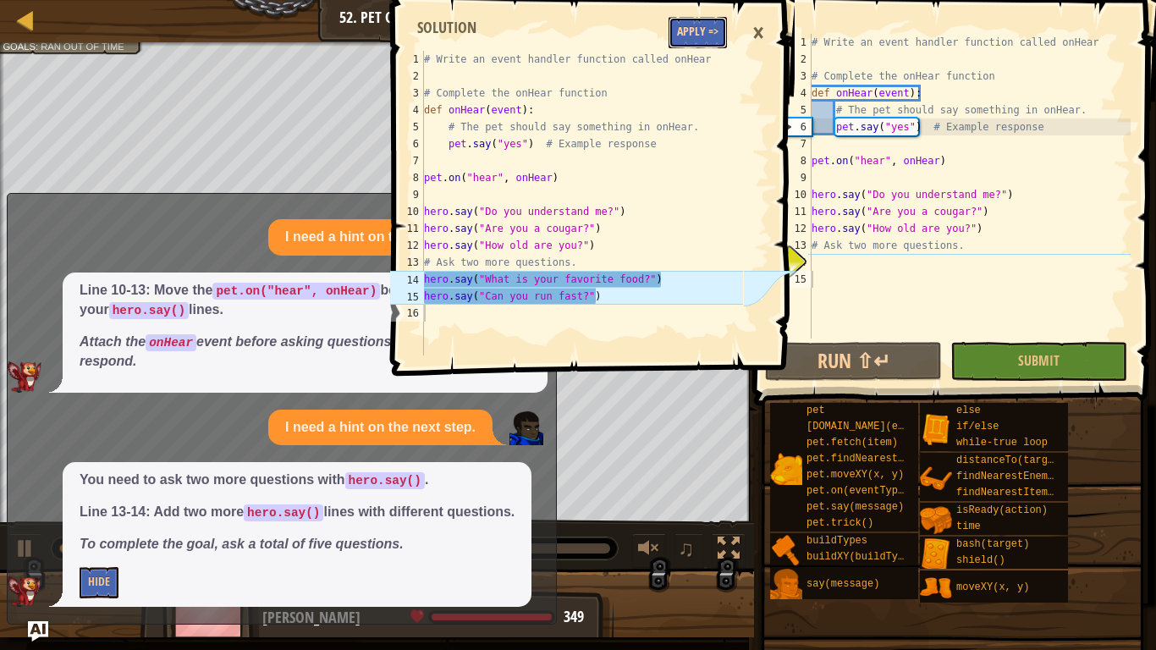
click at [683, 18] on button "Apply =>" at bounding box center [697, 32] width 58 height 31
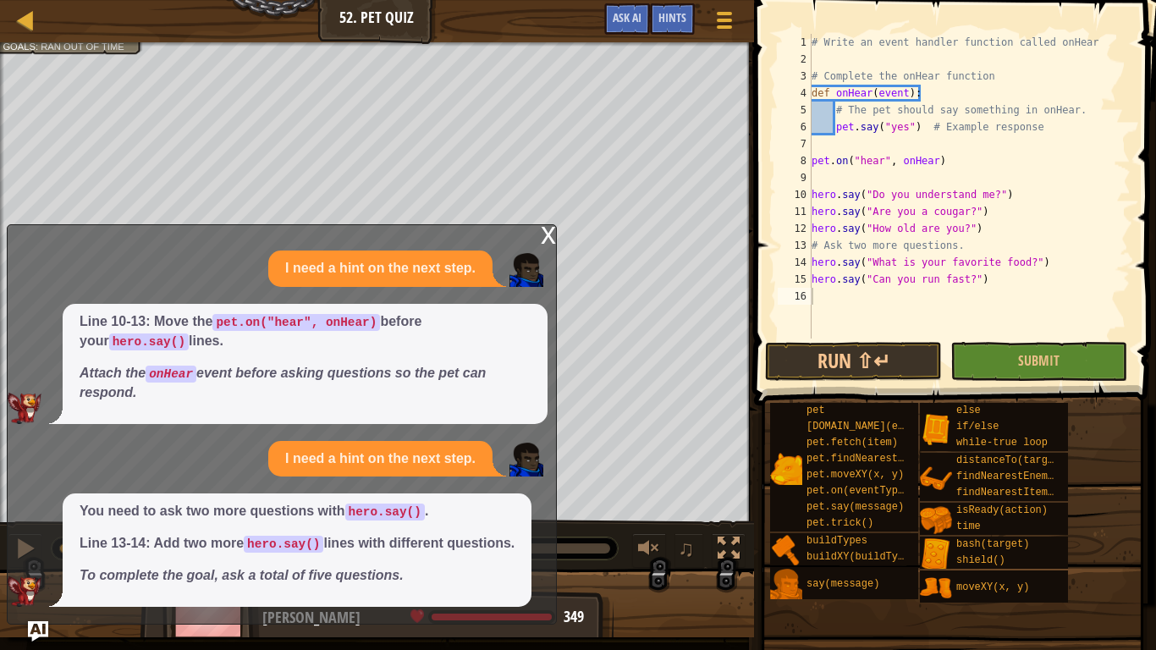
click at [541, 242] on div "x" at bounding box center [548, 233] width 15 height 17
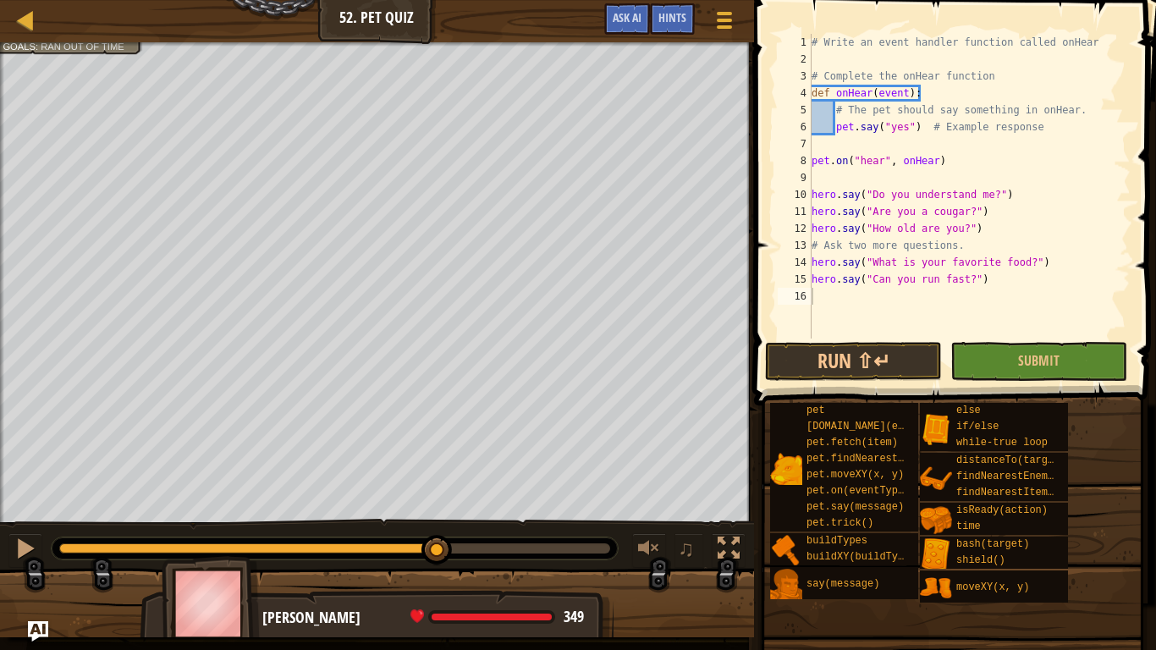
type textarea "hero.say("What is your favorite food?")"
click at [1090, 268] on div "# Write an event handler function called onHear # Complete the onHear function …" at bounding box center [969, 203] width 322 height 338
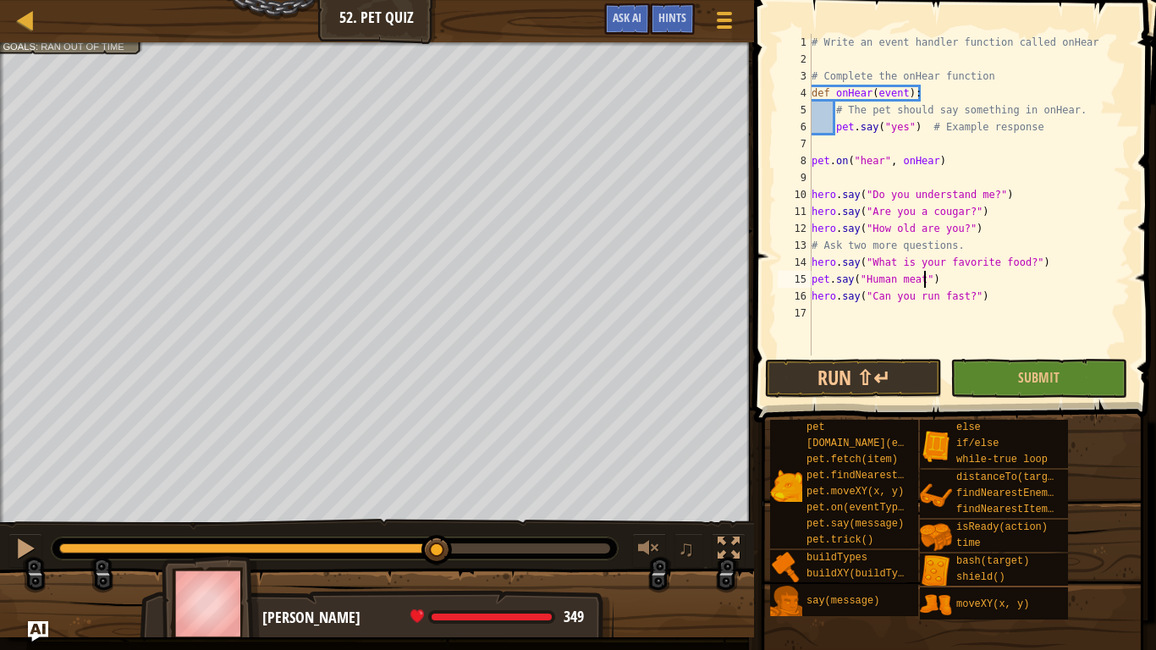
scroll to position [8, 16]
type textarea "hero.say("Can you run fast?")"
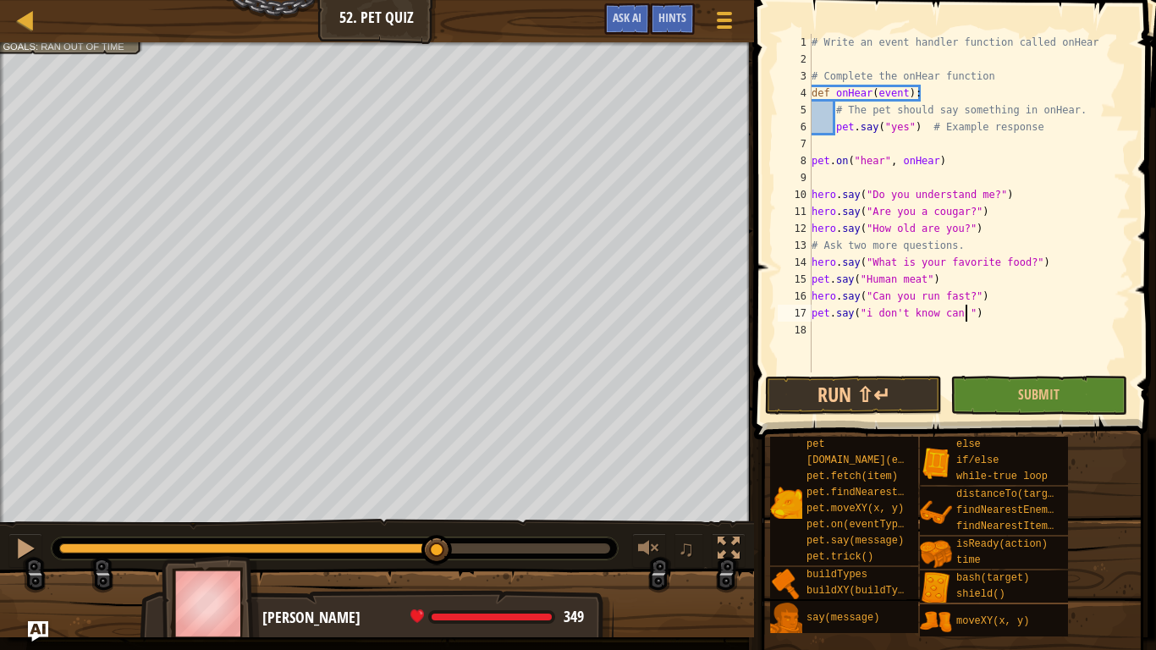
scroll to position [8, 23]
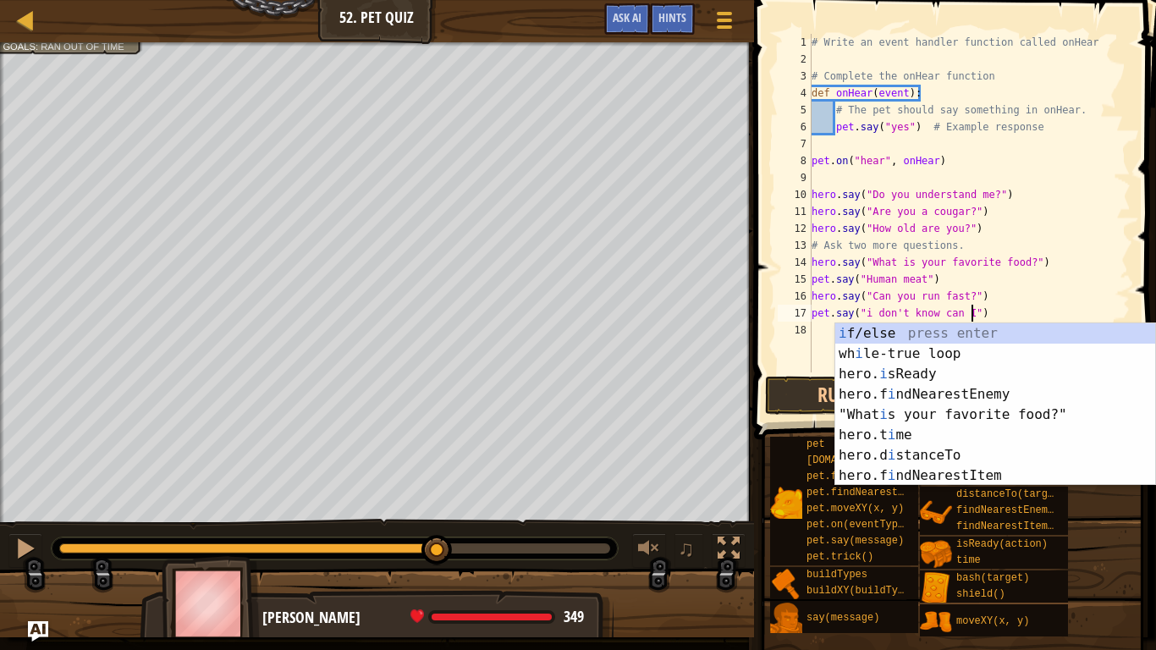
click at [1099, 269] on div "# Write an event handler function called onHear # Complete the onHear function …" at bounding box center [969, 220] width 322 height 372
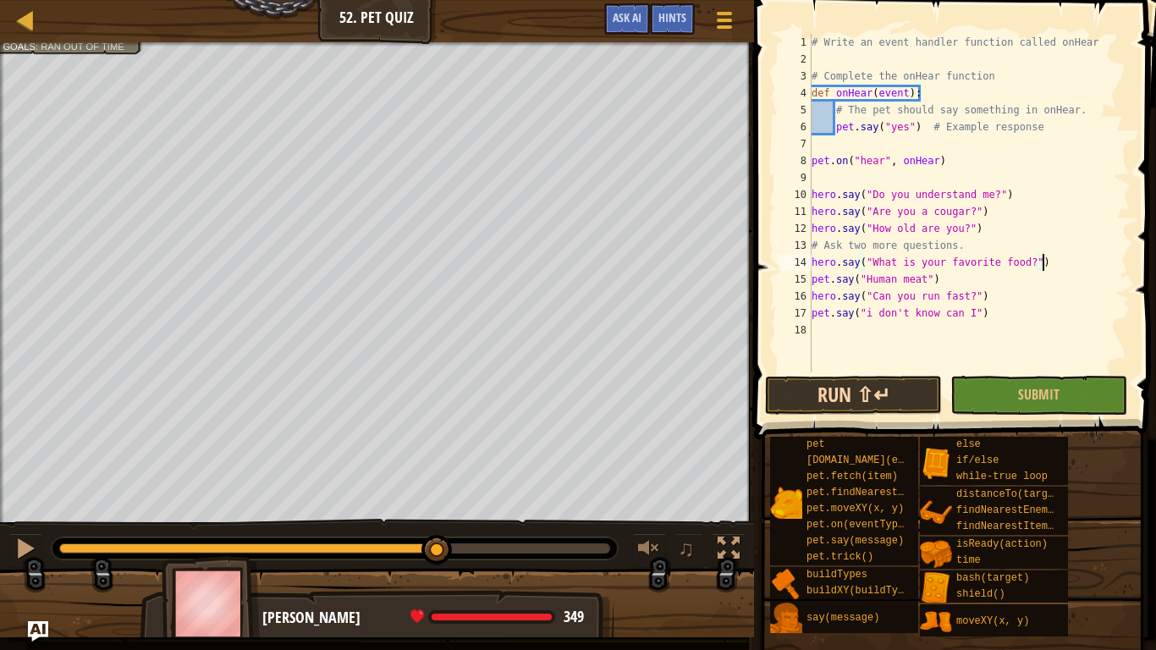
type textarea "hero.say("What is your favorite food?")"
click at [926, 389] on button "Run ⇧↵" at bounding box center [853, 395] width 177 height 39
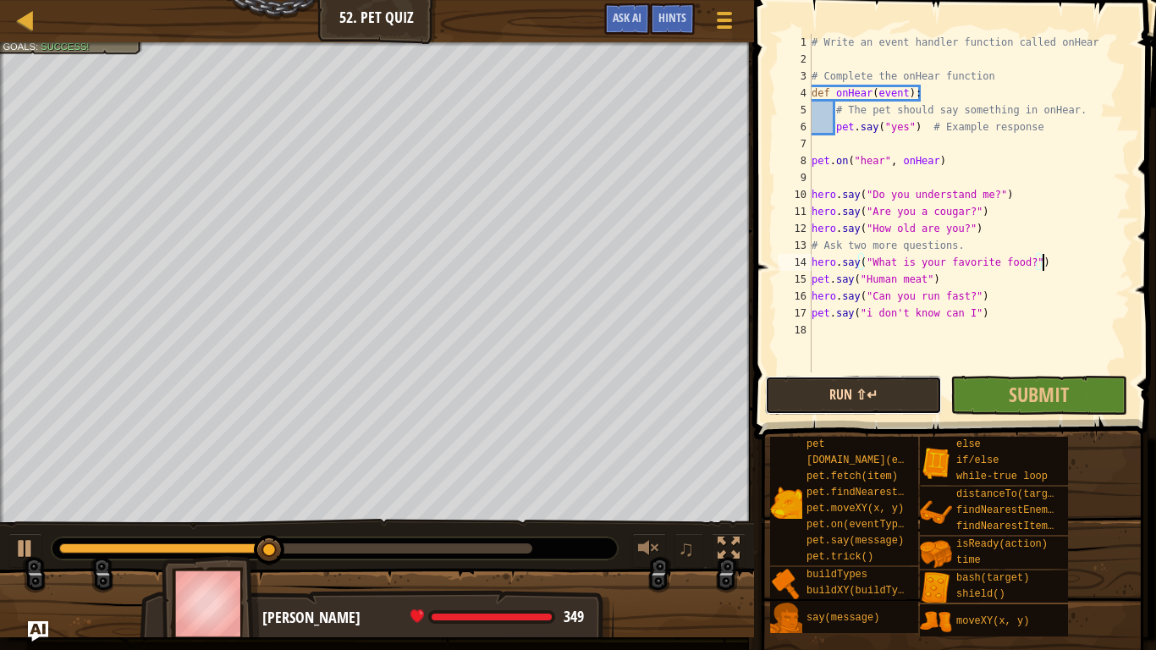
click at [905, 392] on button "Run ⇧↵" at bounding box center [853, 395] width 177 height 39
click at [894, 384] on button "Run ⇧↵" at bounding box center [853, 395] width 177 height 39
click at [894, 386] on button "Run ⇧↵" at bounding box center [853, 395] width 177 height 39
click at [894, 386] on button "Running" at bounding box center [853, 395] width 177 height 39
click at [894, 386] on button "Run ⇧↵" at bounding box center [853, 395] width 177 height 39
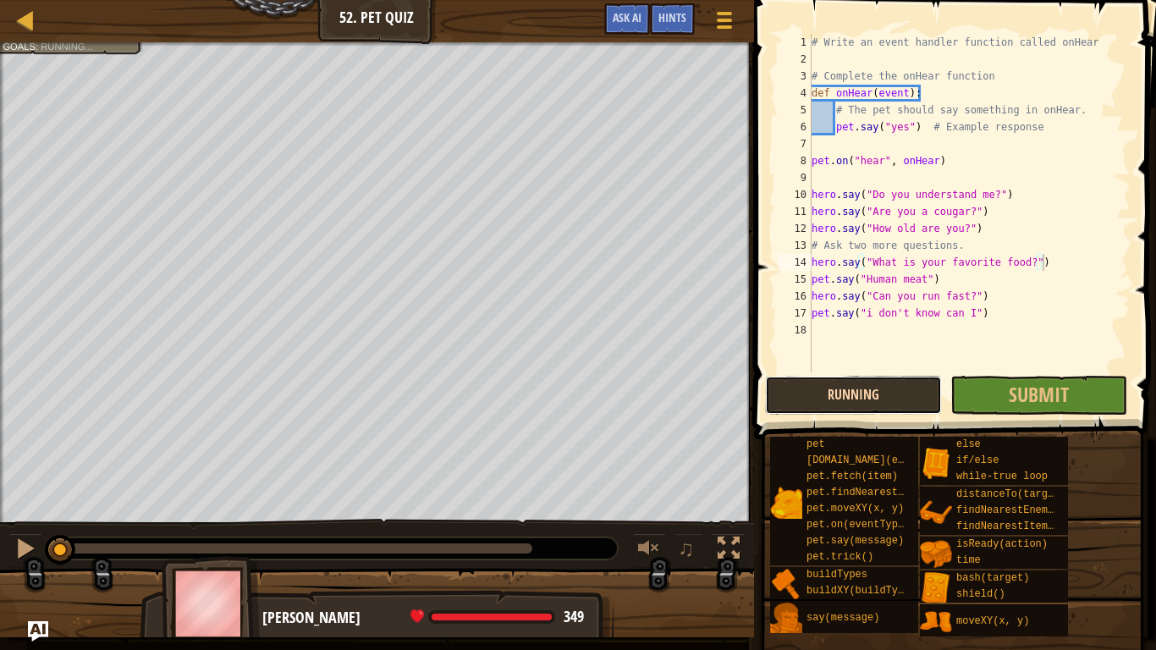
click at [894, 386] on button "Running" at bounding box center [853, 395] width 177 height 39
click at [899, 386] on button "Running" at bounding box center [853, 395] width 177 height 39
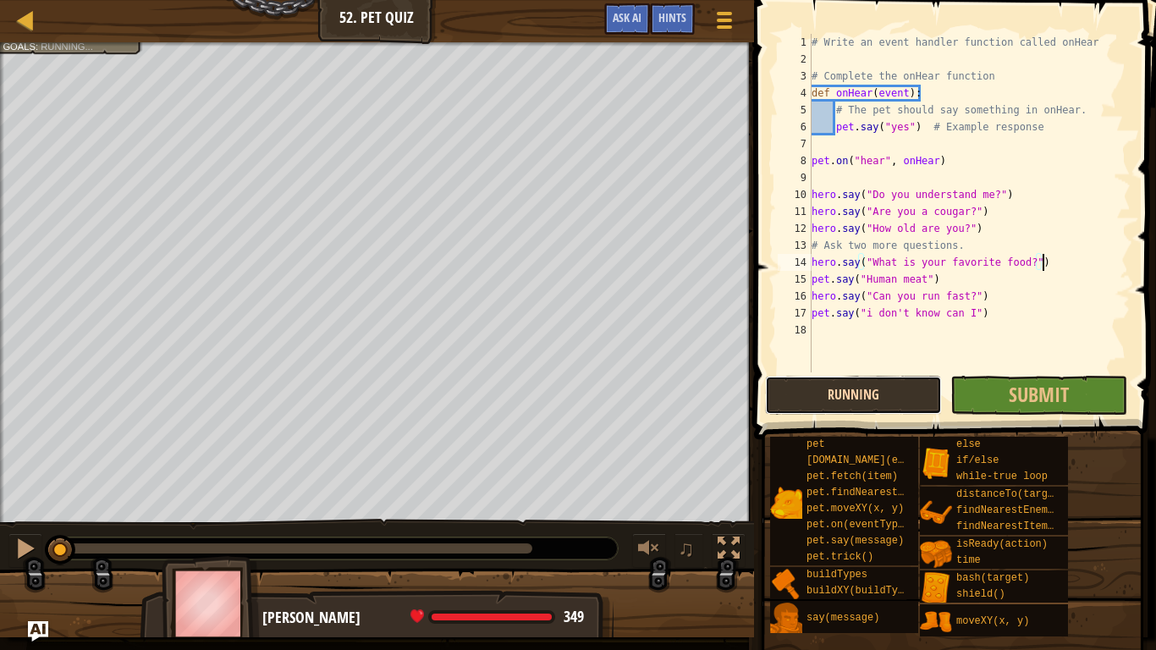
click at [899, 386] on button "Running" at bounding box center [853, 395] width 177 height 39
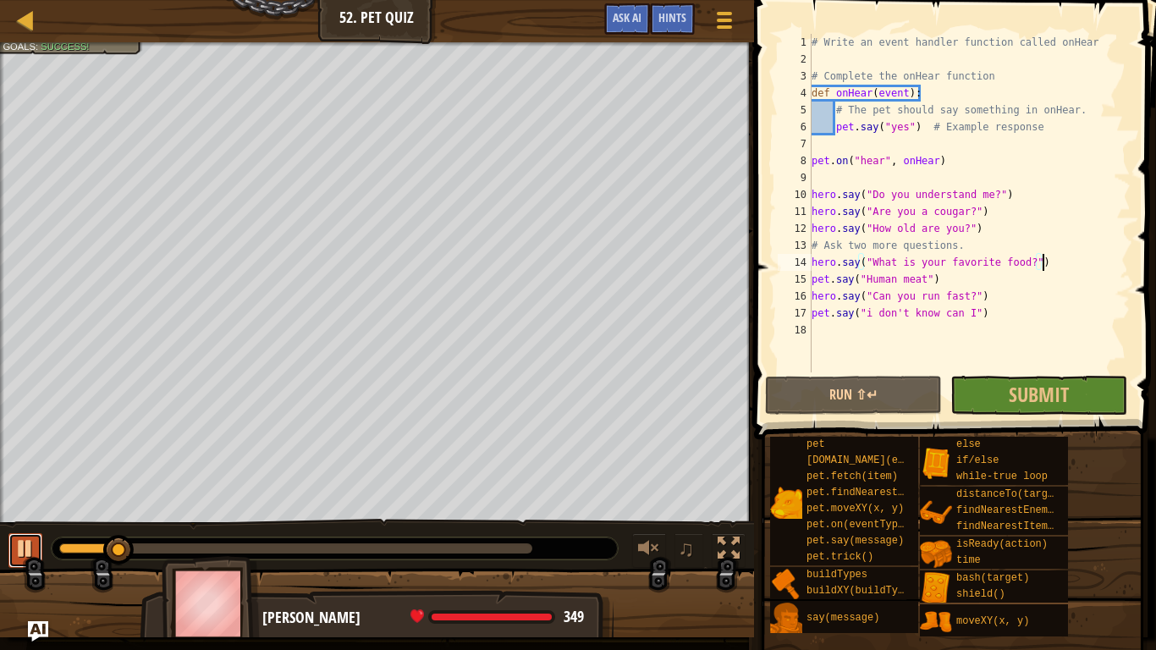
click at [26, 544] on div at bounding box center [25, 548] width 22 height 22
click at [25, 565] on button at bounding box center [25, 550] width 34 height 35
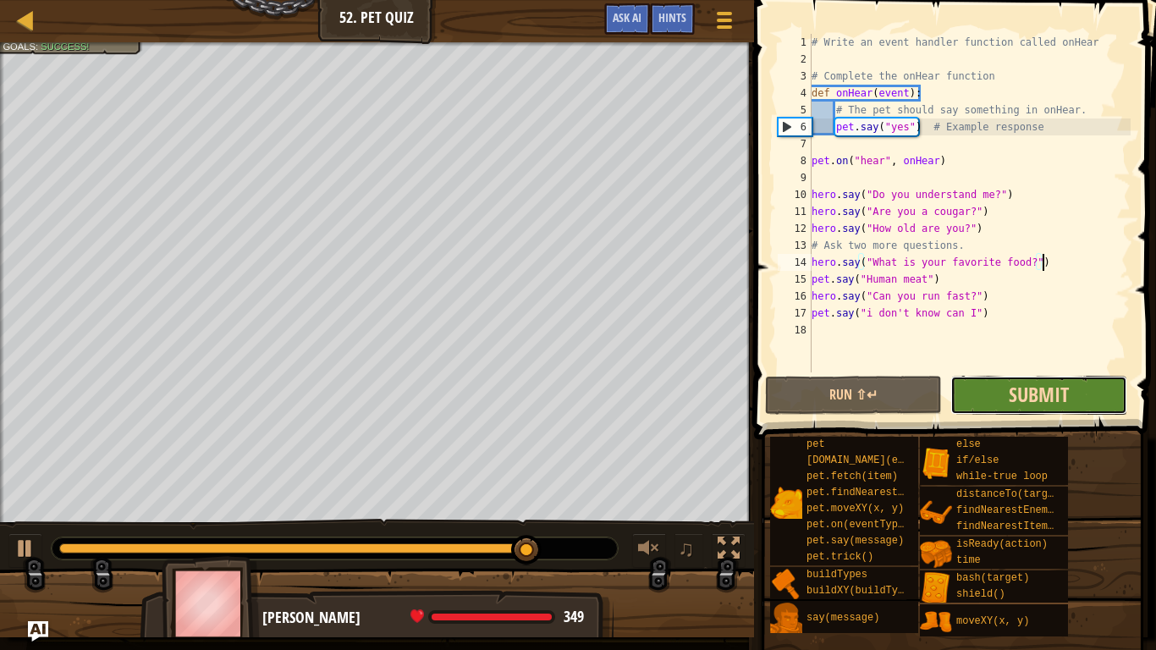
click at [1059, 389] on span "Submit" at bounding box center [1039, 394] width 60 height 27
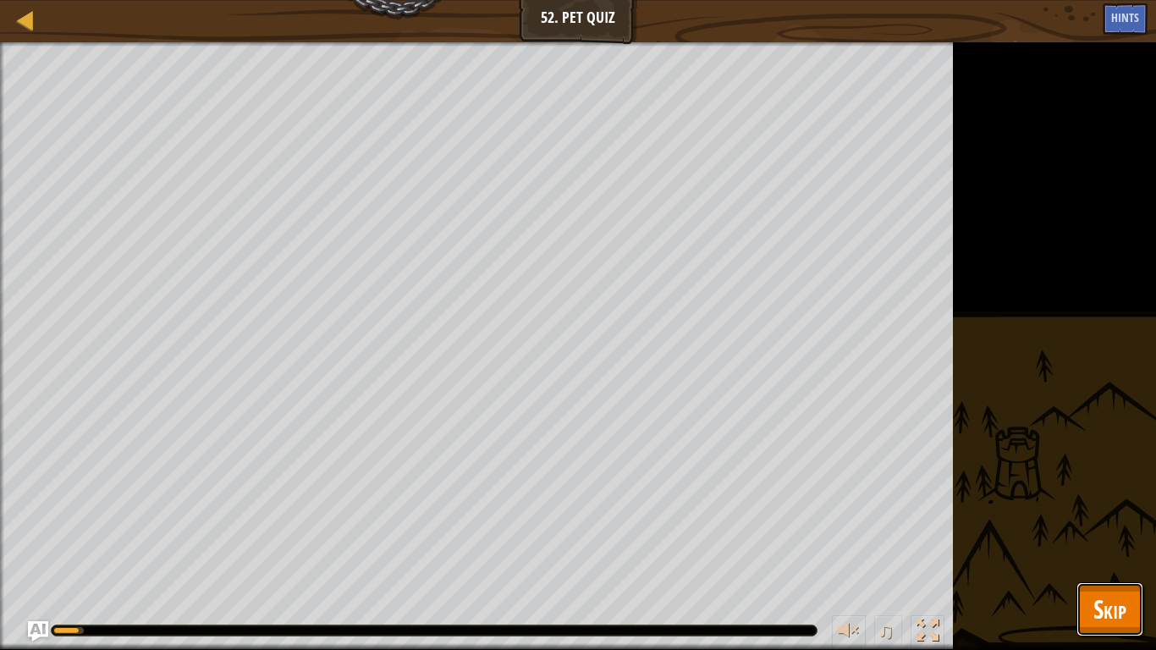
click at [1094, 620] on span "Skip" at bounding box center [1109, 608] width 33 height 35
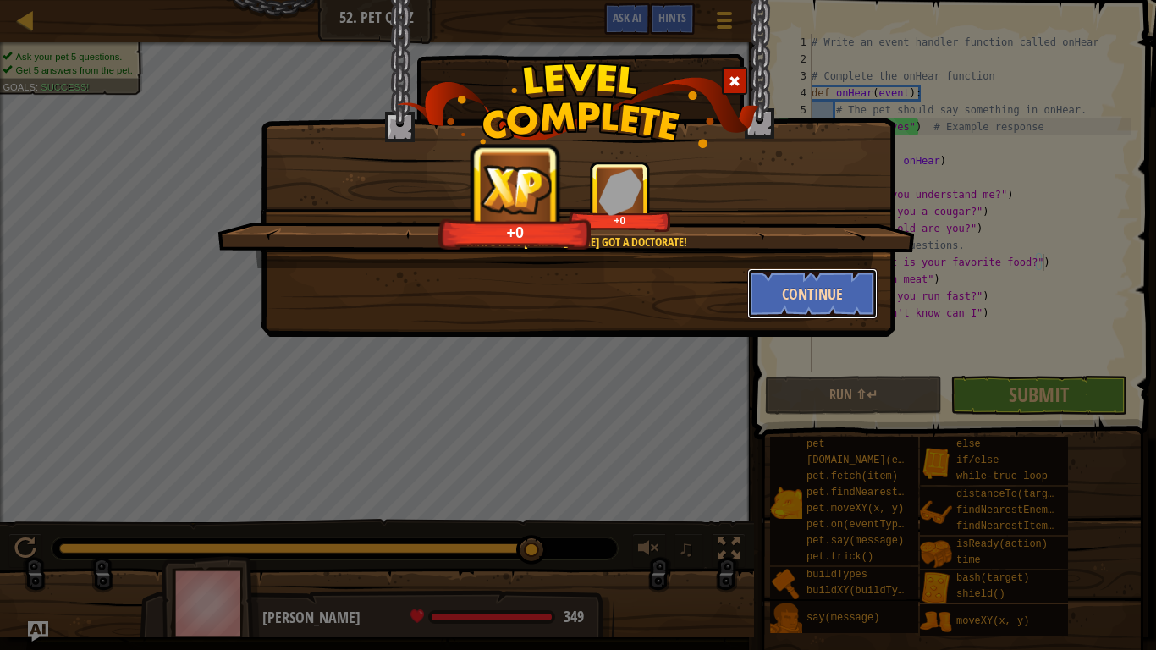
click at [783, 282] on button "Continue" at bounding box center [812, 293] width 131 height 51
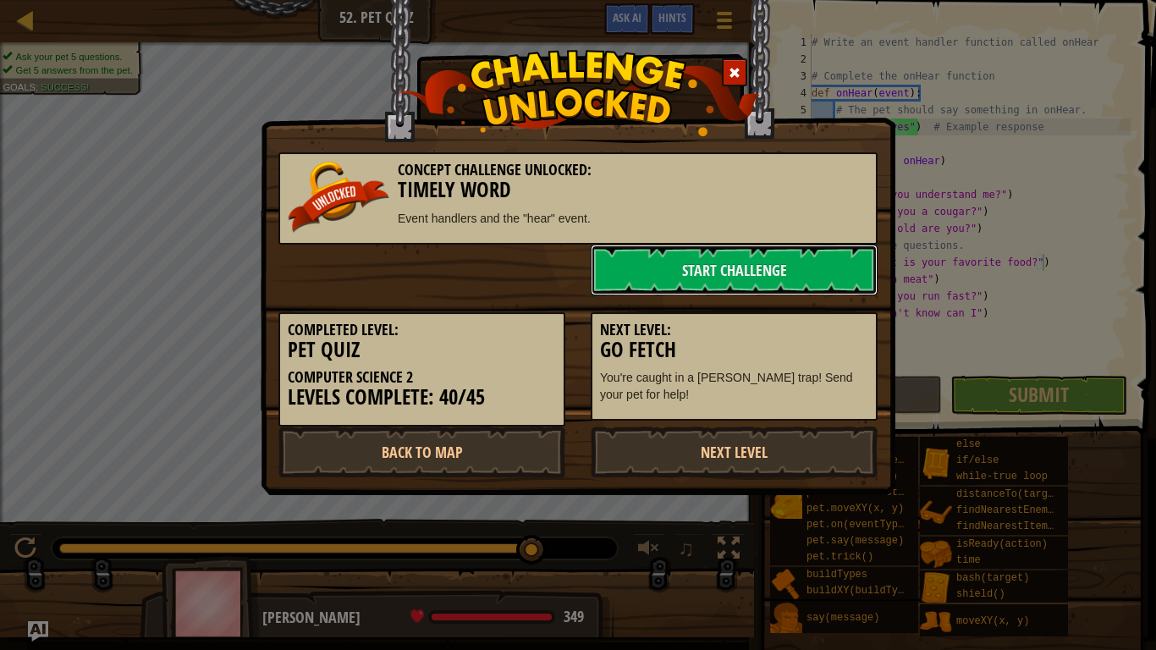
click at [783, 282] on link "Start Challenge" at bounding box center [734, 270] width 287 height 51
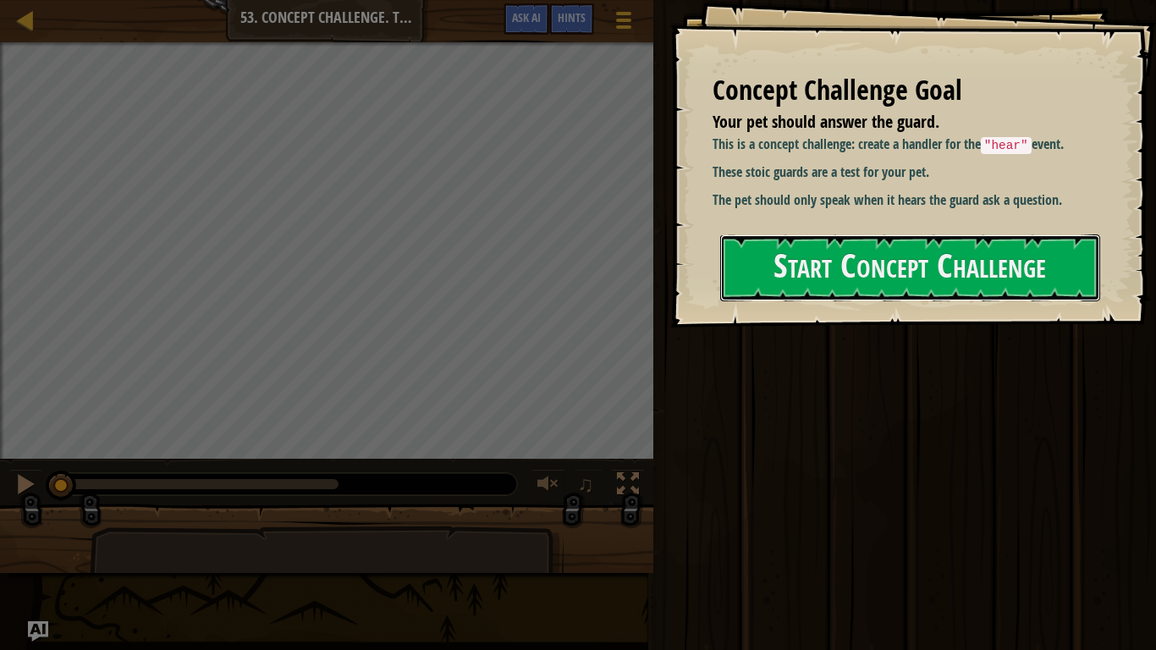
click at [783, 282] on button "Start Concept Challenge" at bounding box center [910, 267] width 380 height 67
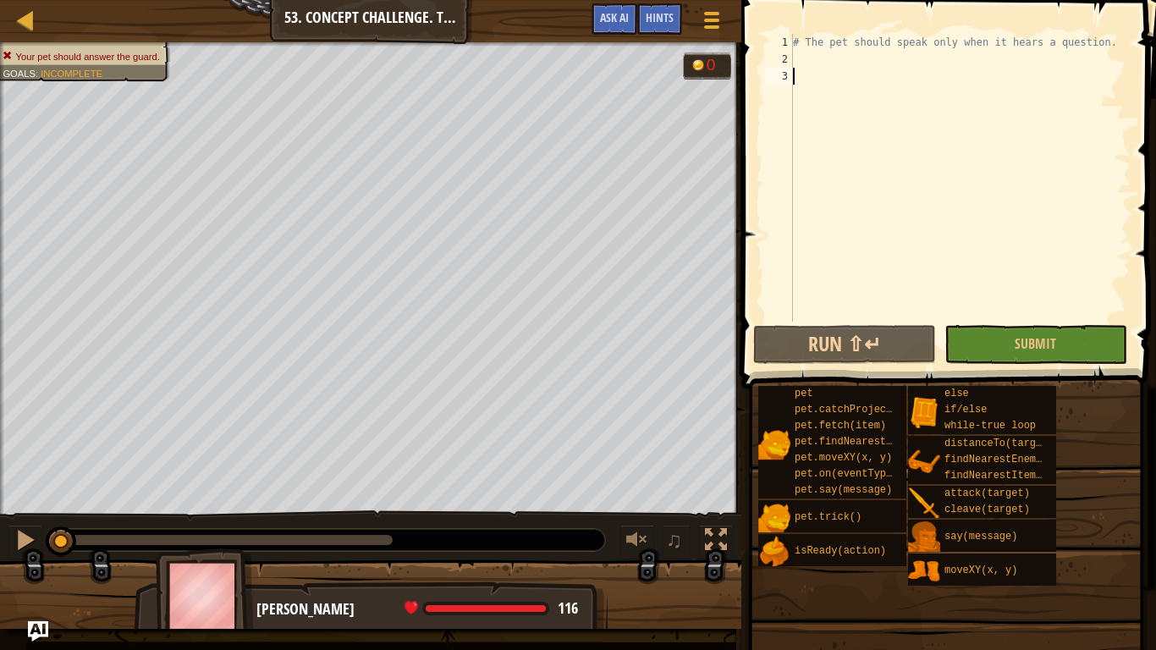
click at [901, 649] on span at bounding box center [946, 618] width 403 height 501
click at [857, 355] on button "Run ⇧↵" at bounding box center [844, 344] width 183 height 39
click at [613, 25] on span "Ask AI" at bounding box center [614, 17] width 29 height 16
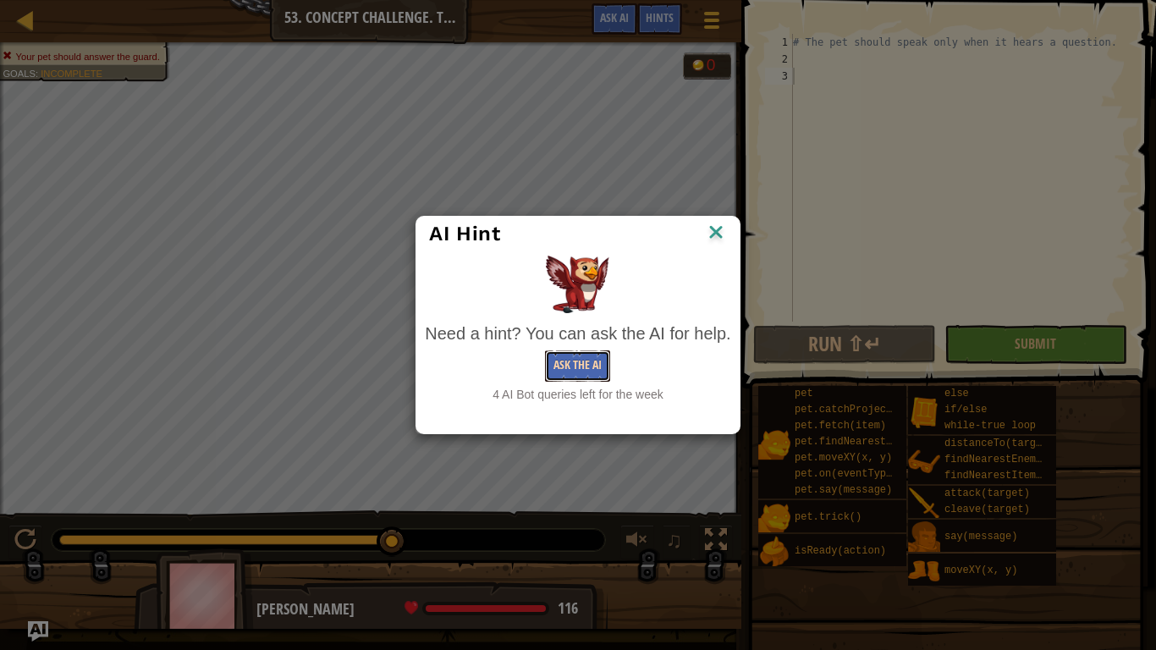
click at [600, 359] on button "Ask the AI" at bounding box center [577, 365] width 65 height 31
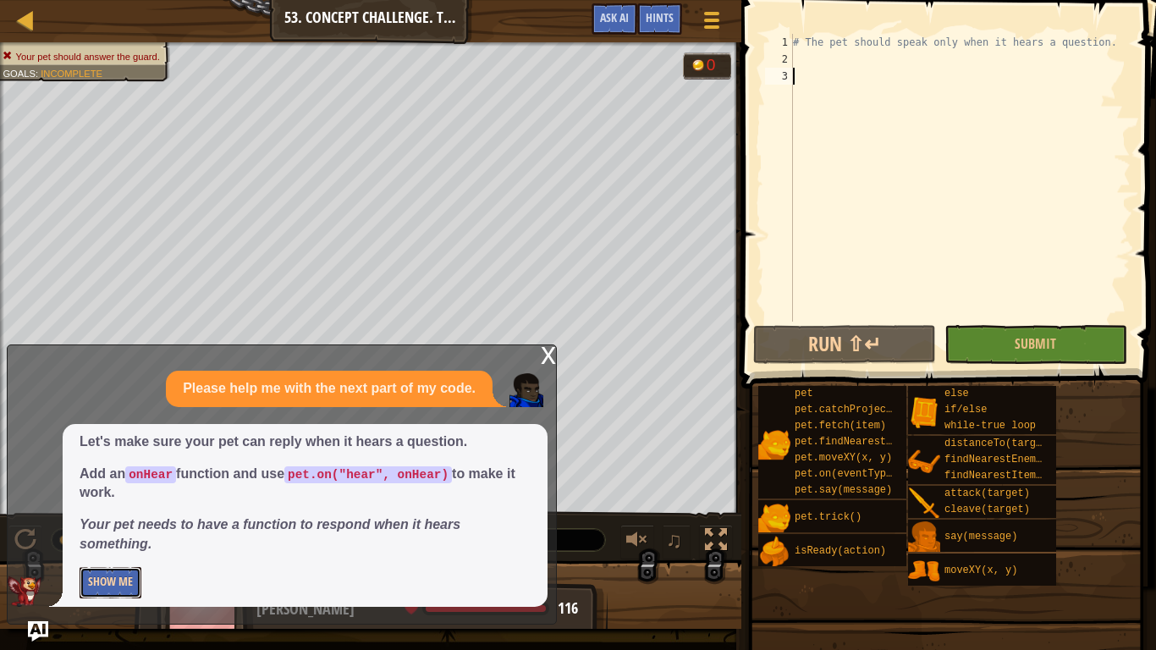
click at [130, 574] on button "Show Me" at bounding box center [111, 582] width 62 height 31
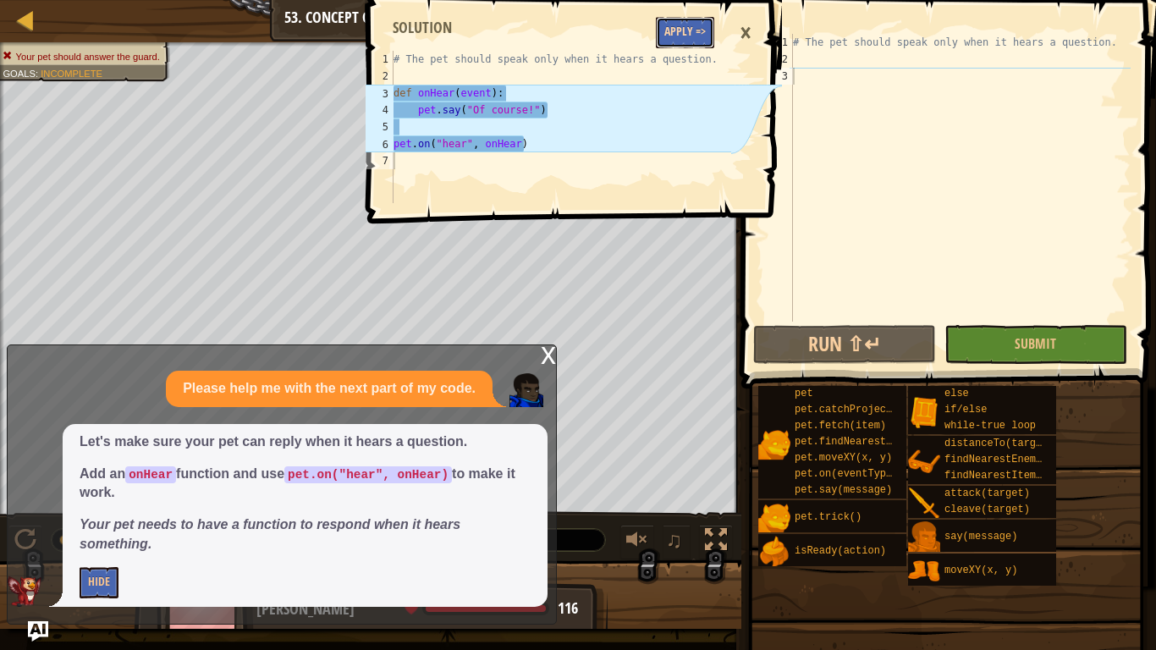
click at [679, 38] on button "Apply =>" at bounding box center [685, 32] width 58 height 31
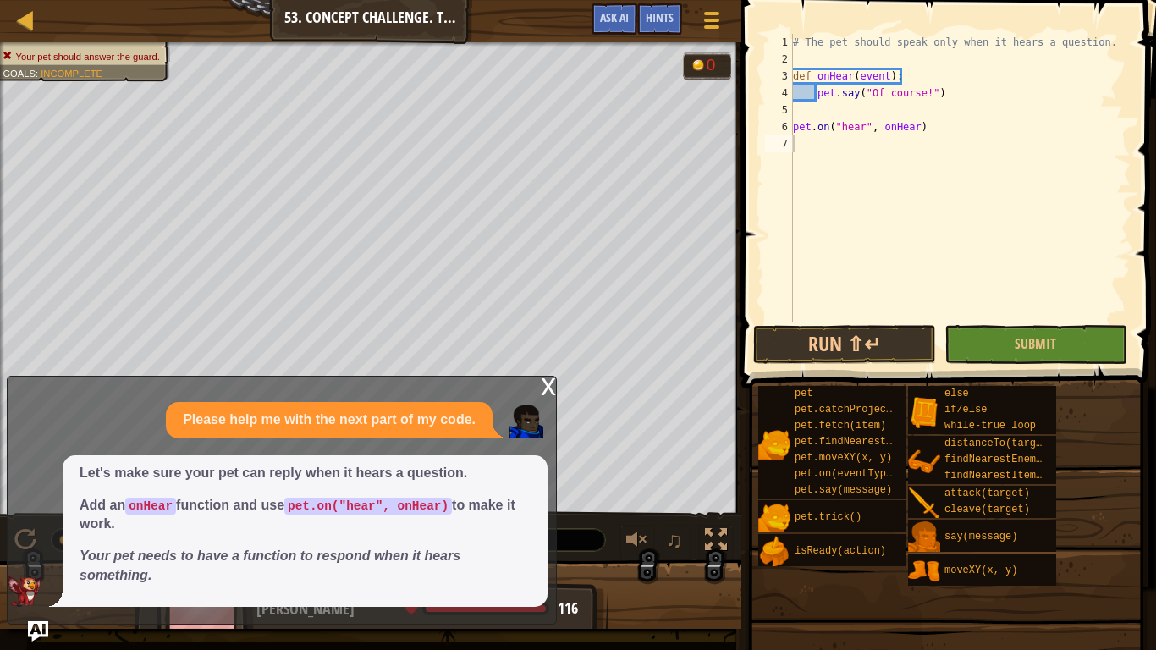
click at [541, 393] on div "x" at bounding box center [548, 385] width 15 height 17
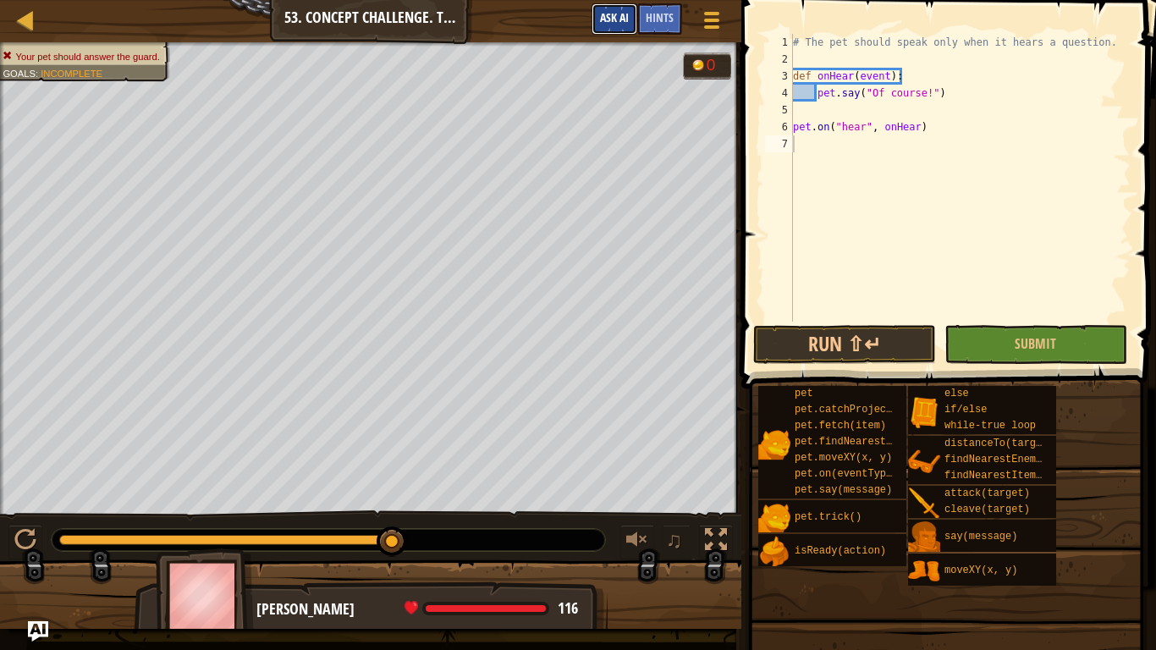
click at [626, 16] on span "Ask AI" at bounding box center [614, 17] width 29 height 16
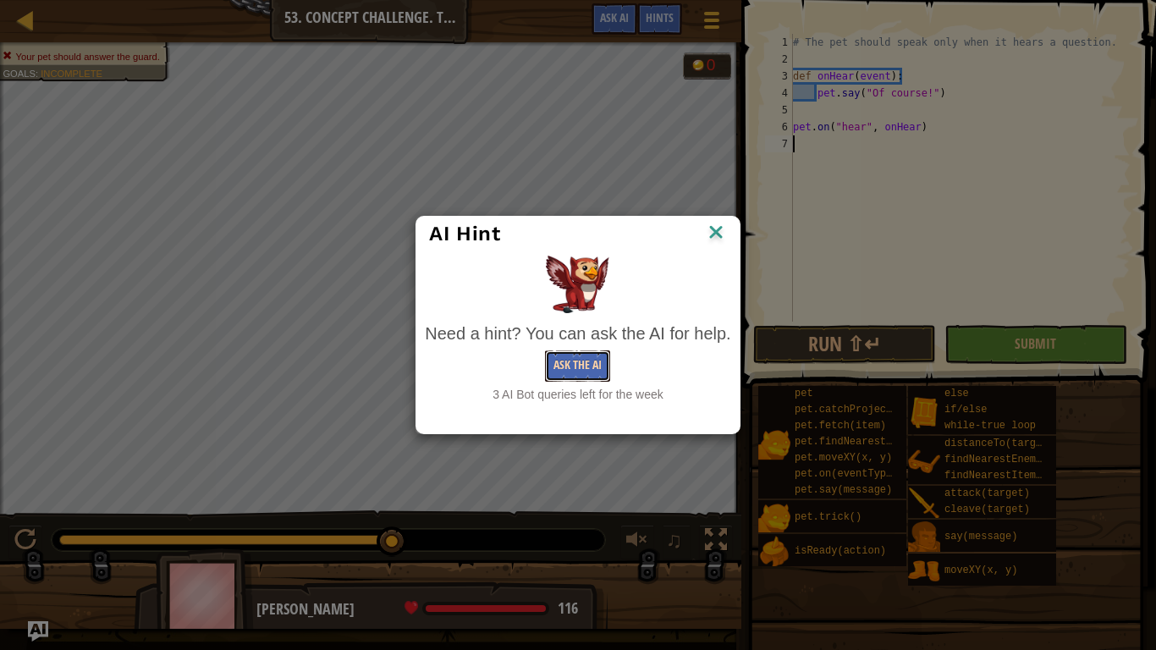
click at [558, 372] on button "Ask the AI" at bounding box center [577, 365] width 65 height 31
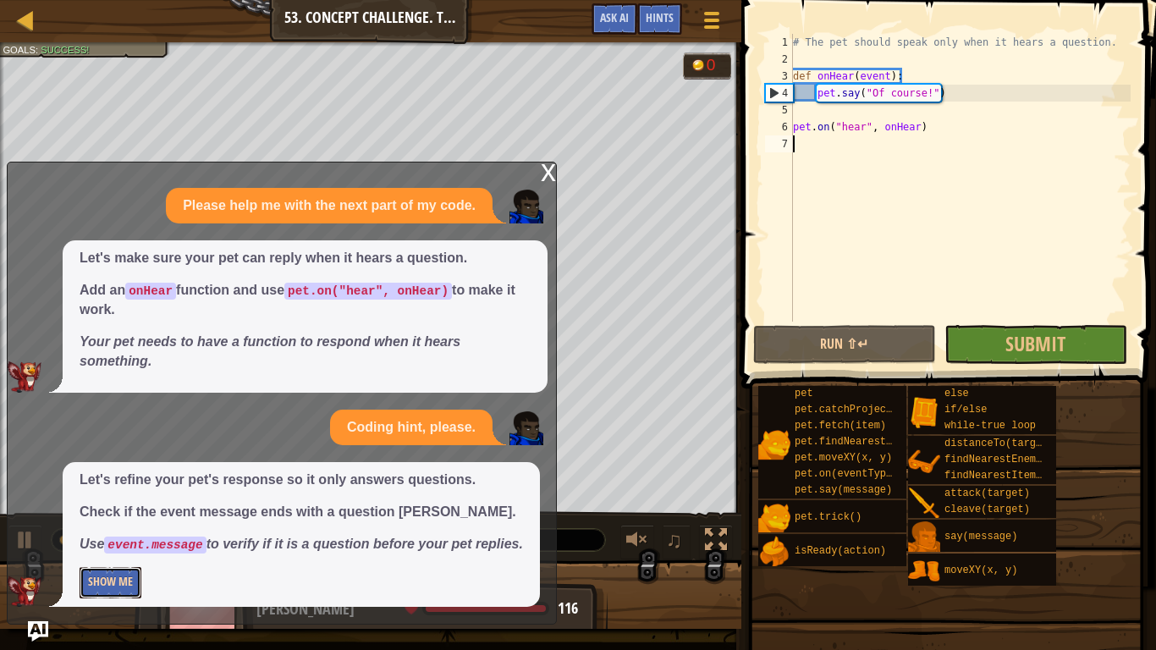
click at [136, 583] on button "Show Me" at bounding box center [111, 582] width 62 height 31
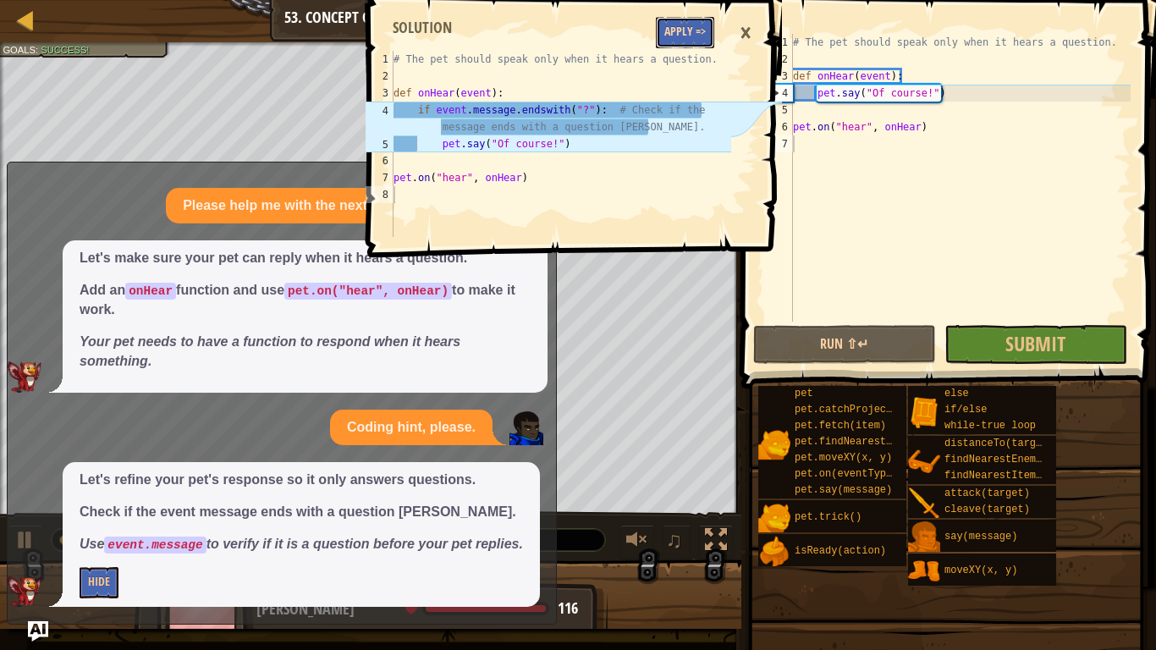
click at [673, 18] on button "Apply =>" at bounding box center [685, 32] width 58 height 31
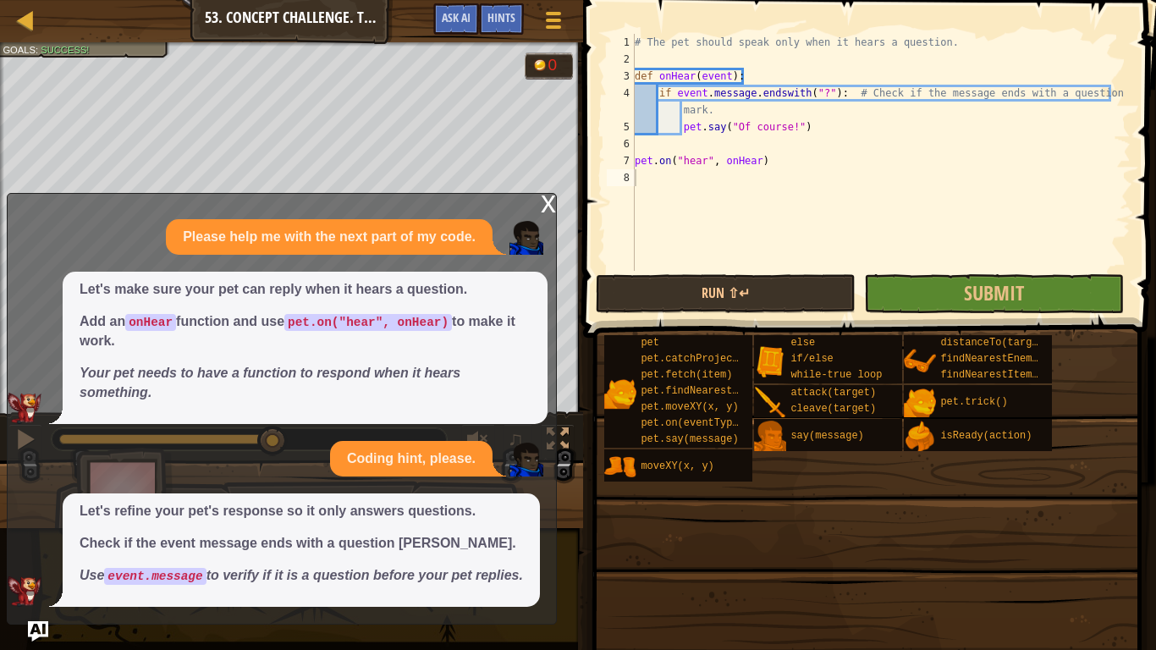
click at [745, 330] on span at bounding box center [866, 567] width 561 height 501
click at [722, 292] on button "Run ⇧↵" at bounding box center [726, 293] width 260 height 39
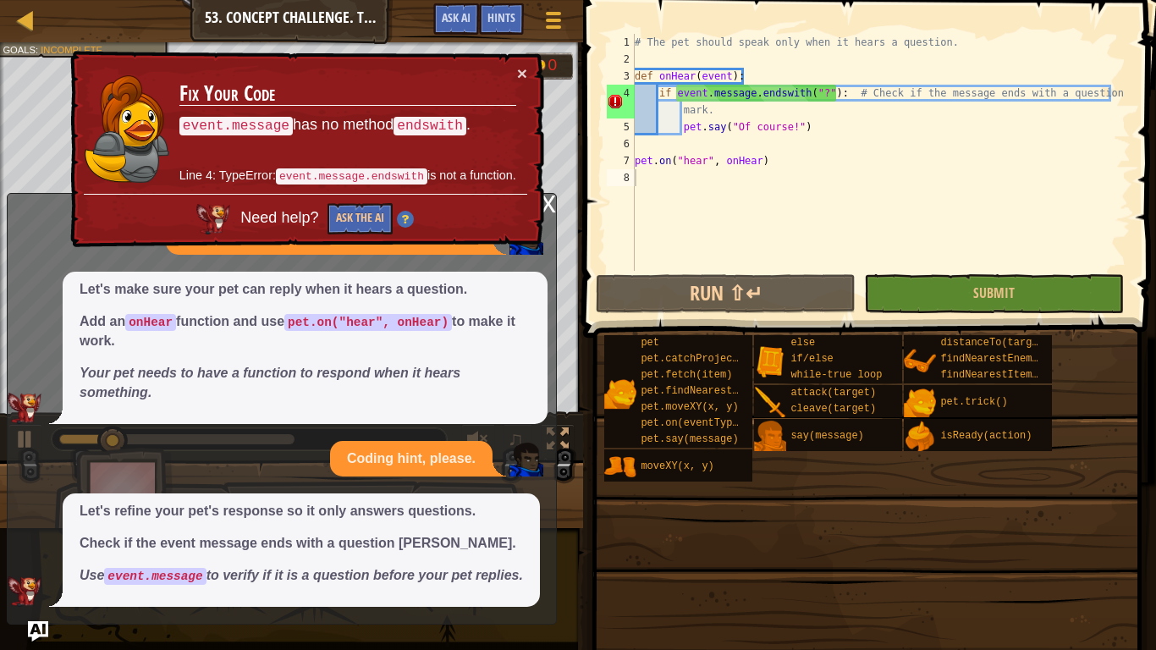
click at [545, 199] on div "x" at bounding box center [548, 202] width 15 height 17
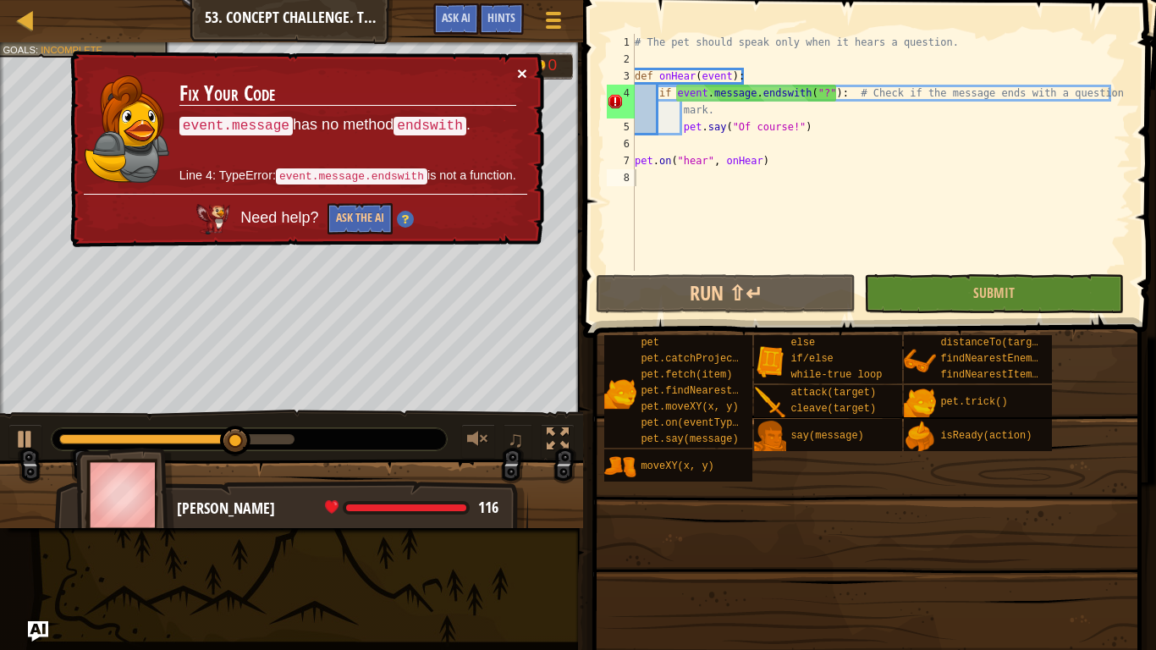
click at [524, 64] on button "×" at bounding box center [522, 73] width 10 height 18
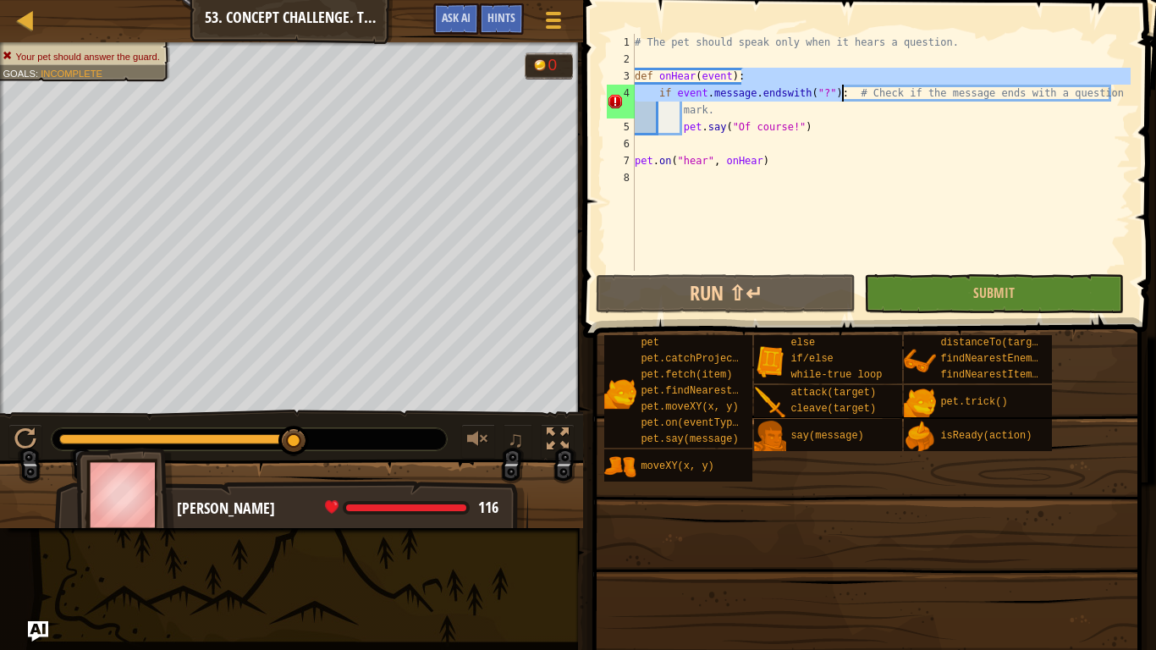
drag, startPoint x: 1120, startPoint y: 84, endPoint x: 839, endPoint y: 90, distance: 281.0
click at [839, 90] on div "# The pet should speak only when it hears a question. def onHear ( event ) : if…" at bounding box center [880, 169] width 499 height 271
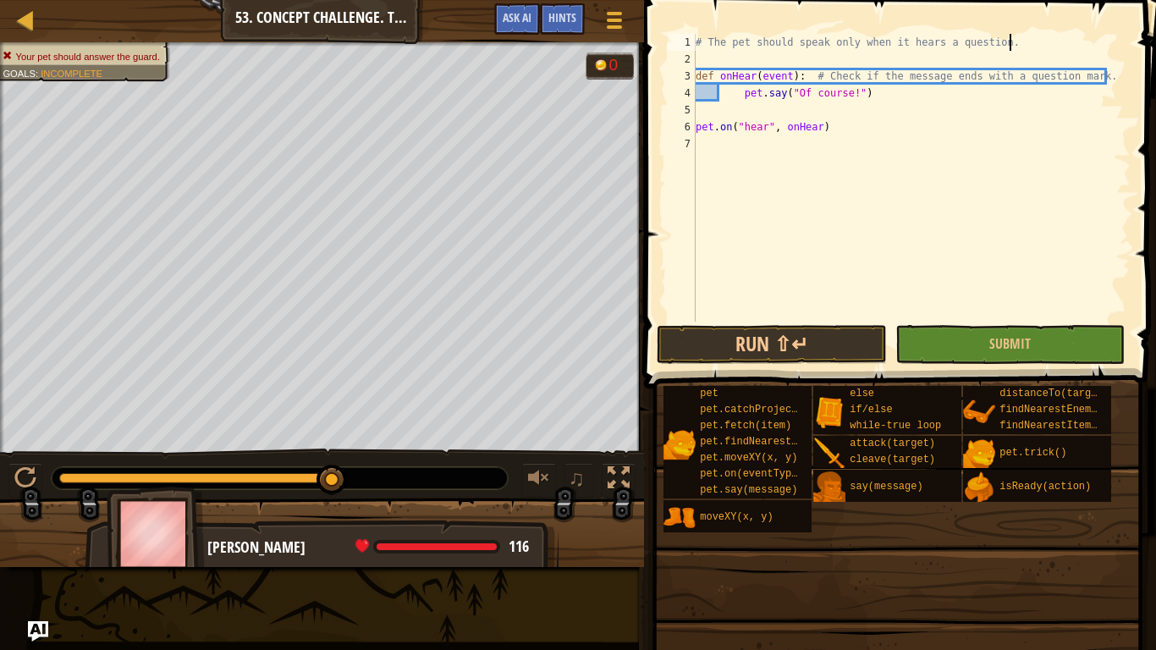
click at [1056, 38] on div "# The pet should speak only when it hears a question. def onHear ( event ) : # …" at bounding box center [911, 195] width 438 height 322
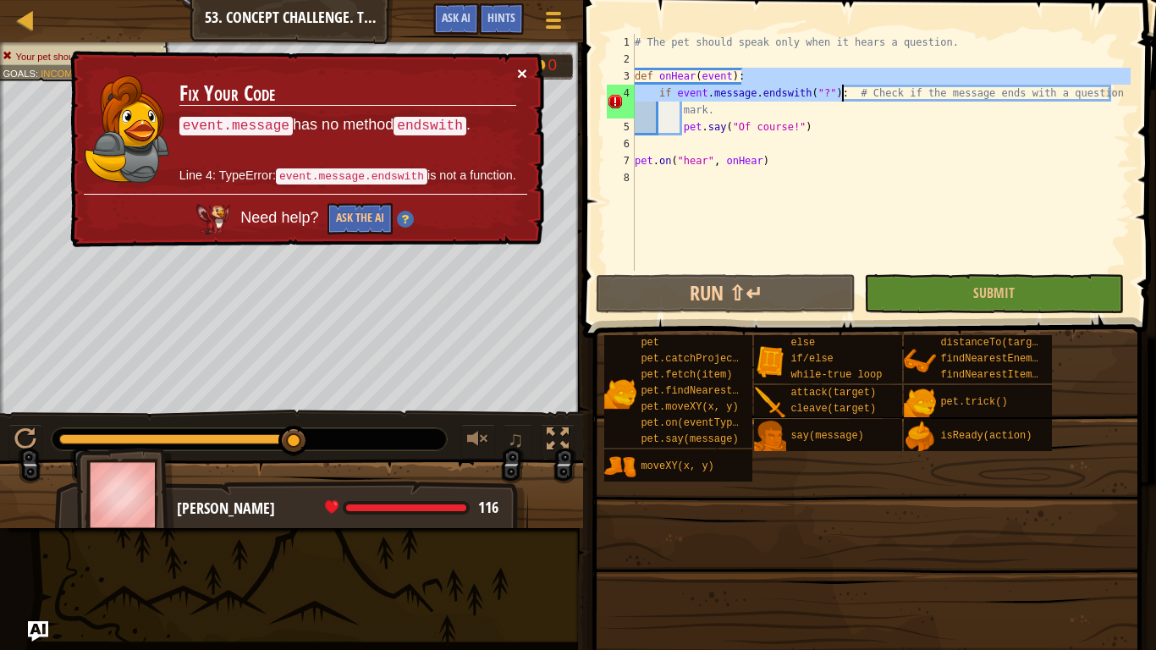
click at [522, 69] on button "×" at bounding box center [522, 73] width 10 height 18
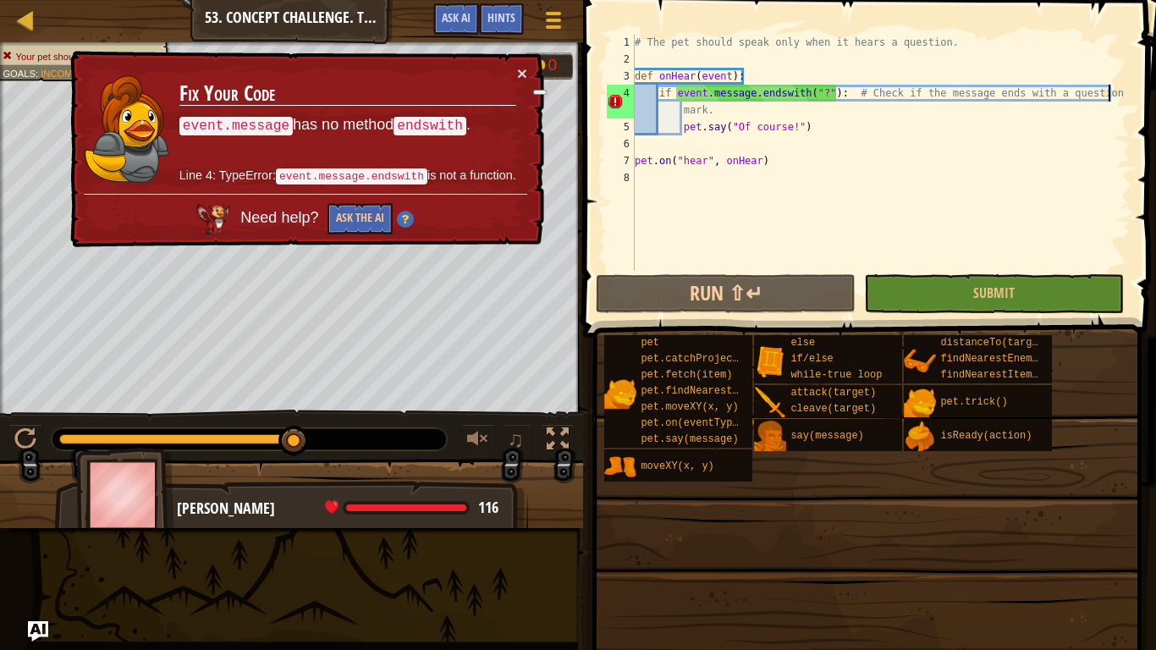
click at [1119, 98] on div "# The pet should speak only when it hears a question. def onHear ( event ) : if…" at bounding box center [880, 169] width 499 height 271
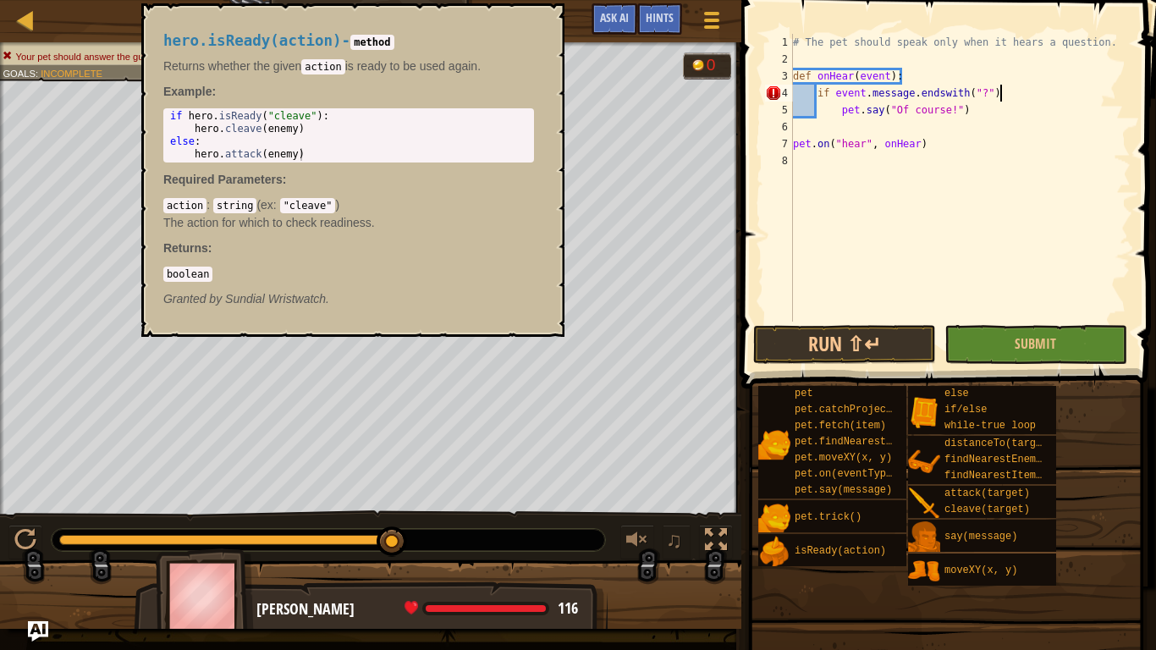
type textarea "if event.message.endswith("?")"
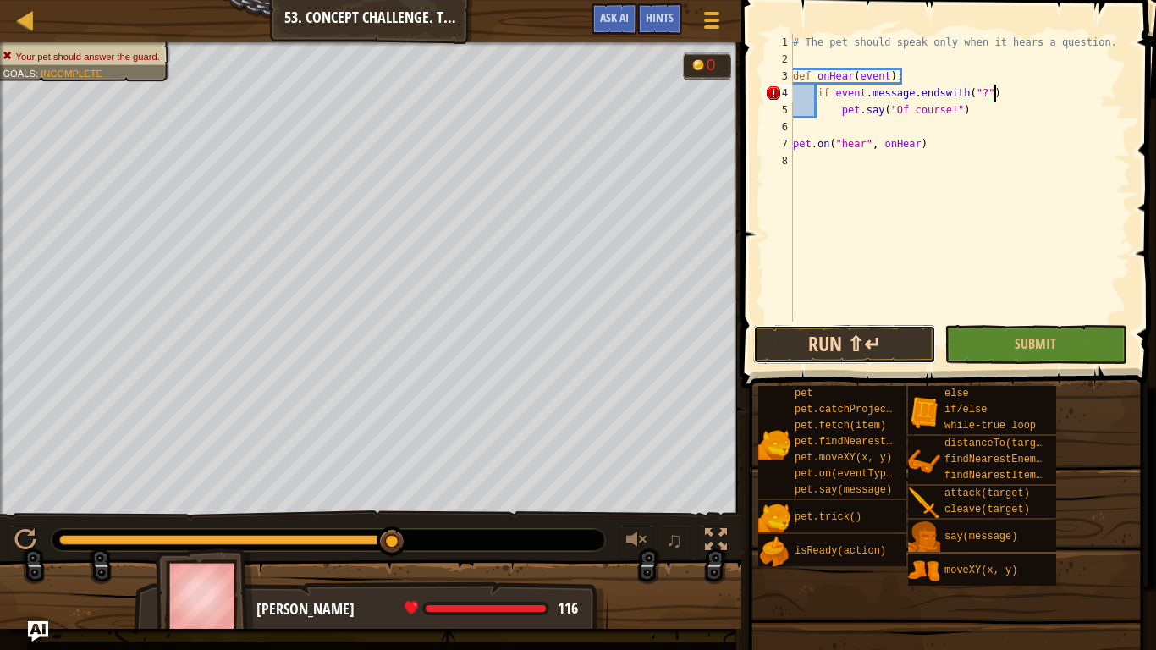
click at [867, 345] on button "Run ⇧↵" at bounding box center [844, 344] width 183 height 39
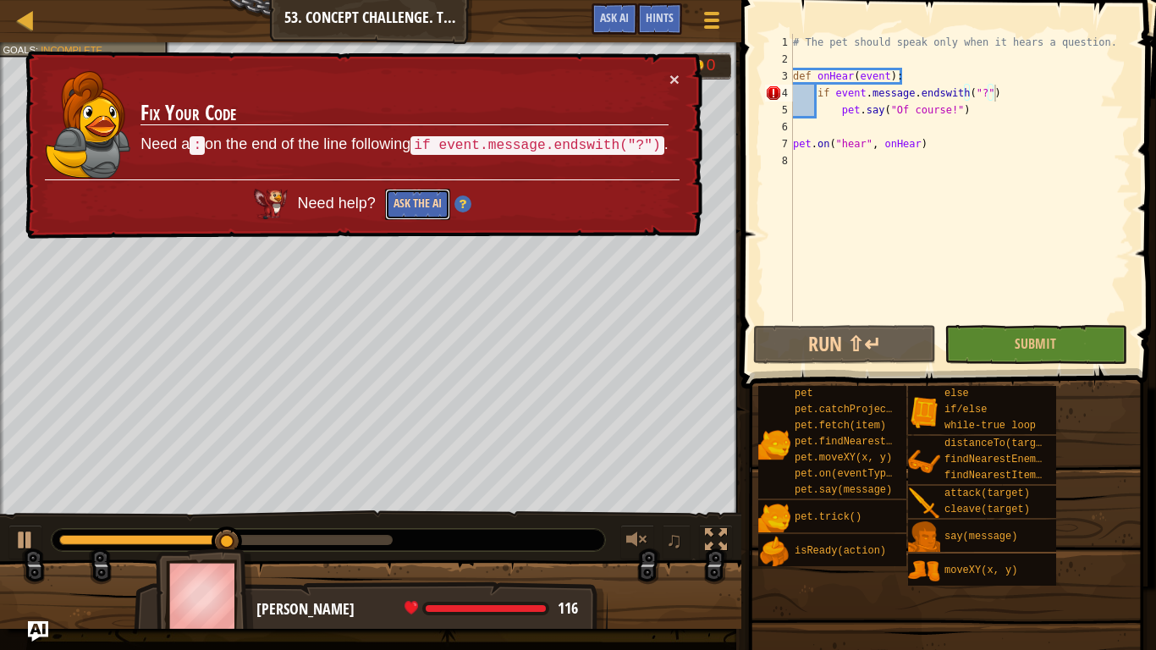
click at [392, 203] on button "Ask the AI" at bounding box center [417, 204] width 65 height 31
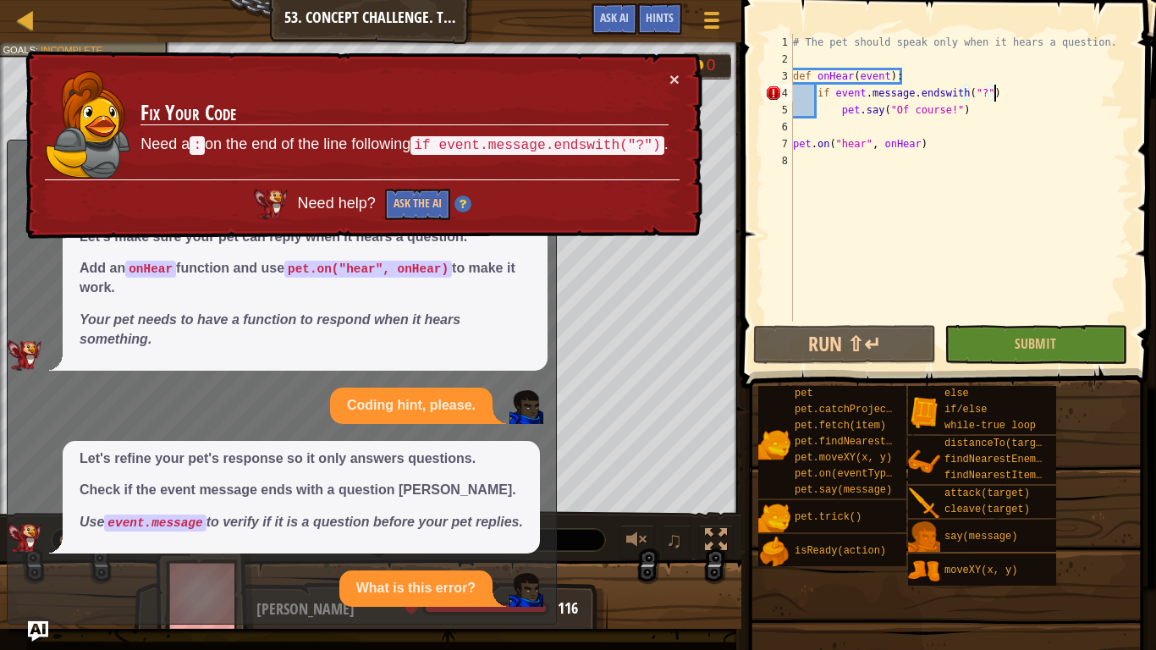
scroll to position [110, 0]
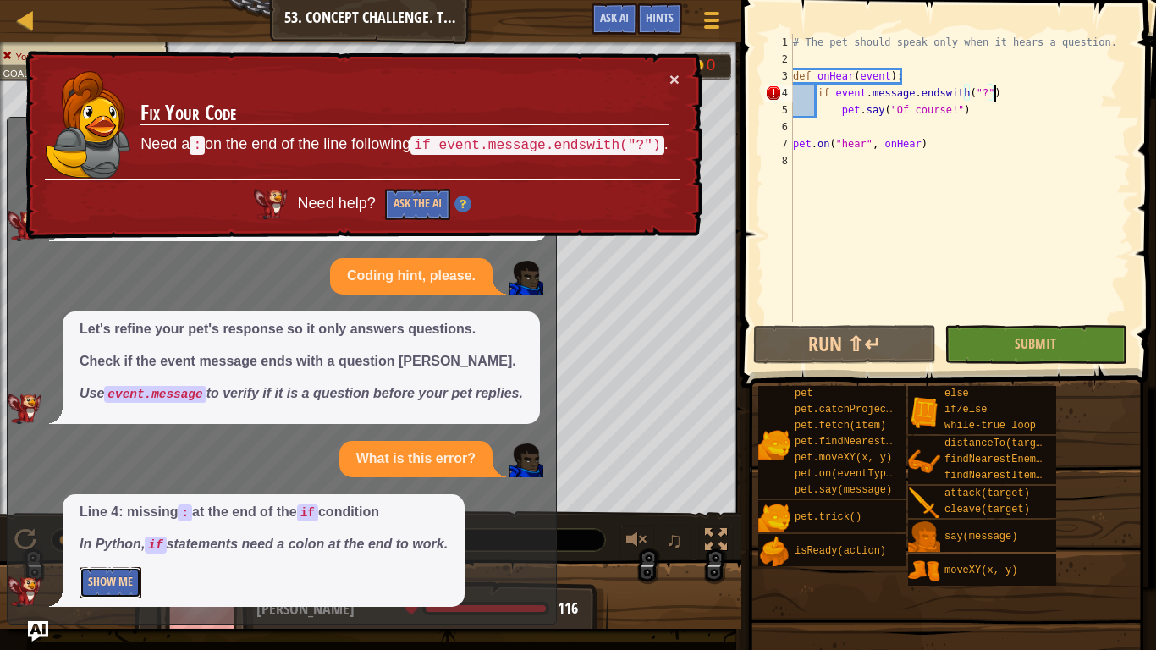
click at [122, 577] on button "Show Me" at bounding box center [111, 582] width 62 height 31
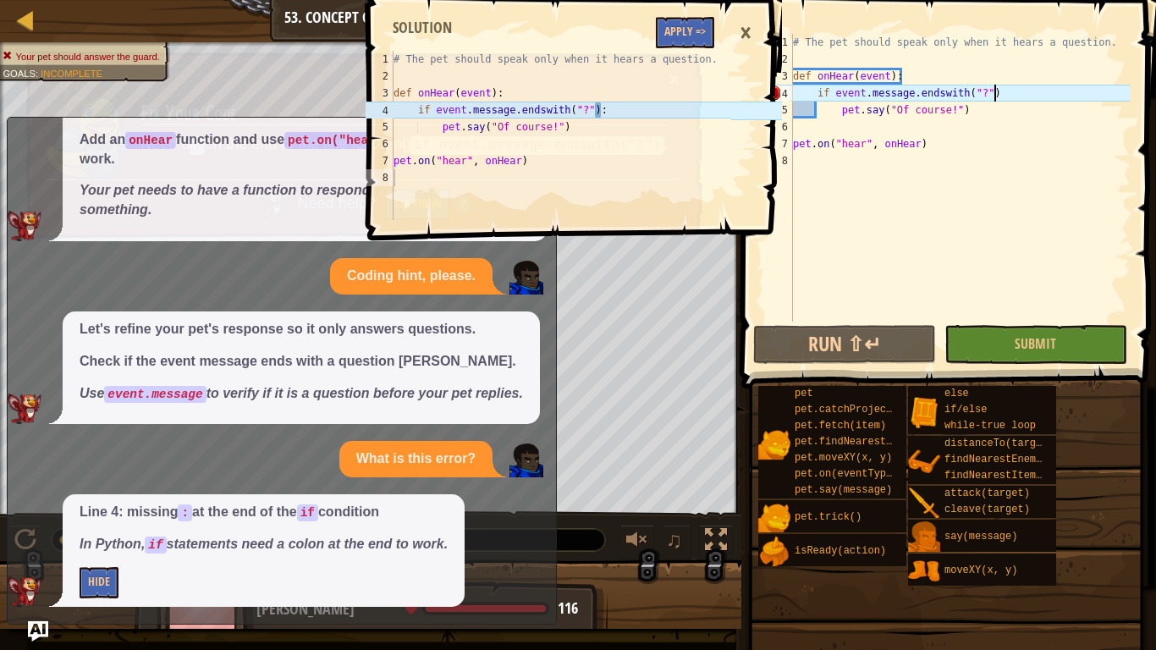
click at [679, 48] on span at bounding box center [576, 96] width 428 height 290
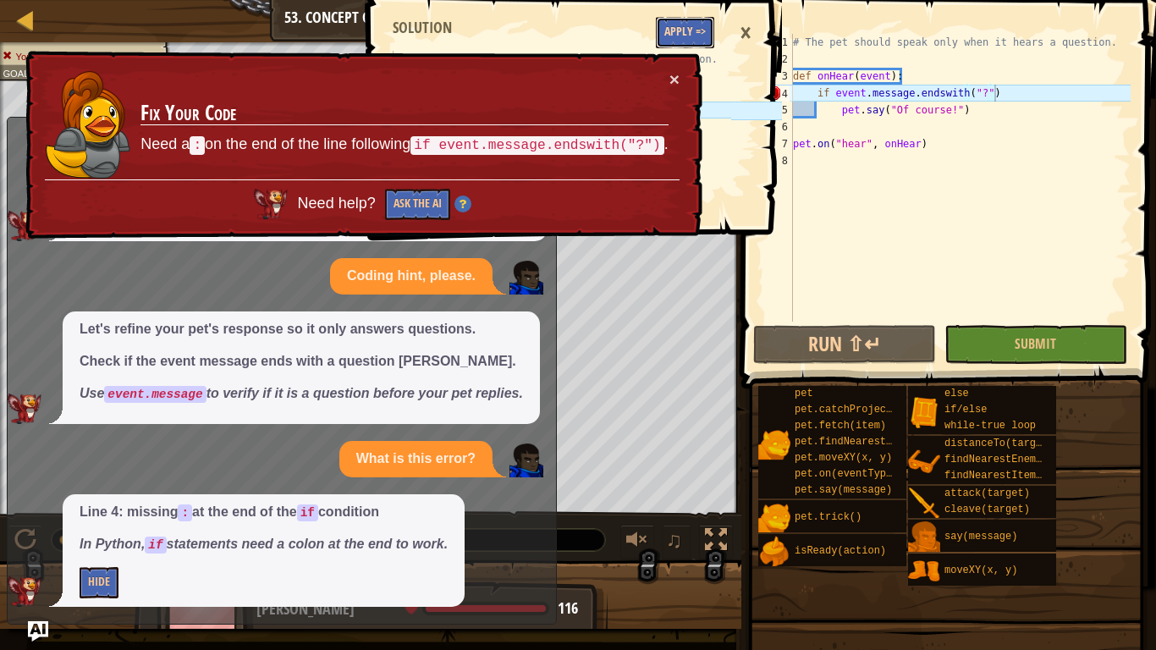
click at [682, 35] on button "Apply =>" at bounding box center [685, 32] width 58 height 31
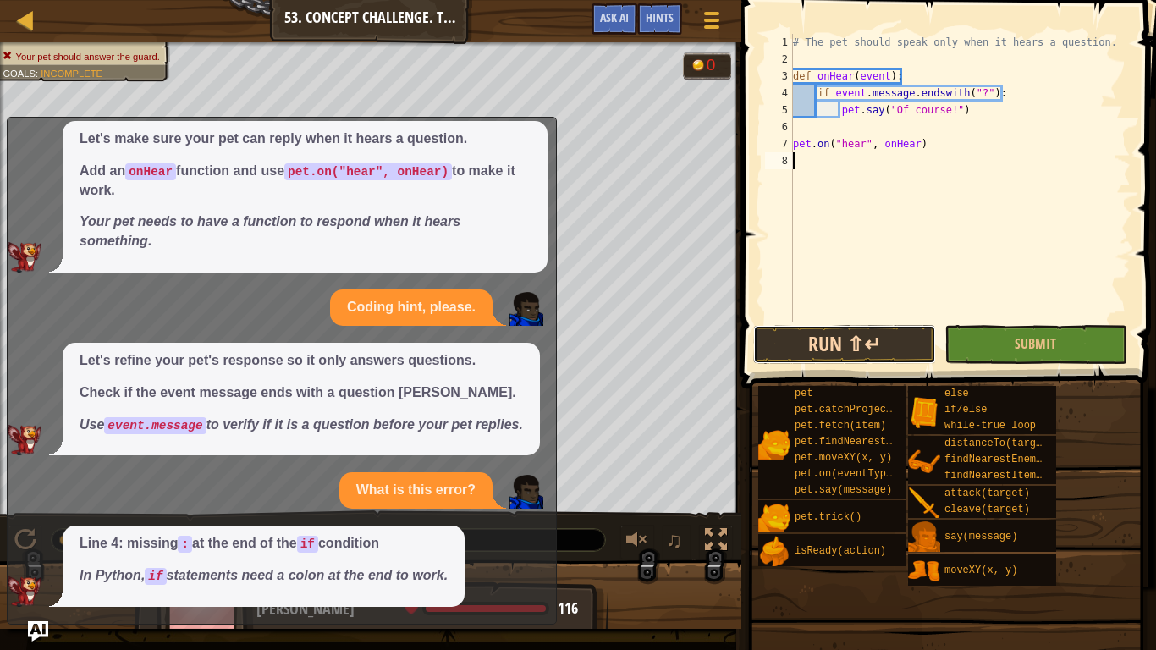
click at [821, 361] on button "Run ⇧↵" at bounding box center [844, 344] width 183 height 39
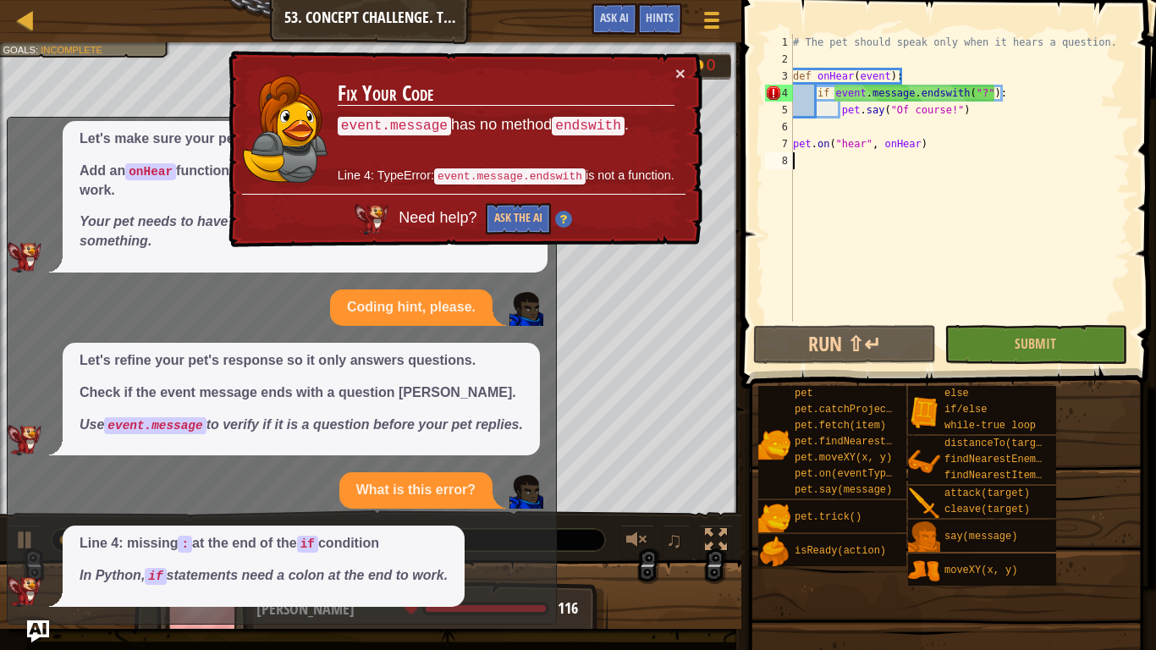
click at [36, 632] on img "Ask AI" at bounding box center [38, 631] width 22 height 22
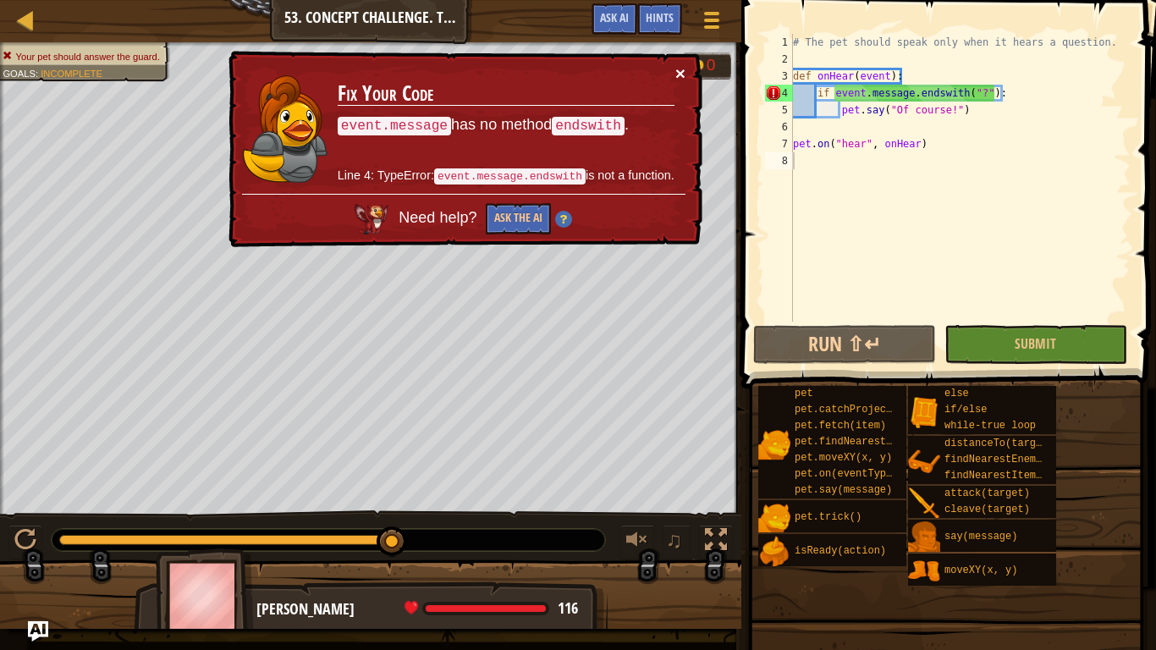
click at [678, 69] on button "×" at bounding box center [680, 73] width 10 height 18
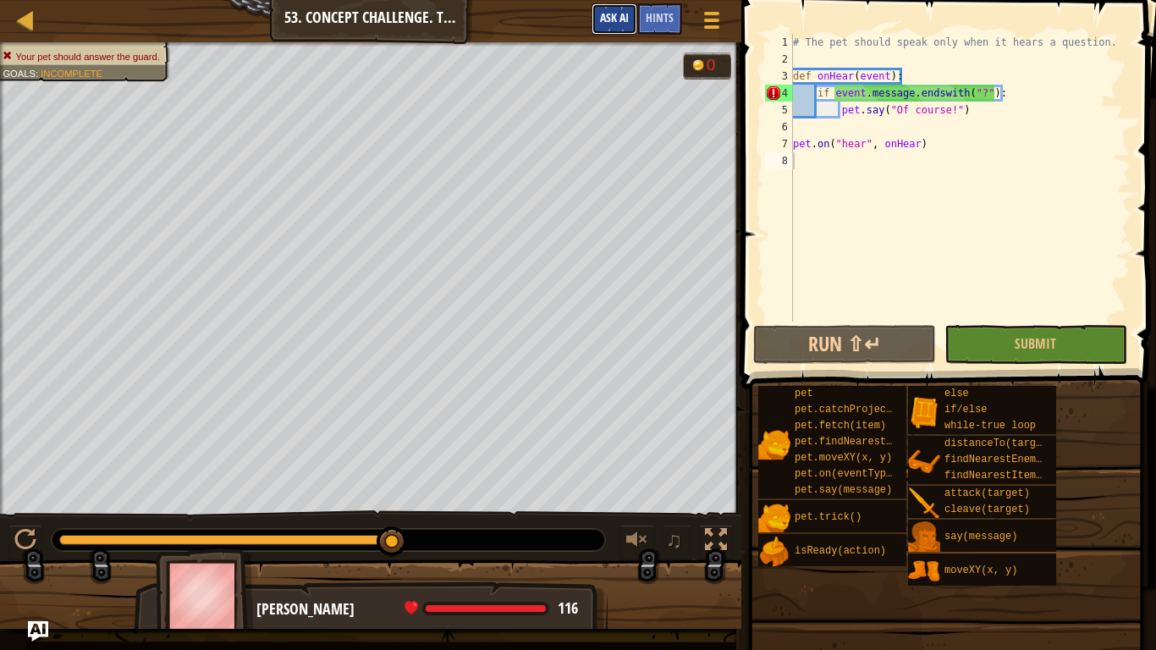
click at [619, 23] on span "Ask AI" at bounding box center [614, 17] width 29 height 16
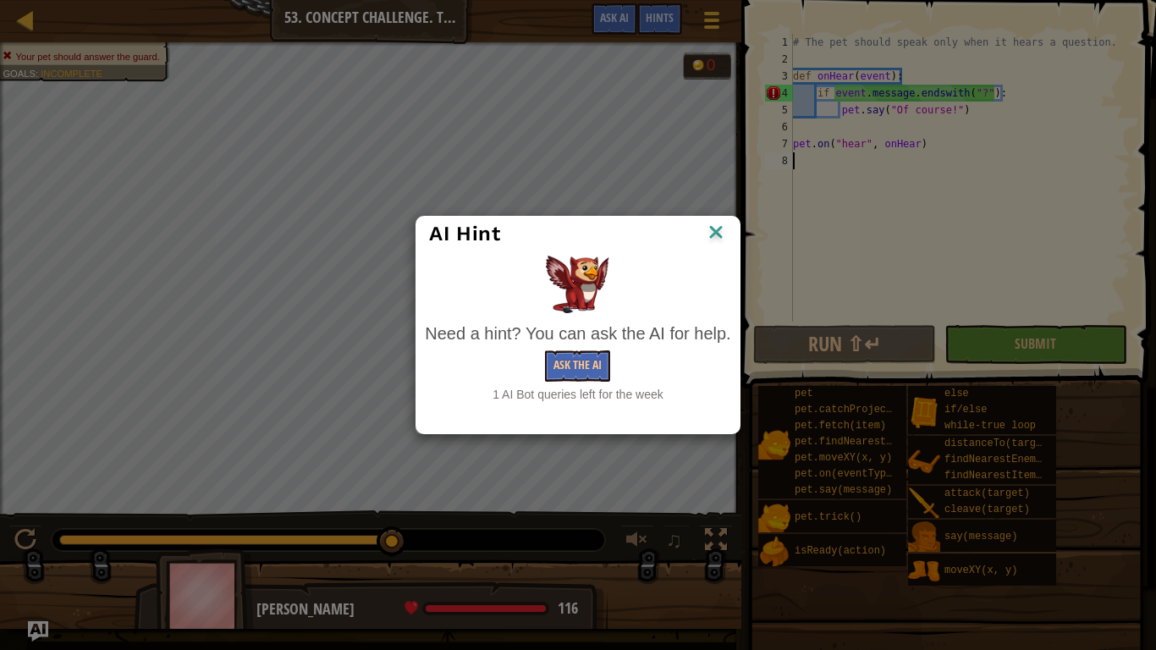
click at [595, 347] on div "Need a hint? You can ask the AI for help. Ask the AI 1 AI Bot queries left for …" at bounding box center [577, 362] width 305 height 81
click at [604, 373] on button "Ask the AI" at bounding box center [577, 365] width 65 height 31
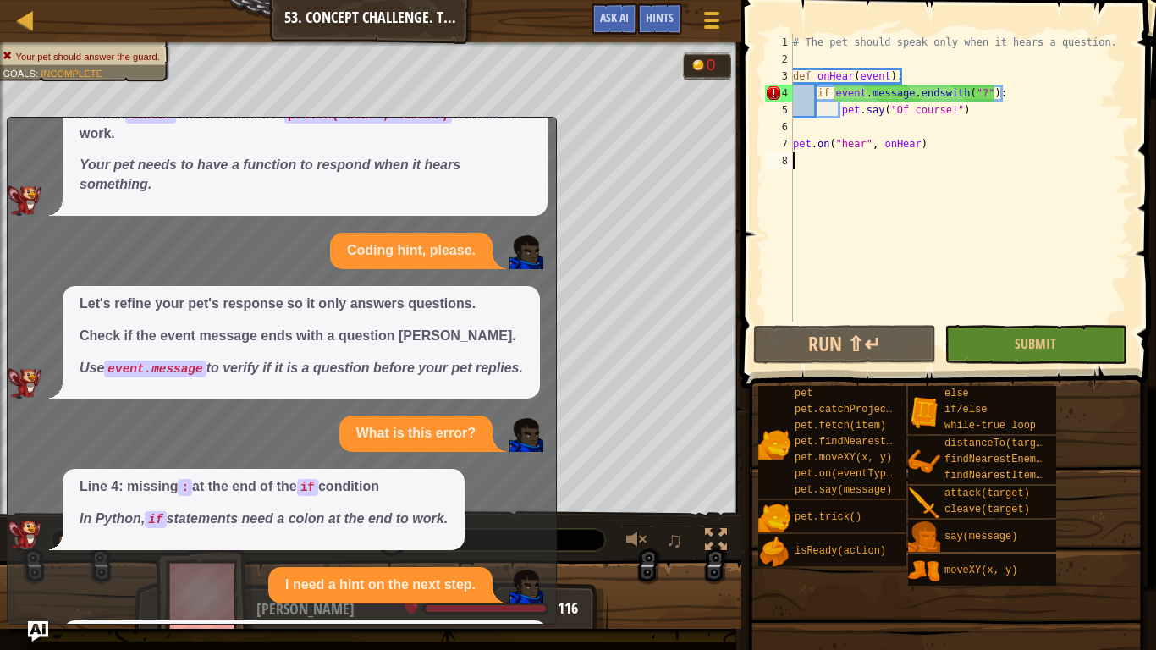
scroll to position [333, 0]
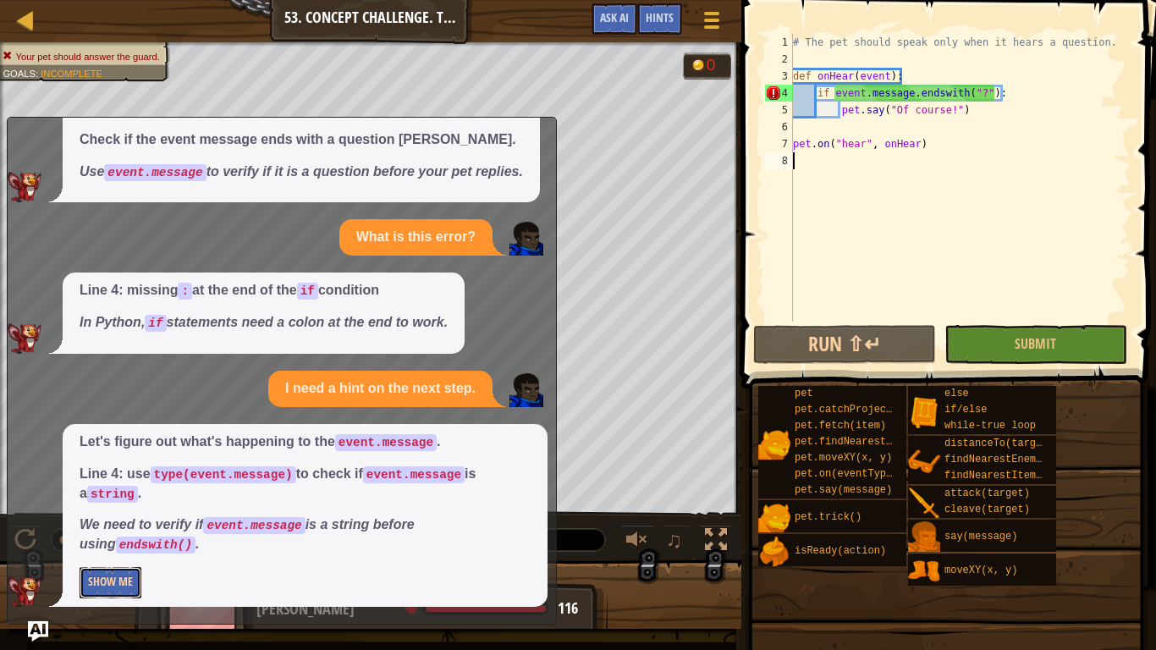
click at [85, 584] on button "Show Me" at bounding box center [111, 582] width 62 height 31
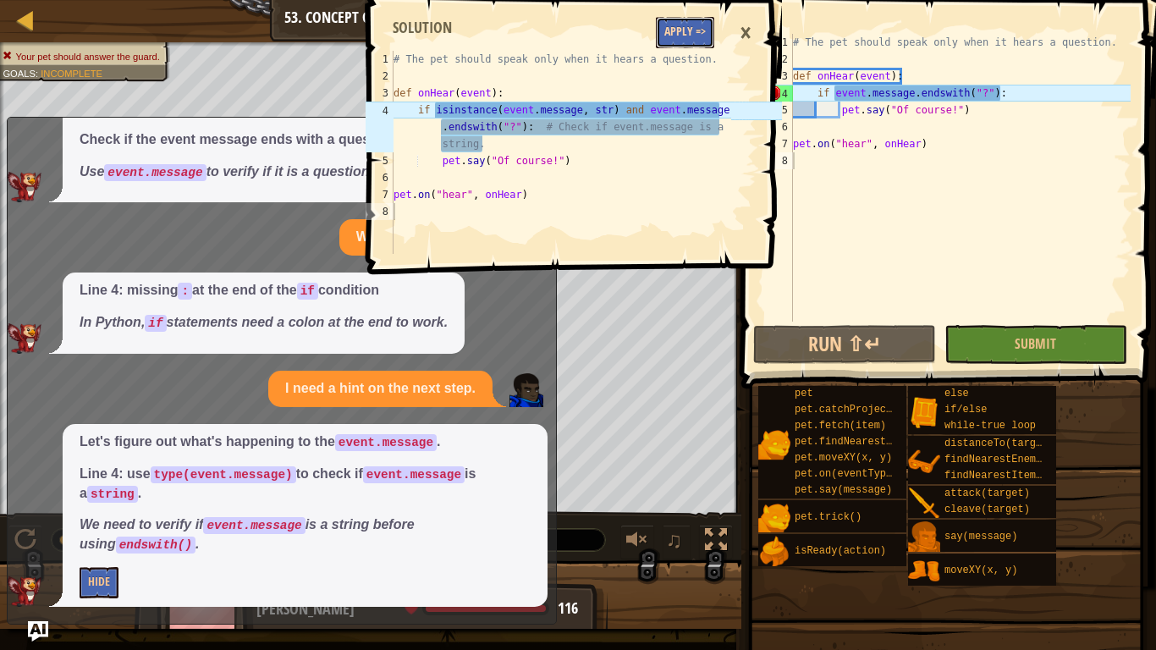
click at [679, 41] on button "Apply =>" at bounding box center [685, 32] width 58 height 31
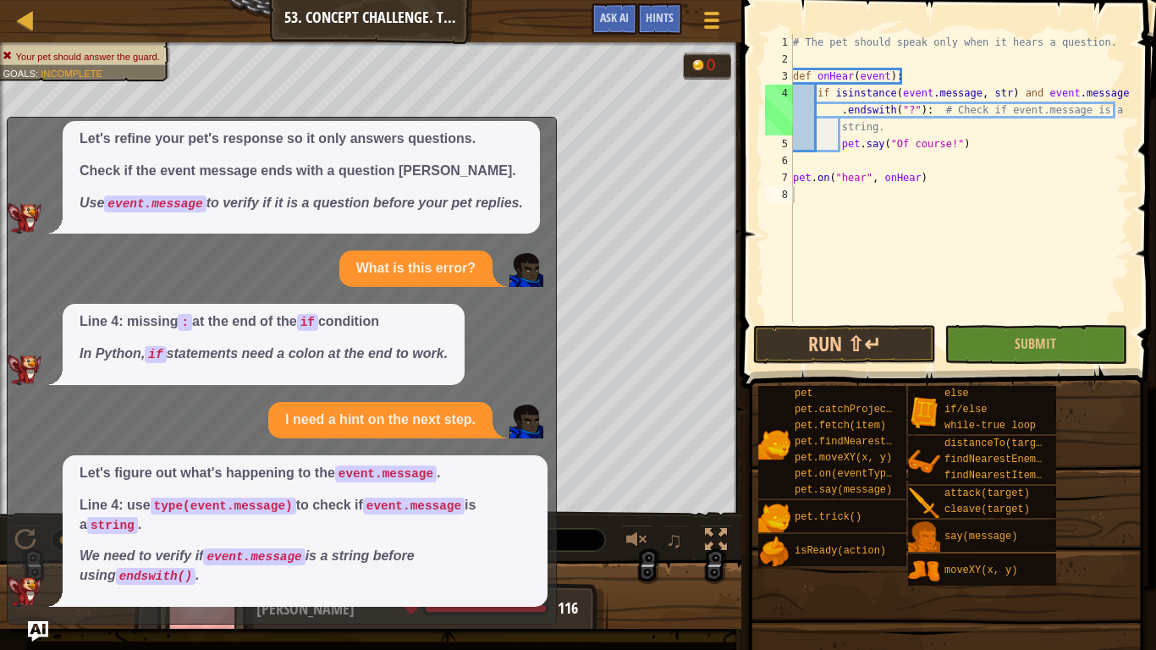
scroll to position [302, 0]
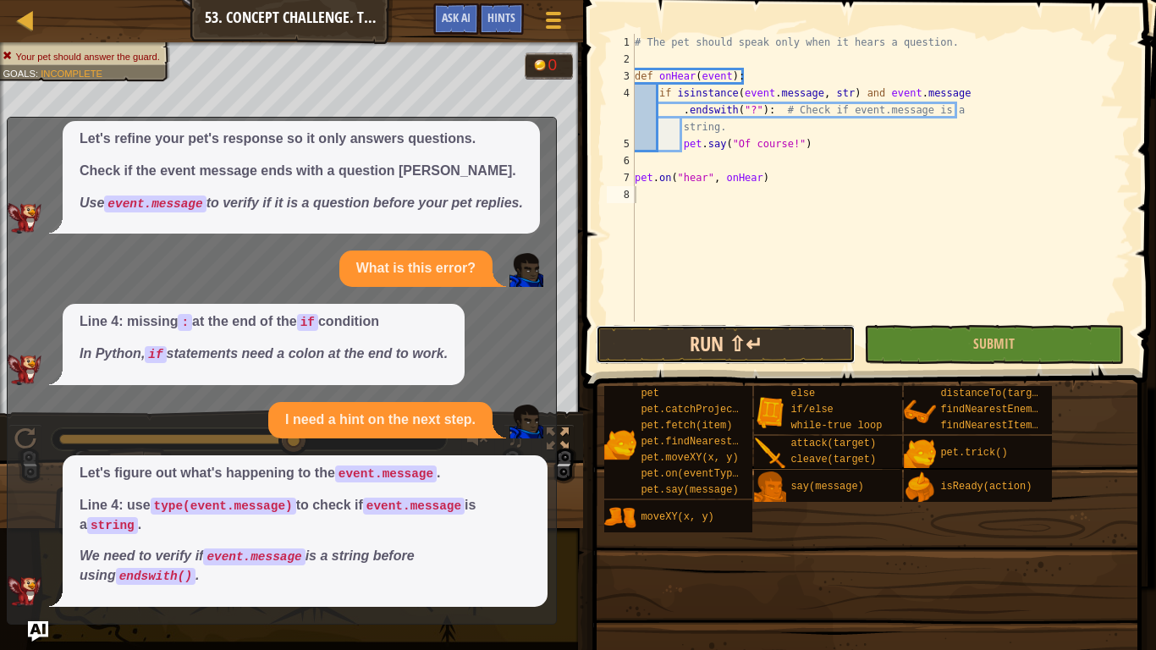
click at [814, 328] on button "Run ⇧↵" at bounding box center [726, 344] width 260 height 39
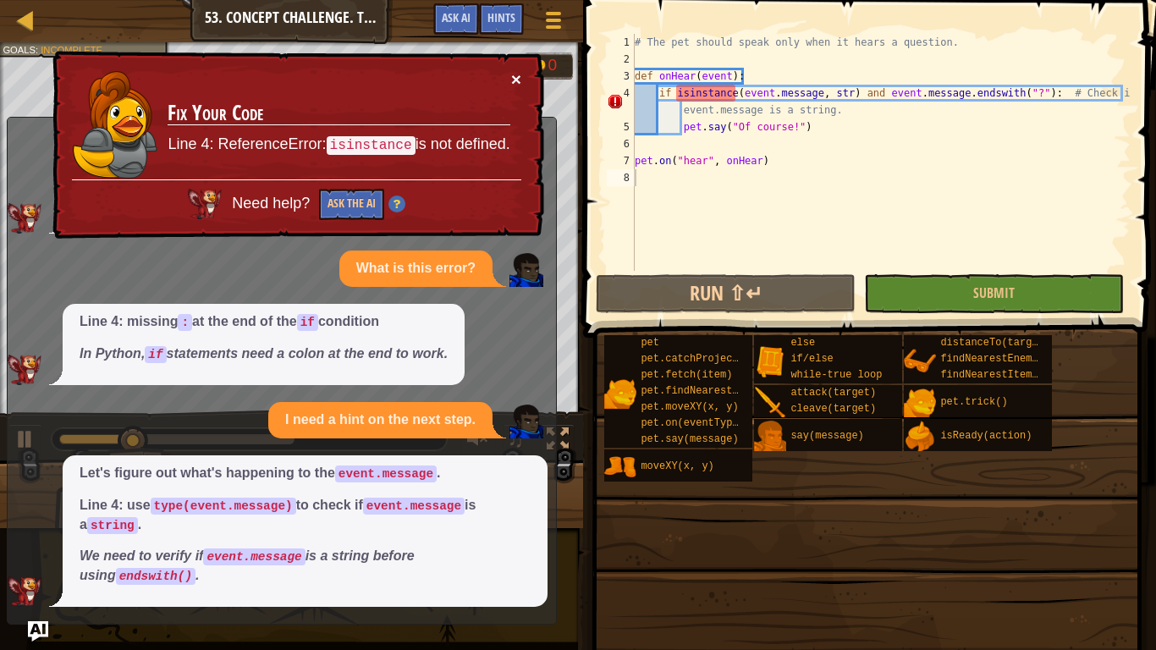
click at [511, 82] on button "×" at bounding box center [516, 79] width 10 height 18
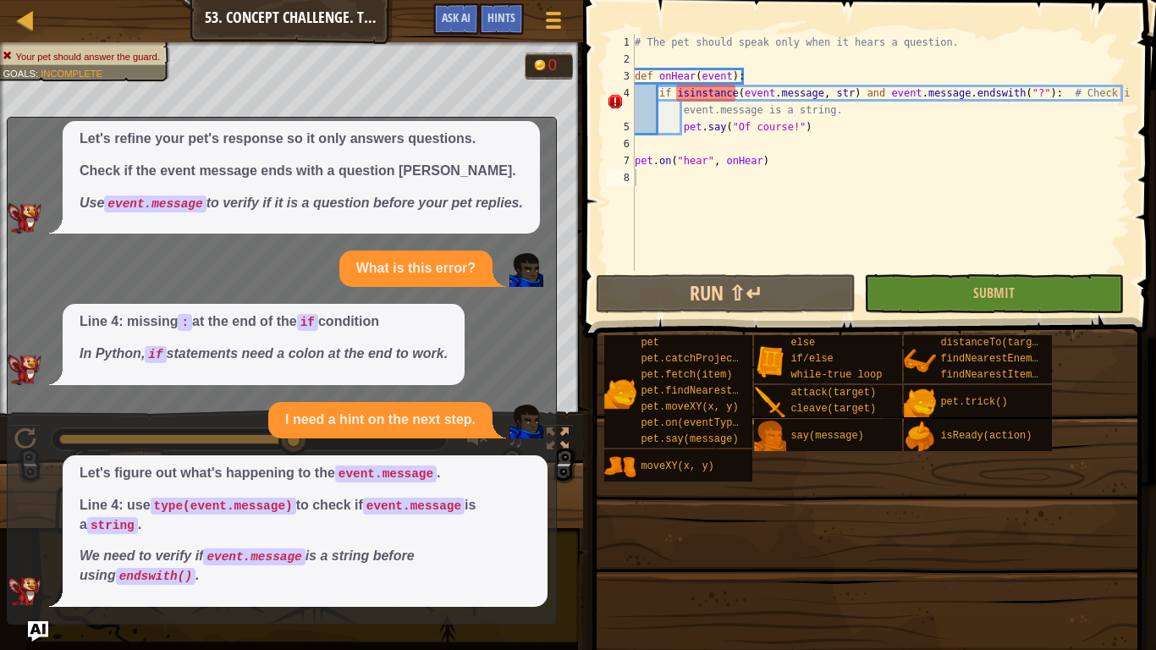
click at [49, 640] on div "Map Computer Science 2 53. Concept Challenge. Timely Word Game Menu Done Hints …" at bounding box center [578, 325] width 1156 height 650
click at [47, 635] on img "Ask AI" at bounding box center [38, 631] width 22 height 22
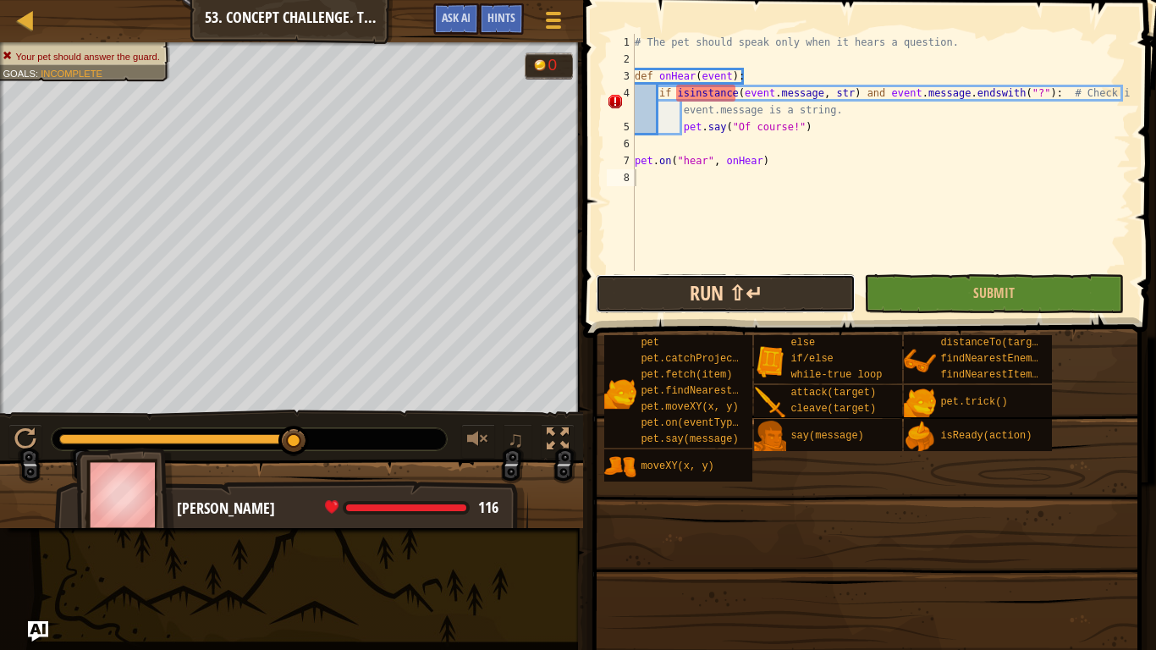
click at [750, 282] on button "Run ⇧↵" at bounding box center [726, 293] width 260 height 39
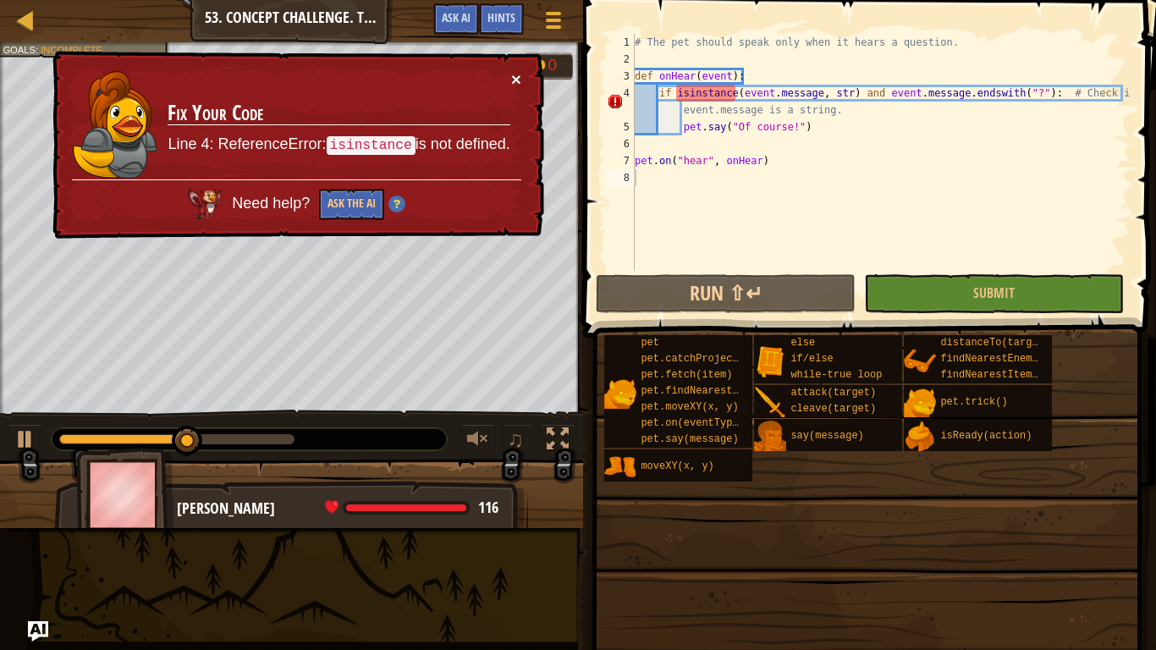
click at [520, 70] on button "×" at bounding box center [516, 79] width 10 height 18
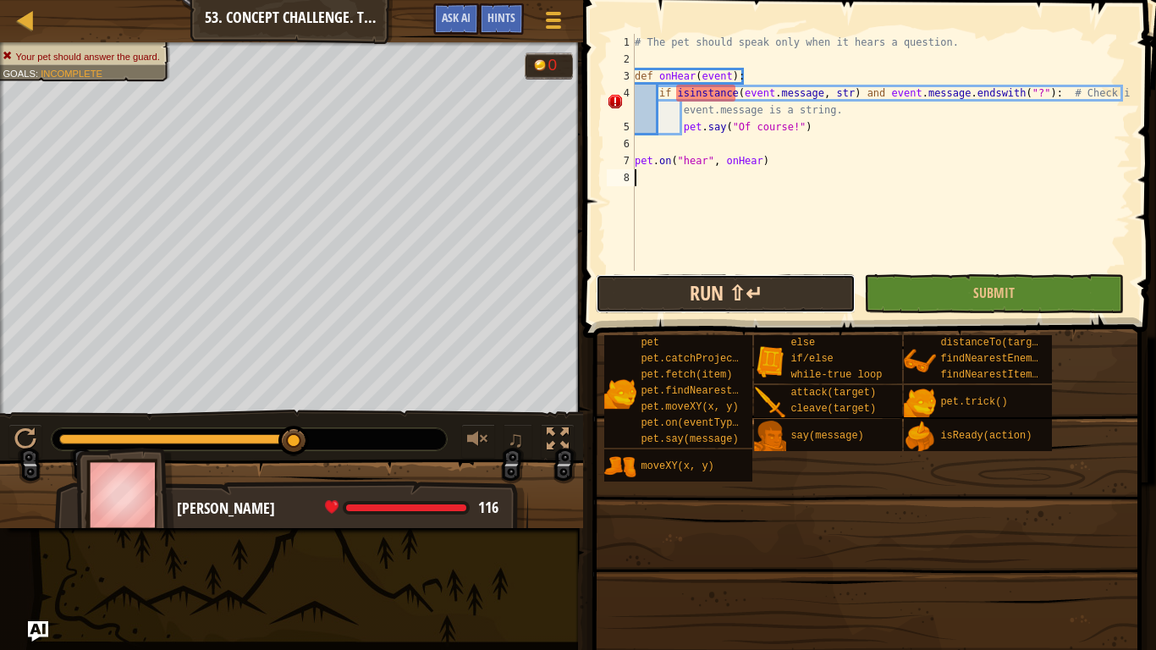
click at [651, 302] on button "Run ⇧↵" at bounding box center [726, 293] width 260 height 39
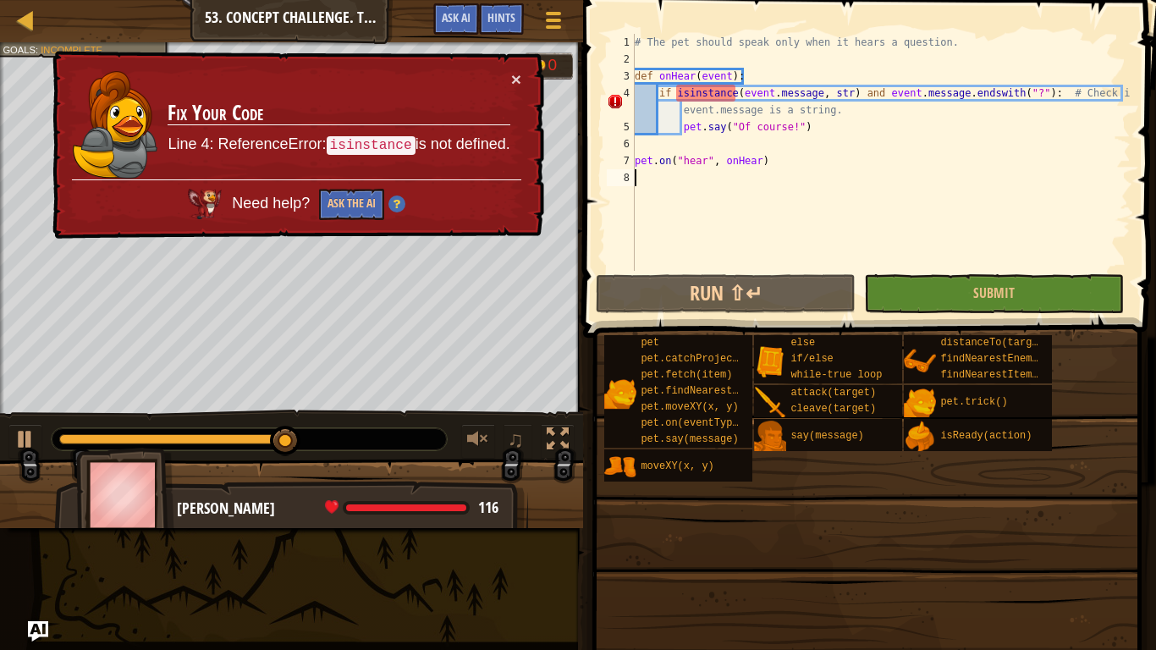
click at [739, 86] on div "# The pet should speak only when it hears a question. def onHear ( event ) : if…" at bounding box center [880, 169] width 499 height 271
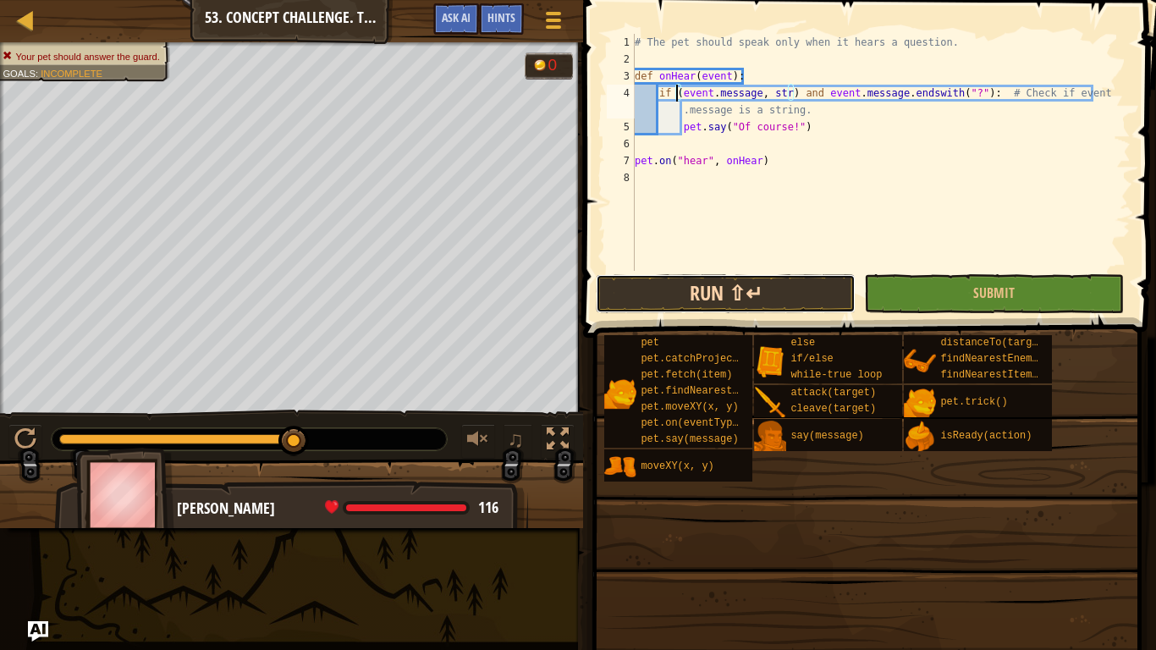
click at [772, 284] on button "Run ⇧↵" at bounding box center [726, 293] width 260 height 39
click at [716, 297] on button "Run ⇧↵" at bounding box center [726, 293] width 260 height 39
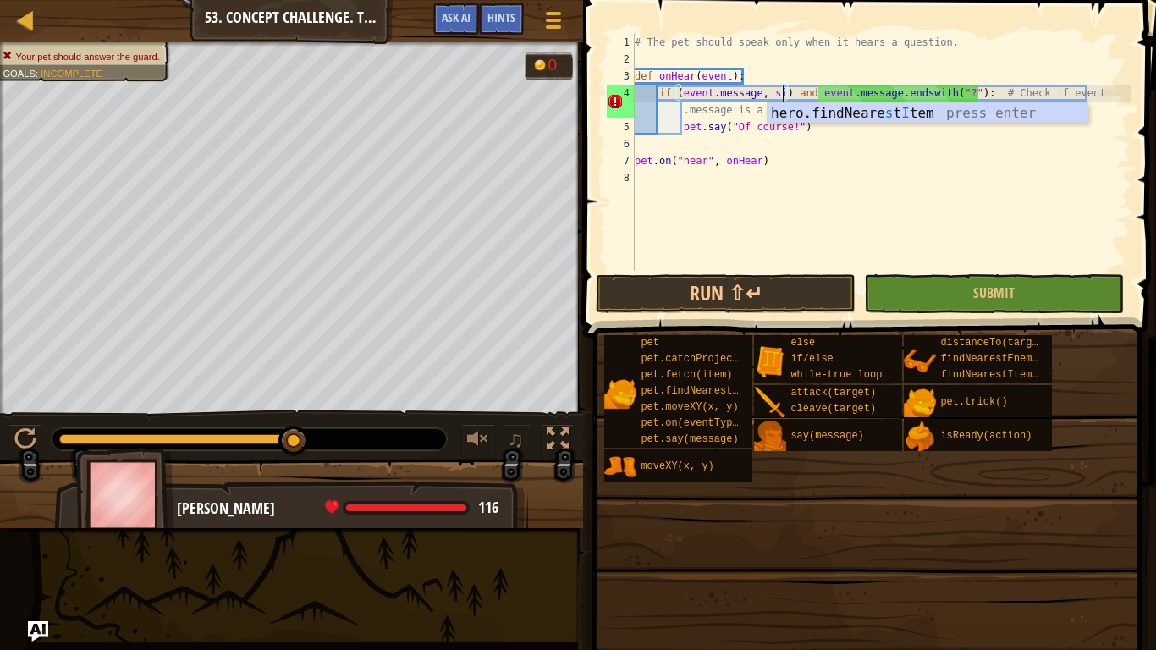
scroll to position [8, 22]
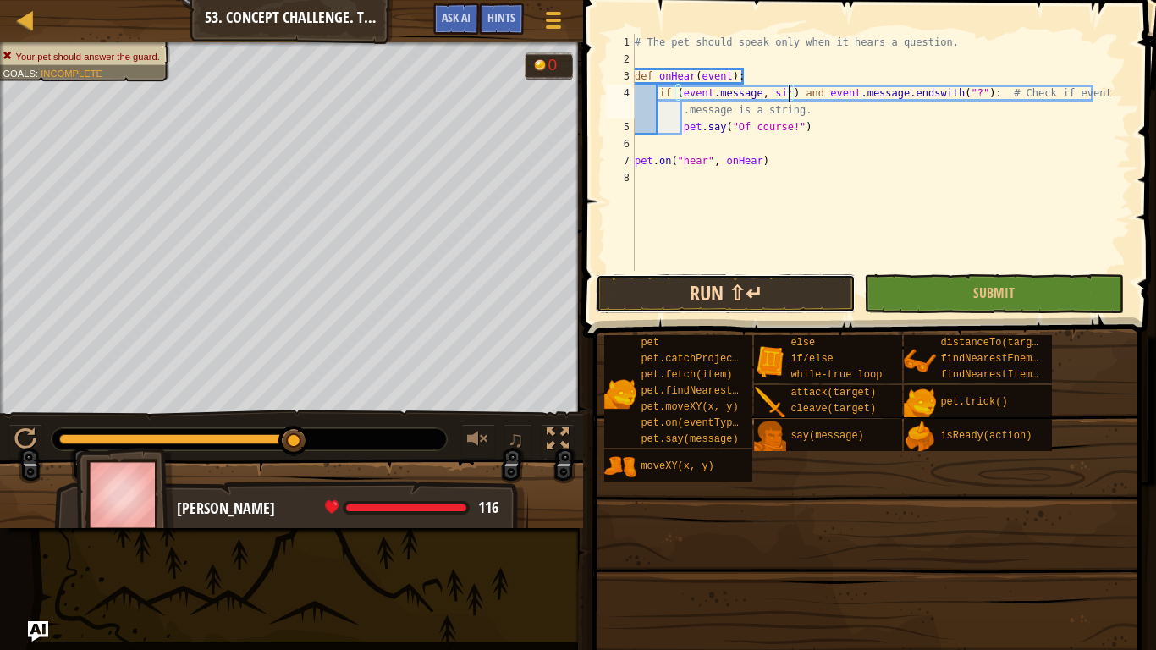
click at [673, 285] on button "Run ⇧↵" at bounding box center [726, 293] width 260 height 39
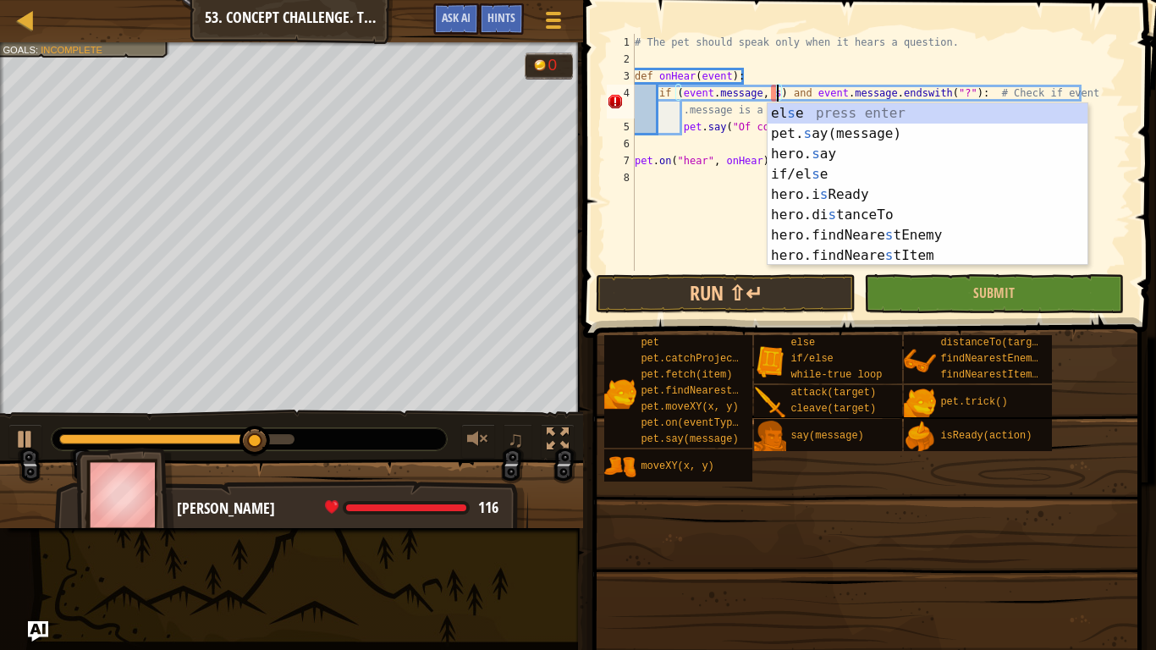
type textarea "if (event.message, ) and event.message.endswith("?"): # Check if event.message …"
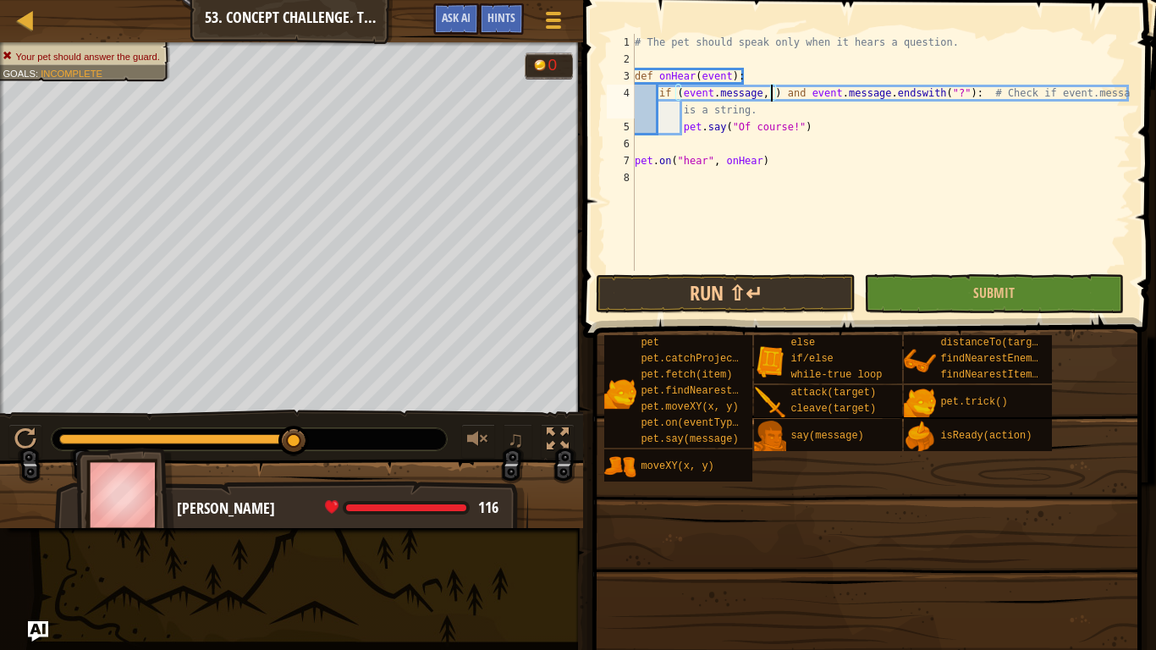
click at [249, 611] on div "Map Computer Science 2 53. Concept Challenge. Timely Word Game Menu Done Hints …" at bounding box center [578, 325] width 1156 height 650
